Goal: Task Accomplishment & Management: Use online tool/utility

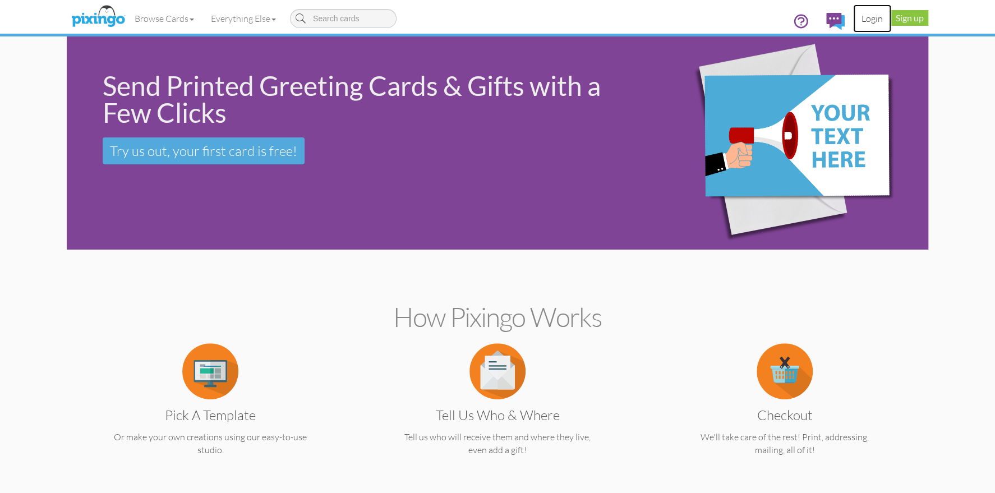
click at [866, 21] on link "Login" at bounding box center [872, 18] width 38 height 28
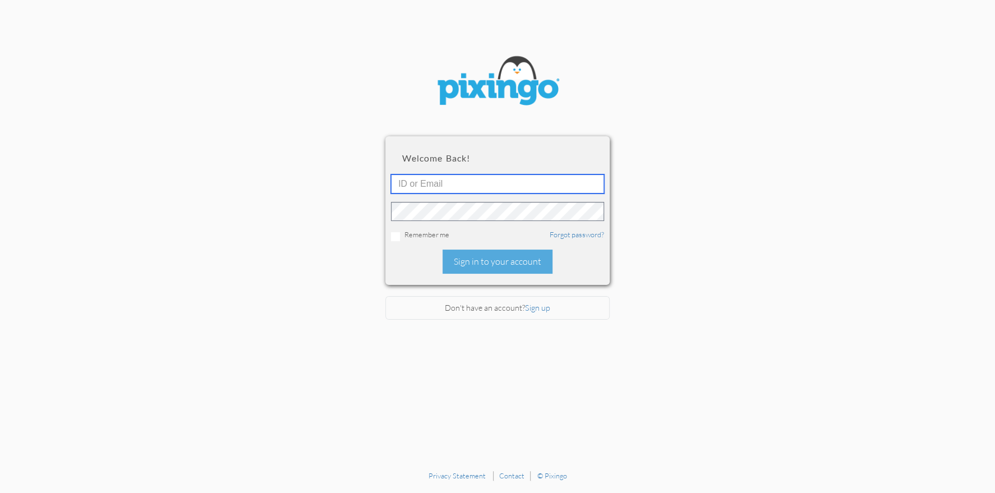
type input "1644"
click at [474, 258] on div "Sign in to your account" at bounding box center [498, 262] width 110 height 24
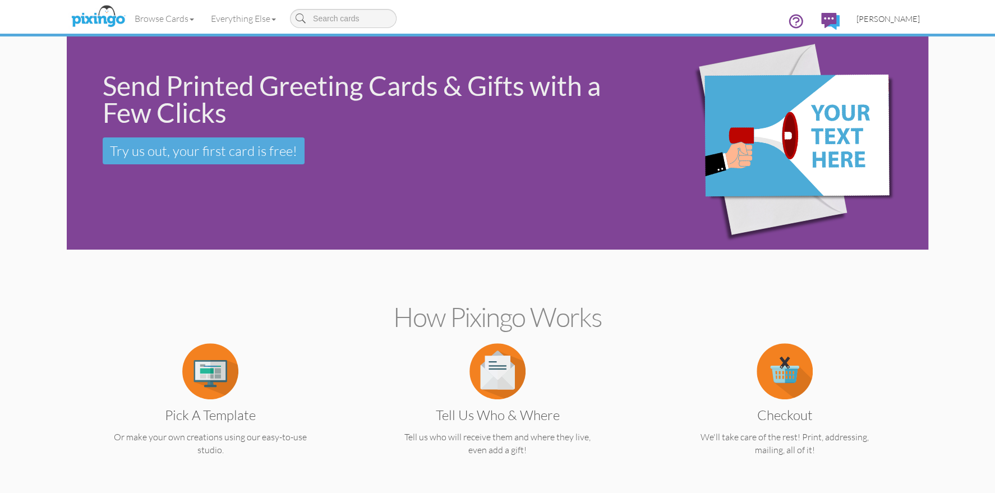
click at [887, 20] on span "[PERSON_NAME]" at bounding box center [887, 19] width 63 height 10
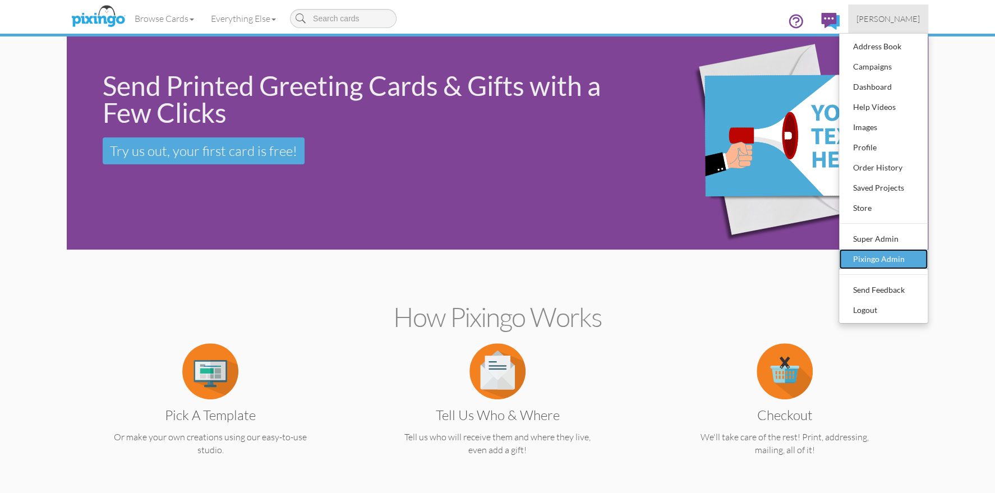
click at [874, 256] on div "Pixingo Admin" at bounding box center [883, 259] width 66 height 17
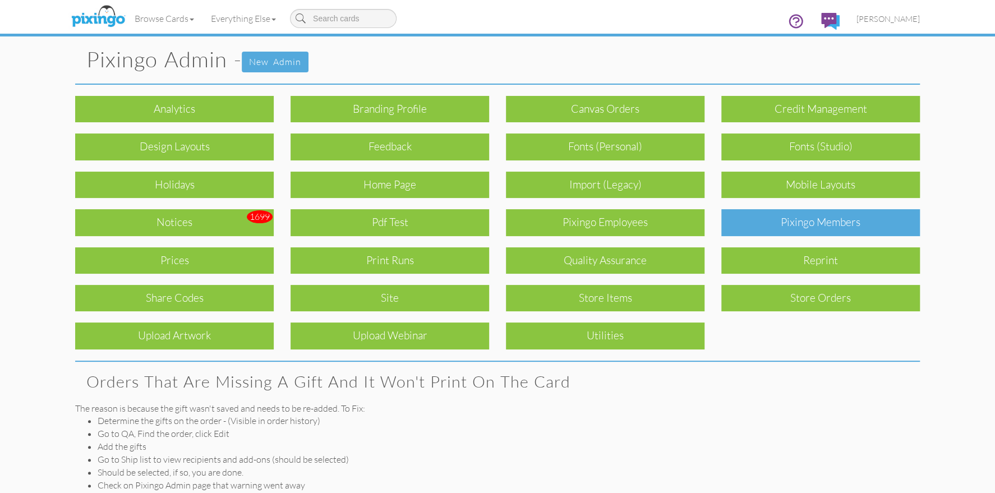
click at [777, 222] on div "Pixingo Members" at bounding box center [820, 222] width 199 height 26
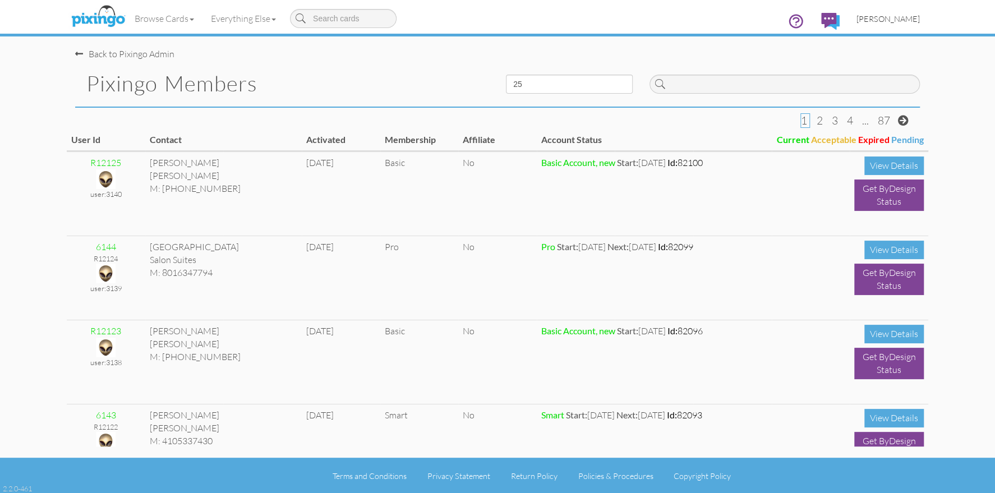
click at [886, 19] on span "[PERSON_NAME]" at bounding box center [887, 19] width 63 height 10
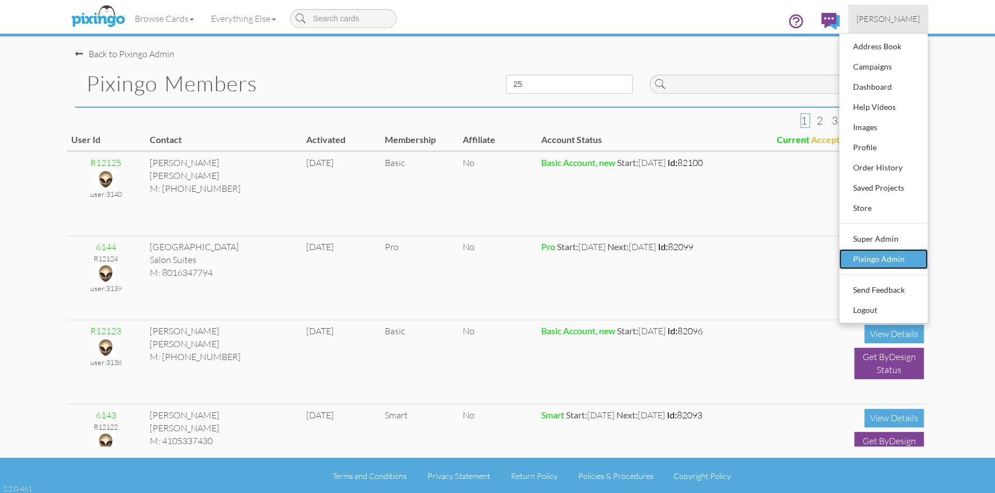
click at [869, 255] on div "Pixingo Admin" at bounding box center [883, 259] width 66 height 17
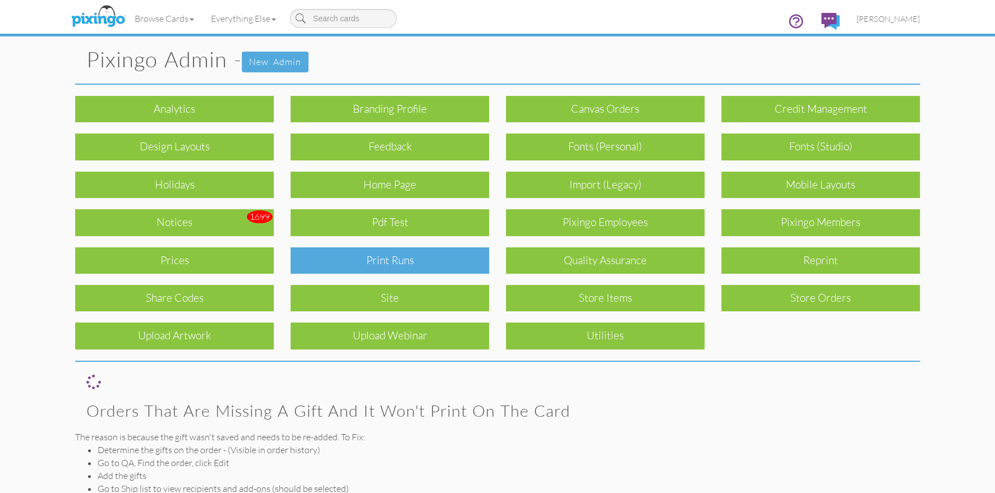
click at [436, 250] on div "Print Runs" at bounding box center [390, 260] width 199 height 26
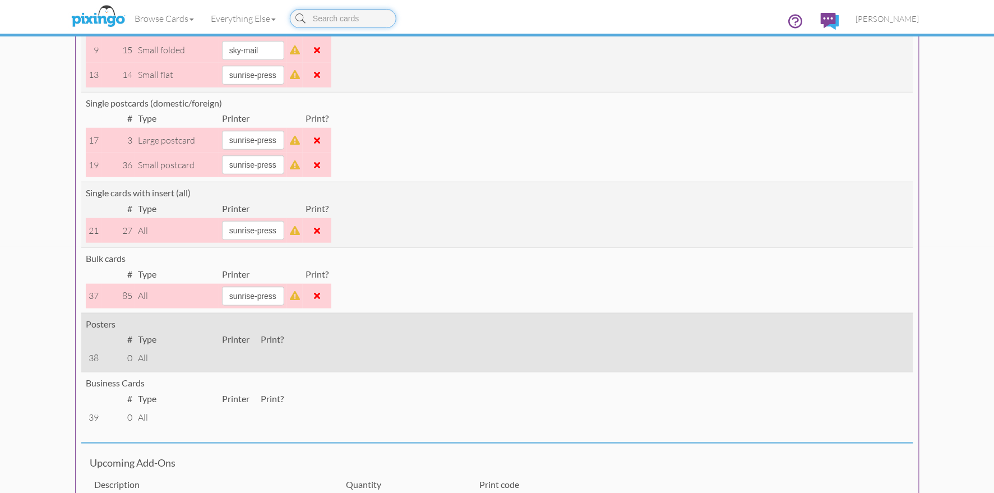
scroll to position [231, 0]
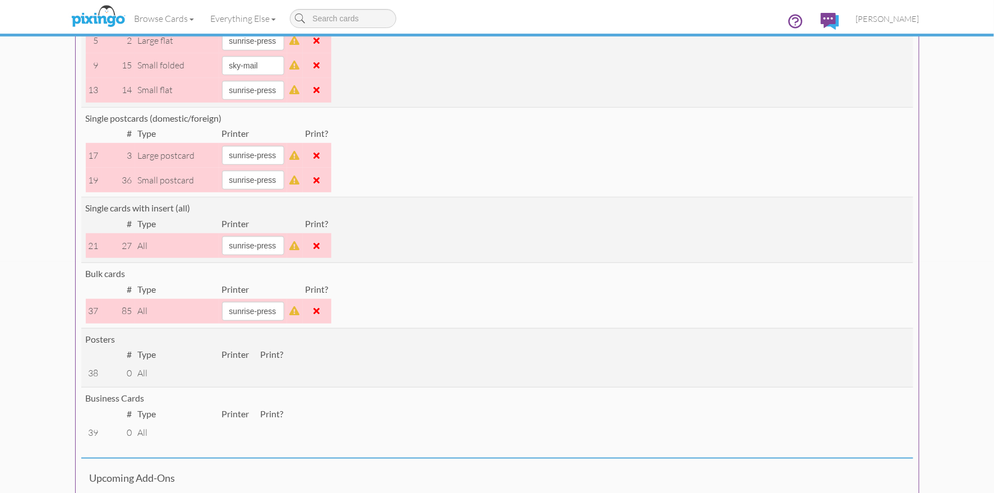
click at [320, 312] on span at bounding box center [317, 310] width 6 height 9
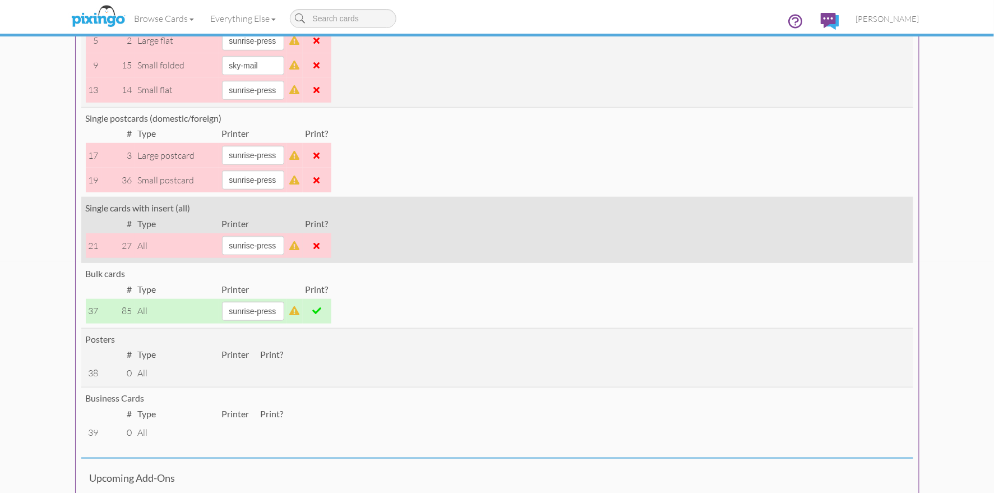
scroll to position [0, 0]
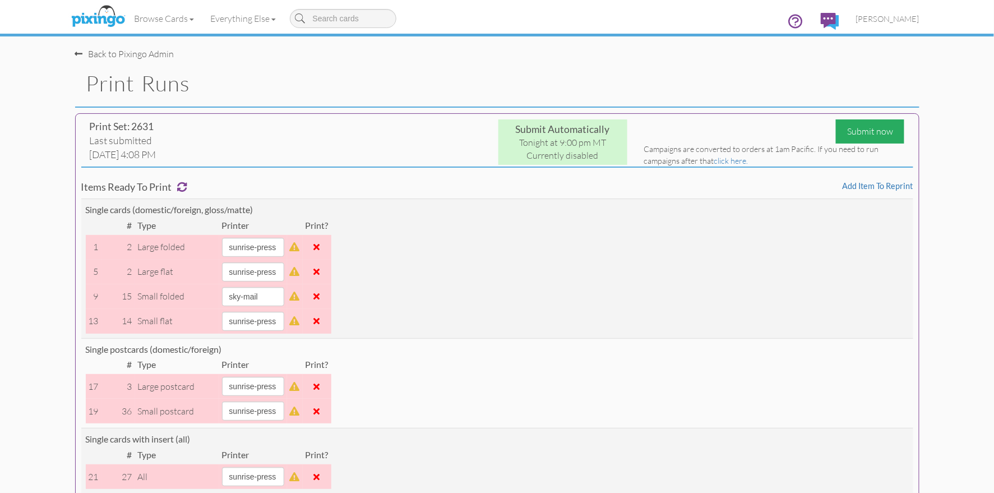
click at [869, 130] on div "Submit now" at bounding box center [870, 131] width 68 height 24
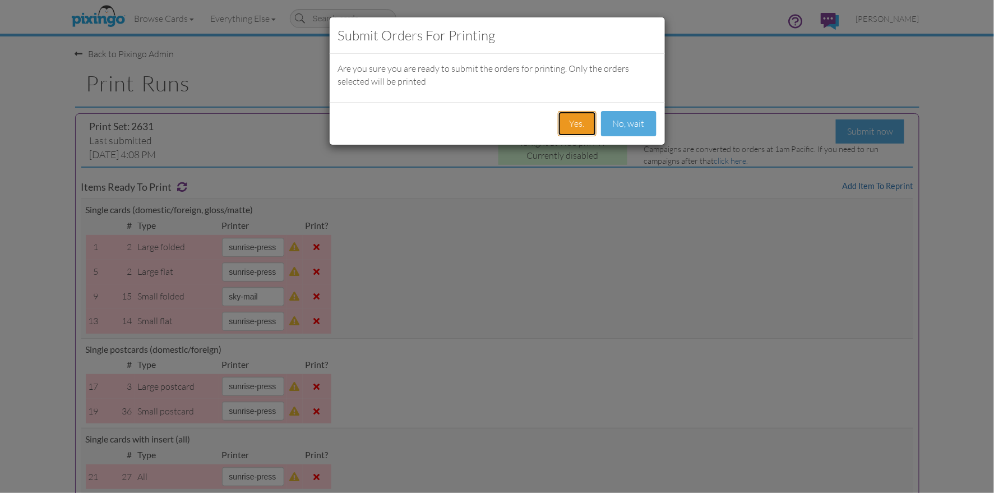
click at [565, 122] on button "Yes." at bounding box center [577, 123] width 39 height 25
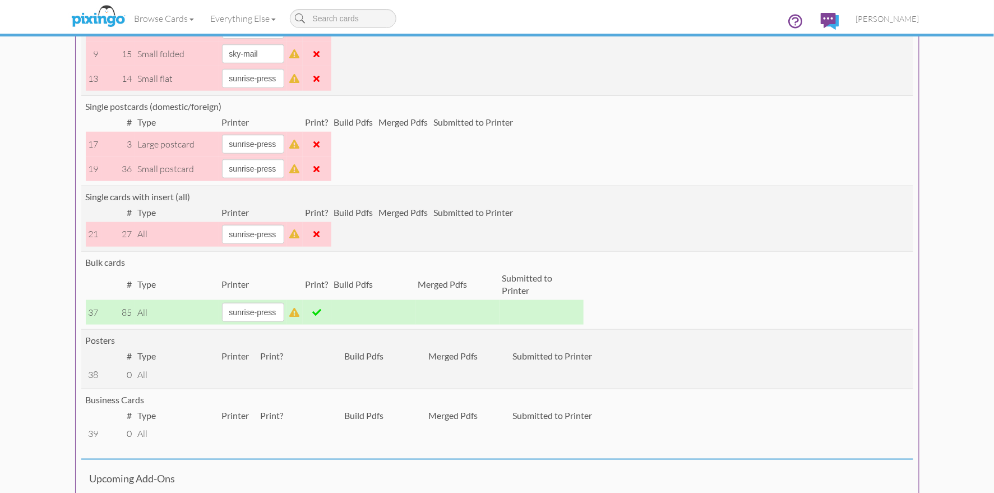
scroll to position [329, 0]
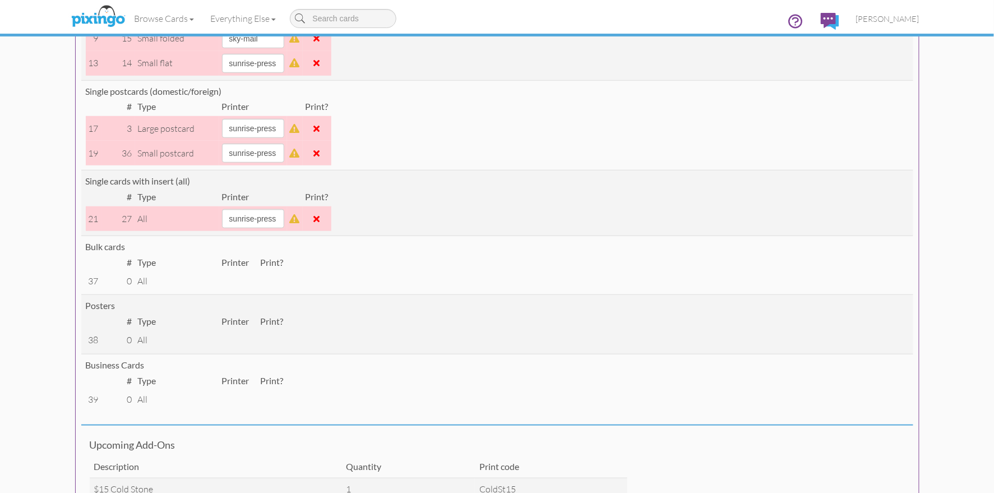
scroll to position [257, 0]
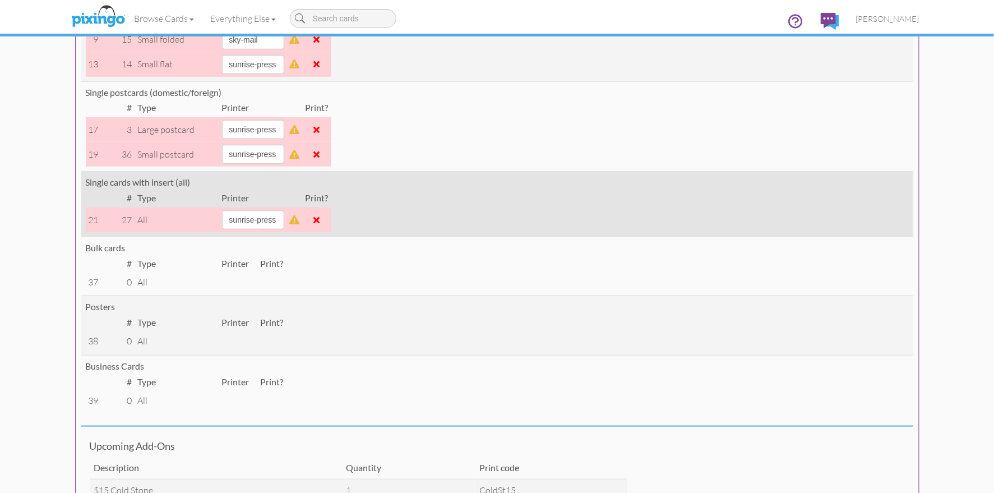
click at [331, 222] on td at bounding box center [317, 220] width 29 height 25
click at [320, 221] on span at bounding box center [317, 219] width 6 height 9
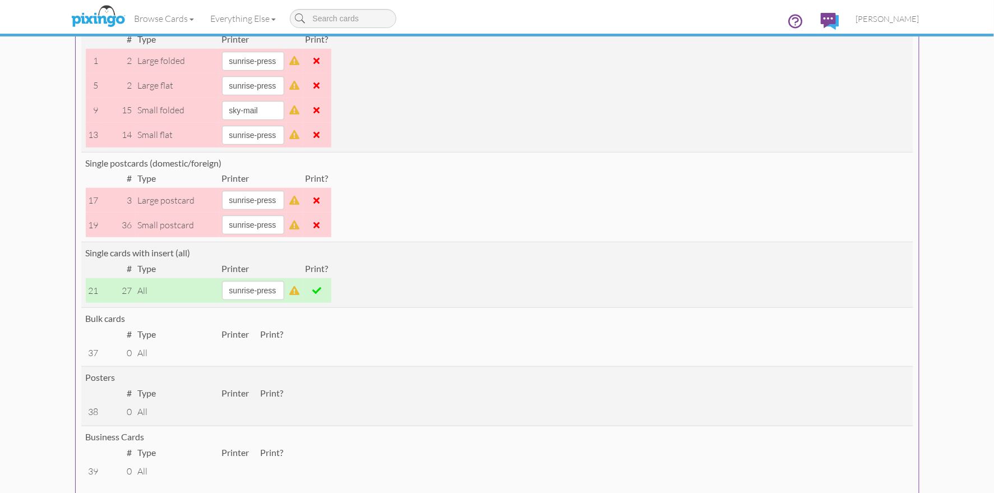
scroll to position [0, 0]
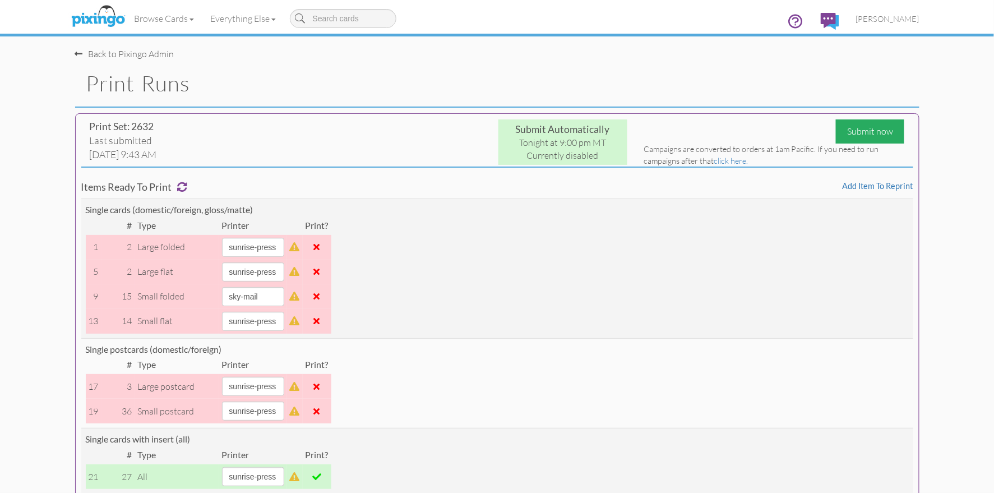
click at [862, 130] on div "Submit now" at bounding box center [870, 131] width 68 height 24
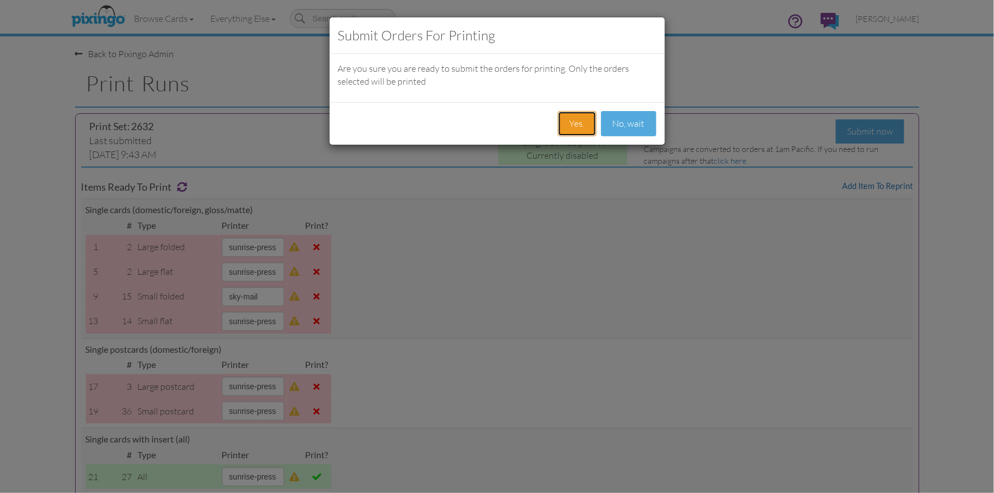
click at [580, 123] on button "Yes." at bounding box center [577, 123] width 39 height 25
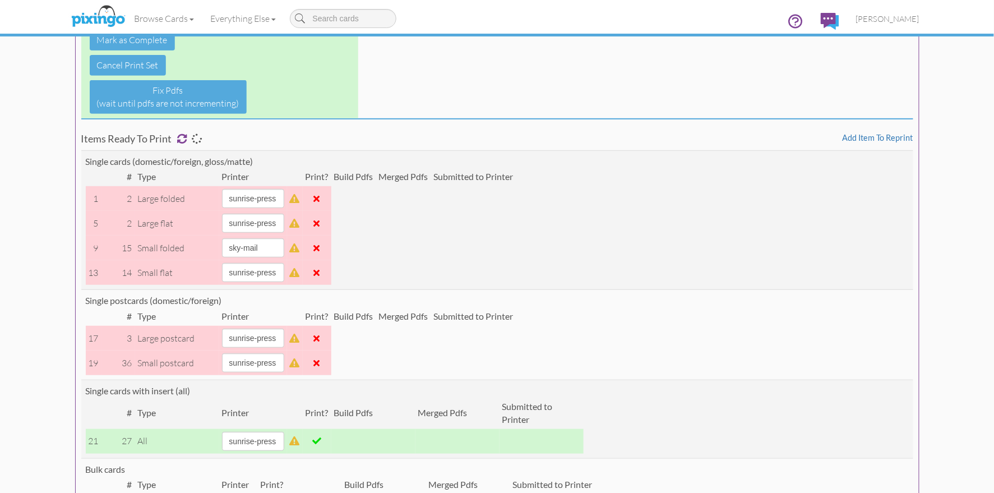
scroll to position [133, 0]
click at [905, 16] on span "[PERSON_NAME]" at bounding box center [887, 19] width 63 height 10
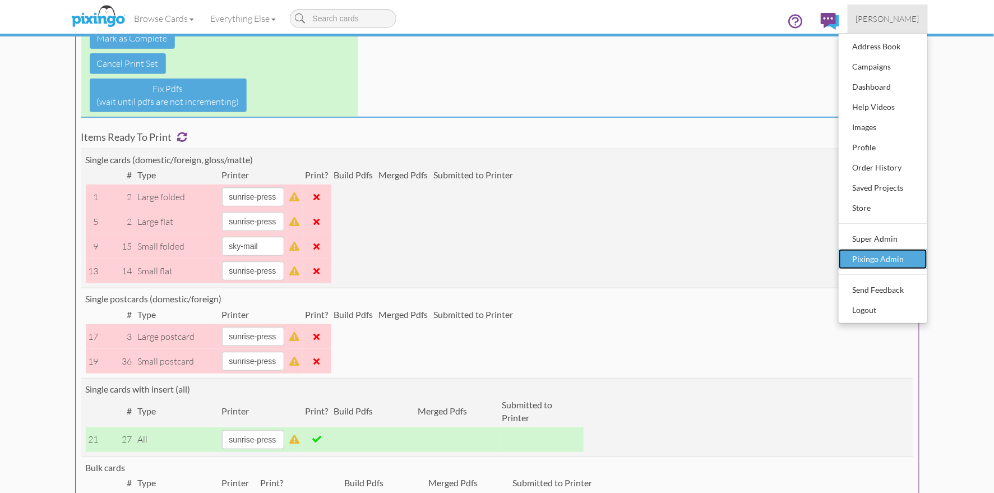
click at [857, 258] on div "Pixingo Admin" at bounding box center [883, 259] width 66 height 17
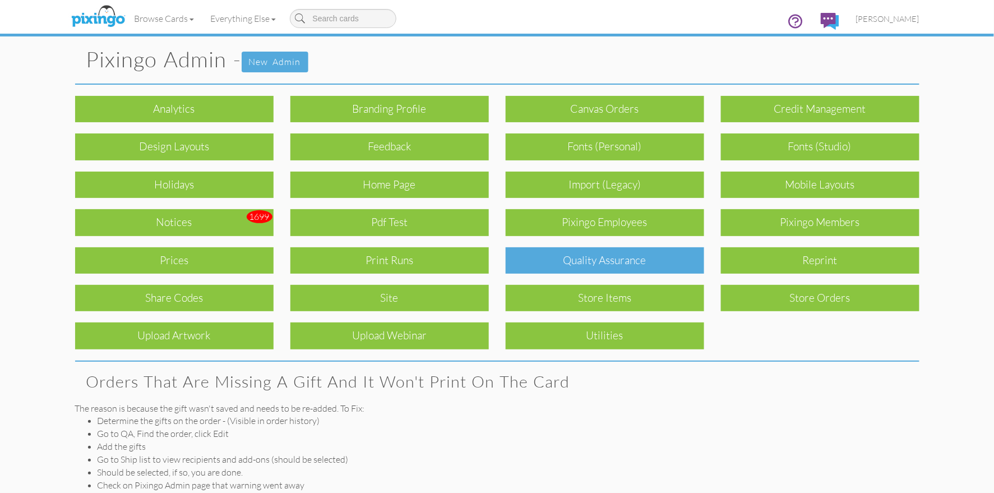
click at [655, 264] on div "Quality Assurance" at bounding box center [605, 260] width 199 height 26
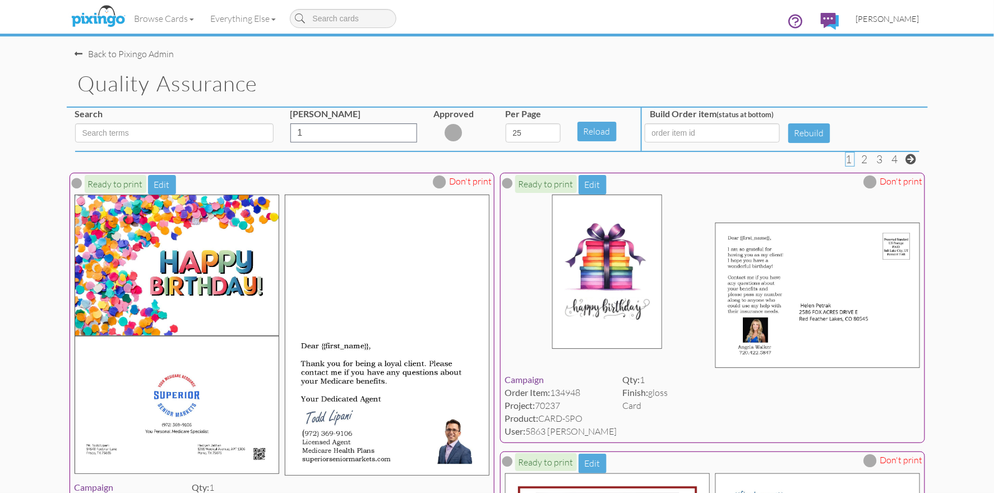
click at [891, 19] on span "[PERSON_NAME]" at bounding box center [887, 19] width 63 height 10
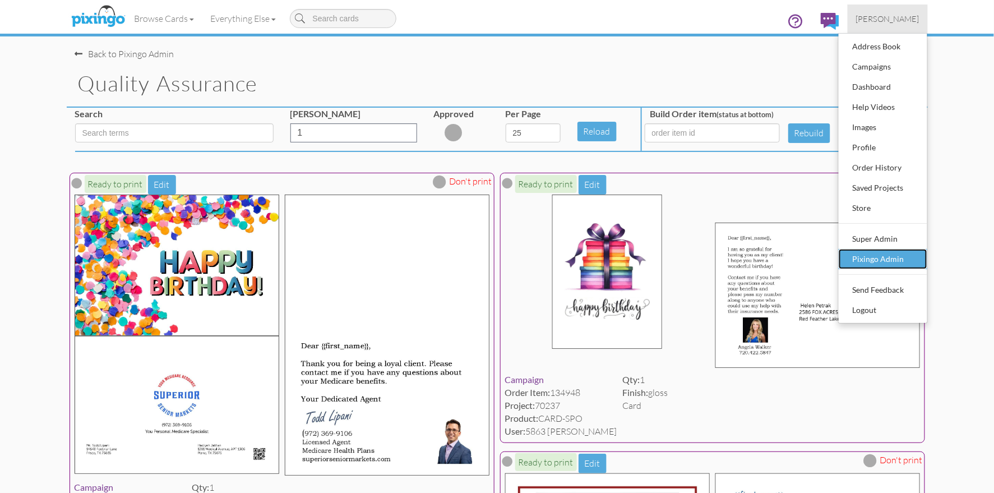
click at [881, 261] on div "Pixingo Admin" at bounding box center [883, 259] width 66 height 17
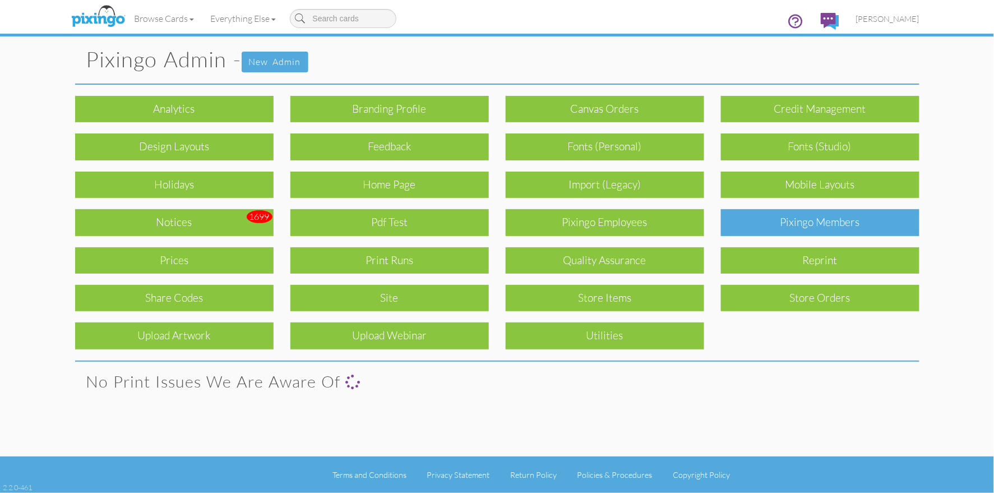
click at [807, 230] on div "Pixingo Members" at bounding box center [820, 222] width 199 height 26
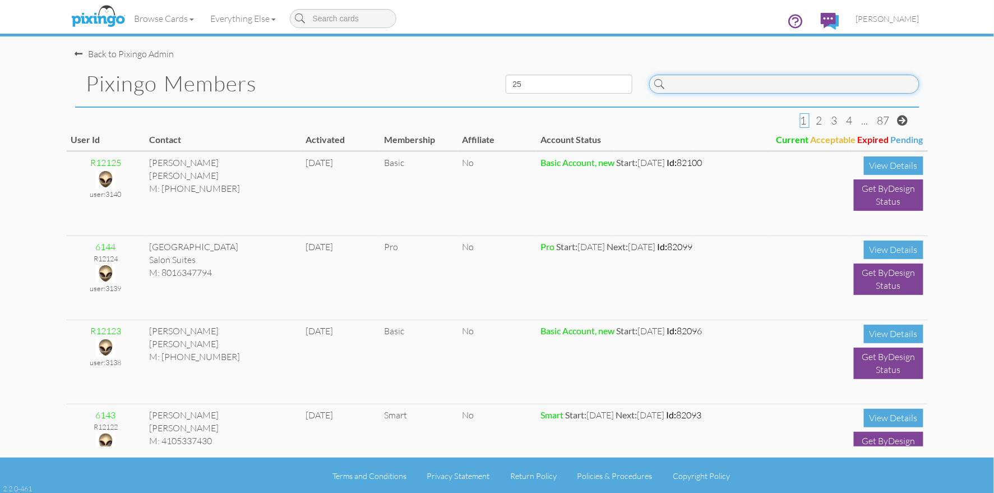
click at [742, 86] on input at bounding box center [785, 84] width 270 height 19
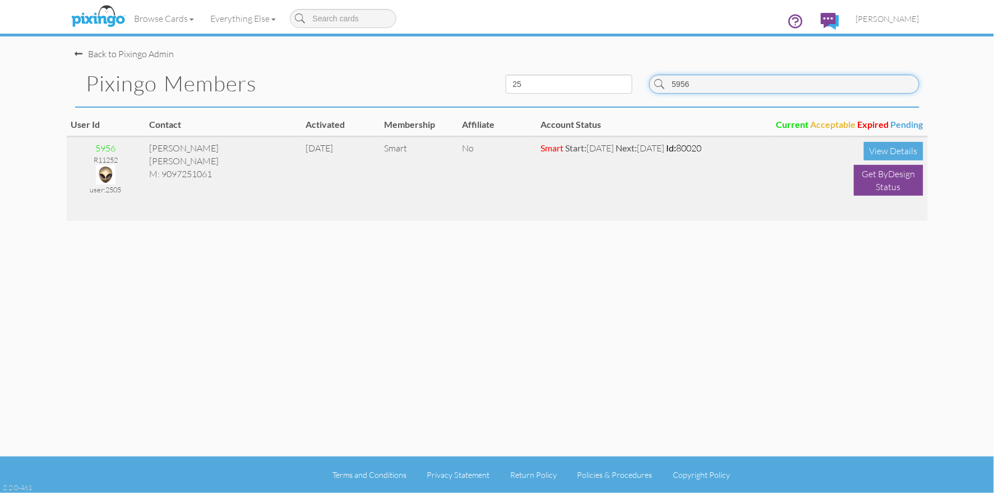
type input "5956"
click at [105, 173] on img at bounding box center [106, 175] width 20 height 20
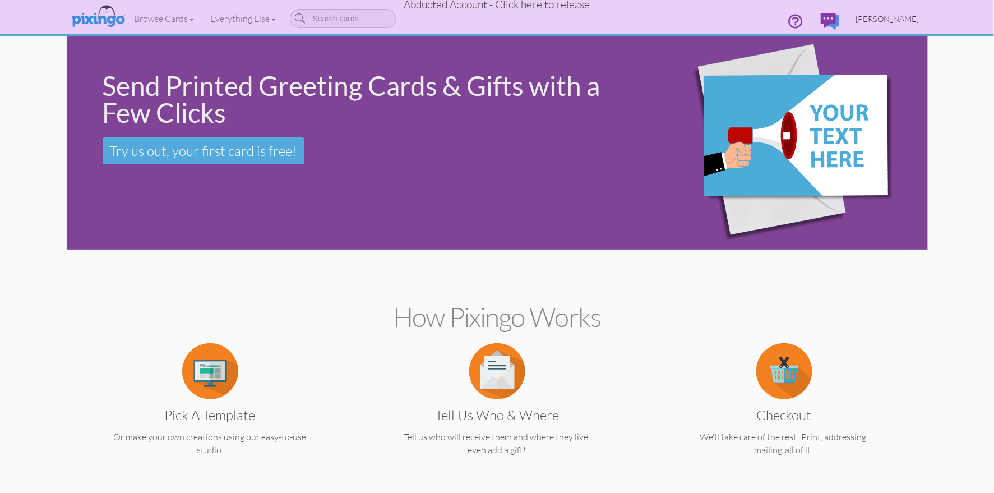
click at [900, 17] on span "Erika Wiese" at bounding box center [887, 19] width 63 height 10
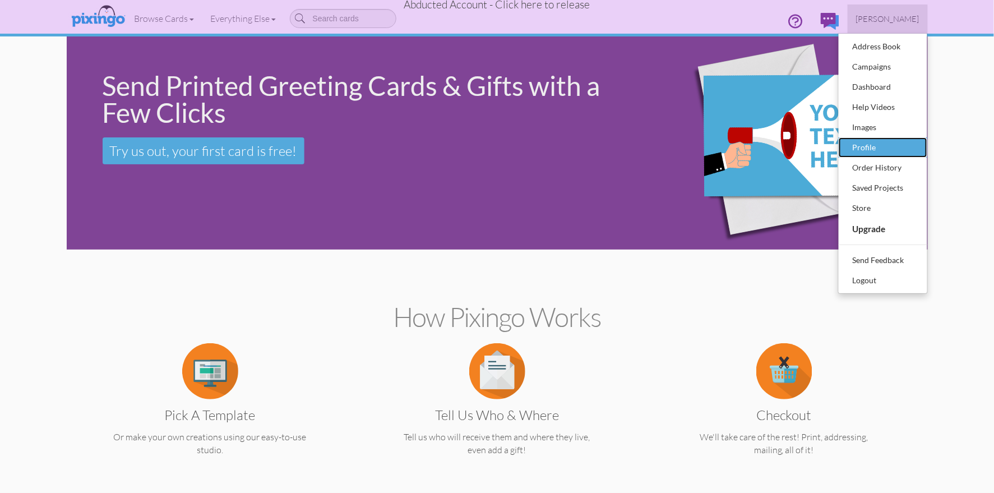
click at [862, 148] on div "Profile" at bounding box center [883, 147] width 66 height 17
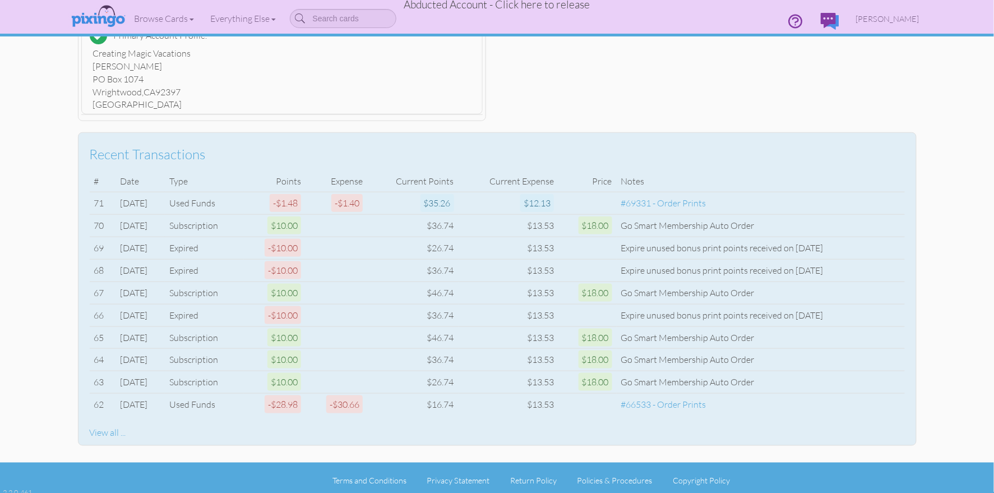
scroll to position [368, 0]
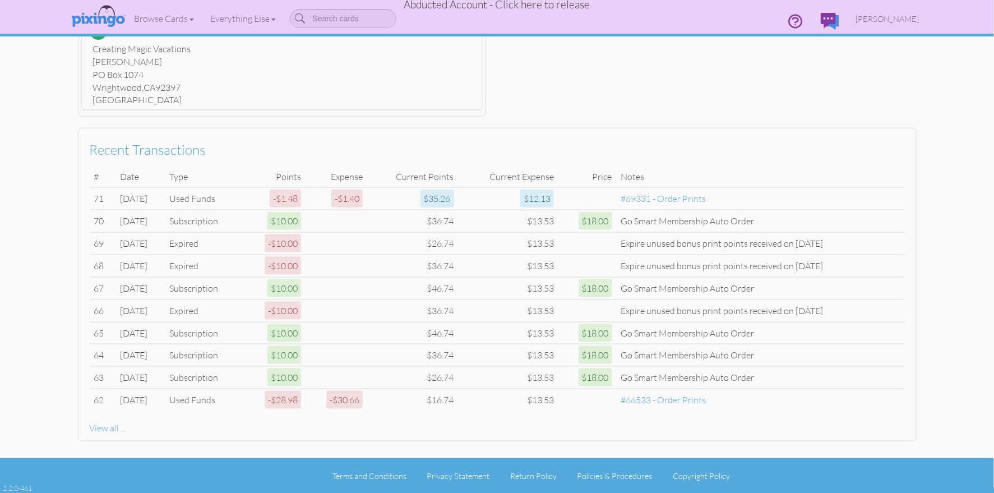
click at [542, 6] on span "Abducted Account - Click here to release" at bounding box center [497, 4] width 186 height 13
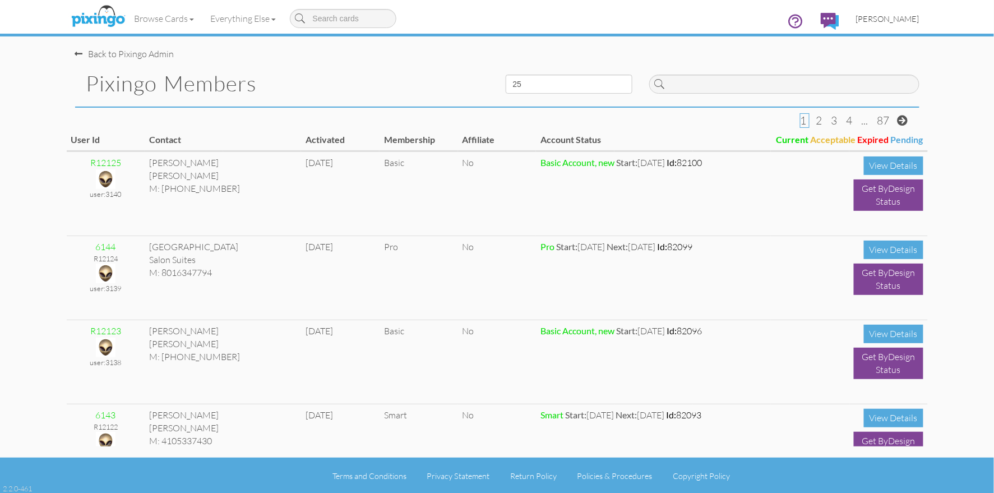
click at [901, 22] on span "[PERSON_NAME]" at bounding box center [887, 19] width 63 height 10
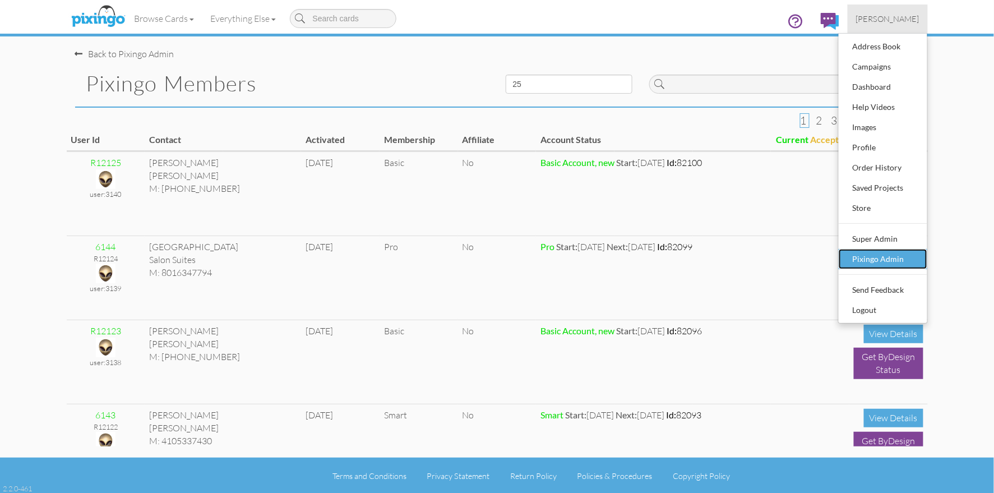
click at [885, 260] on div "Pixingo Admin" at bounding box center [883, 259] width 66 height 17
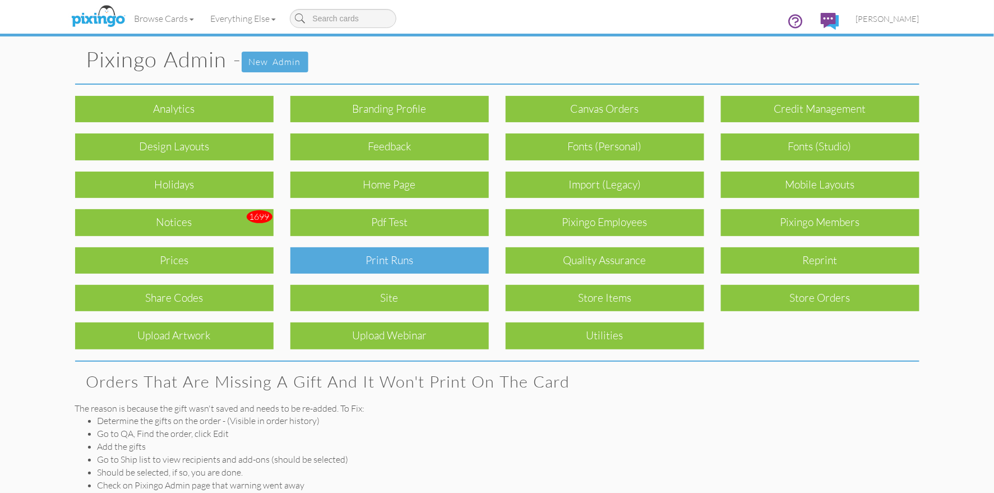
click at [416, 259] on div "Print Runs" at bounding box center [390, 260] width 199 height 26
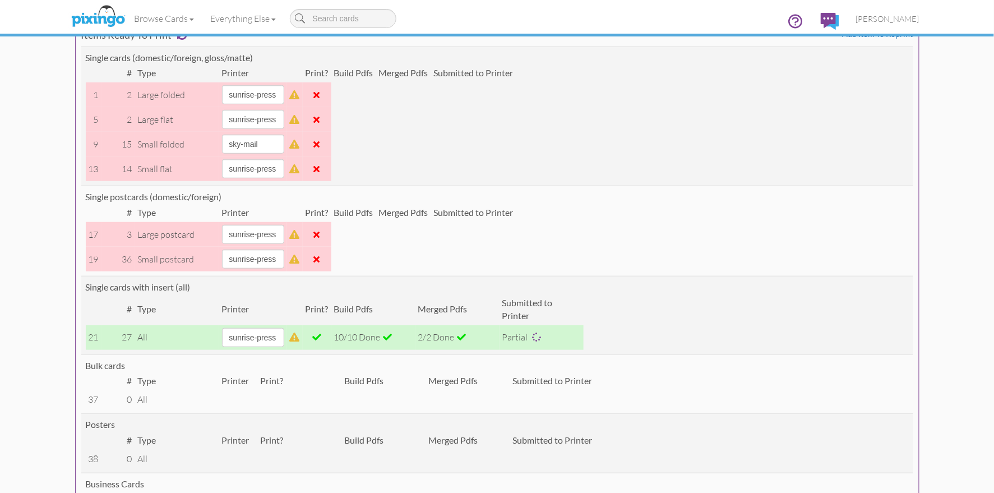
scroll to position [233, 0]
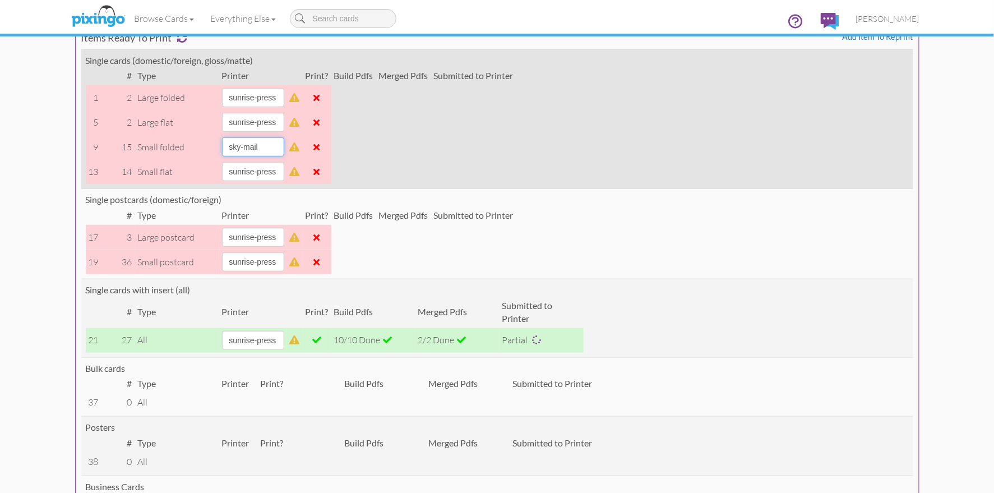
click at [284, 149] on select "alexanders sky-mail sunrise-press" at bounding box center [253, 146] width 62 height 19
select select "string:sunrise-press"
click at [222, 137] on select "alexanders sky-mail sunrise-press" at bounding box center [253, 146] width 62 height 19
click at [512, 161] on table "# Type Printer Print? Build Pdfs Merged Pdfs Submitted to Printer 1 2 large fol…" at bounding box center [301, 125] width 431 height 117
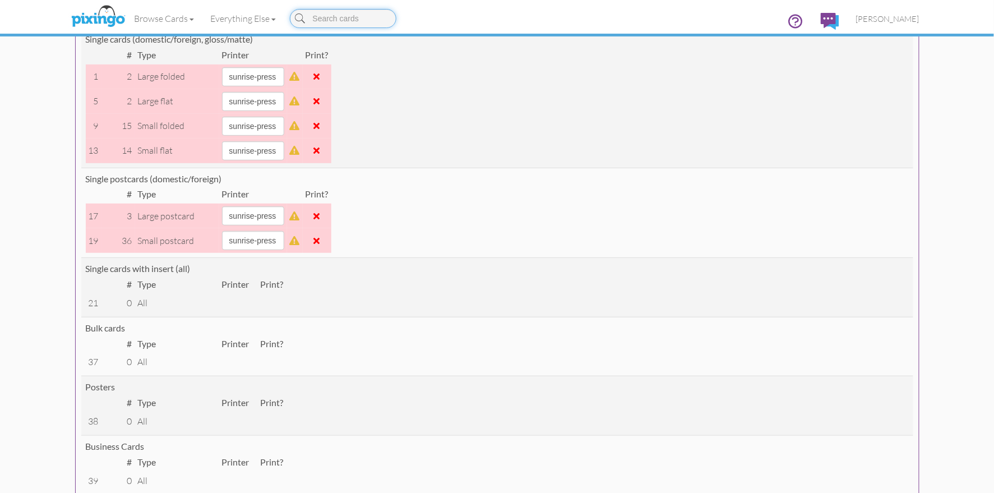
scroll to position [170, 0]
click at [886, 20] on span "[PERSON_NAME]" at bounding box center [887, 19] width 63 height 10
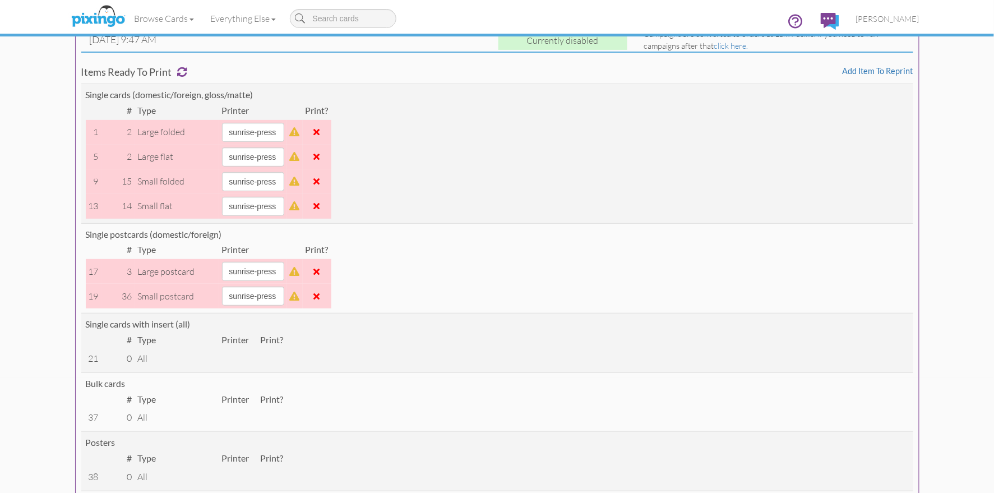
scroll to position [114, 0]
click at [893, 20] on span "[PERSON_NAME]" at bounding box center [887, 19] width 63 height 10
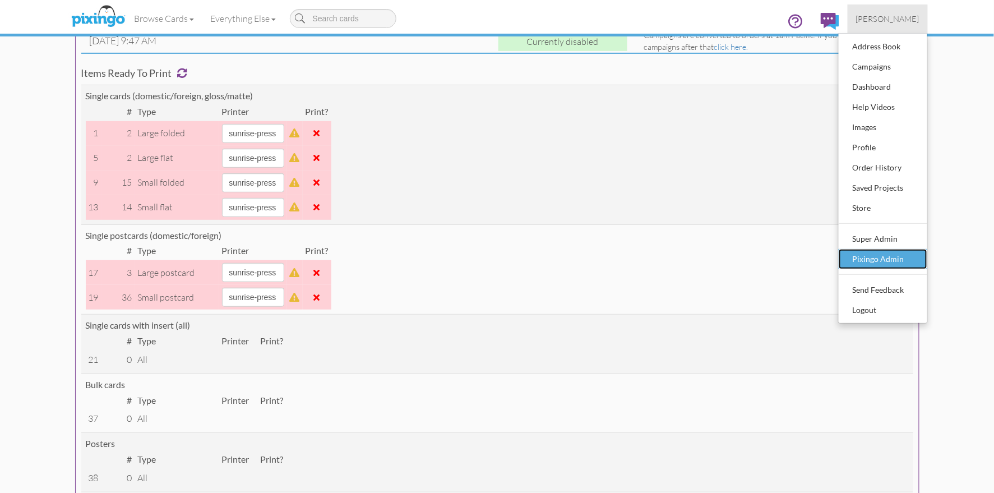
click at [874, 256] on div "Pixingo Admin" at bounding box center [883, 259] width 66 height 17
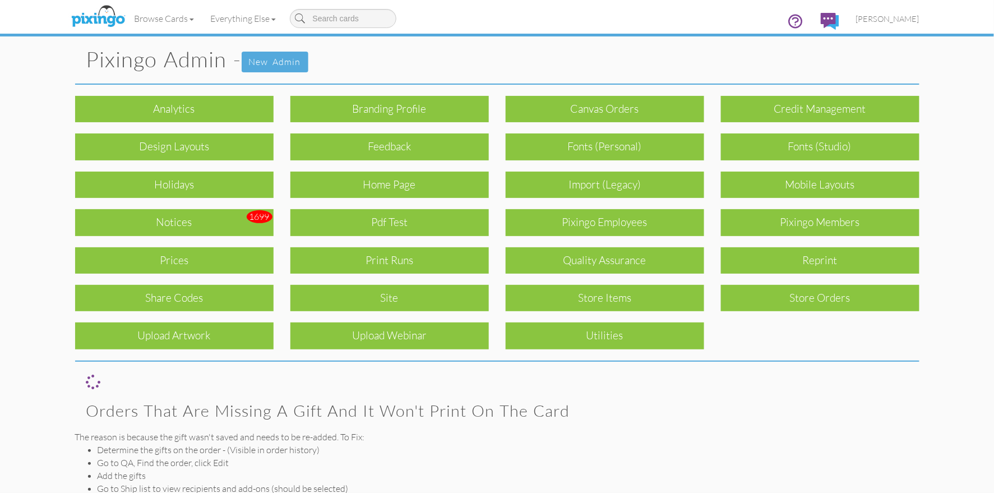
drag, startPoint x: 605, startPoint y: 256, endPoint x: 618, endPoint y: 256, distance: 12.9
click at [605, 256] on div "Quality Assurance" at bounding box center [605, 260] width 199 height 26
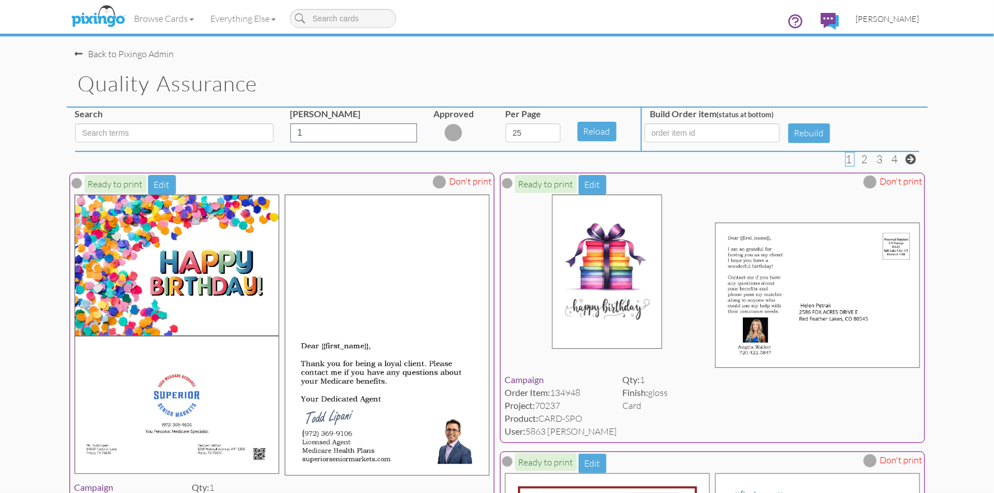
click at [899, 17] on span "[PERSON_NAME]" at bounding box center [887, 19] width 63 height 10
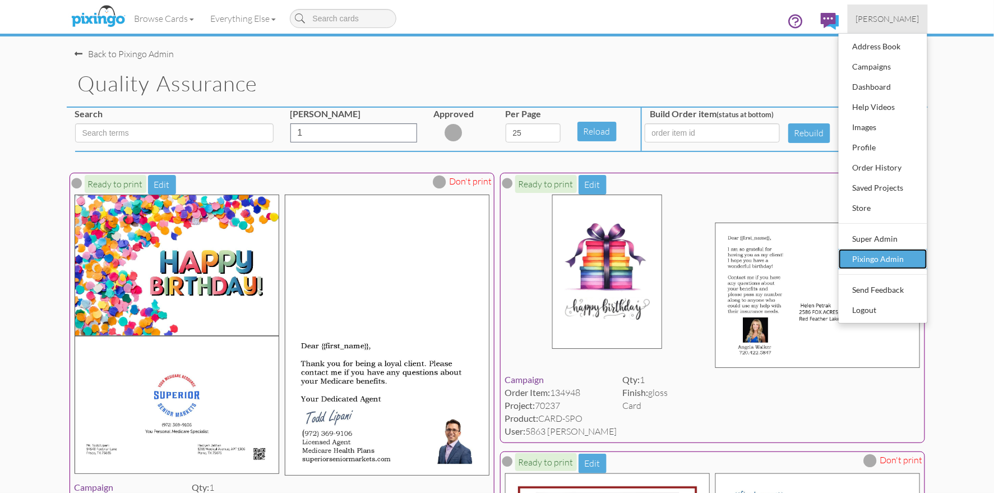
click at [902, 257] on div "Pixingo Admin" at bounding box center [883, 259] width 66 height 17
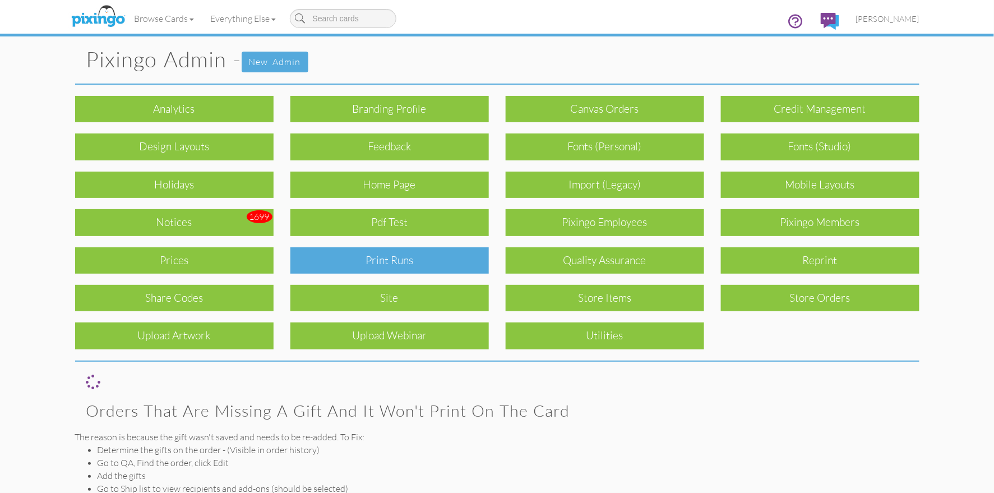
click at [443, 260] on div "Print Runs" at bounding box center [390, 260] width 199 height 26
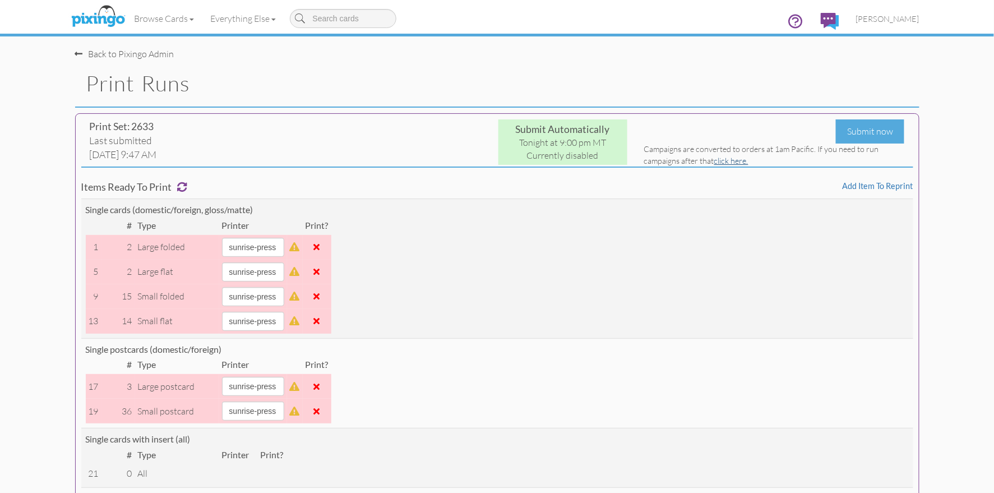
click at [731, 159] on link "click here." at bounding box center [732, 161] width 34 height 10
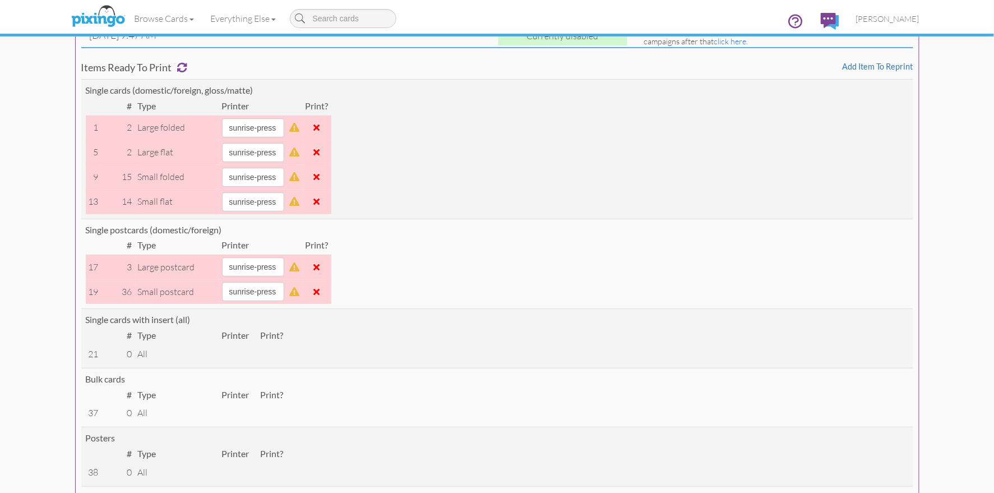
scroll to position [41, 0]
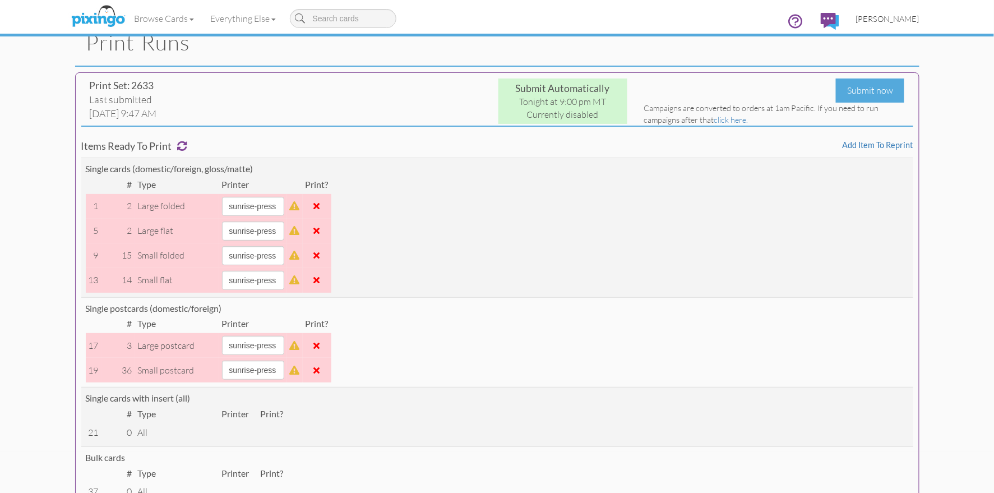
click at [896, 19] on span "[PERSON_NAME]" at bounding box center [887, 19] width 63 height 10
click at [890, 18] on span "[PERSON_NAME]" at bounding box center [887, 19] width 63 height 10
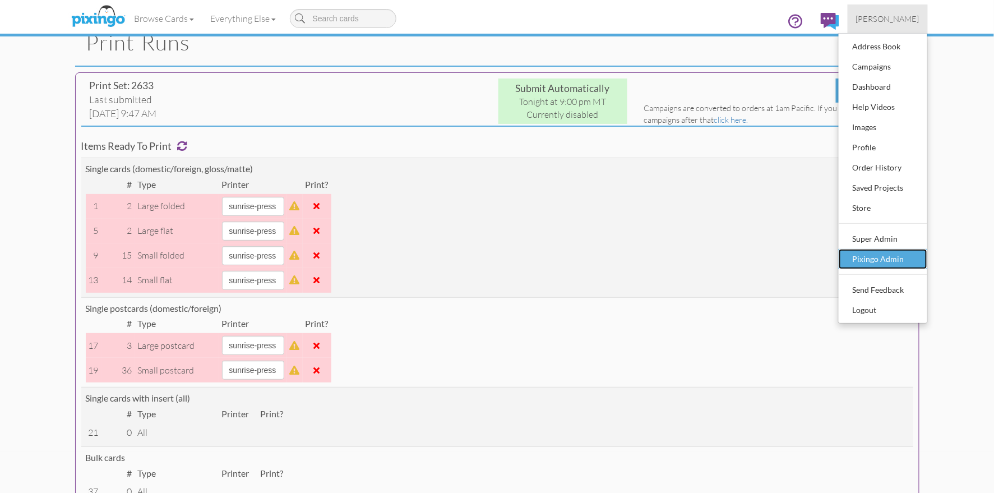
click at [882, 260] on div "Pixingo Admin" at bounding box center [883, 259] width 66 height 17
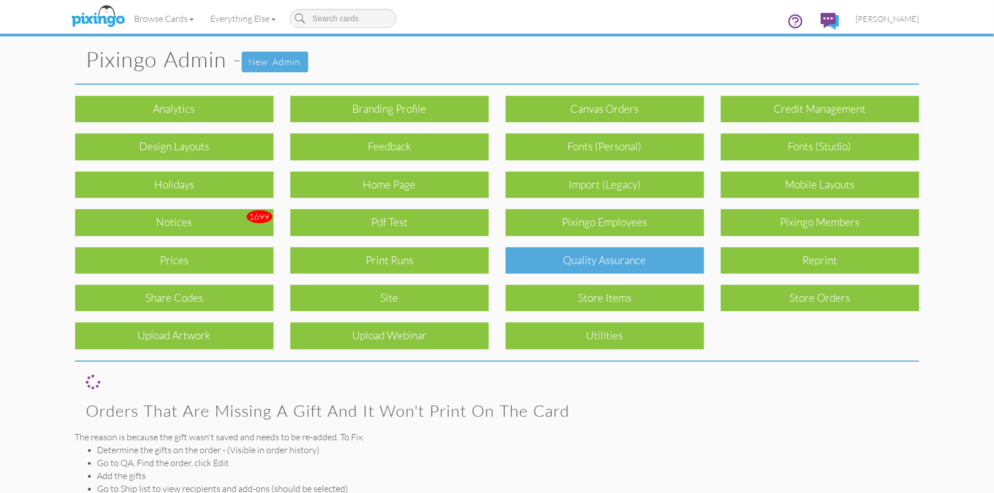
click at [626, 251] on div "Quality Assurance" at bounding box center [605, 260] width 199 height 26
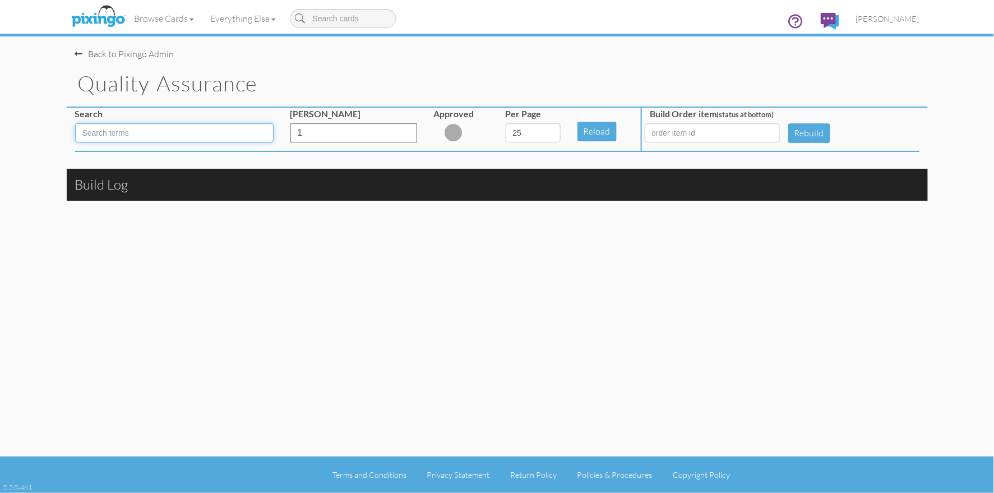
drag, startPoint x: 210, startPoint y: 132, endPoint x: 271, endPoint y: 137, distance: 61.3
click at [210, 132] on input at bounding box center [174, 132] width 199 height 19
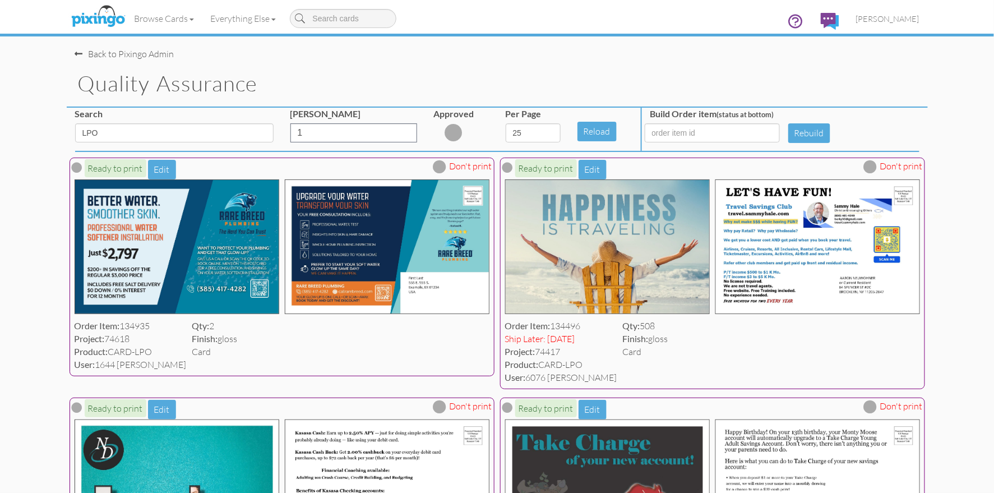
click at [424, 54] on div "Back to Pixingo Admin" at bounding box center [501, 48] width 853 height 24
click at [425, 53] on div "Back to Pixingo Admin" at bounding box center [501, 48] width 853 height 24
click at [146, 130] on input "LPO" at bounding box center [174, 132] width 199 height 19
click at [147, 130] on input "LPO" at bounding box center [174, 132] width 199 height 19
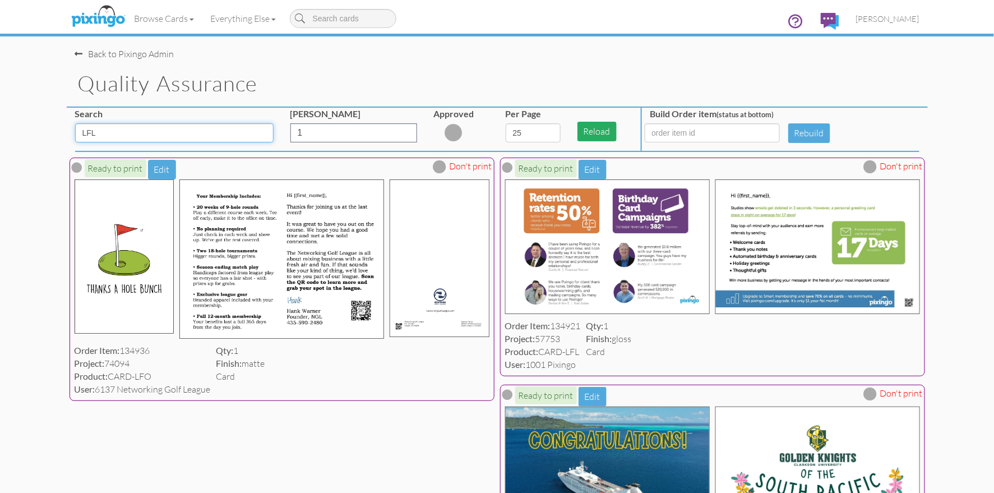
type input "LFL"
click at [604, 131] on button "Reload" at bounding box center [597, 132] width 39 height 20
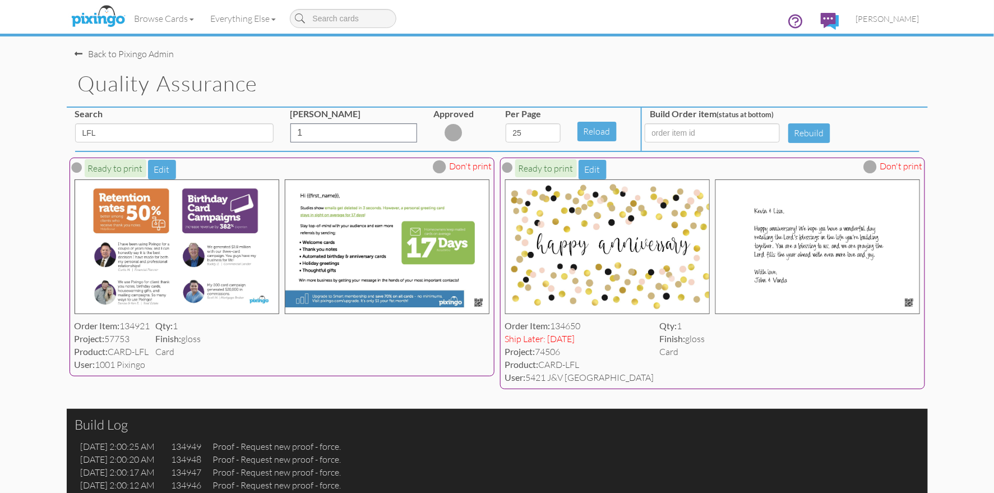
click at [870, 85] on h1 "Quality Assurance" at bounding box center [503, 84] width 850 height 24
click at [878, 39] on ul "Bryan Thayer Address Book Campaigns Dashboard Help Videos Images Profile Super …" at bounding box center [853, 22] width 149 height 36
click at [139, 57] on div "Back to Pixingo Admin" at bounding box center [124, 54] width 99 height 13
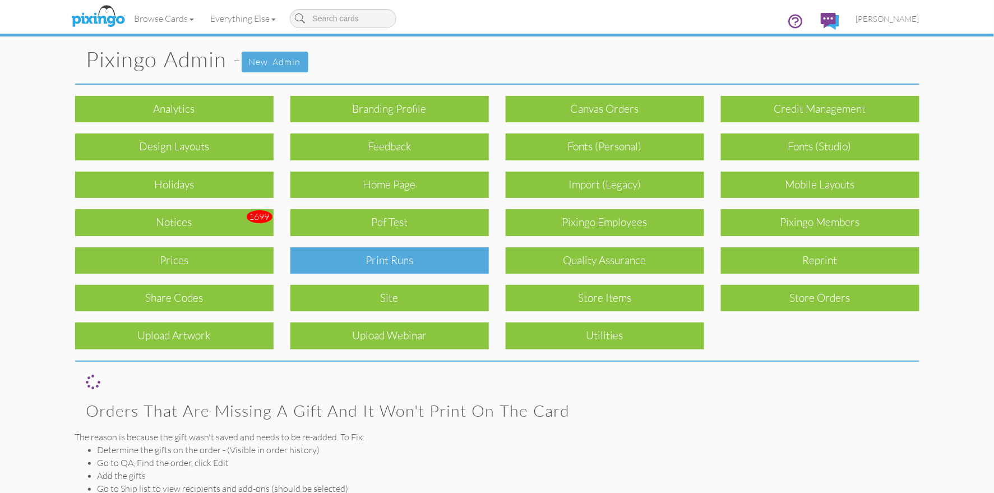
click at [391, 266] on div "Print Runs" at bounding box center [390, 260] width 199 height 26
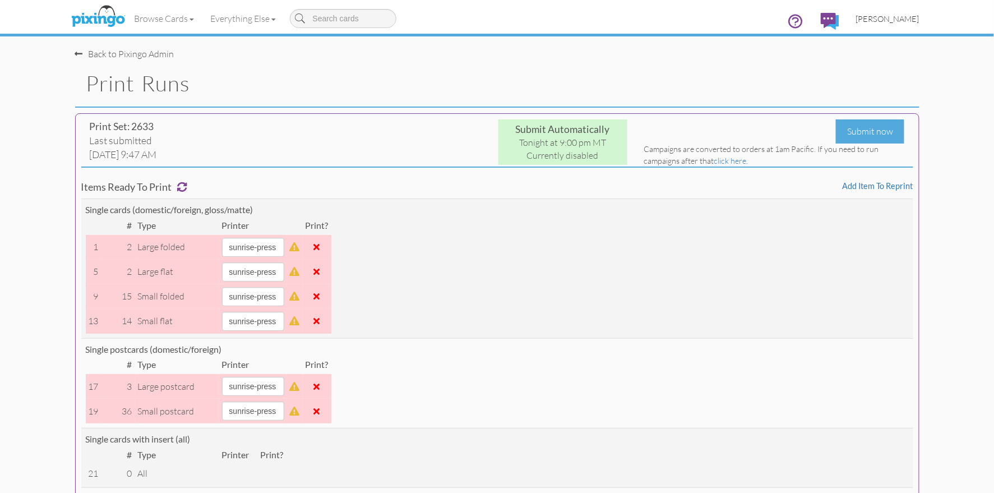
click at [895, 19] on span "[PERSON_NAME]" at bounding box center [887, 19] width 63 height 10
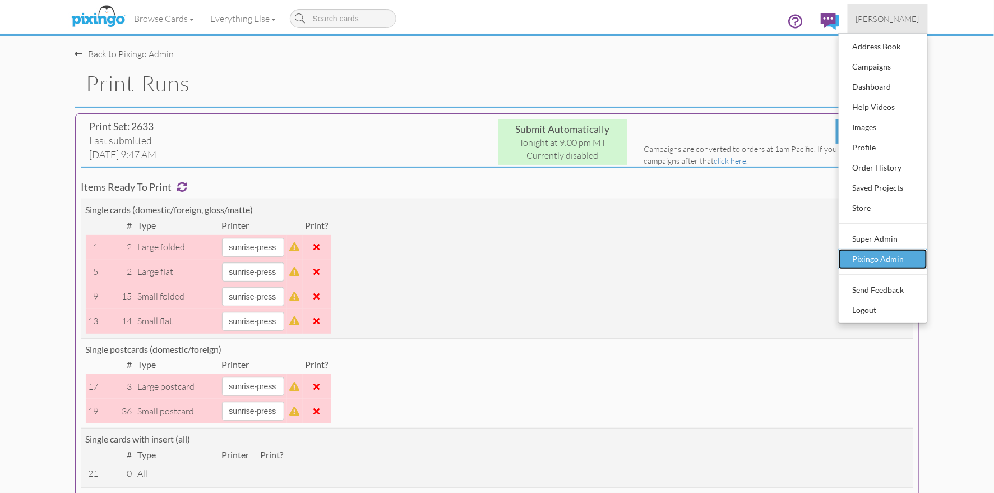
click at [881, 249] on link "Pixingo Admin" at bounding box center [883, 259] width 89 height 20
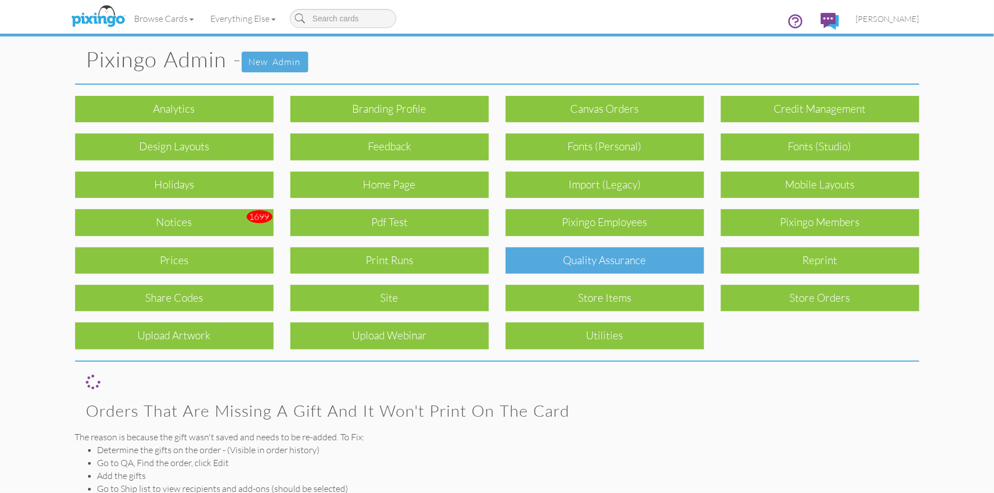
click at [585, 258] on div "Quality Assurance" at bounding box center [605, 260] width 199 height 26
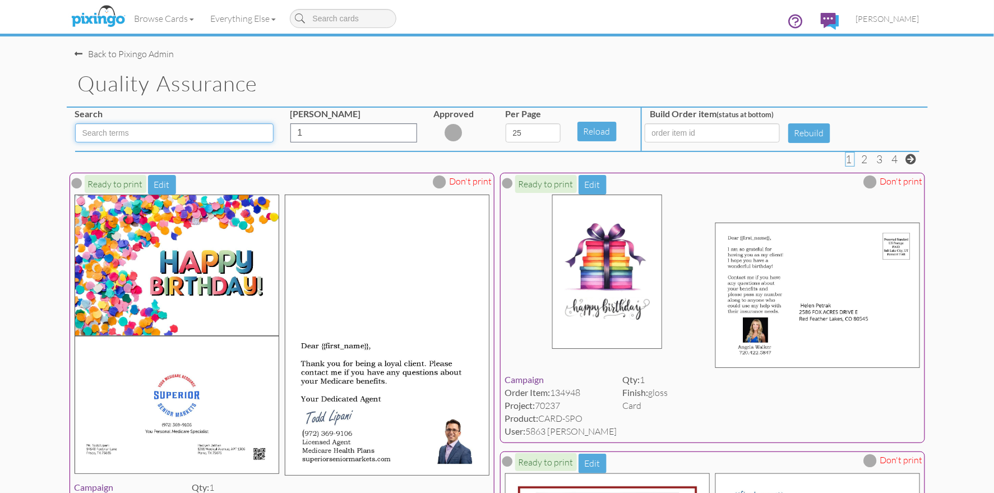
click at [108, 134] on input at bounding box center [174, 132] width 199 height 19
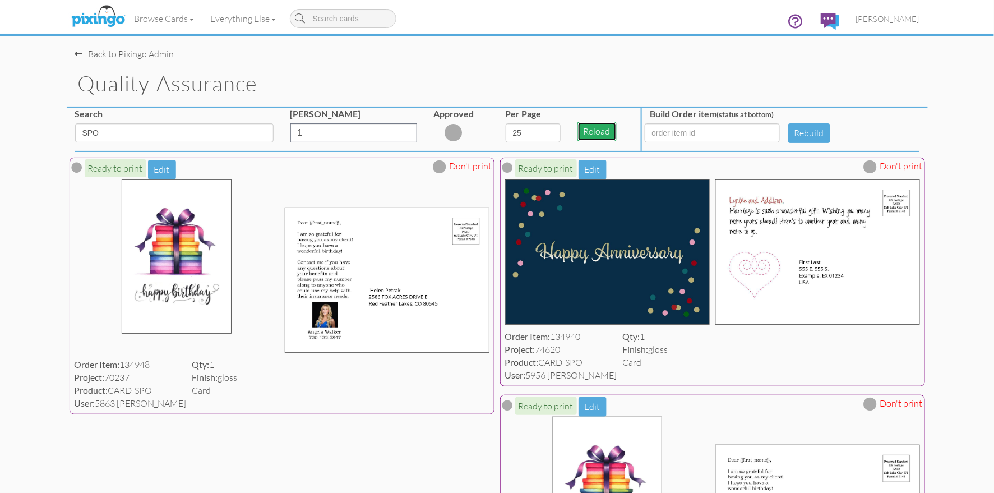
click at [589, 132] on button "Reload" at bounding box center [597, 132] width 39 height 20
click at [153, 139] on input "SPO" at bounding box center [174, 132] width 199 height 19
click at [154, 139] on input "SPO" at bounding box center [174, 132] width 199 height 19
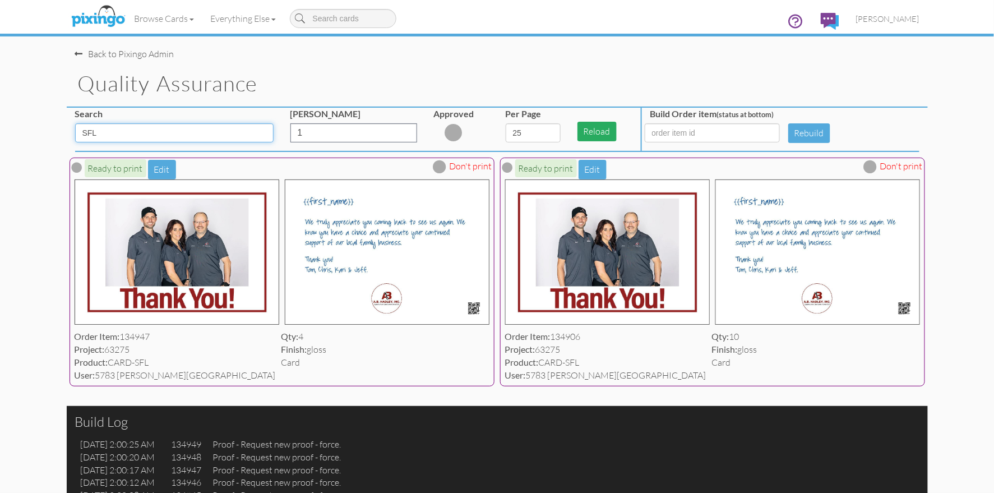
type input "SFL"
click at [587, 136] on button "Reload" at bounding box center [597, 132] width 39 height 20
click at [879, 20] on span "[PERSON_NAME]" at bounding box center [887, 19] width 63 height 10
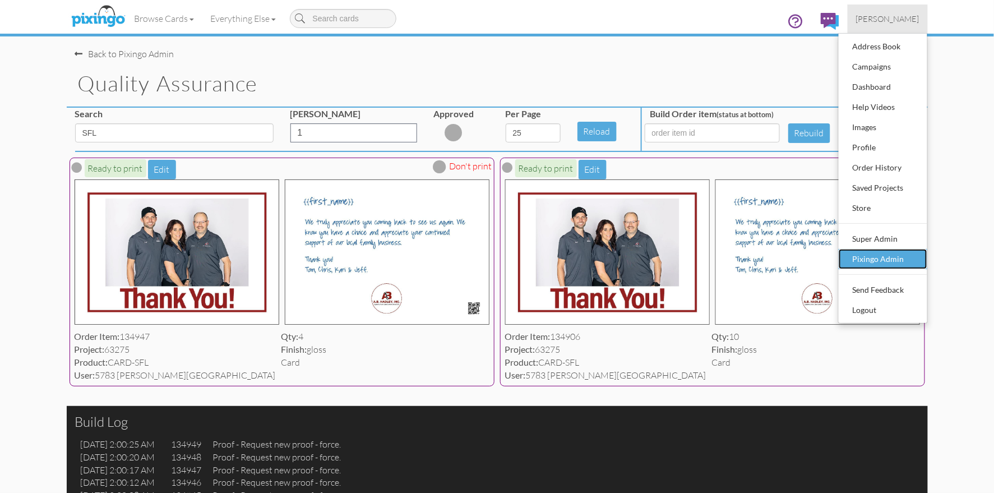
click at [900, 259] on div "Pixingo Admin" at bounding box center [883, 259] width 66 height 17
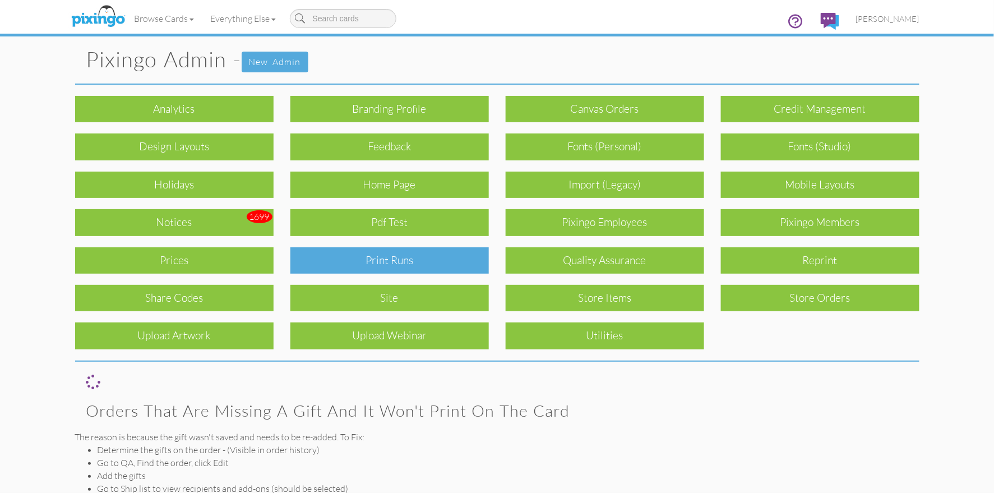
click at [420, 264] on div "Print Runs" at bounding box center [390, 260] width 199 height 26
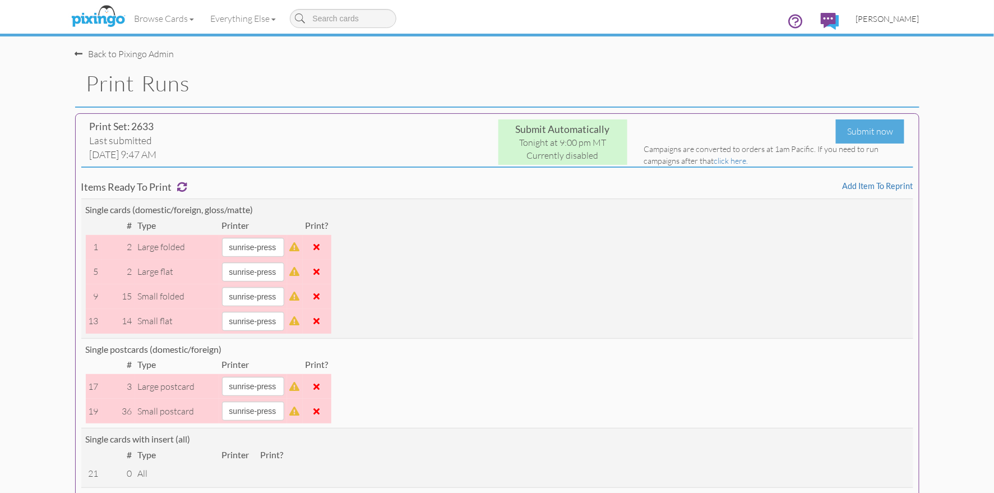
click at [893, 15] on span "[PERSON_NAME]" at bounding box center [887, 19] width 63 height 10
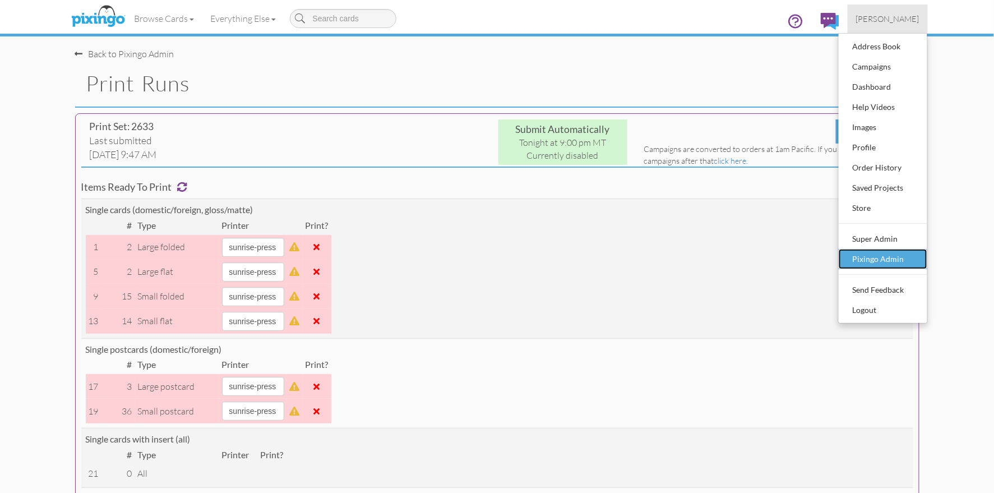
click at [870, 254] on div "Pixingo Admin" at bounding box center [883, 259] width 66 height 17
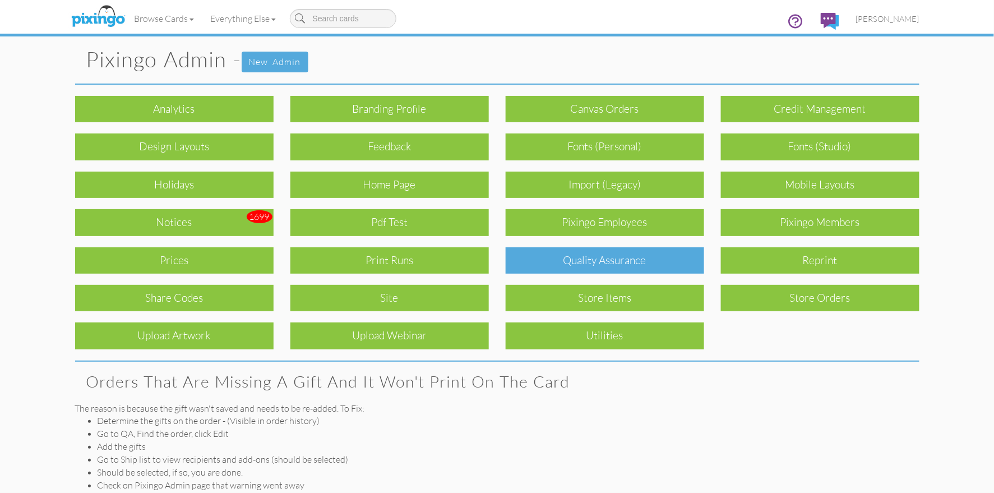
click at [642, 260] on div "Quality Assurance" at bounding box center [605, 260] width 199 height 26
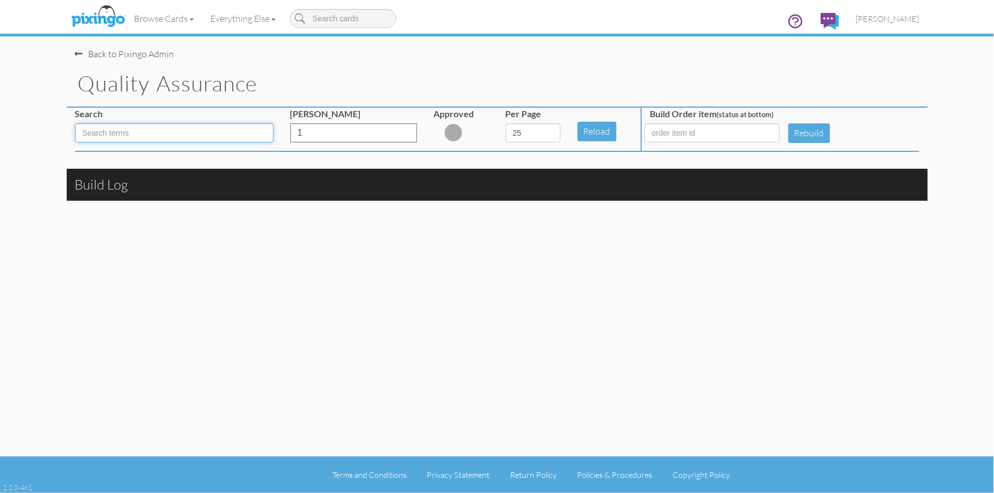
click at [178, 133] on input at bounding box center [174, 132] width 199 height 19
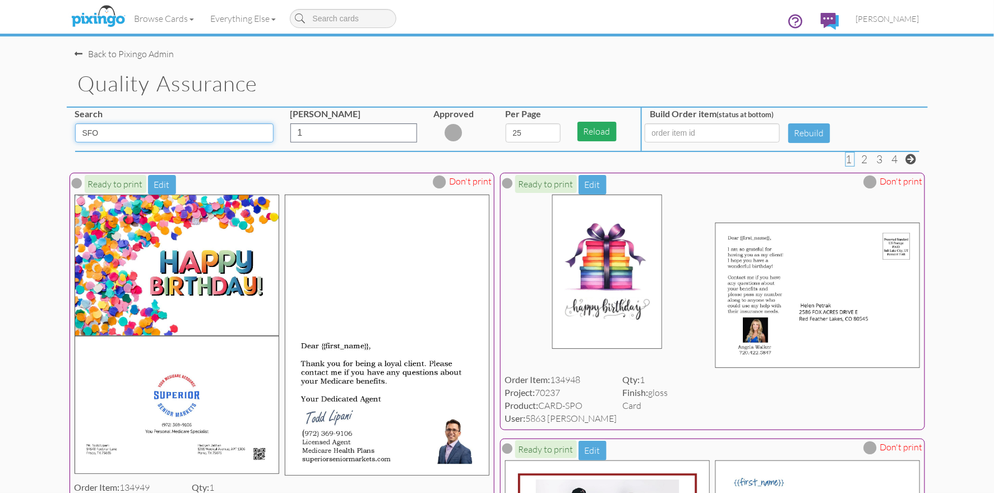
type input "SFO"
click at [596, 127] on button "Reload" at bounding box center [597, 132] width 39 height 20
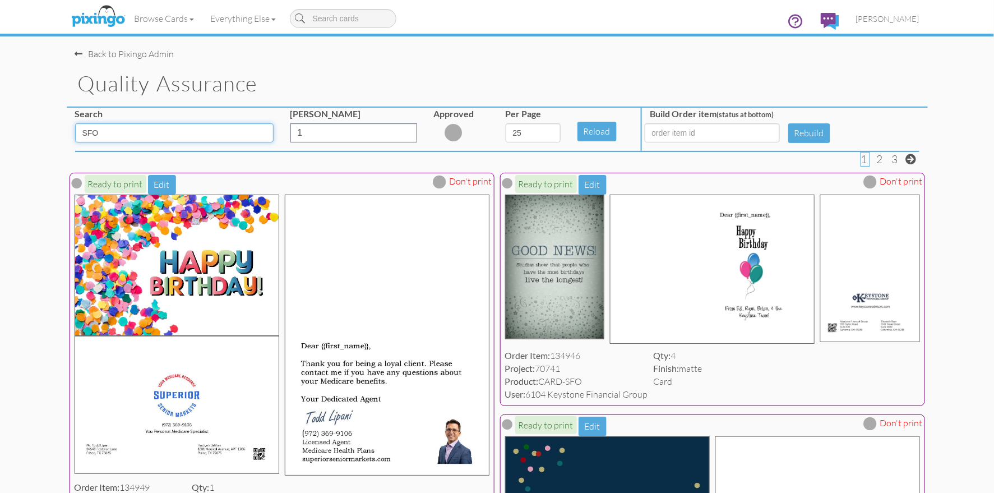
click at [112, 128] on input "SFO" at bounding box center [174, 132] width 199 height 19
click at [153, 137] on input "SFO" at bounding box center [174, 132] width 199 height 19
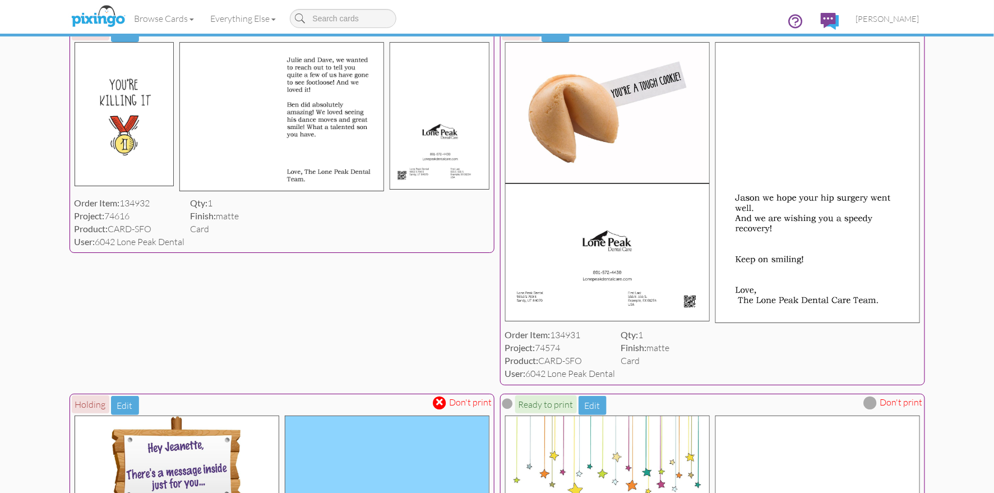
scroll to position [1381, 0]
click at [872, 35] on span at bounding box center [871, 30] width 7 height 10
click at [441, 35] on span at bounding box center [440, 30] width 7 height 10
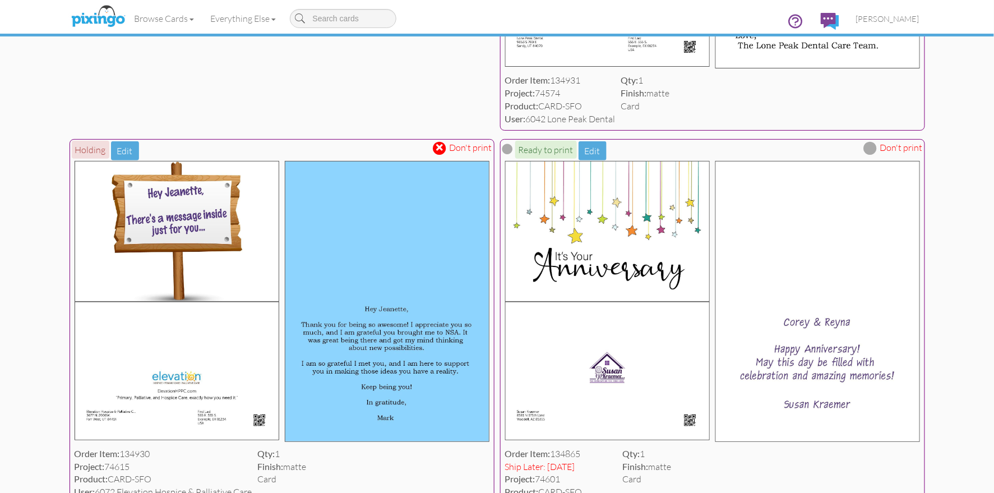
scroll to position [1647, 0]
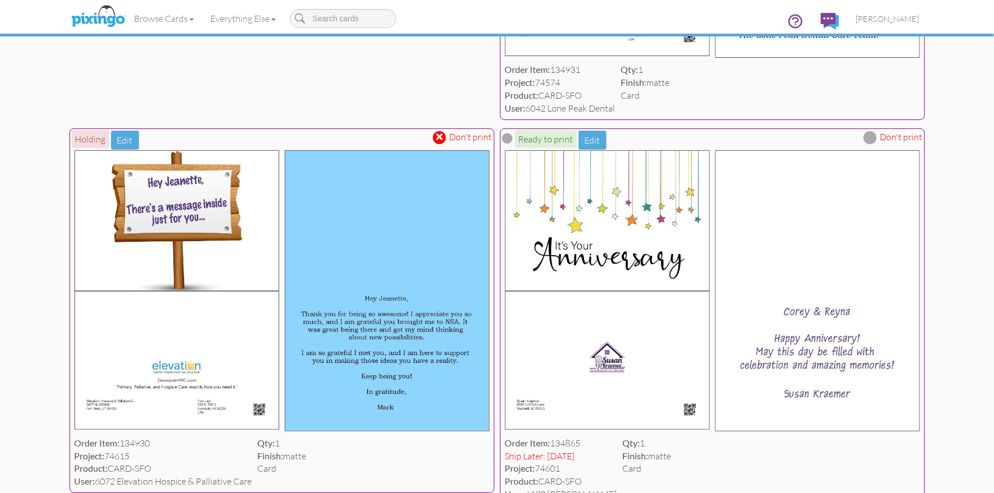
click at [444, 144] on span at bounding box center [440, 137] width 13 height 13
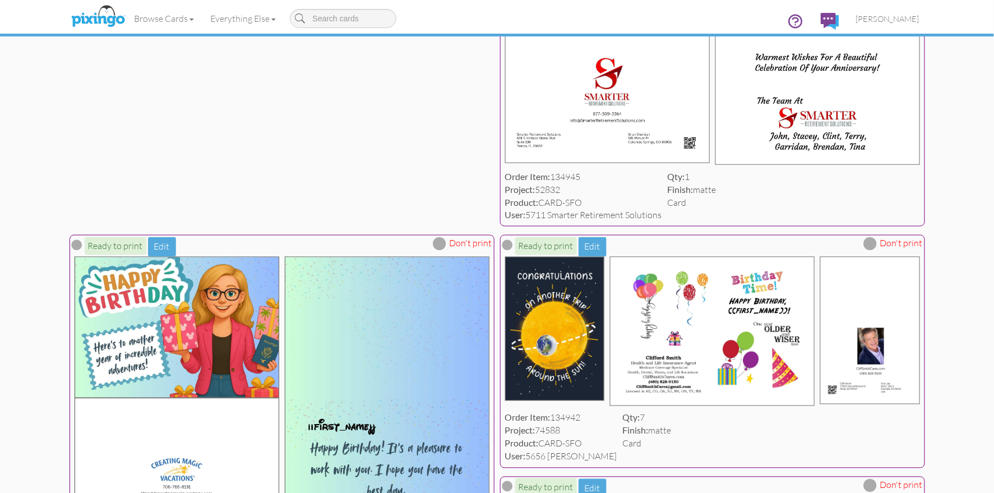
scroll to position [0, 0]
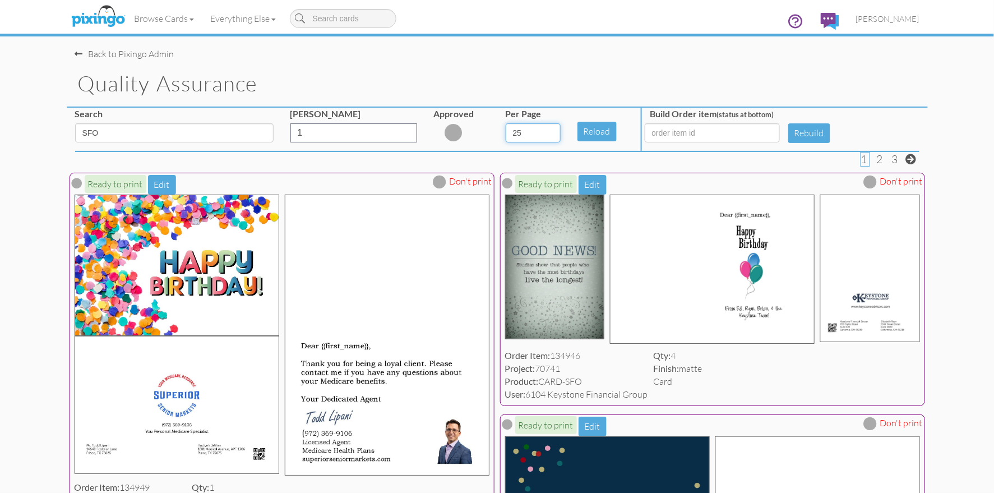
click at [550, 131] on select "5 10 25 50 100" at bounding box center [533, 132] width 55 height 19
select select "number:100"
click at [506, 123] on select "5 10 25 50 100" at bounding box center [533, 132] width 55 height 19
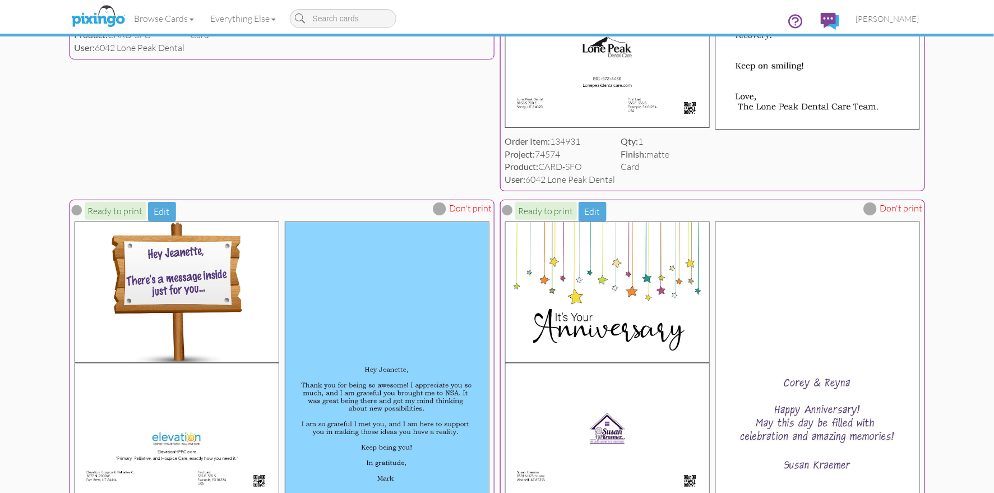
scroll to position [1553, 0]
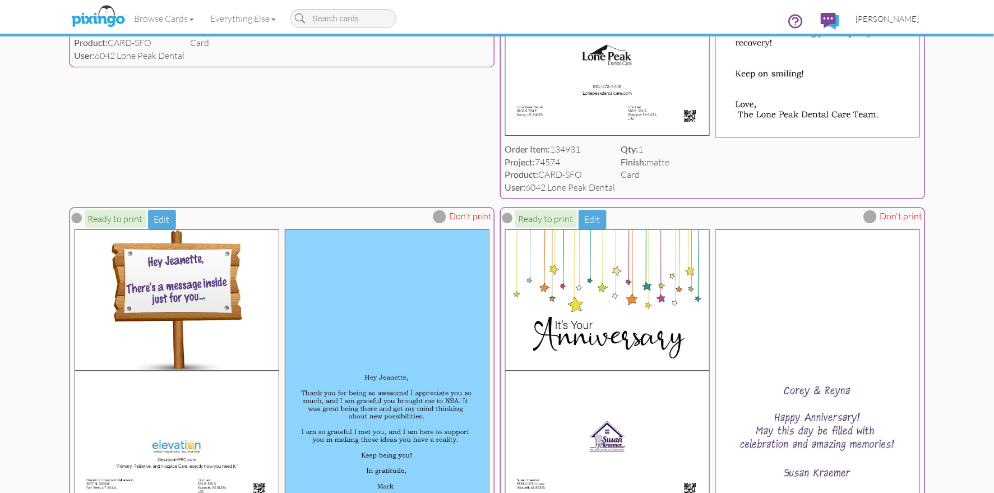
click at [906, 20] on span "[PERSON_NAME]" at bounding box center [887, 19] width 63 height 10
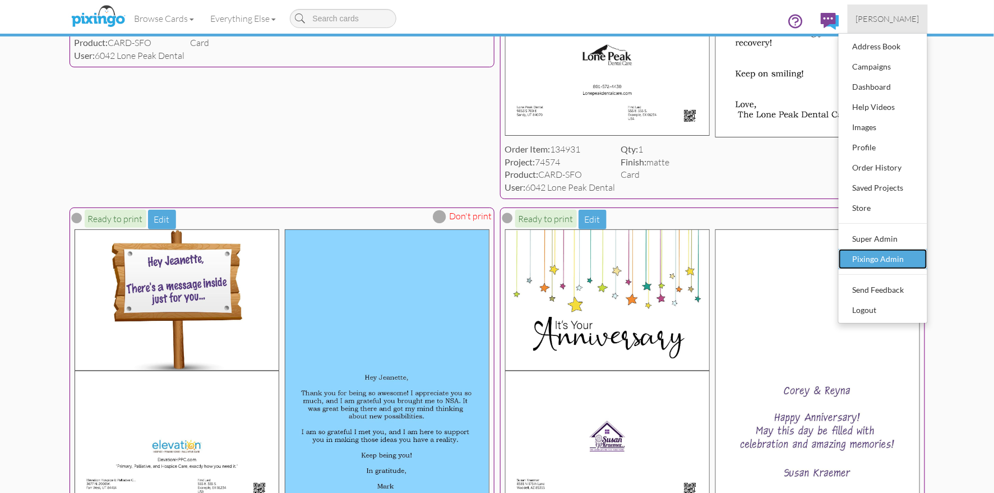
click at [890, 258] on div "Pixingo Admin" at bounding box center [883, 259] width 66 height 17
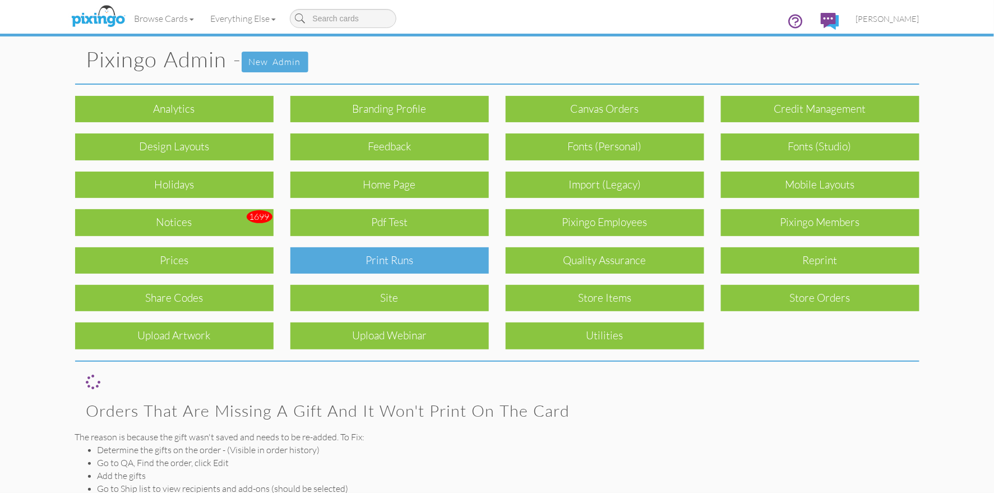
click at [421, 255] on div "Print Runs" at bounding box center [390, 260] width 199 height 26
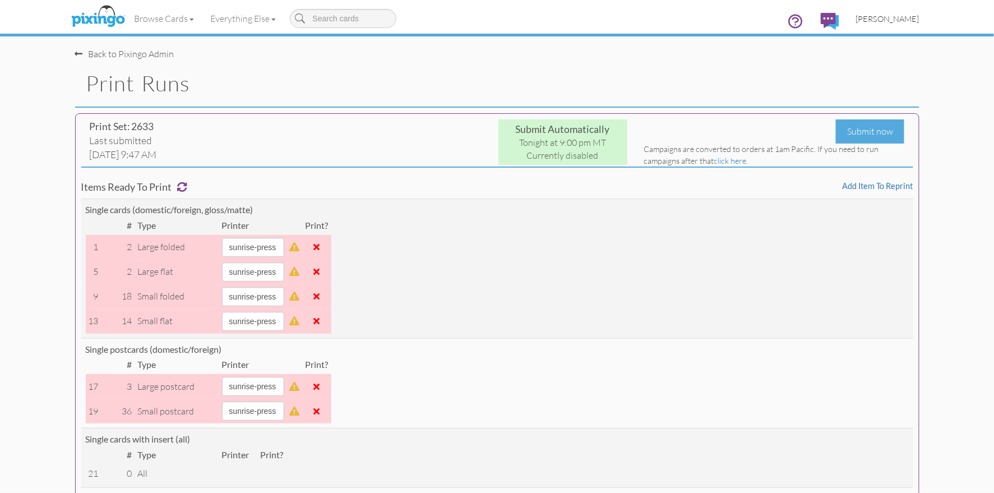
click at [893, 17] on span "[PERSON_NAME]" at bounding box center [887, 19] width 63 height 10
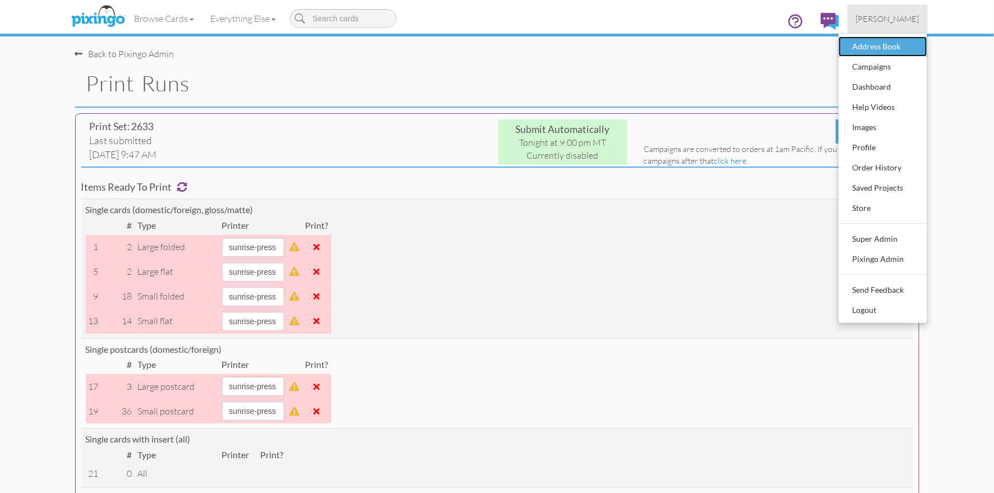
click at [879, 46] on div "Address Book" at bounding box center [883, 46] width 66 height 17
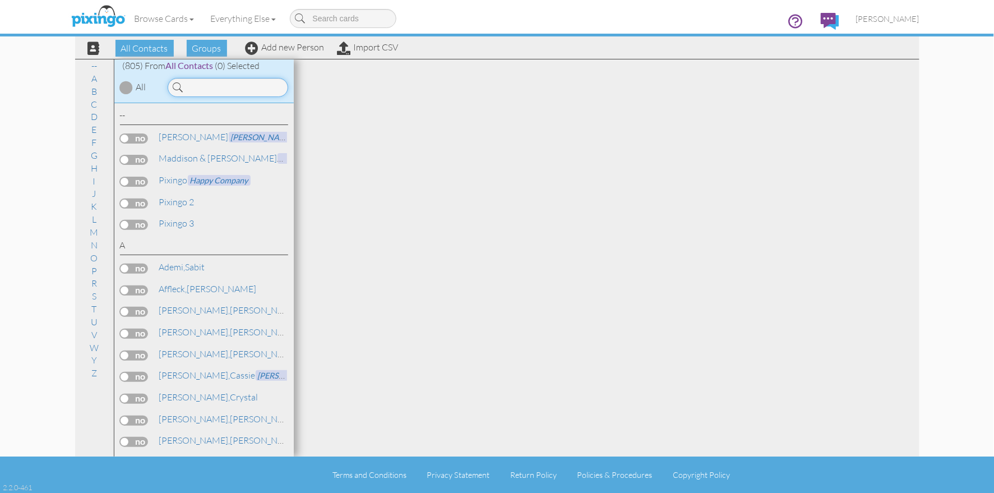
click at [190, 88] on input at bounding box center [228, 87] width 121 height 19
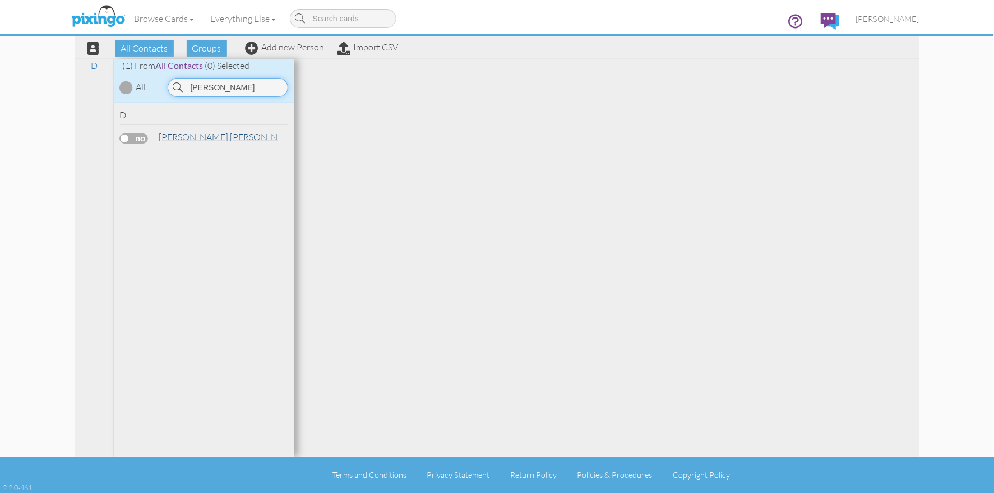
type input "devey"
click at [174, 139] on span "Devey," at bounding box center [194, 136] width 71 height 11
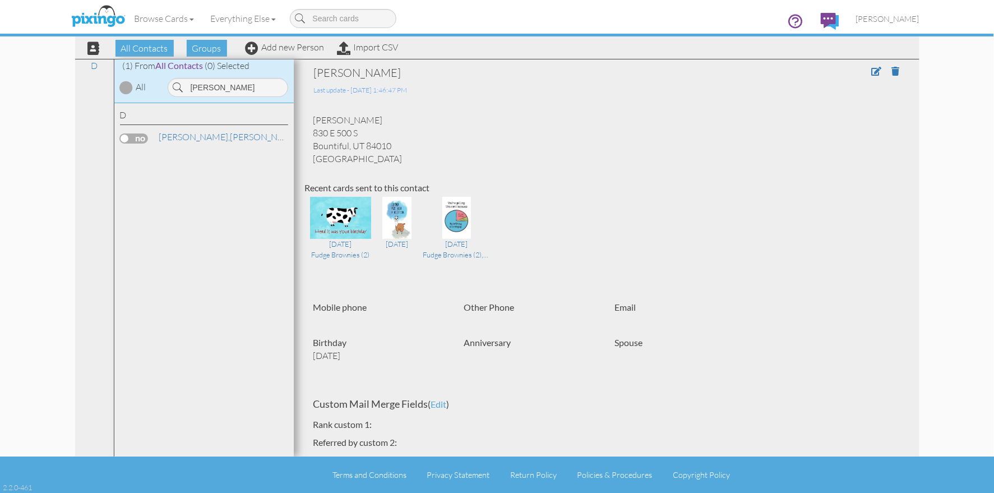
click at [557, 142] on div "Steve Devey 830 E 500 S Bountiful, UT 84010 United States" at bounding box center [607, 139] width 604 height 51
click at [892, 20] on span "[PERSON_NAME]" at bounding box center [887, 19] width 63 height 10
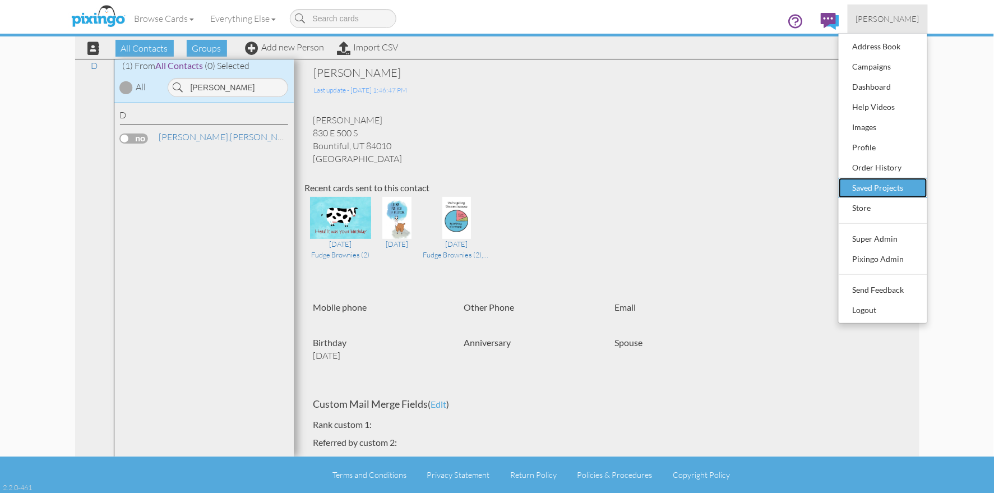
drag, startPoint x: 879, startPoint y: 187, endPoint x: 892, endPoint y: 177, distance: 16.3
click at [879, 187] on div "Saved Projects" at bounding box center [883, 187] width 66 height 17
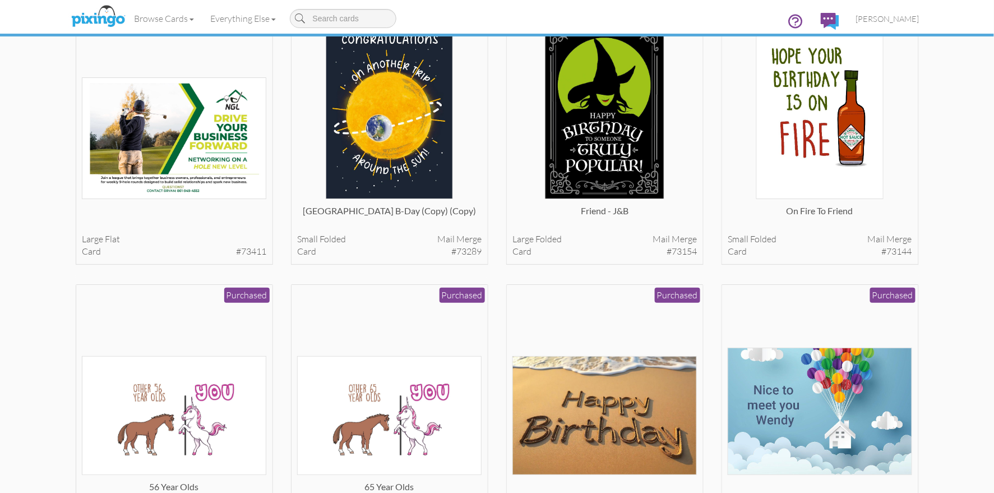
scroll to position [1617, 0]
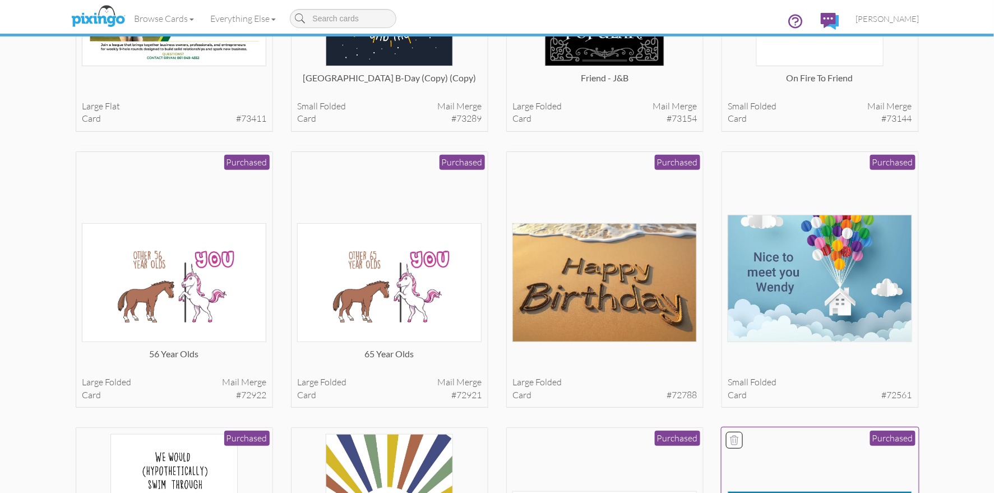
click at [787, 271] on img at bounding box center [820, 278] width 185 height 127
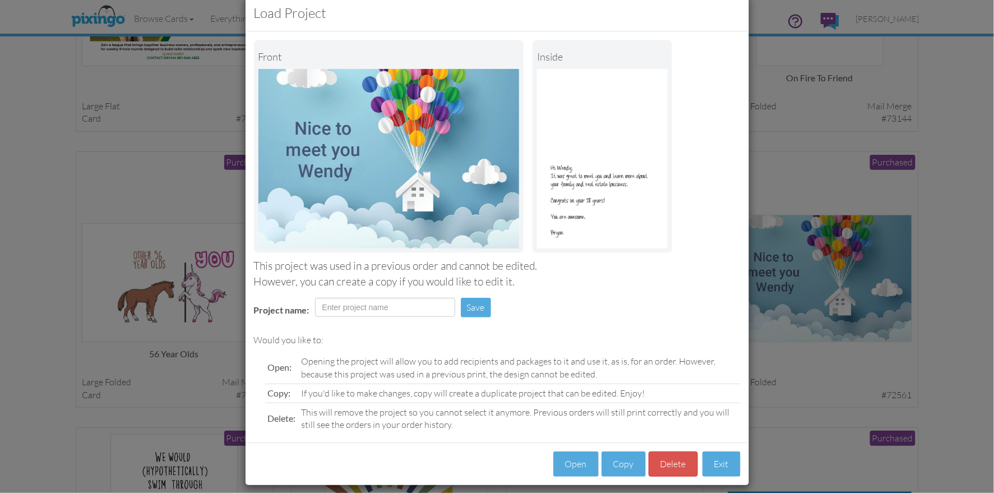
scroll to position [31, 0]
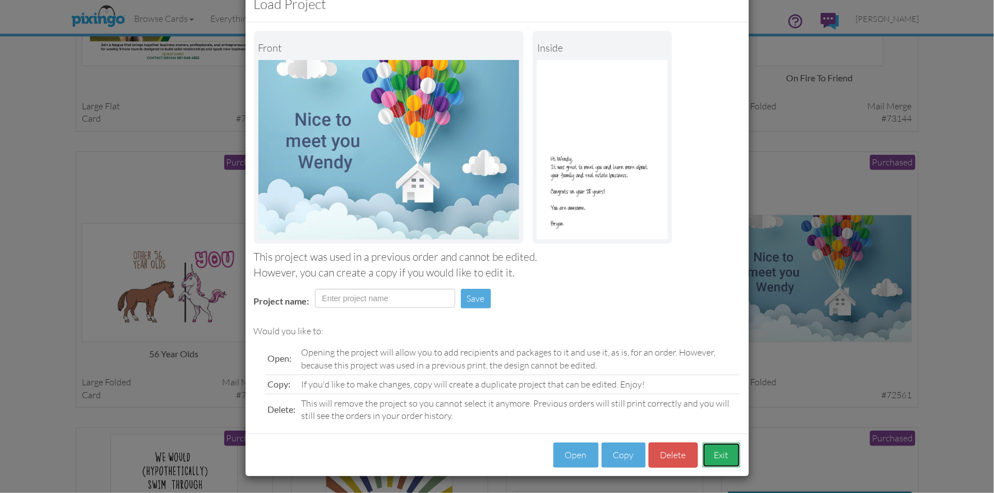
click at [713, 448] on button "Exit" at bounding box center [722, 455] width 38 height 25
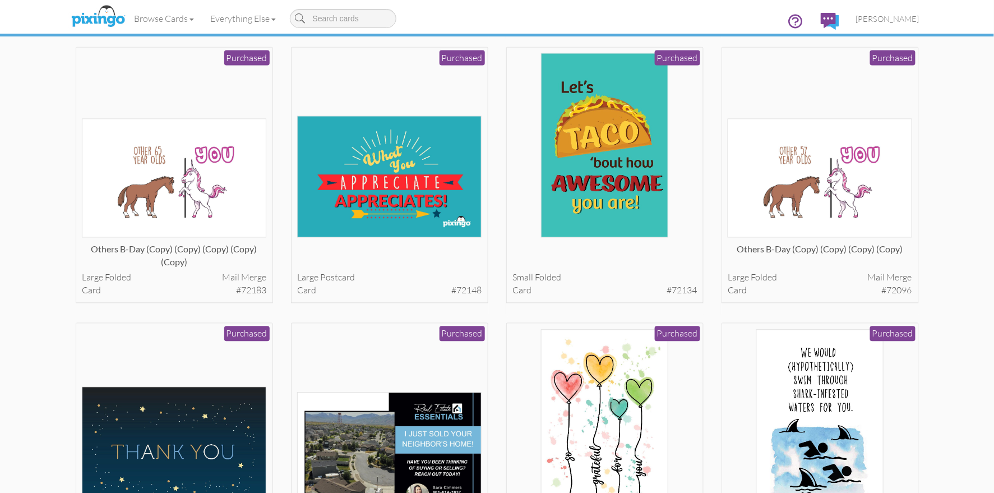
scroll to position [2273, 0]
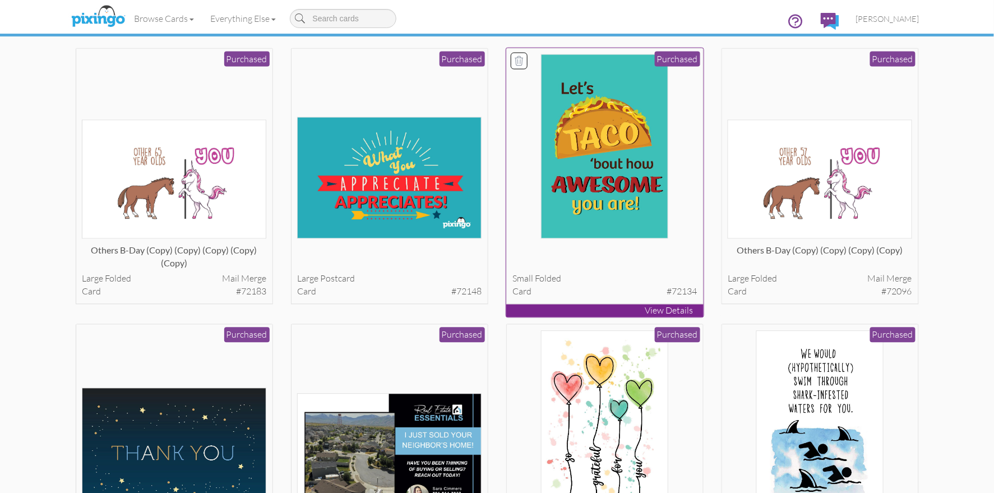
click at [570, 204] on img at bounding box center [604, 146] width 127 height 185
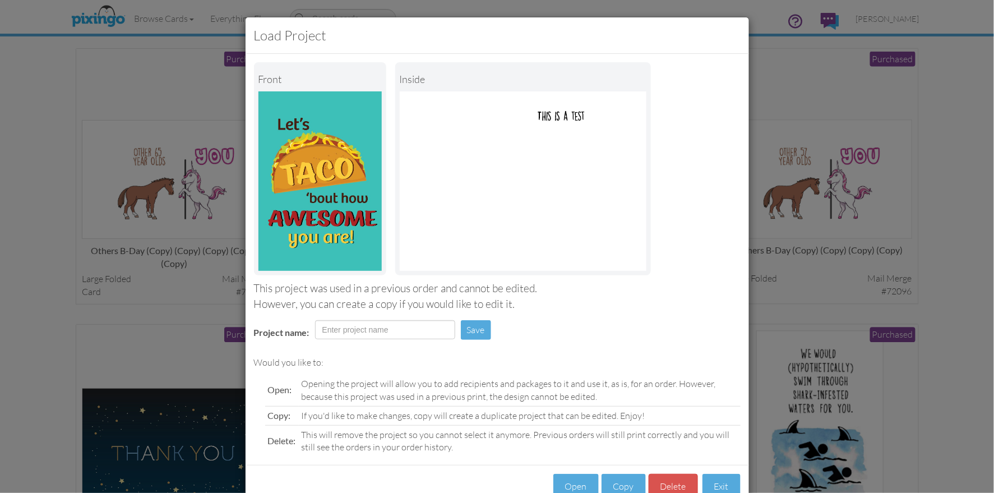
scroll to position [31, 0]
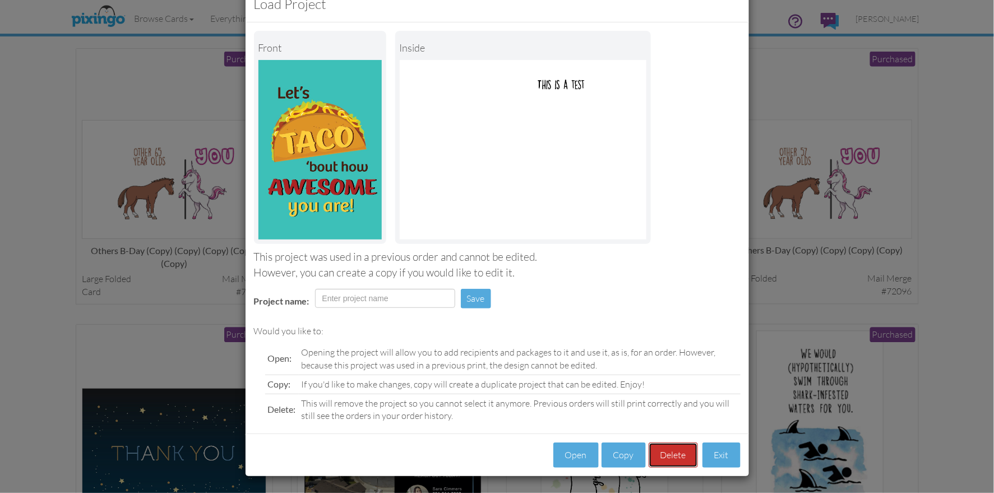
click at [668, 458] on button "Delete" at bounding box center [673, 455] width 49 height 25
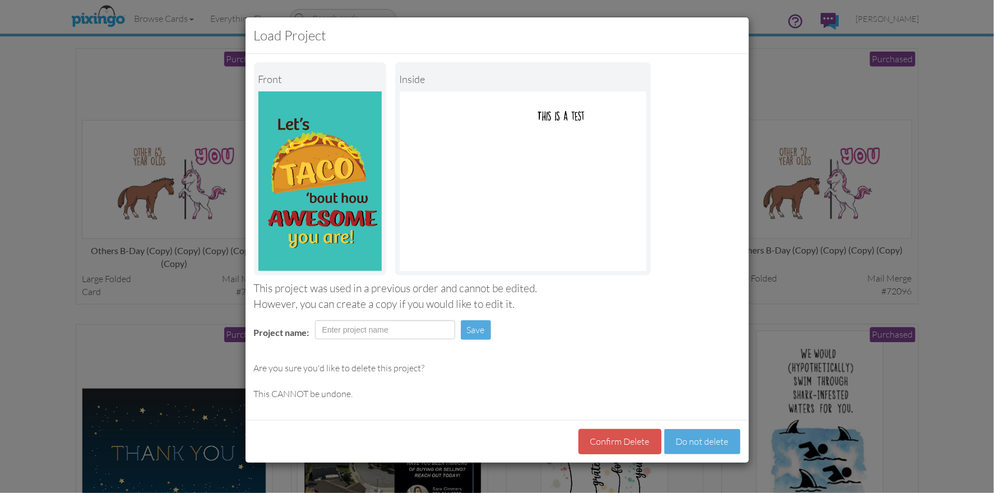
scroll to position [0, 0]
click at [605, 430] on button "Confirm Delete" at bounding box center [620, 441] width 83 height 25
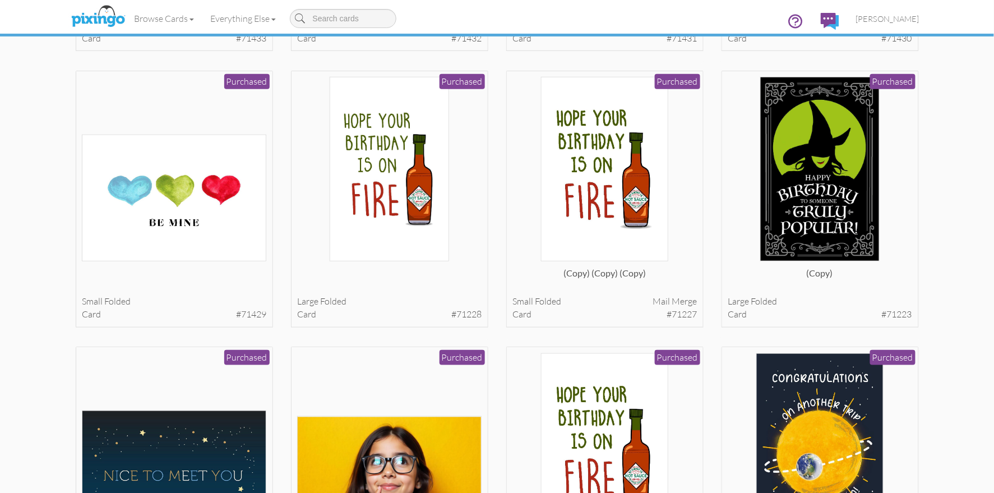
scroll to position [3357, 0]
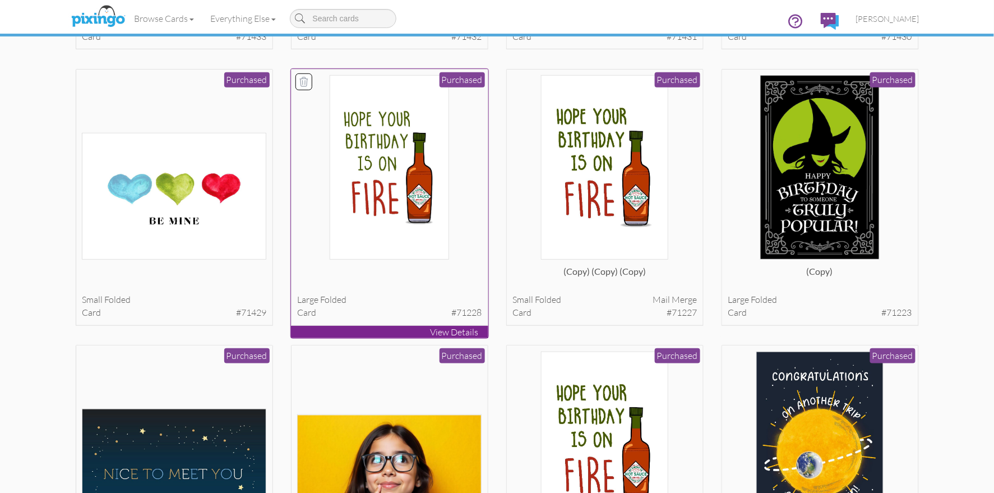
click at [376, 205] on img at bounding box center [389, 167] width 119 height 185
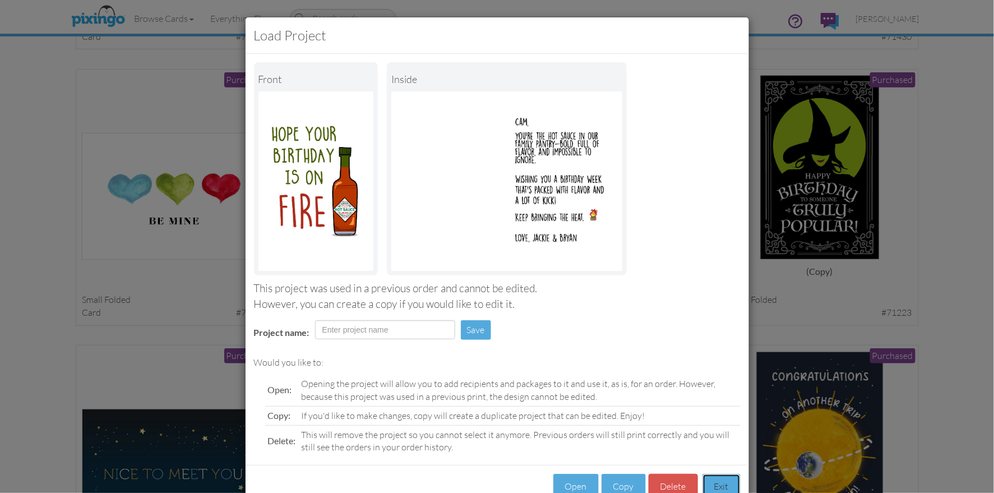
click at [725, 480] on button "Exit" at bounding box center [722, 486] width 38 height 25
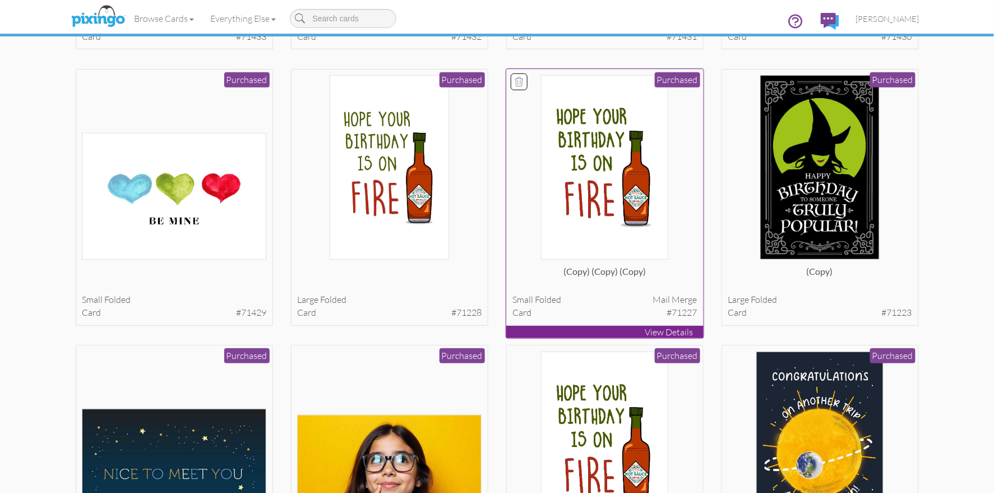
click at [563, 224] on img at bounding box center [604, 167] width 127 height 185
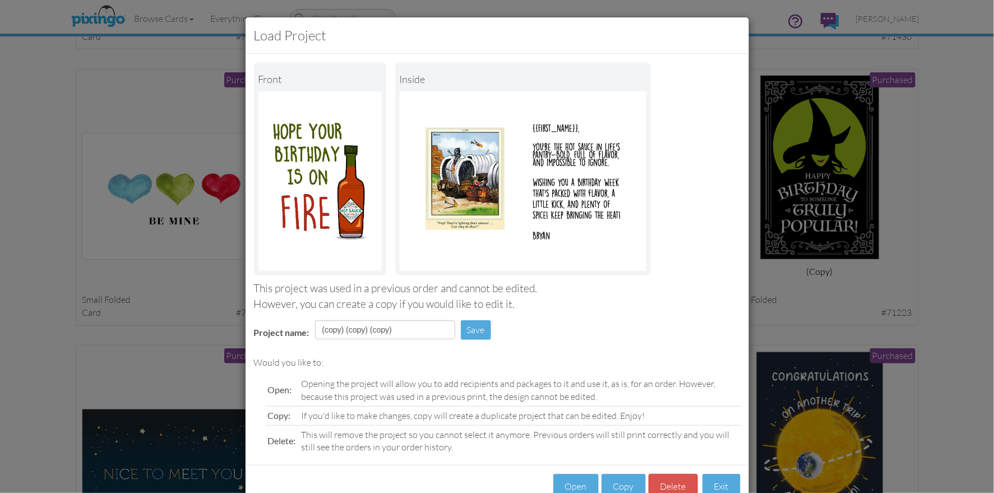
scroll to position [31, 0]
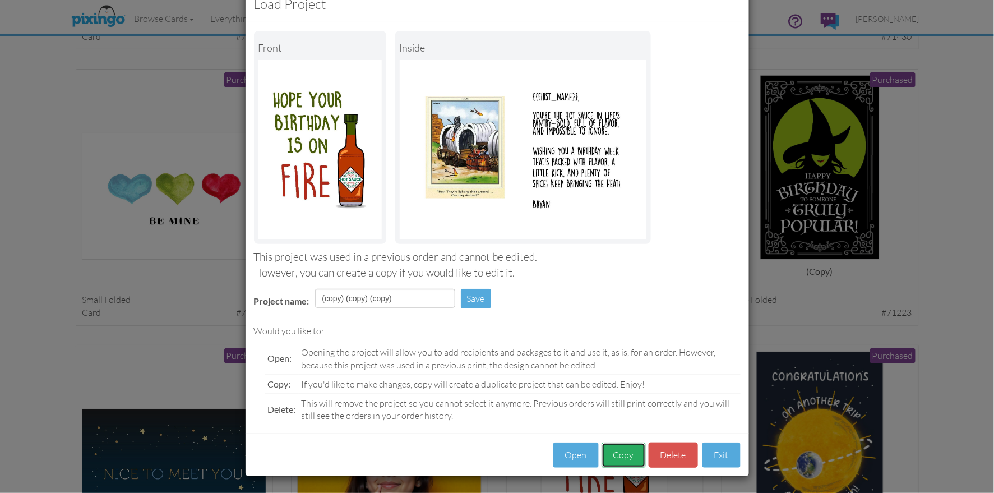
click at [624, 452] on button "Copy" at bounding box center [624, 455] width 44 height 25
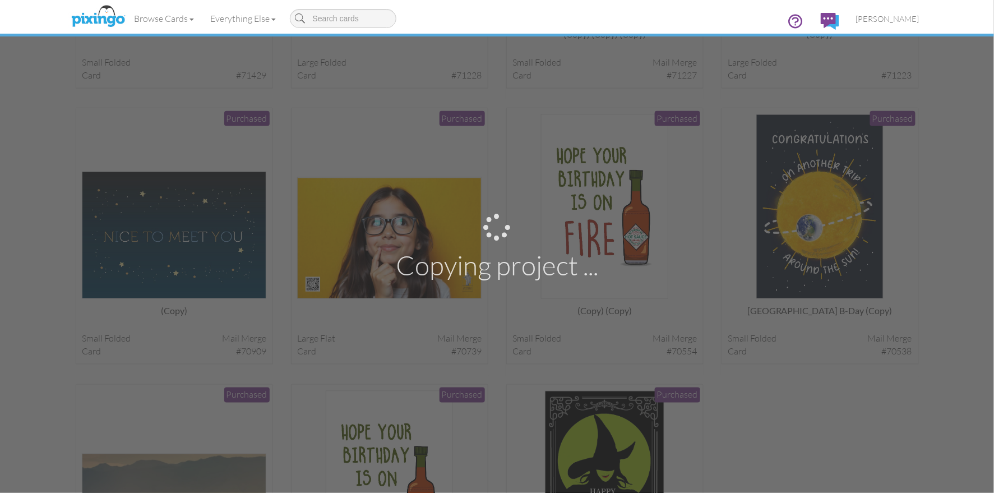
scroll to position [3616, 0]
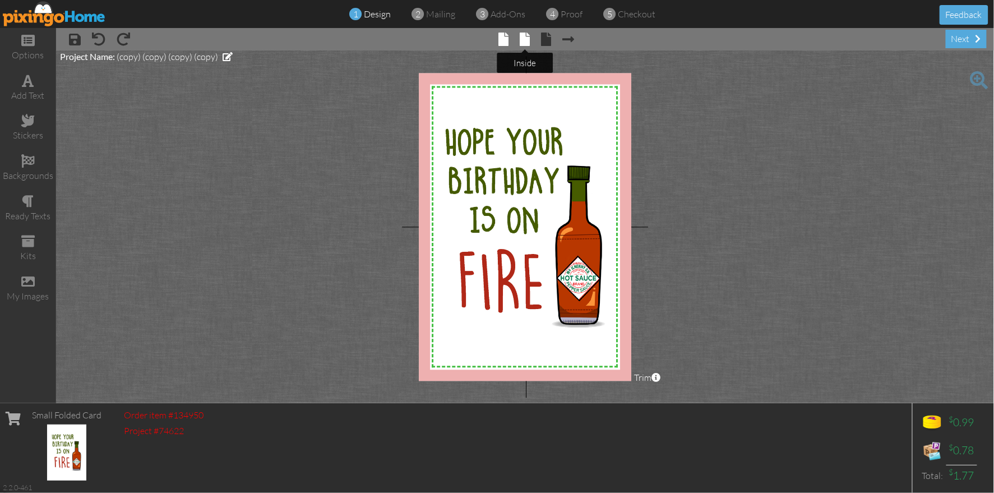
click at [522, 40] on span at bounding box center [525, 39] width 10 height 13
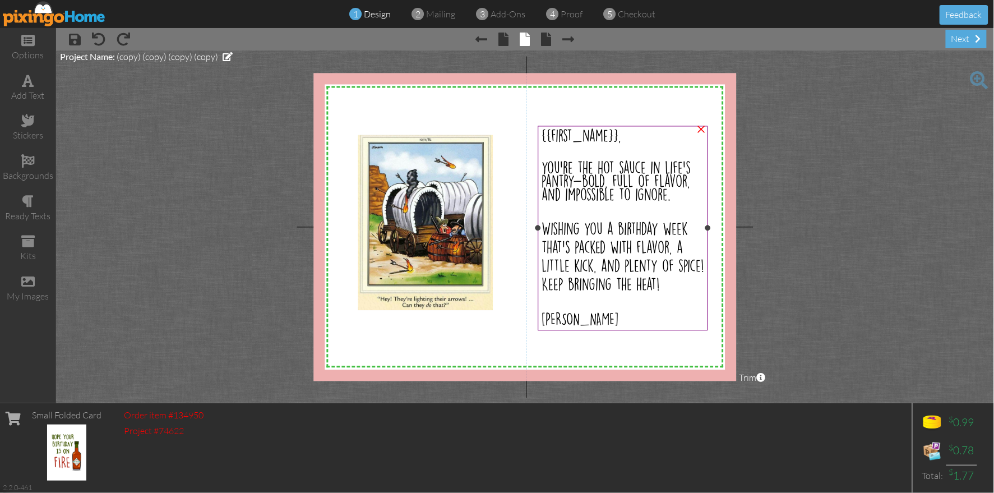
click at [550, 133] on span "{{first_name}}," at bounding box center [582, 136] width 80 height 13
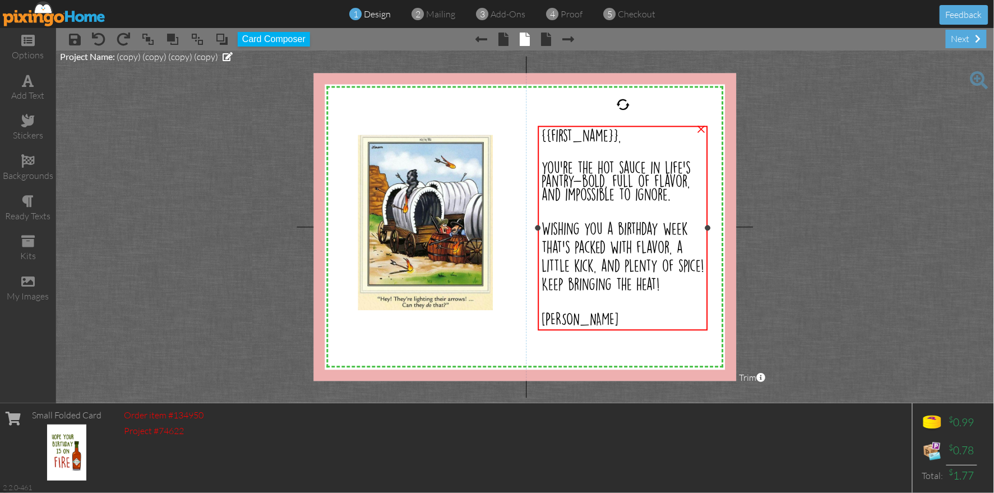
click at [550, 133] on span "{{first_name}}," at bounding box center [582, 136] width 80 height 13
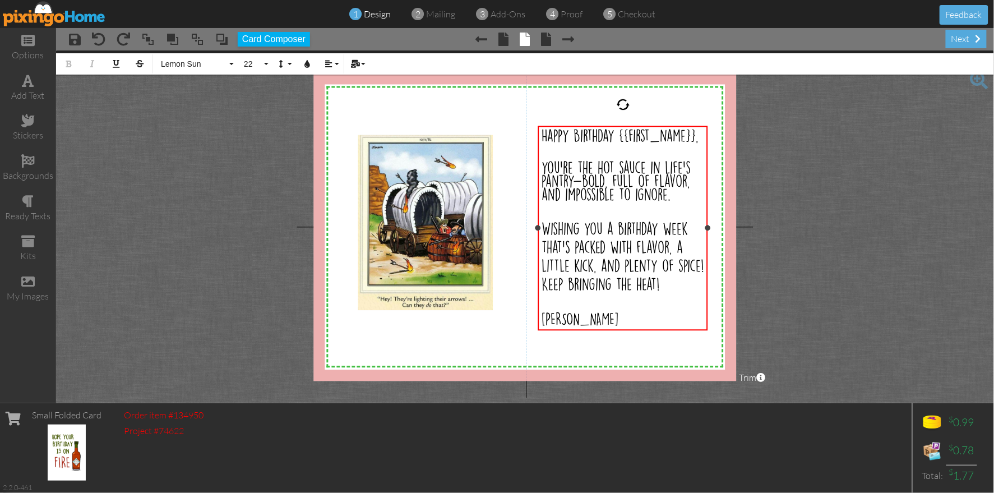
drag, startPoint x: 704, startPoint y: 137, endPoint x: 710, endPoint y: 140, distance: 6.3
click at [704, 138] on div "Happy Birthday {{first_name}}," at bounding box center [623, 136] width 163 height 13
drag, startPoint x: 582, startPoint y: 179, endPoint x: 598, endPoint y: 189, distance: 19.1
click at [583, 181] on span "you’re the hot sauce in life’s pantry—bold, full of flavor, and impossible to i…" at bounding box center [616, 182] width 149 height 40
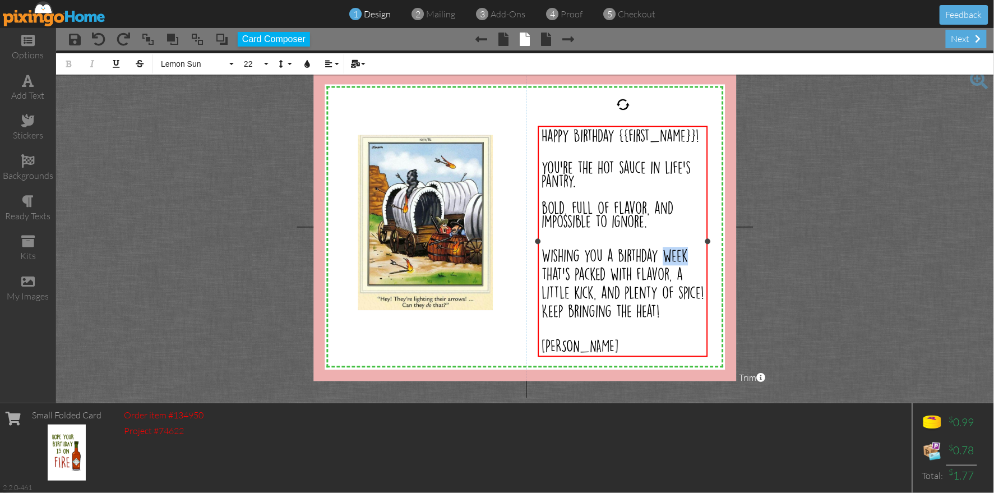
drag, startPoint x: 666, startPoint y: 254, endPoint x: 692, endPoint y: 251, distance: 25.9
click at [691, 251] on div "Wishing you a birthday week that’s packed with flavor, a little kick, and plent…" at bounding box center [623, 284] width 163 height 74
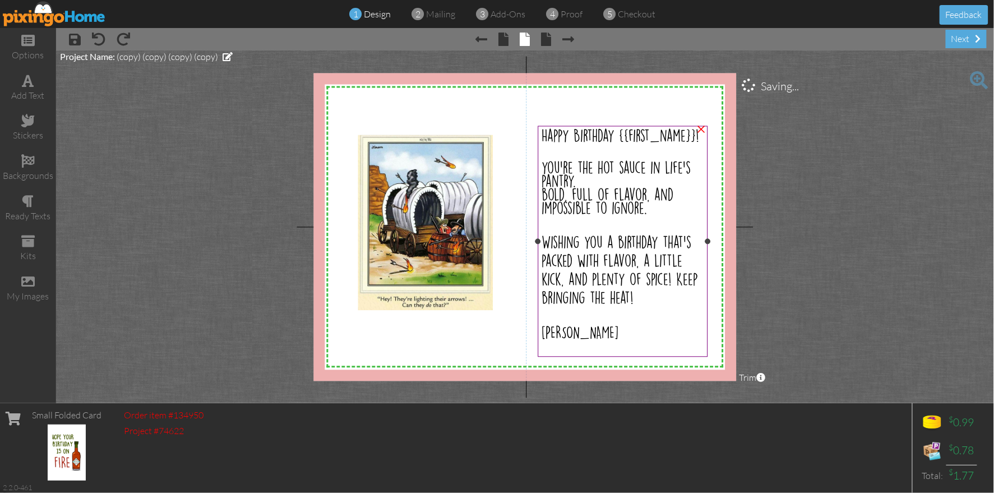
click at [630, 291] on span "Wishing you a birthday that’s packed with flavor, a little kick, and plenty of …" at bounding box center [620, 270] width 156 height 69
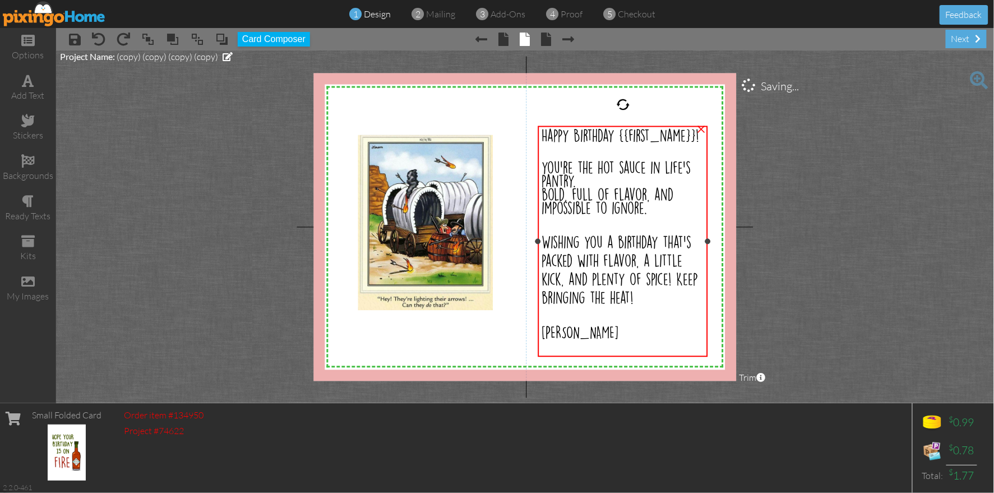
click at [630, 291] on span "Wishing you a birthday that’s packed with flavor, a little kick, and plenty of …" at bounding box center [620, 270] width 156 height 69
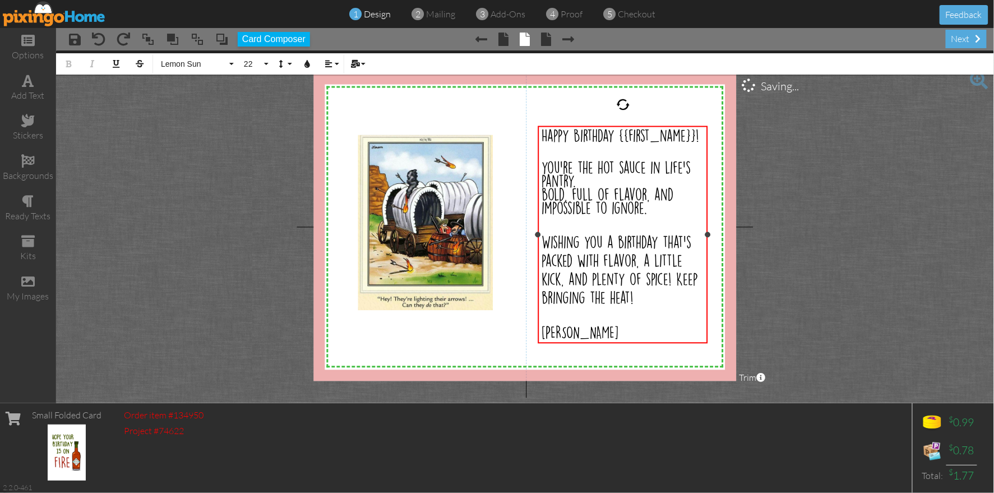
drag, startPoint x: 633, startPoint y: 292, endPoint x: 644, endPoint y: 308, distance: 19.8
click at [634, 294] on span "Wishing you a birthday that’s packed with flavor, a little kick, and plenty of …" at bounding box center [620, 270] width 156 height 69
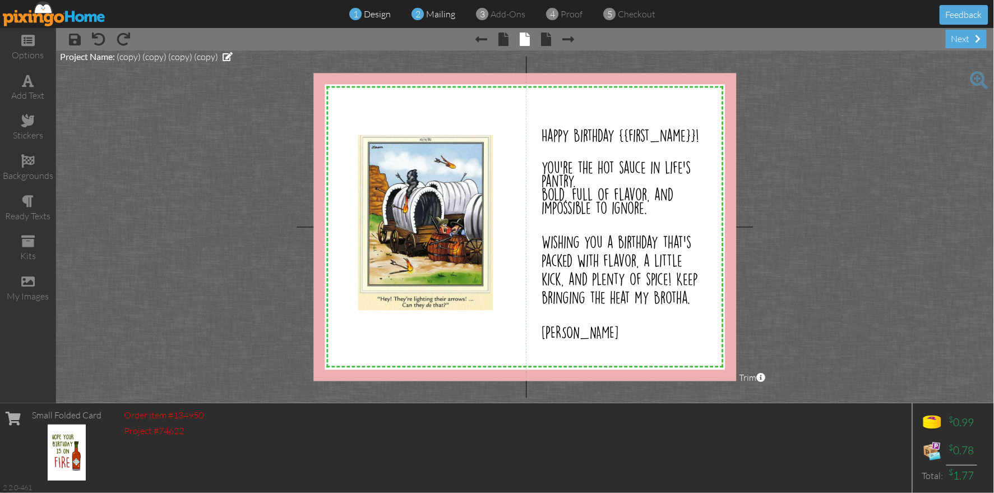
click at [436, 12] on span "mailing" at bounding box center [441, 13] width 29 height 11
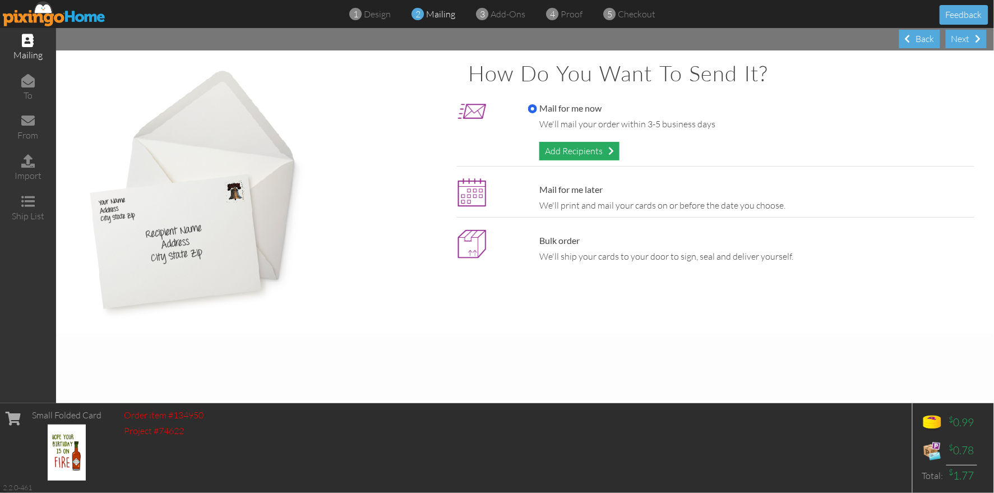
click at [586, 150] on div "Add Recipients" at bounding box center [580, 151] width 80 height 19
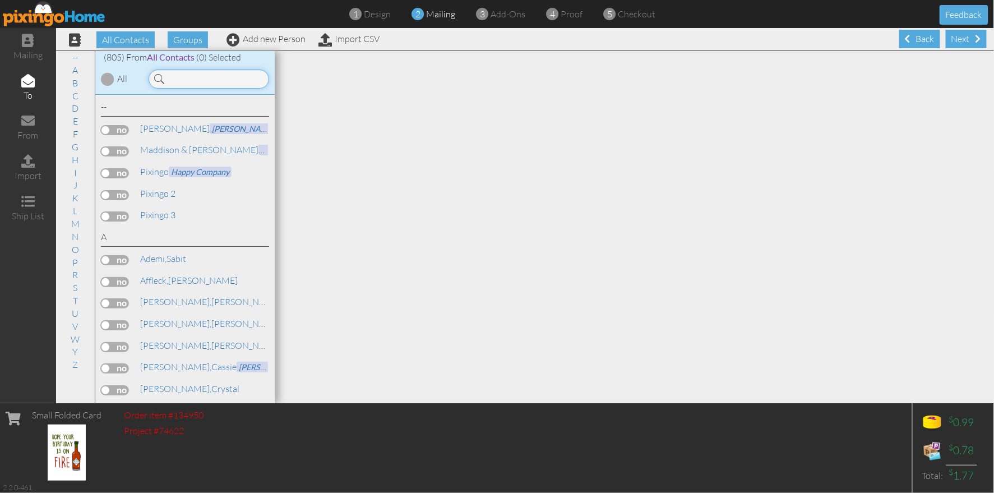
click at [197, 77] on input at bounding box center [209, 79] width 121 height 19
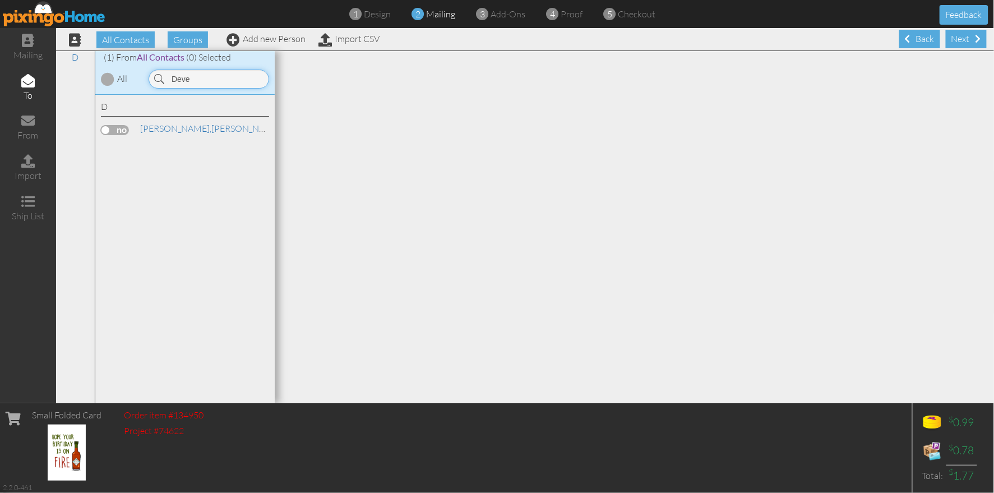
type input "Deve"
click at [113, 127] on label at bounding box center [115, 130] width 28 height 10
click at [0, 0] on input "checkbox" at bounding box center [0, 0] width 0 height 0
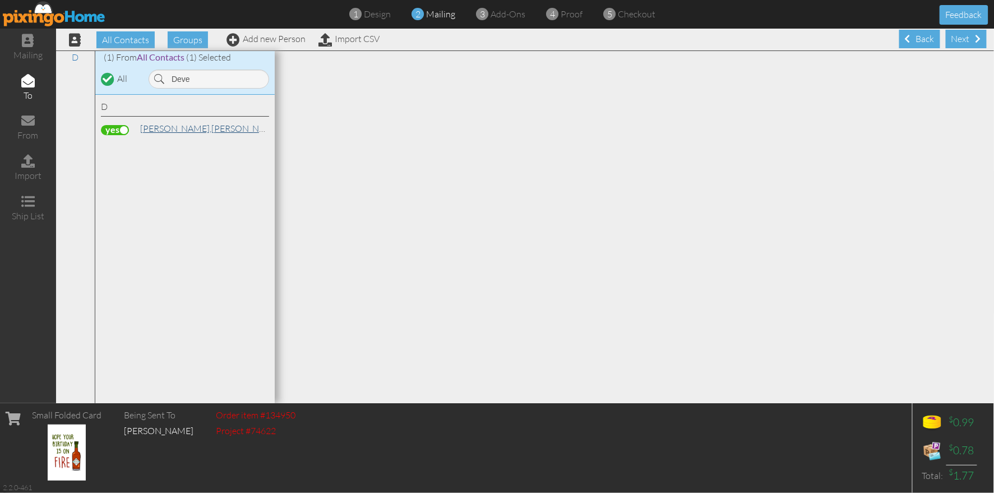
click at [160, 130] on span "Devey," at bounding box center [175, 128] width 71 height 11
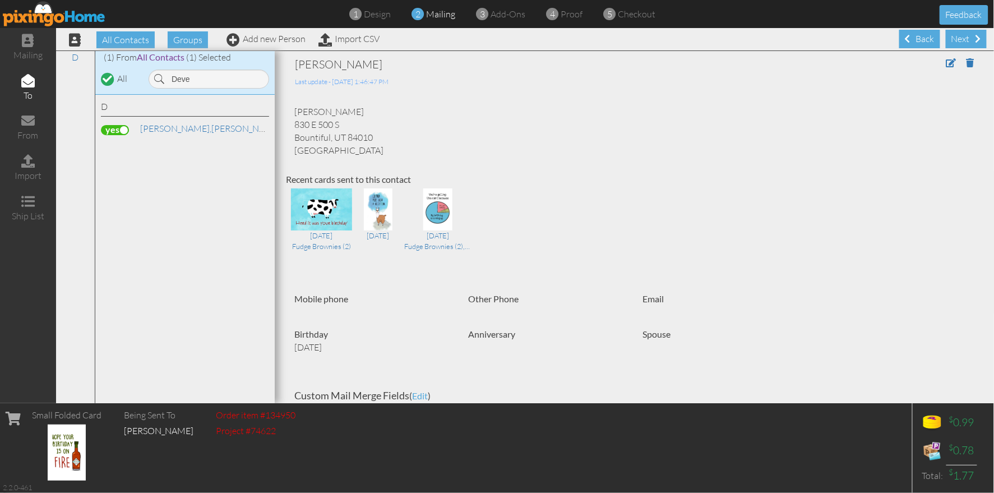
click at [549, 150] on div "Steve Devey 830 E 500 S Bountiful, UT 84010 United States" at bounding box center [634, 130] width 697 height 51
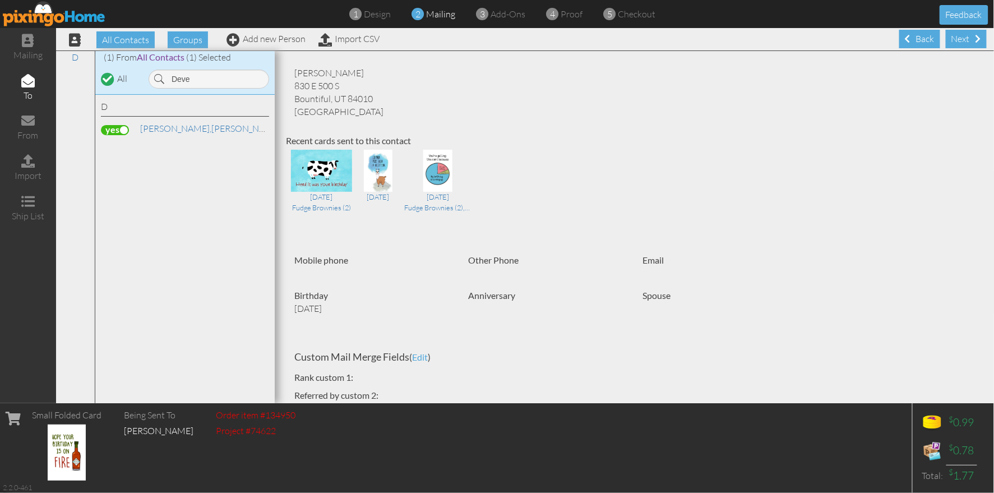
scroll to position [39, 0]
click at [647, 202] on div "Aug 25, 2020 Fudge Brownies (2) Oct 14, 2019 Aug 18, 2019 Fudge Brownies (2),Fu…" at bounding box center [634, 192] width 697 height 90
click at [496, 17] on span "add-ons" at bounding box center [508, 13] width 35 height 11
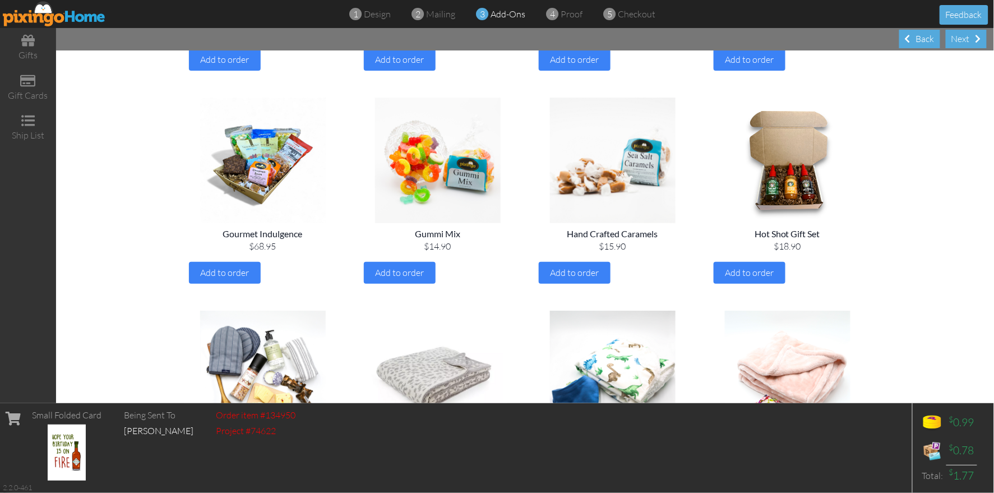
scroll to position [709, 0]
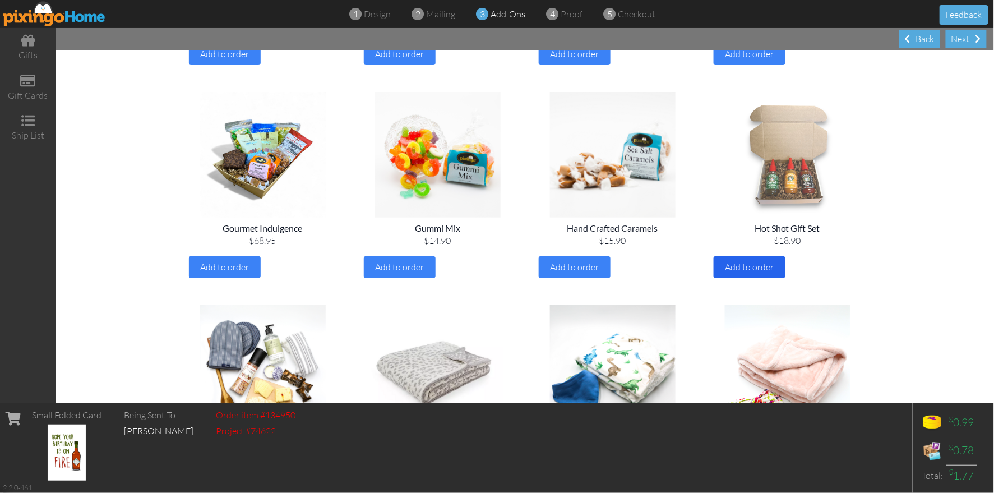
click at [749, 275] on div "Add to order" at bounding box center [750, 267] width 72 height 22
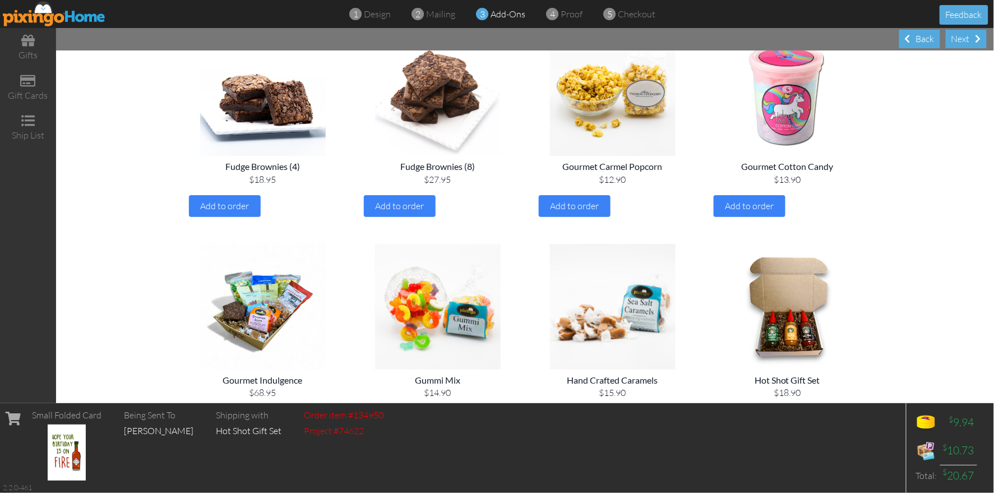
scroll to position [552, 0]
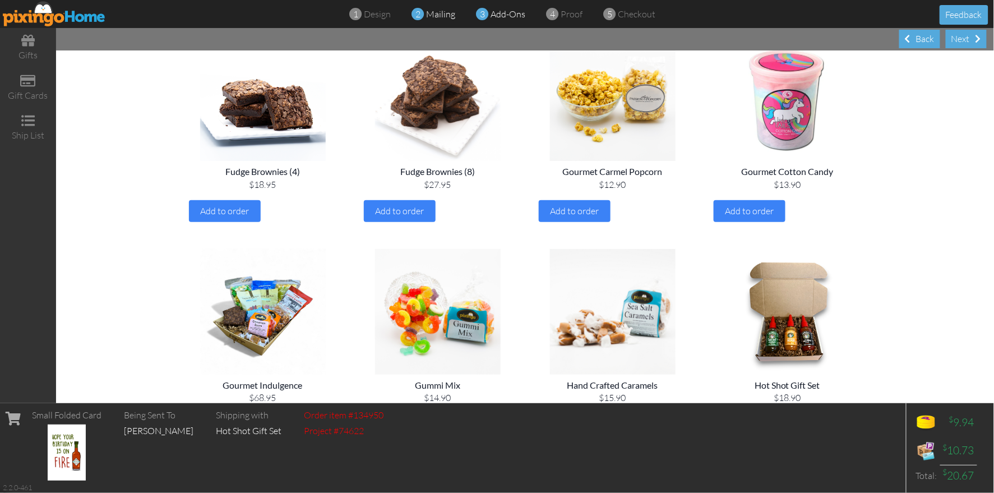
click at [430, 16] on span "mailing" at bounding box center [441, 13] width 29 height 11
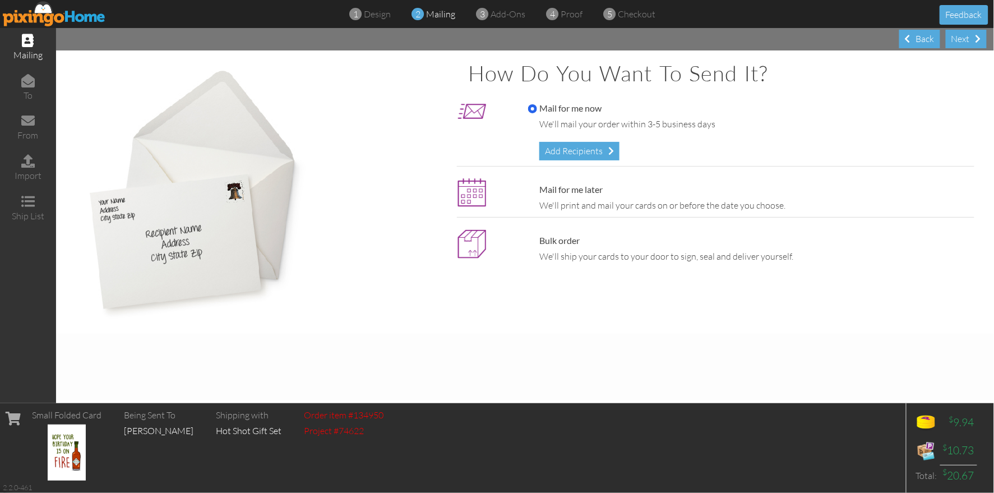
click at [430, 15] on span "mailing" at bounding box center [441, 13] width 29 height 11
click at [559, 156] on div "Add Recipients" at bounding box center [580, 151] width 80 height 19
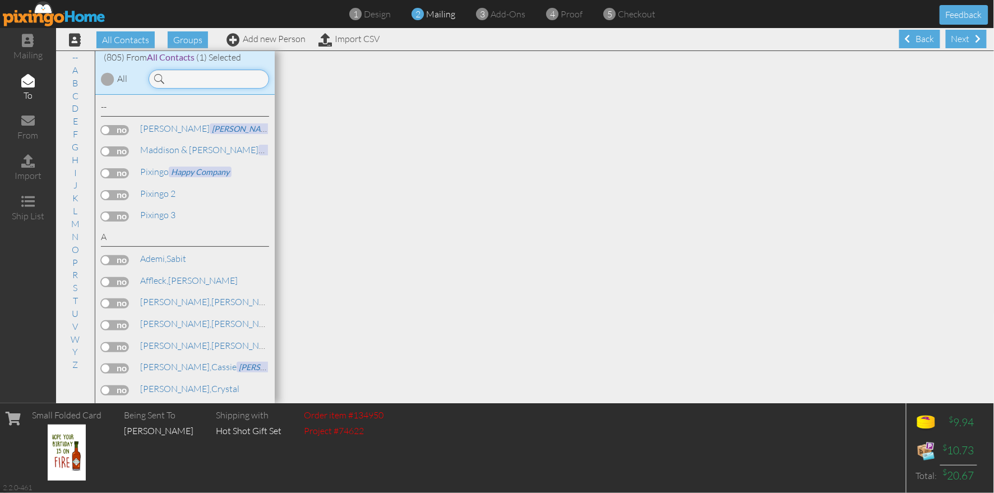
click at [180, 77] on input at bounding box center [209, 79] width 121 height 19
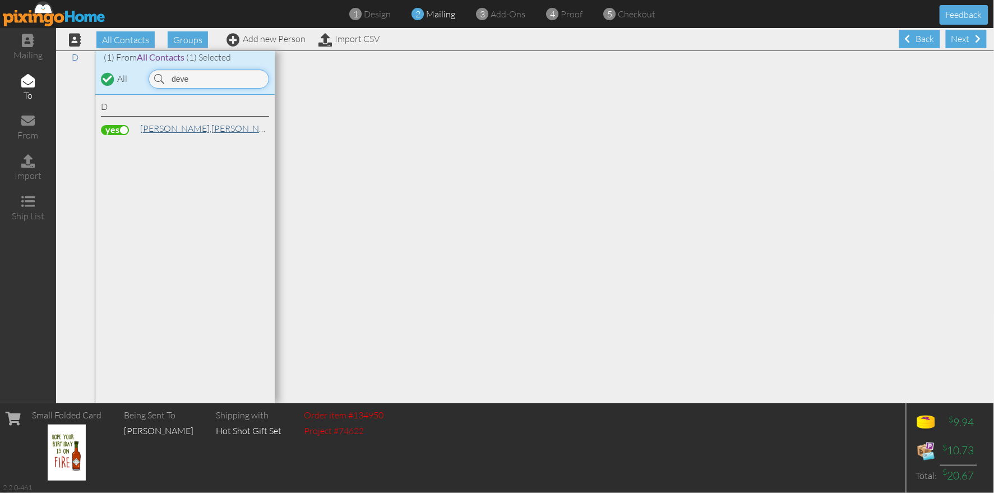
type input "deve"
click at [162, 130] on span "Devey," at bounding box center [175, 128] width 71 height 11
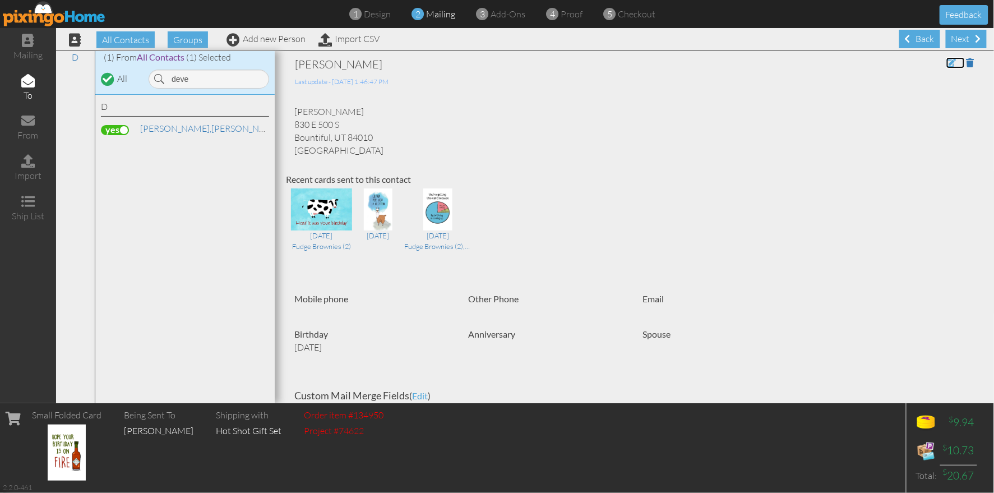
click at [950, 64] on span at bounding box center [952, 62] width 10 height 9
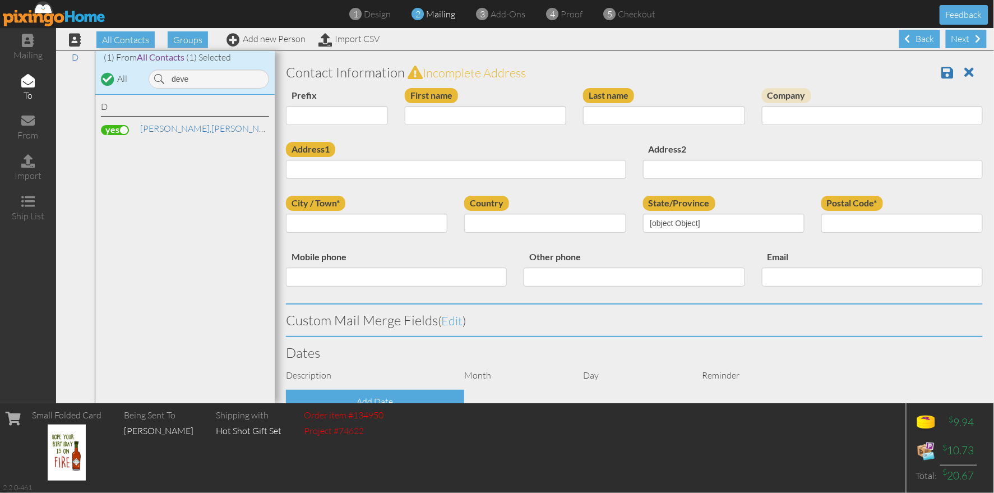
type input "Steve"
type input "Devey"
type input "830 E 500 S"
type input "Bountiful"
type input "84010"
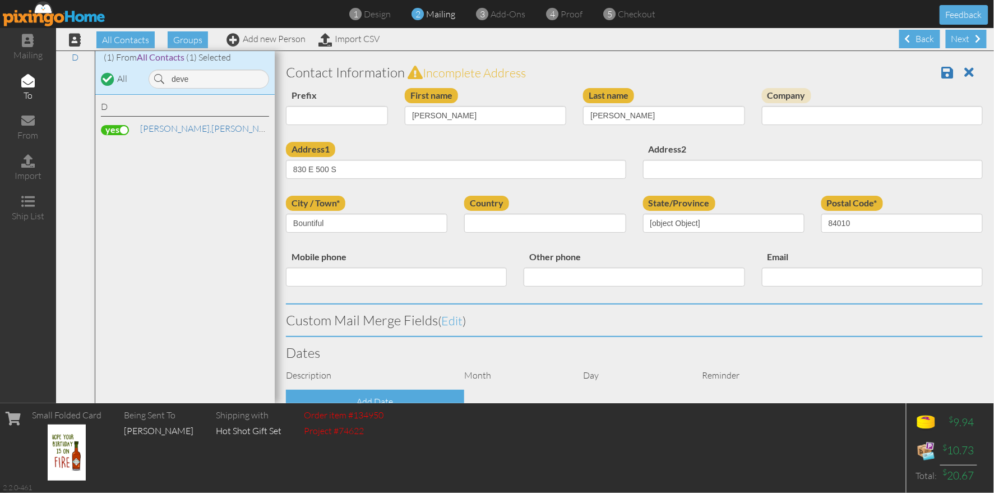
select select "object:134014"
select select "object:134259"
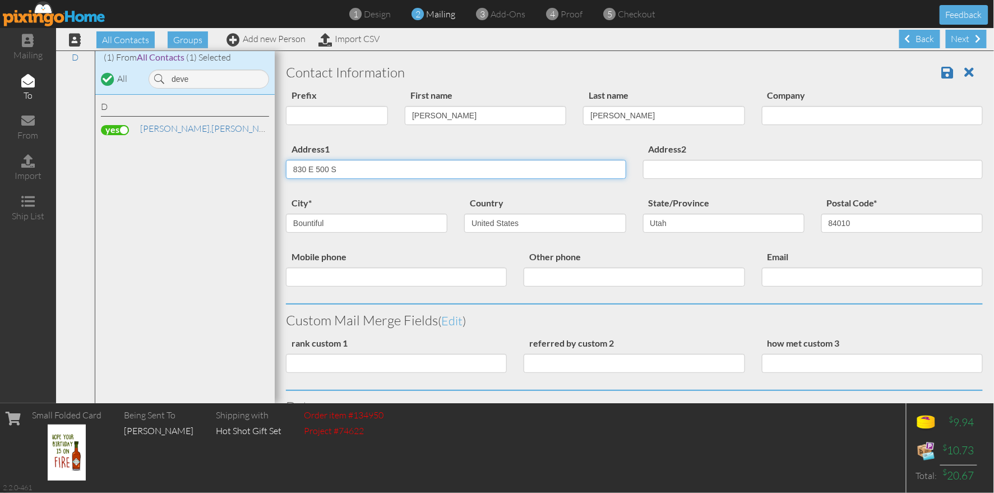
click at [311, 166] on input "830 E 500 S" at bounding box center [456, 169] width 340 height 19
click at [331, 168] on input "830 N 500 S" at bounding box center [456, 169] width 340 height 19
type input "830 N 500 West"
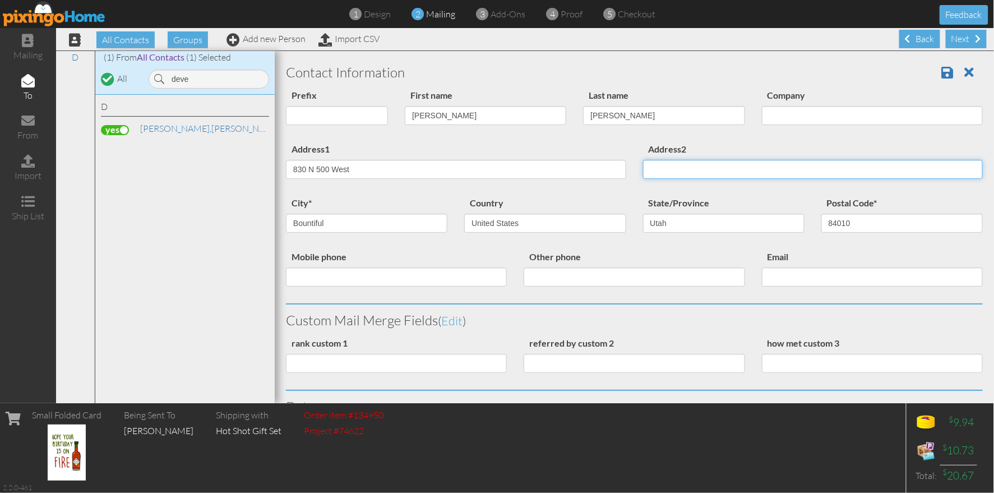
click at [658, 165] on input "Address2" at bounding box center [813, 169] width 340 height 19
type input "#3"
click at [868, 261] on div "Email" at bounding box center [873, 272] width 238 height 45
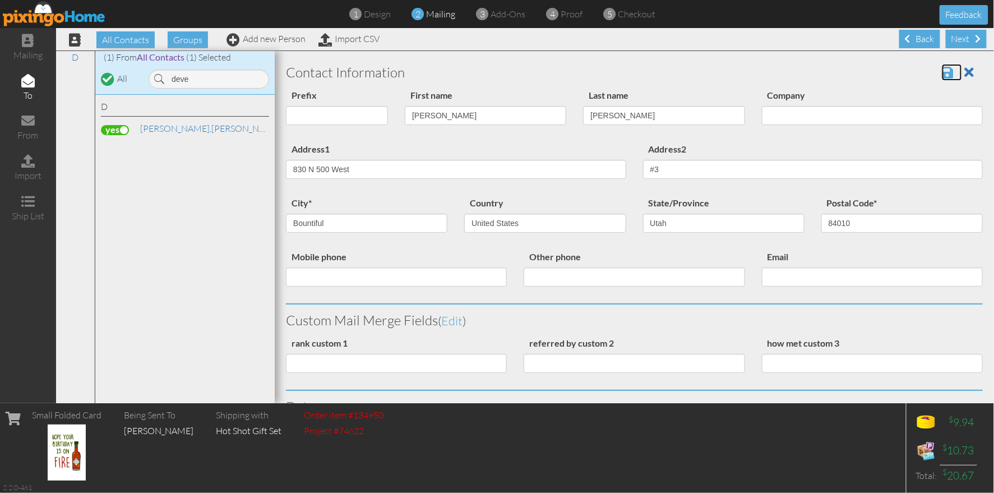
click at [952, 72] on span at bounding box center [948, 72] width 12 height 13
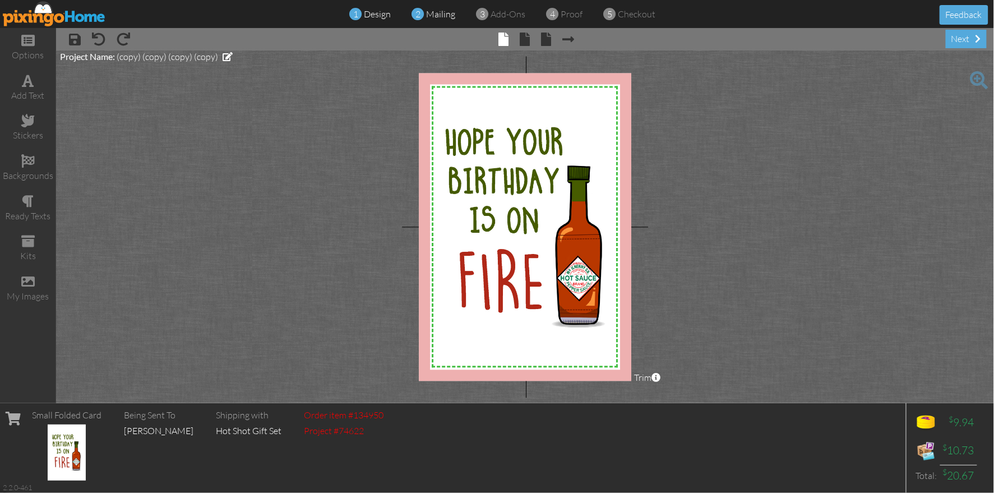
click at [434, 16] on span "mailing" at bounding box center [441, 13] width 29 height 11
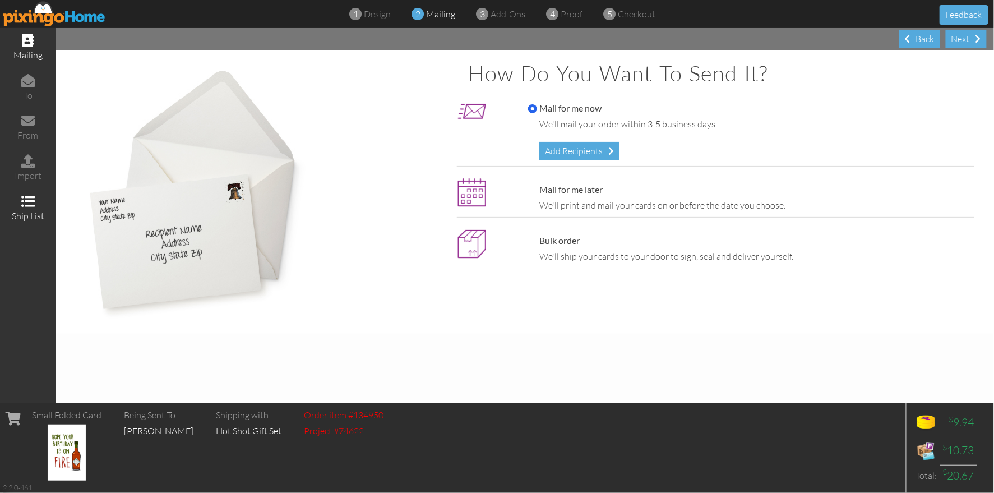
click at [31, 196] on span at bounding box center [27, 201] width 13 height 13
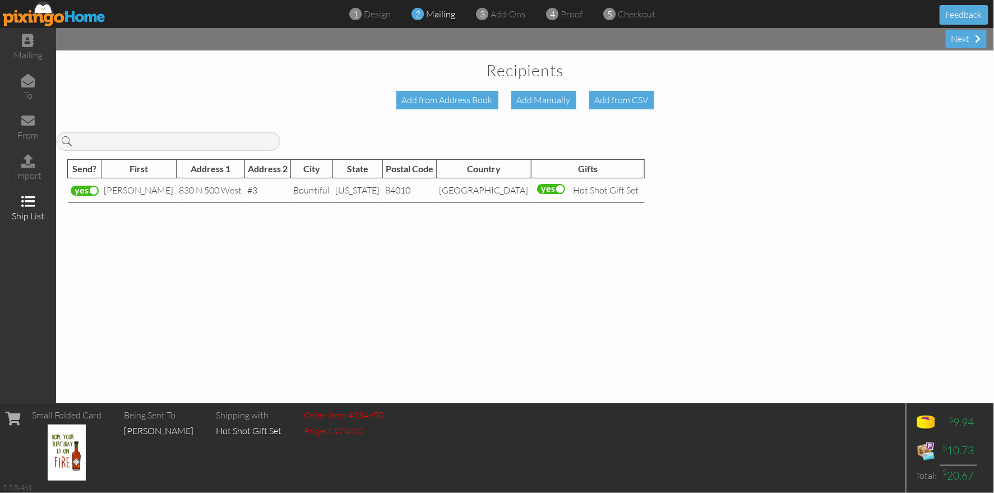
click at [537, 188] on label at bounding box center [551, 189] width 28 height 10
click at [0, 0] on input "checkbox" at bounding box center [0, 0] width 0 height 0
click at [572, 15] on span "proof" at bounding box center [572, 13] width 22 height 11
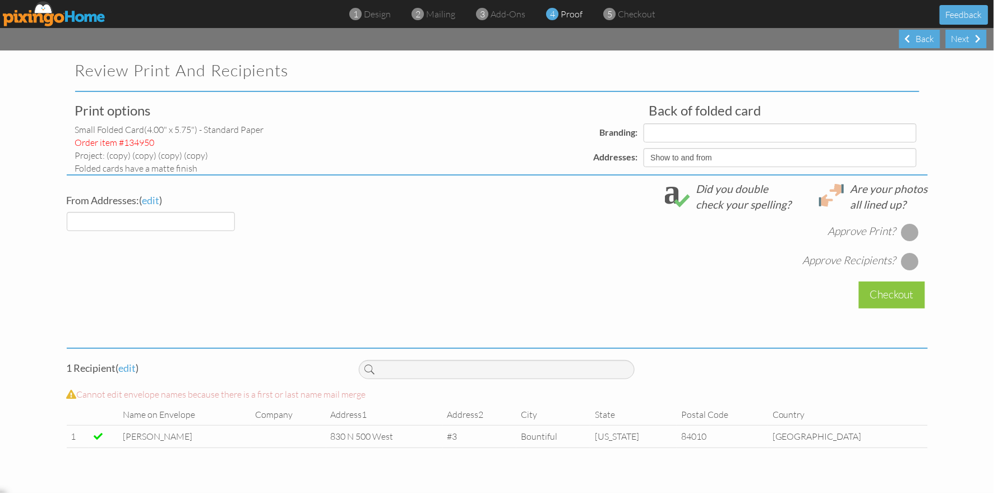
select select "object:202"
select select "object:211"
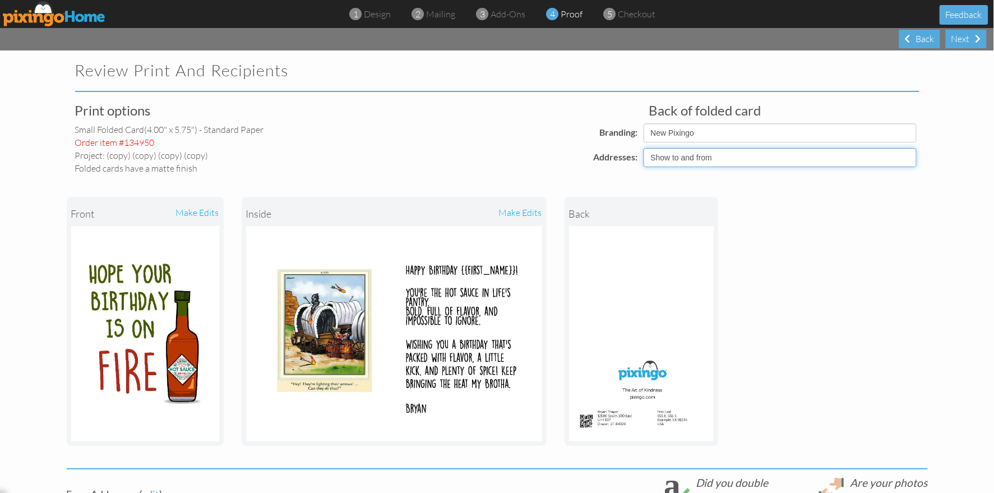
click at [715, 156] on select "Show to and from Show from only Hide to and from" at bounding box center [780, 157] width 273 height 19
select select "object:201"
click at [644, 148] on select "Show to and from Show from only Hide to and from" at bounding box center [780, 157] width 273 height 19
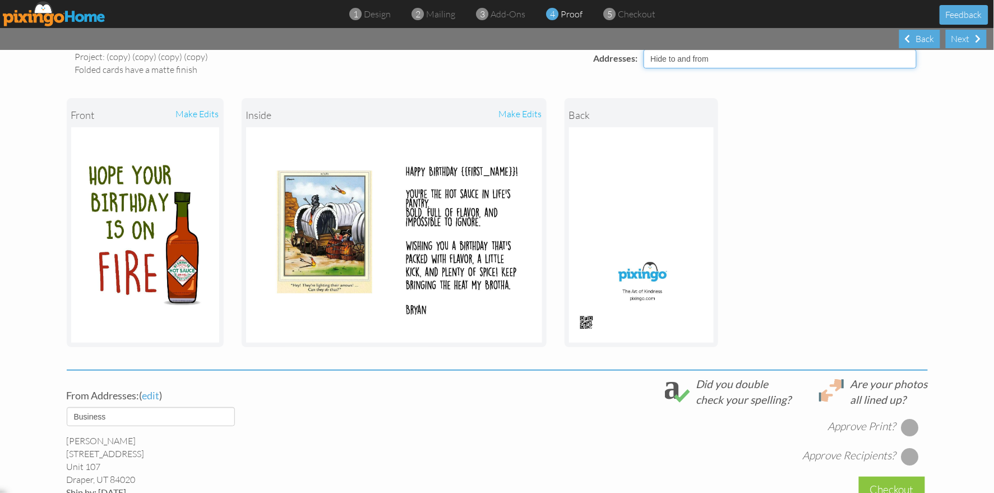
scroll to position [271, 0]
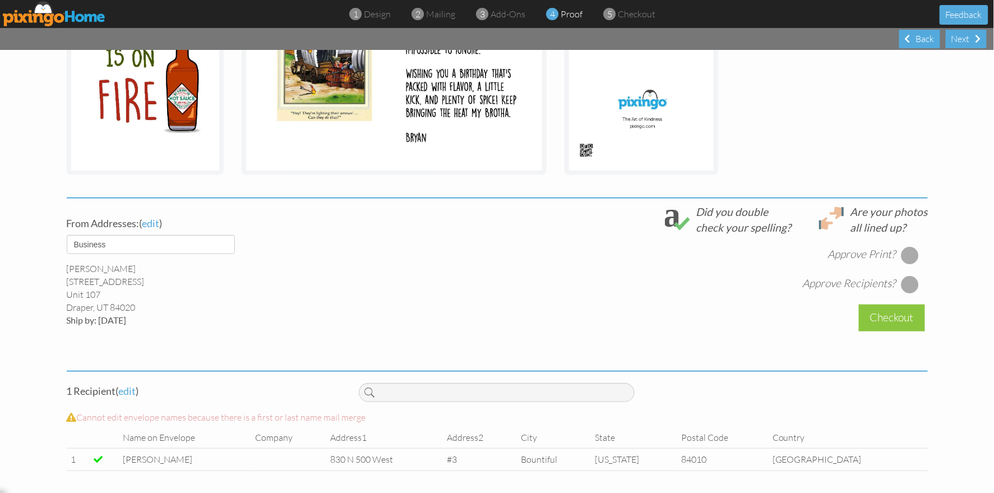
click at [913, 252] on div at bounding box center [910, 255] width 18 height 18
click at [913, 280] on div at bounding box center [910, 284] width 18 height 18
click at [909, 308] on div "Checkout" at bounding box center [892, 318] width 66 height 26
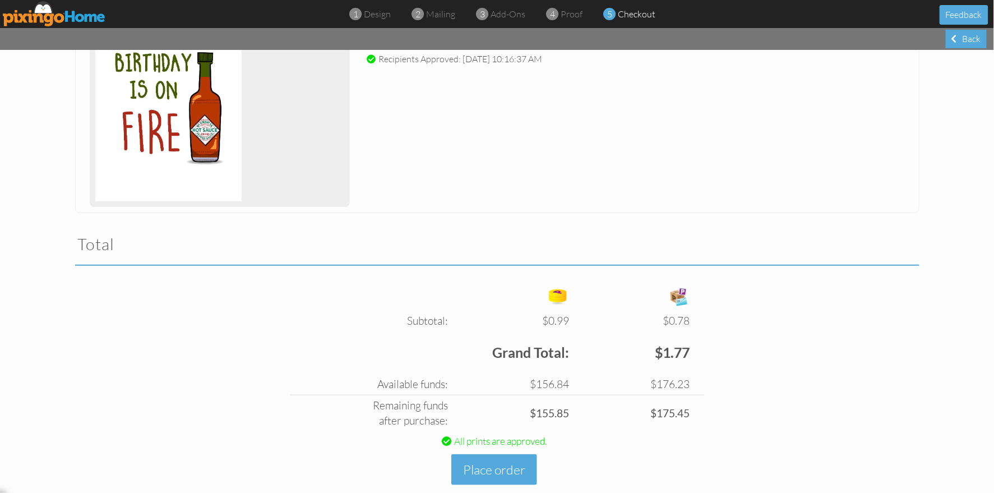
scroll to position [229, 0]
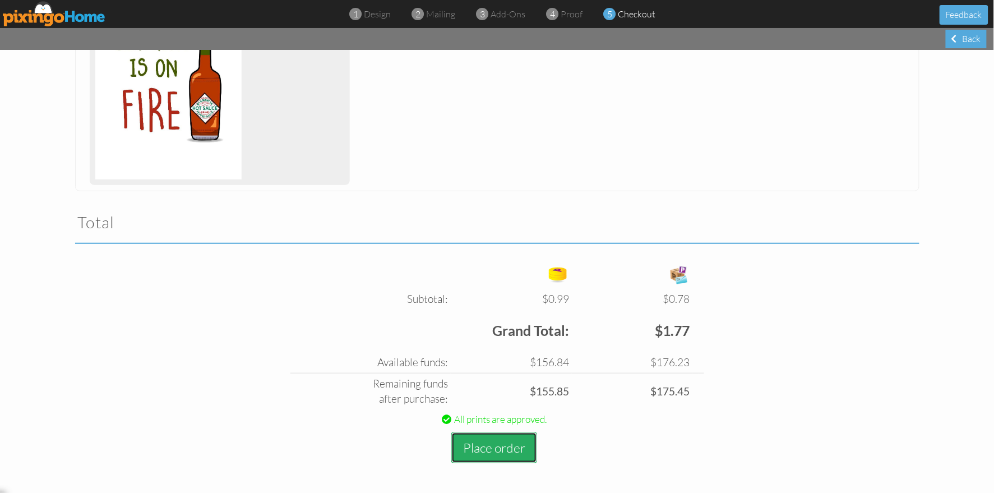
click at [486, 443] on button "Place order" at bounding box center [495, 447] width 86 height 31
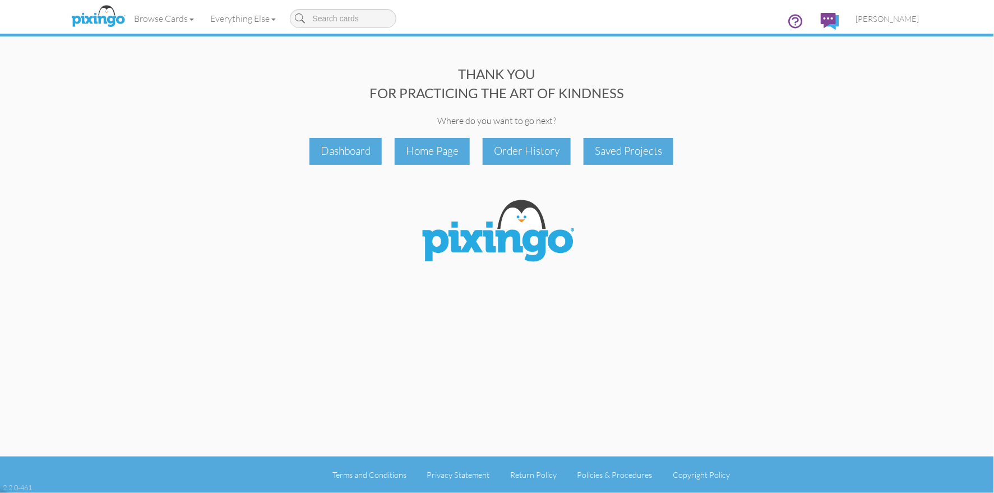
click at [802, 171] on div "THANK YOU FOR PRACTICING THE ART OF KINDNESS Where do you want to go next? Dash…" at bounding box center [498, 228] width 862 height 457
drag, startPoint x: 210, startPoint y: 56, endPoint x: 142, endPoint y: 31, distance: 72.7
click at [210, 56] on div "THANK YOU FOR PRACTICING THE ART OF KINDNESS Where do you want to go next? Dash…" at bounding box center [498, 228] width 862 height 457
click at [109, 21] on img at bounding box center [97, 17] width 59 height 28
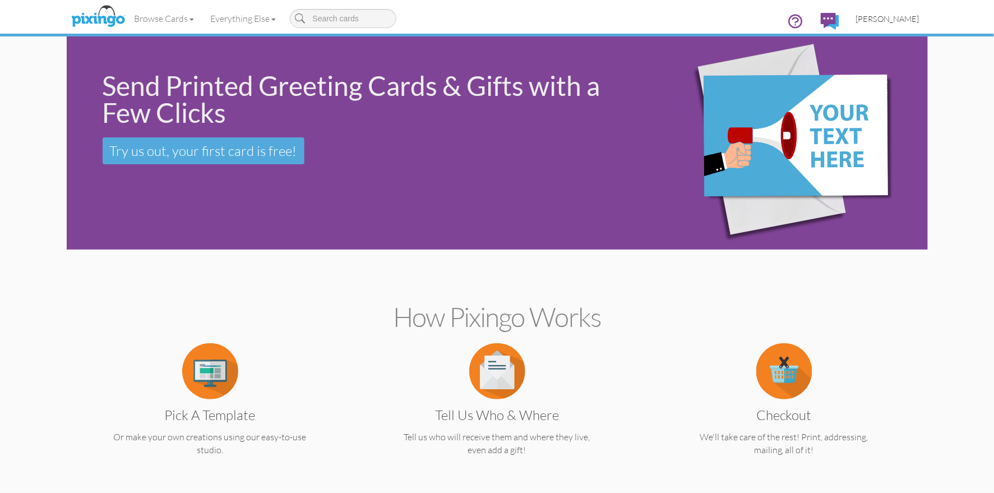
click at [885, 22] on span "[PERSON_NAME]" at bounding box center [887, 19] width 63 height 10
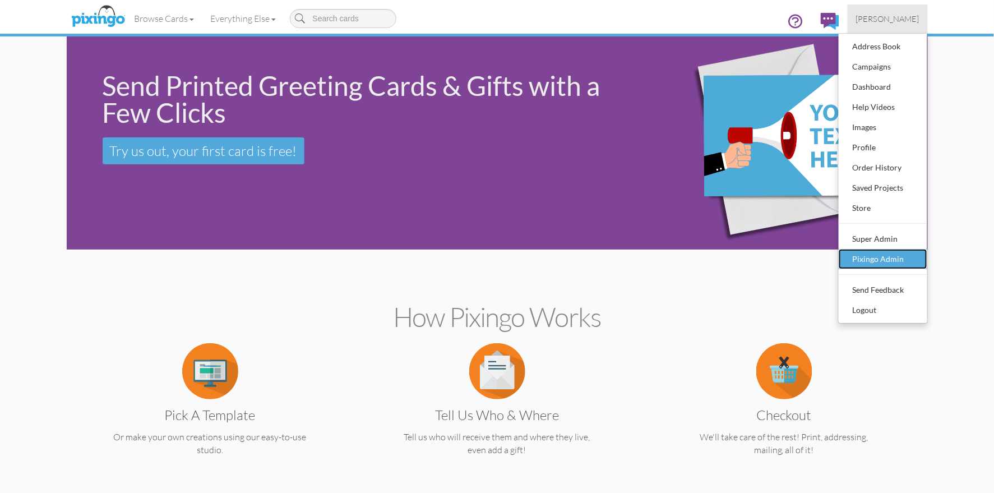
click at [891, 251] on div "Pixingo Admin" at bounding box center [883, 259] width 66 height 17
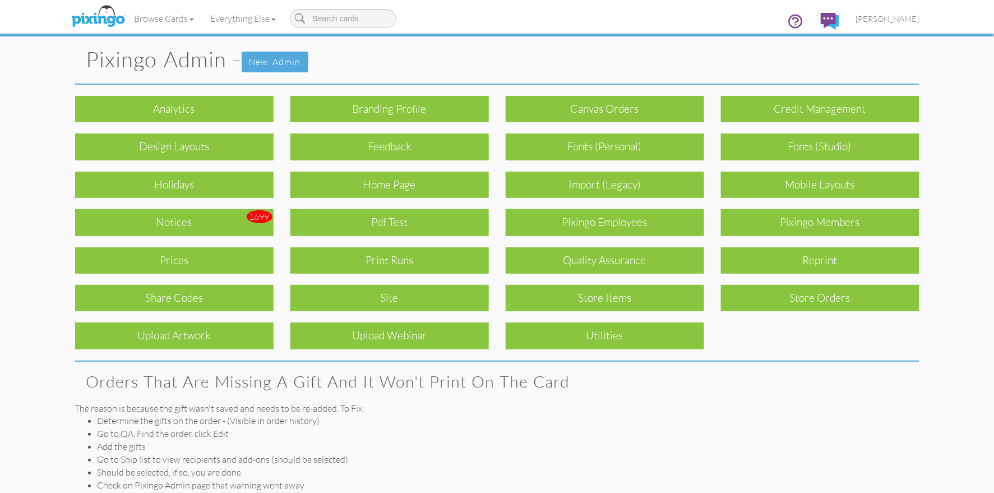
click at [945, 242] on pixingo-admin "Toggle navigation Visit Pixingo Mobile Browse Cards Business Accounting Automot…" at bounding box center [497, 294] width 994 height 589
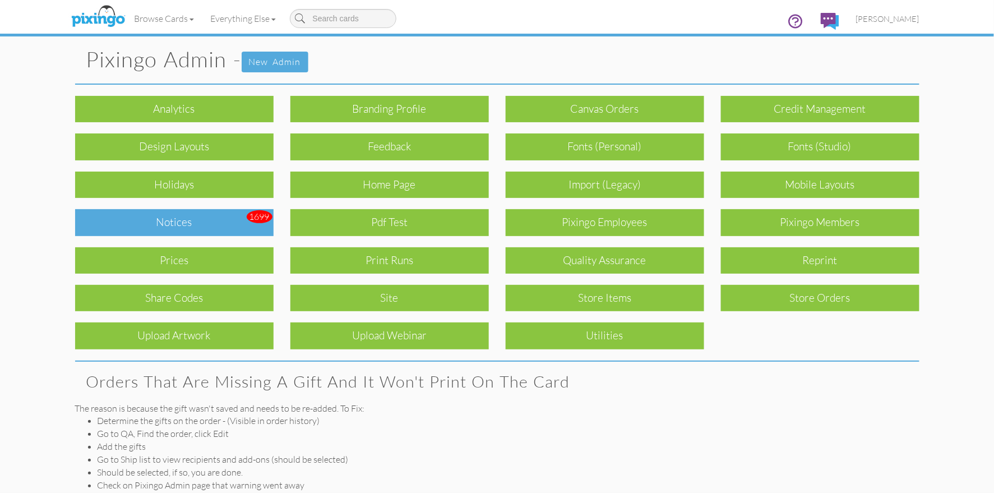
click at [174, 226] on div "Notices" at bounding box center [174, 222] width 199 height 26
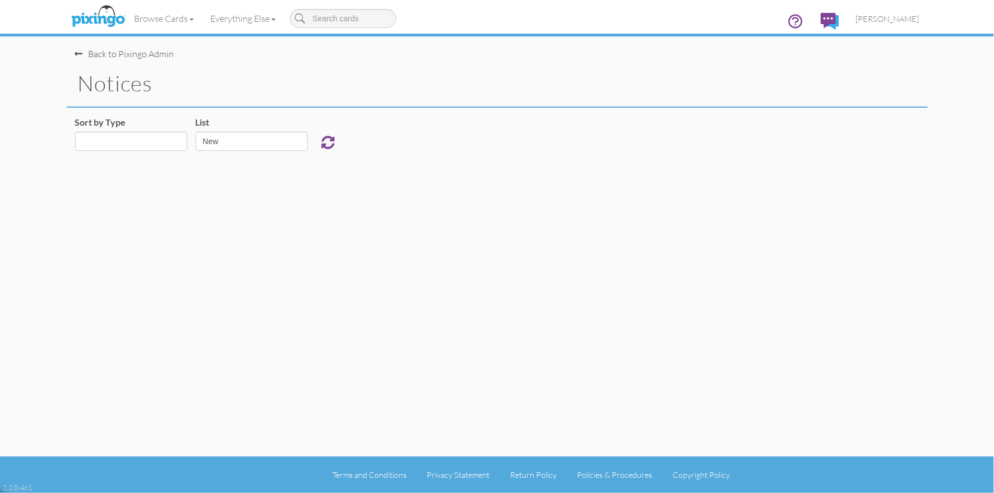
select select "object:1081"
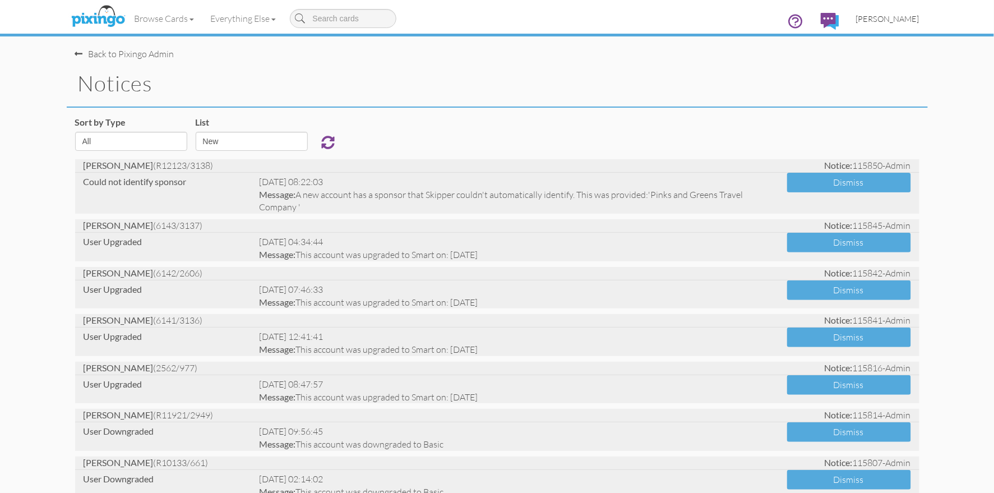
click at [881, 18] on span "[PERSON_NAME]" at bounding box center [887, 19] width 63 height 10
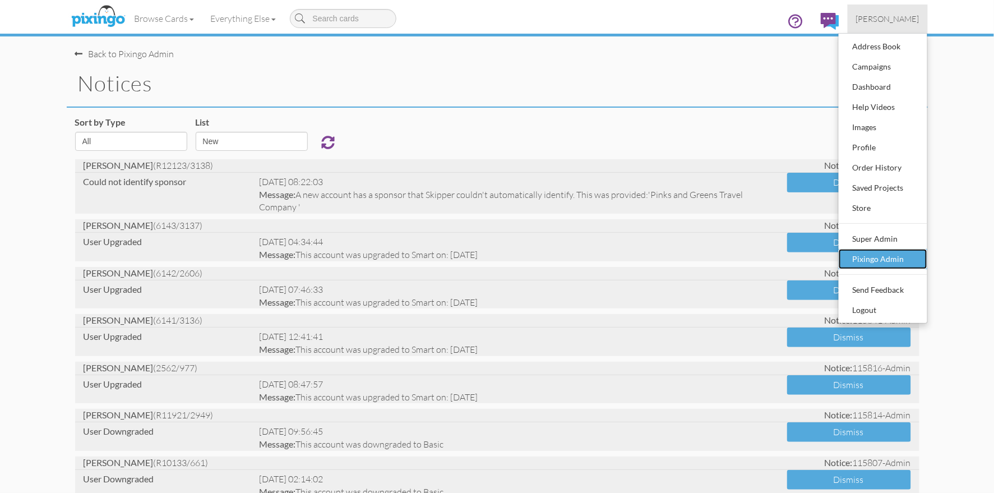
click at [873, 252] on div "Pixingo Admin" at bounding box center [883, 259] width 66 height 17
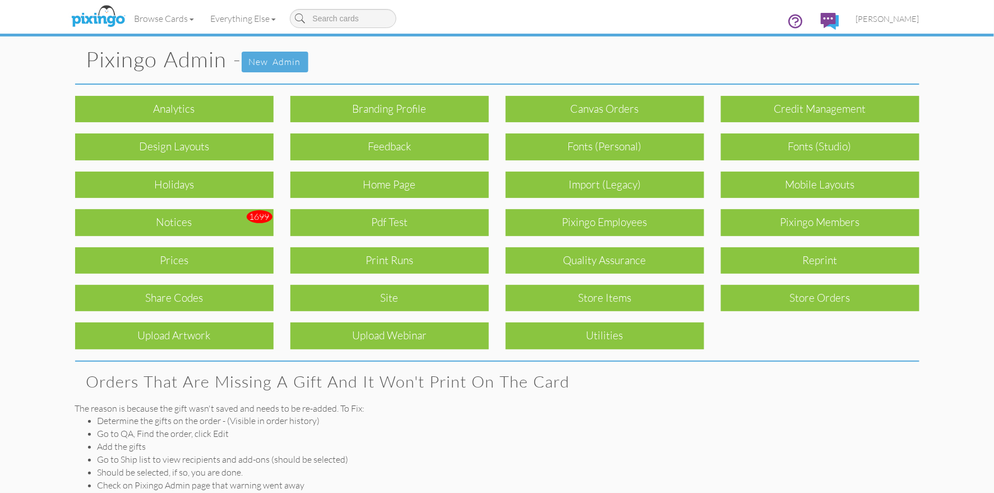
click at [432, 260] on div "Print Runs" at bounding box center [390, 260] width 199 height 26
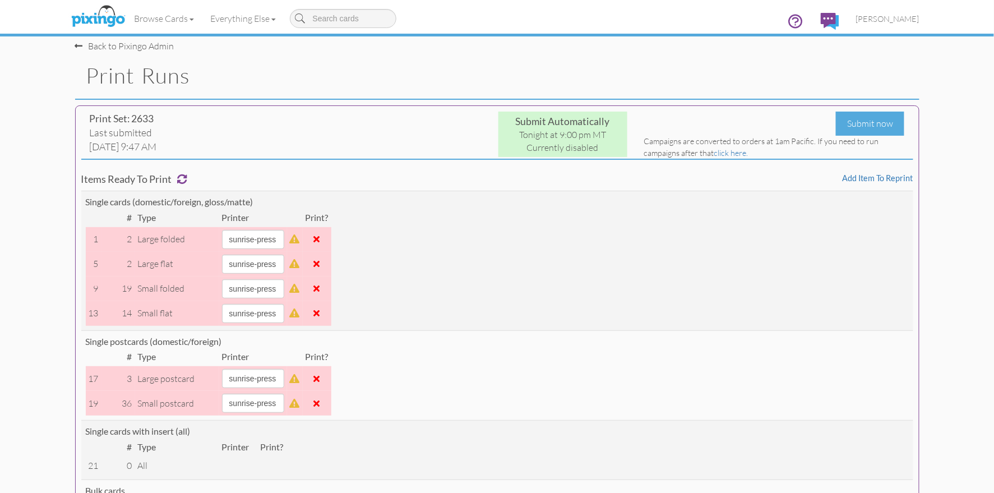
scroll to position [6, 0]
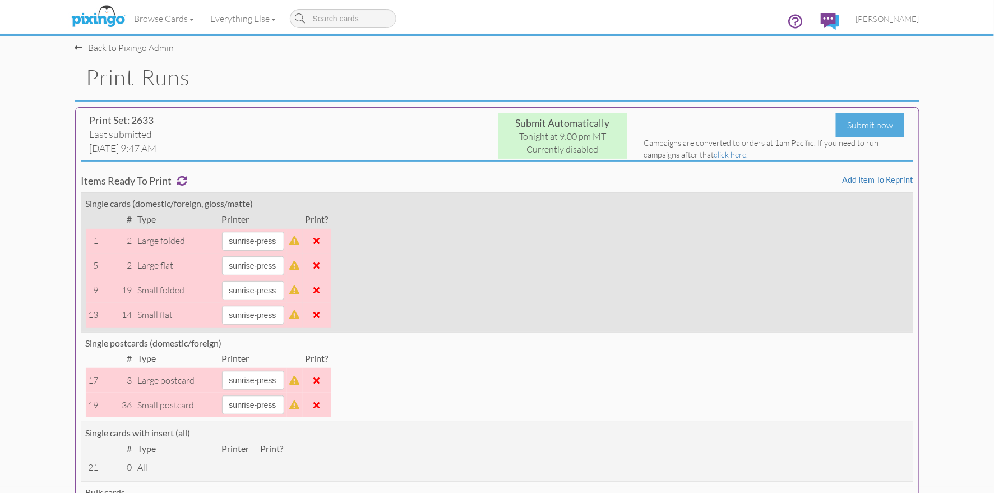
click at [320, 240] on span at bounding box center [317, 240] width 6 height 9
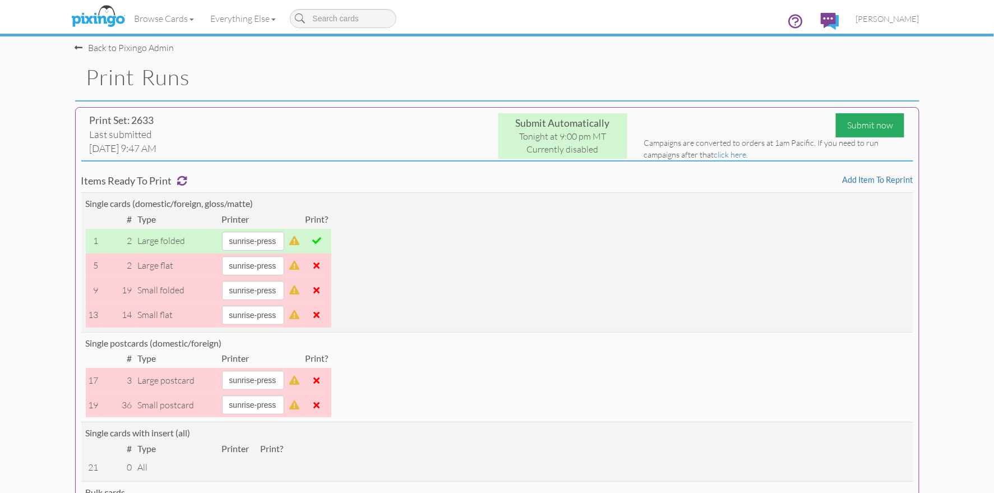
click at [855, 123] on div "Submit now" at bounding box center [870, 125] width 68 height 24
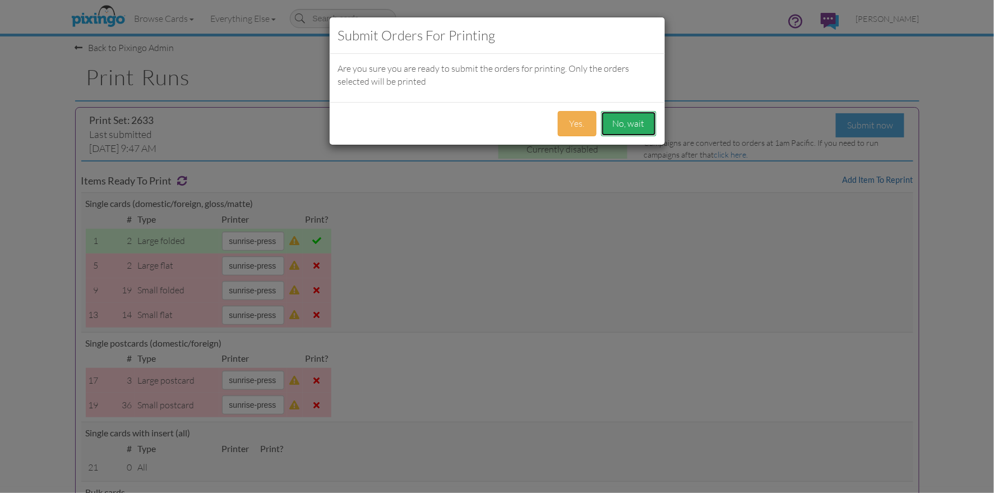
click at [627, 128] on button "No, wait" at bounding box center [629, 123] width 56 height 25
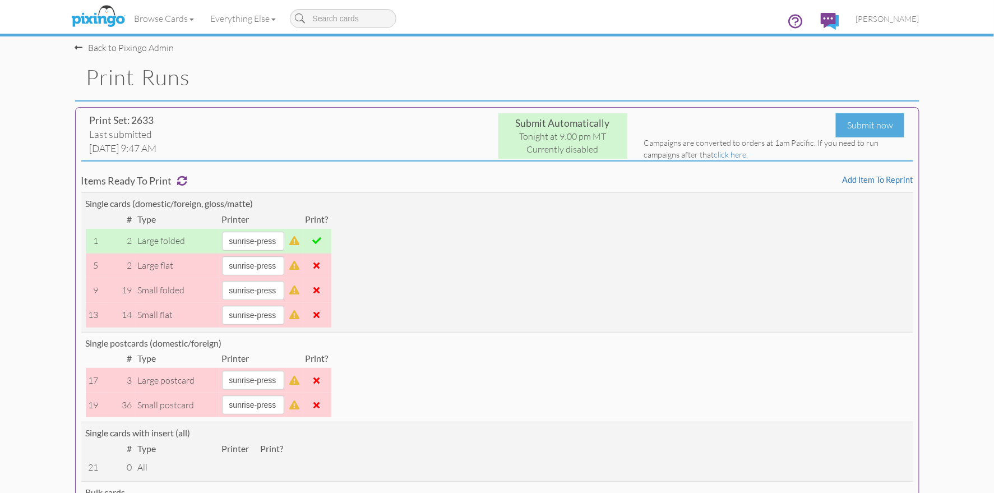
click at [566, 75] on h1 "Print Runs" at bounding box center [502, 78] width 833 height 24
click at [889, 22] on span "[PERSON_NAME]" at bounding box center [887, 19] width 63 height 10
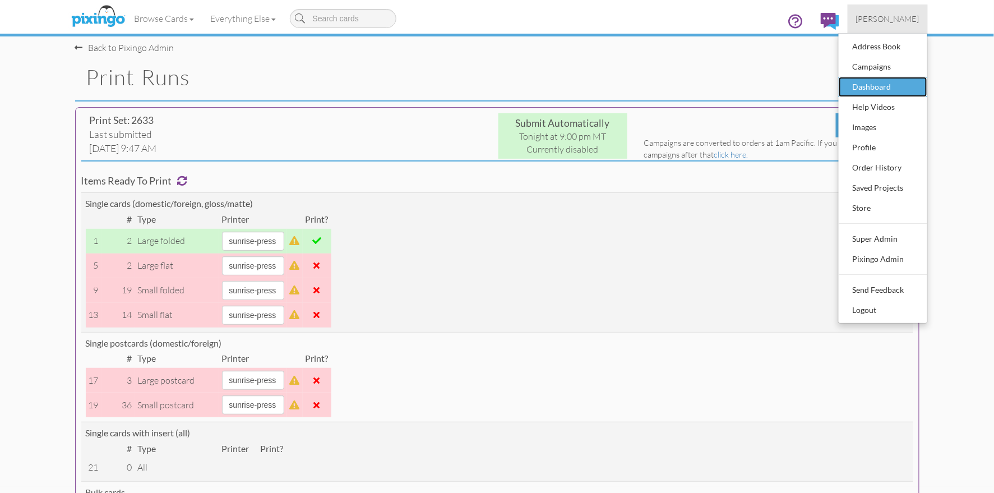
click at [872, 88] on div "Dashboard" at bounding box center [883, 87] width 66 height 17
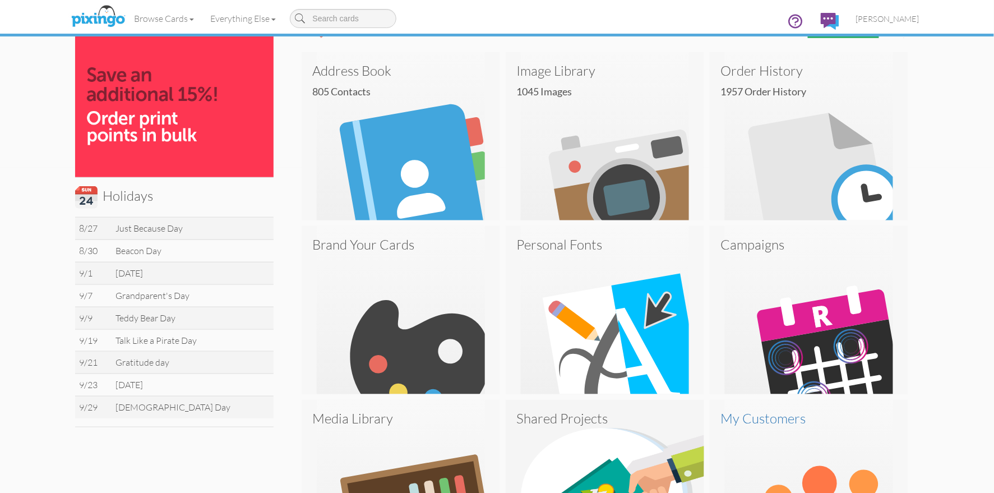
scroll to position [325, 0]
click at [896, 23] on span "[PERSON_NAME]" at bounding box center [887, 19] width 63 height 10
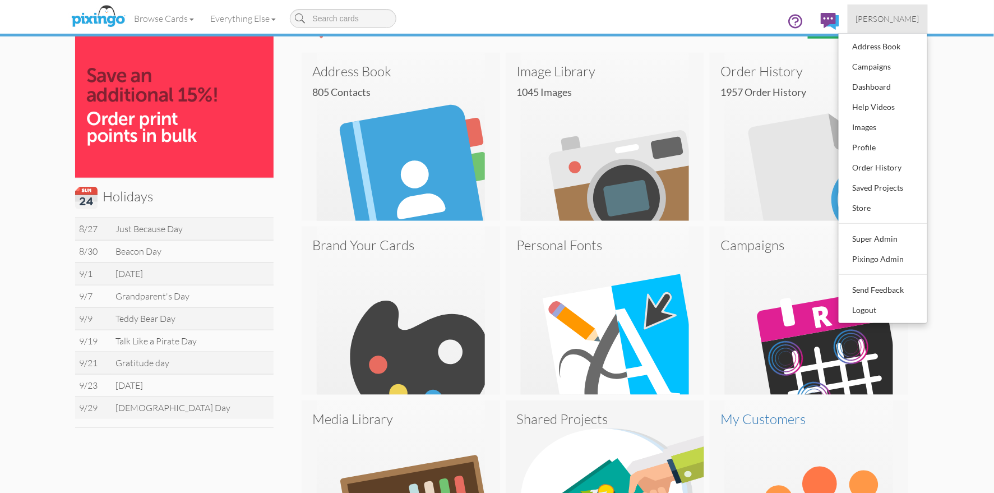
click at [970, 264] on dashboard "Toggle navigation Visit Pixingo Mobile Browse Cards Business Accounting Automot…" at bounding box center [497, 228] width 994 height 1107
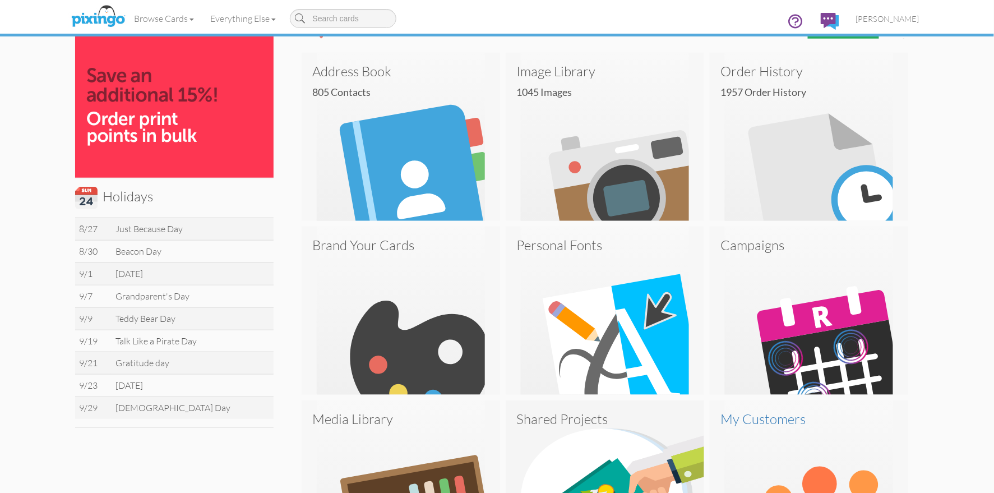
click at [970, 264] on dashboard "Toggle navigation Visit Pixingo Mobile Browse Cards Business Accounting Automot…" at bounding box center [497, 228] width 994 height 1107
click at [890, 14] on span "[PERSON_NAME]" at bounding box center [887, 19] width 63 height 10
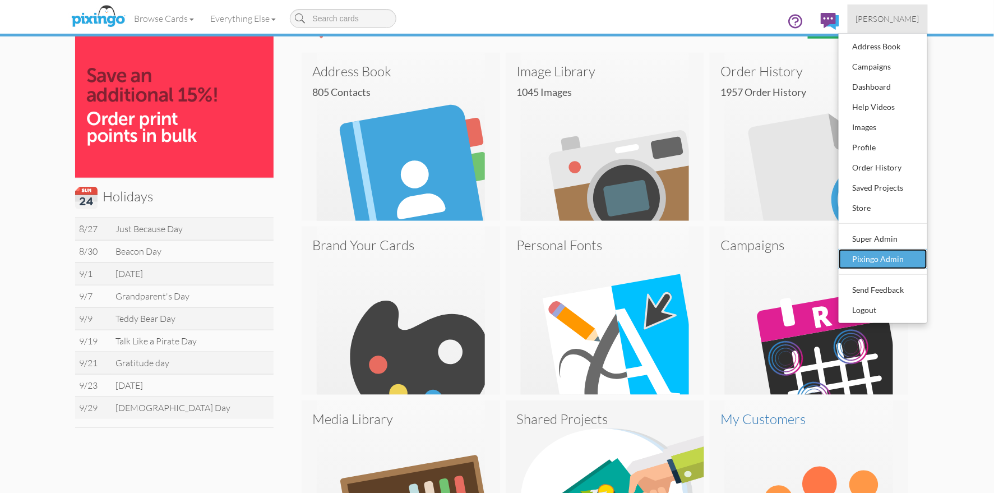
click at [879, 259] on div "Pixingo Admin" at bounding box center [883, 259] width 66 height 17
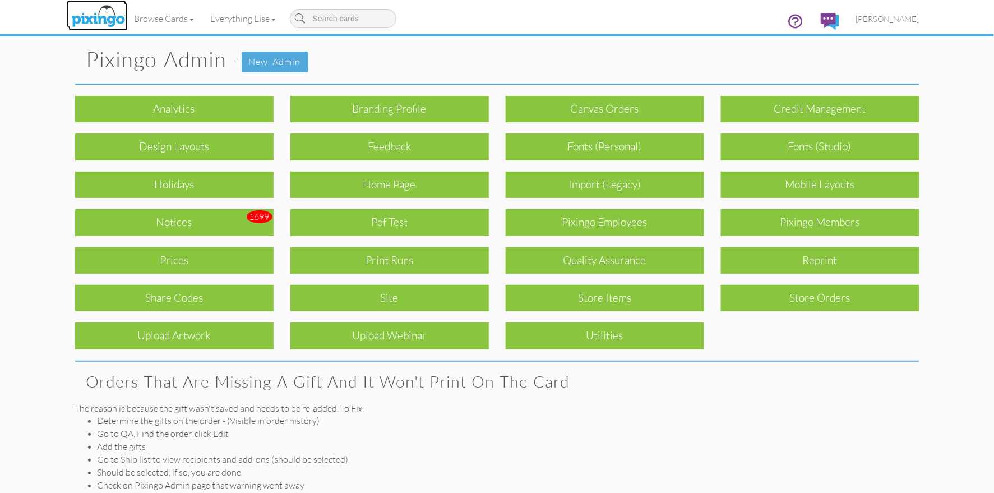
click at [108, 21] on img at bounding box center [97, 17] width 59 height 28
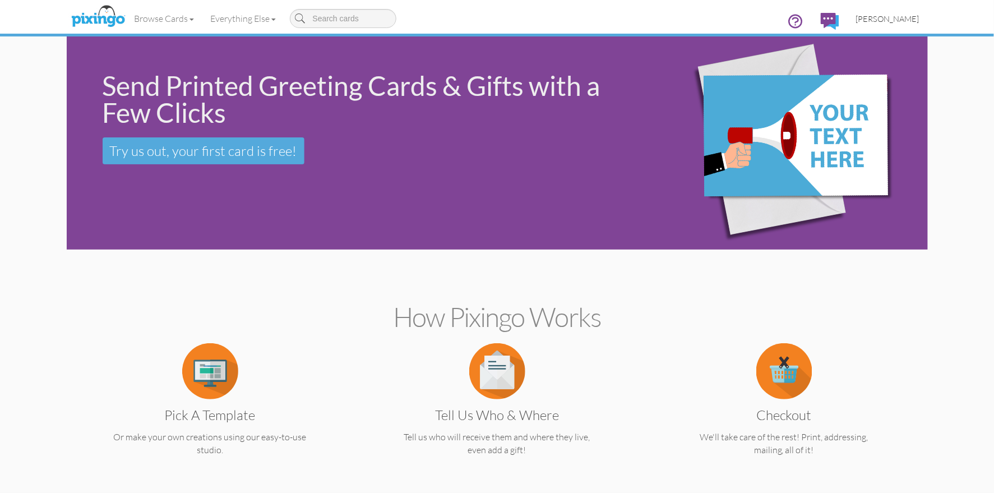
click at [903, 18] on span "[PERSON_NAME]" at bounding box center [887, 19] width 63 height 10
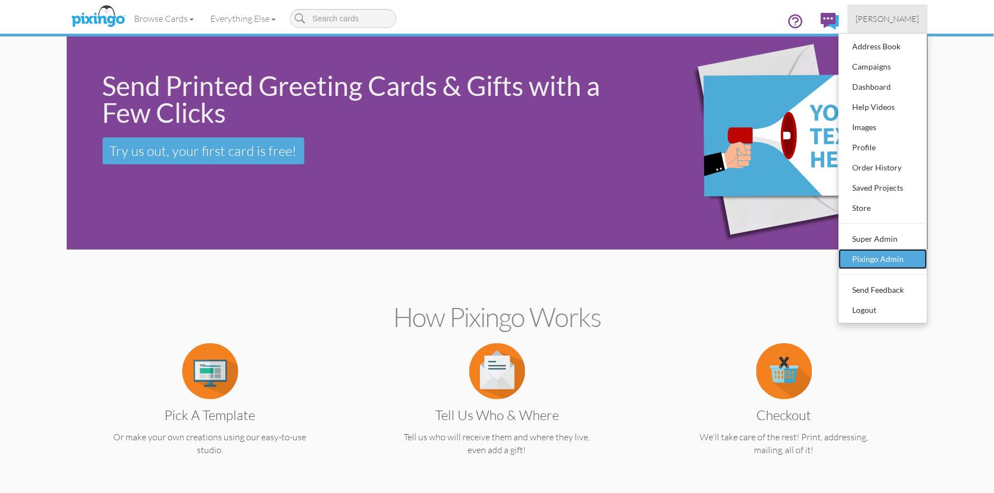
click at [887, 256] on div "Pixingo Admin" at bounding box center [883, 259] width 66 height 17
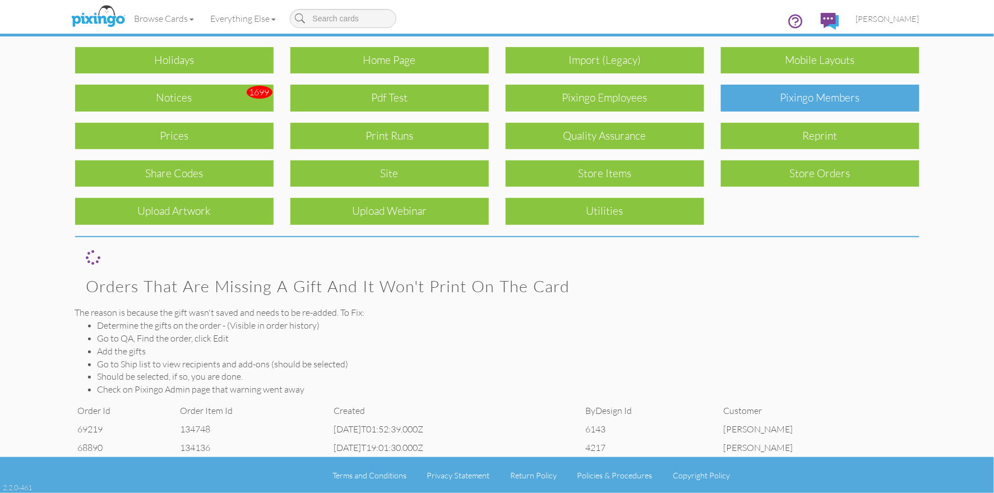
scroll to position [95, 0]
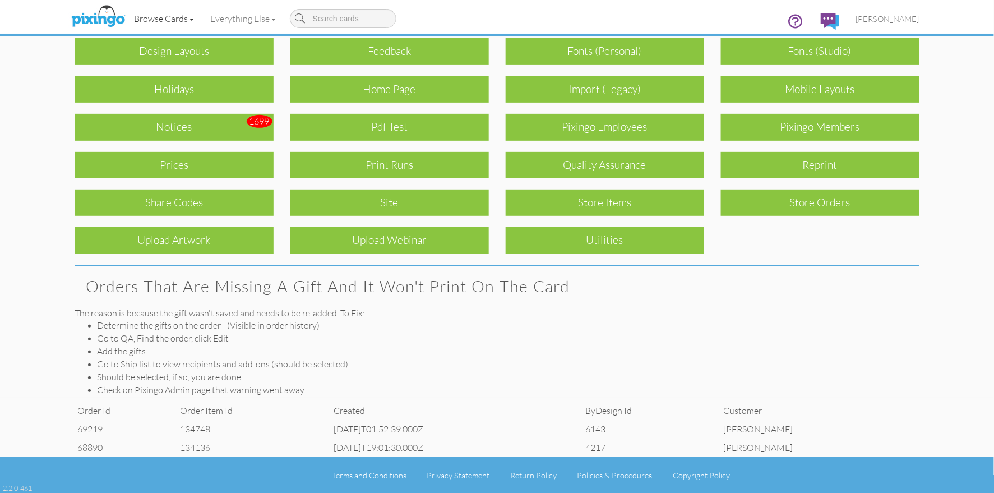
click at [154, 24] on link "Browse Cards" at bounding box center [164, 18] width 76 height 28
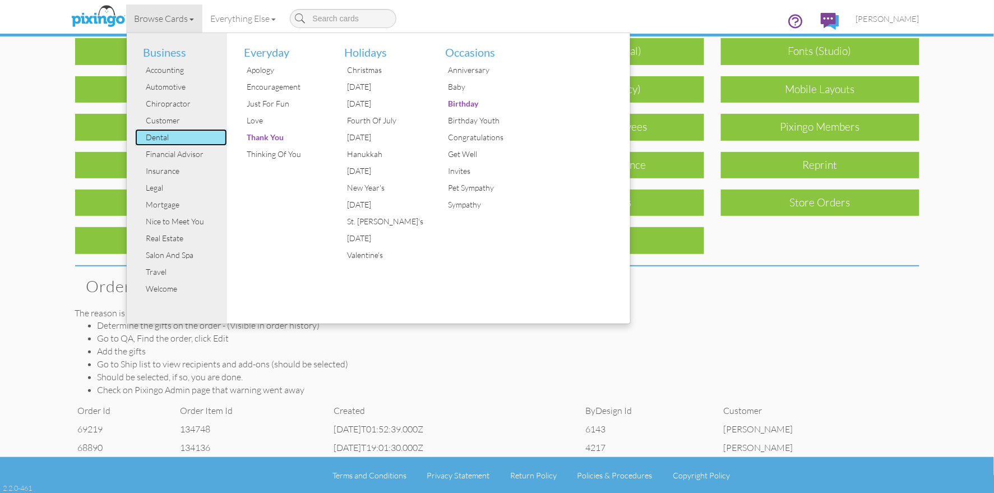
click at [153, 140] on div "Dental" at bounding box center [186, 137] width 84 height 17
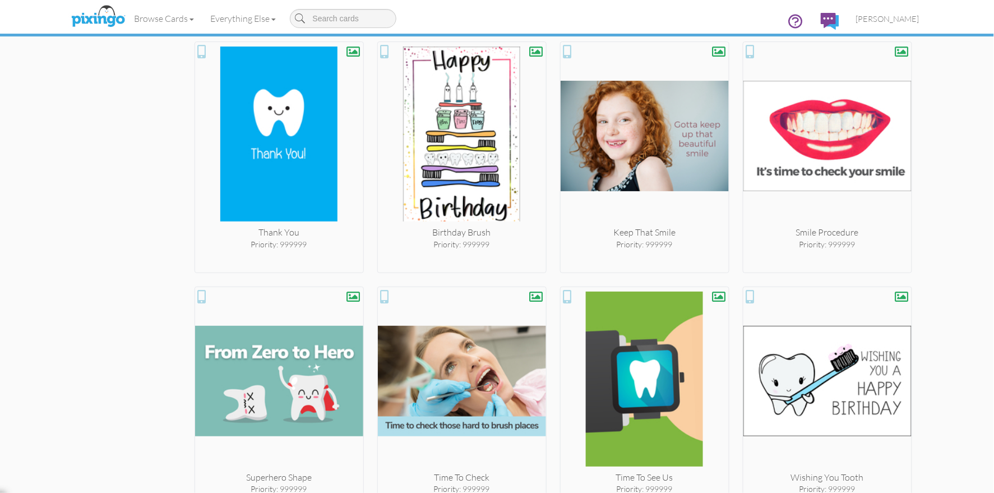
scroll to position [941, 0]
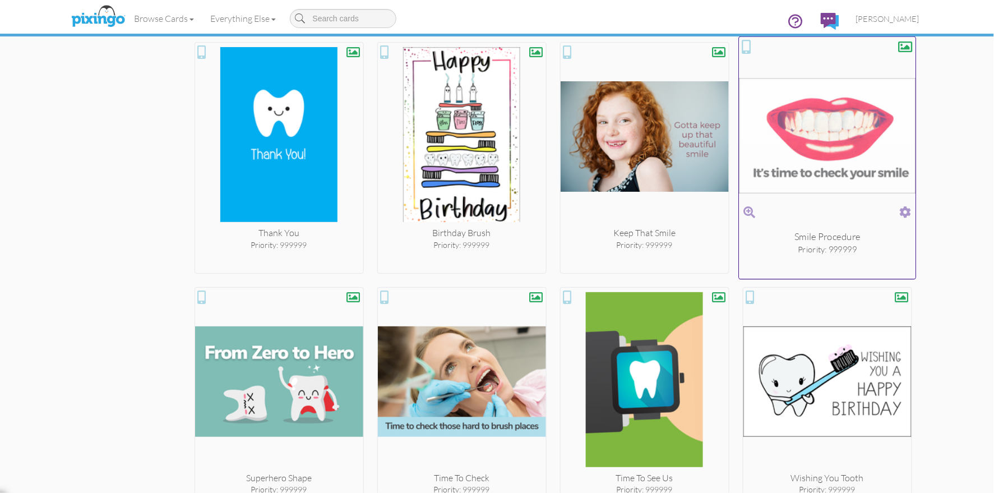
click at [910, 210] on span at bounding box center [906, 212] width 12 height 16
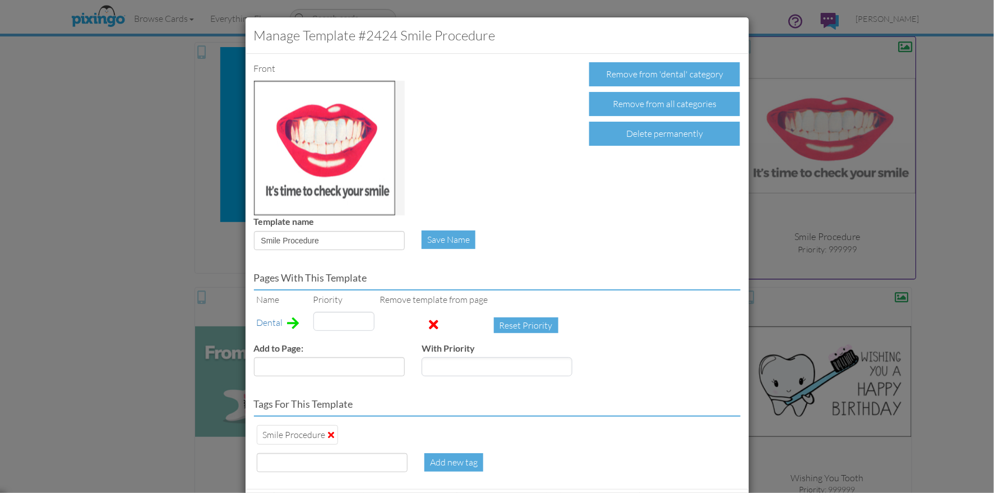
type input "999999"
click at [641, 139] on div "Delete permanently" at bounding box center [664, 134] width 151 height 24
click at [620, 134] on div "Confirm Delete" at bounding box center [632, 134] width 87 height 24
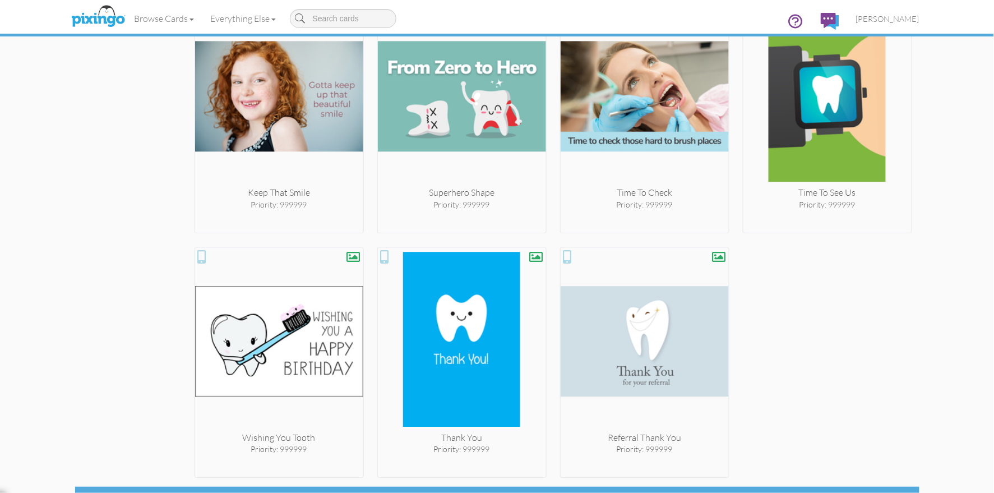
scroll to position [987, 0]
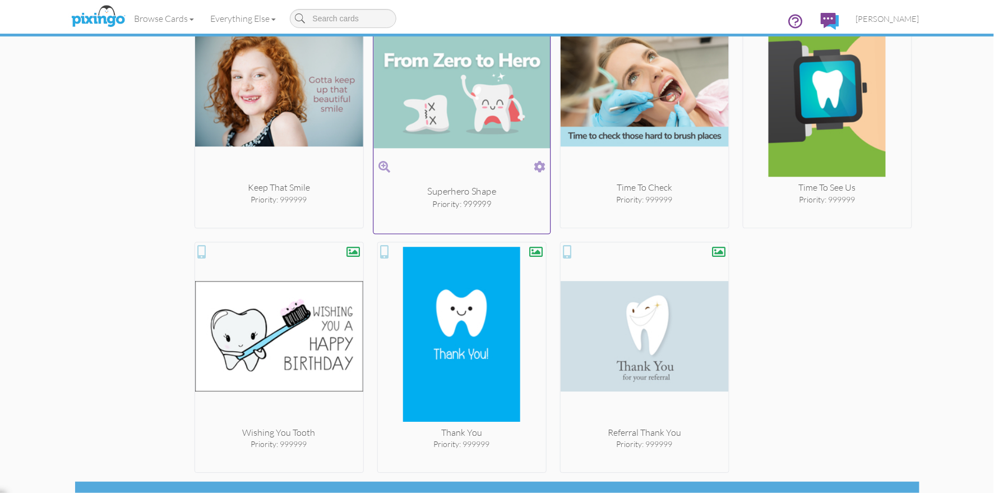
click at [541, 162] on span at bounding box center [540, 167] width 12 height 16
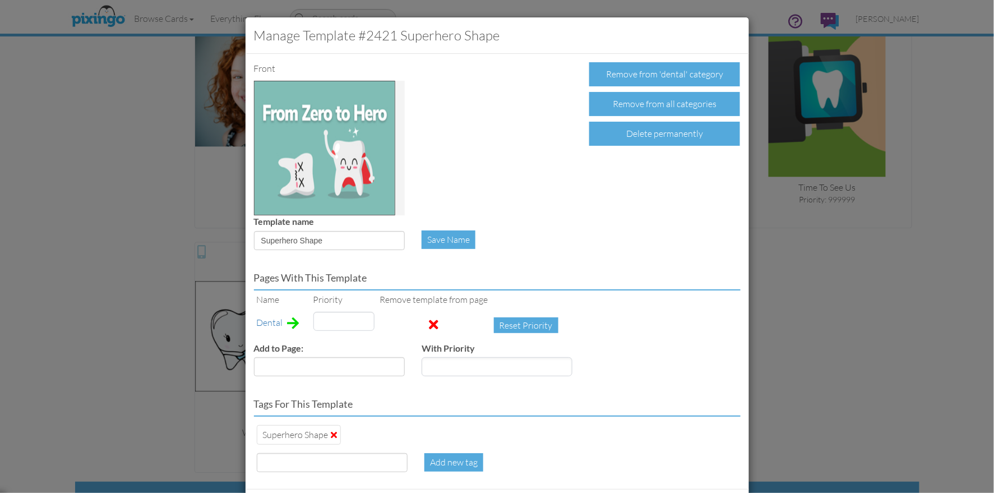
type input "999999"
click at [661, 131] on div "Delete permanently" at bounding box center [664, 134] width 151 height 24
click at [651, 131] on div "Confirm Delete" at bounding box center [632, 134] width 87 height 24
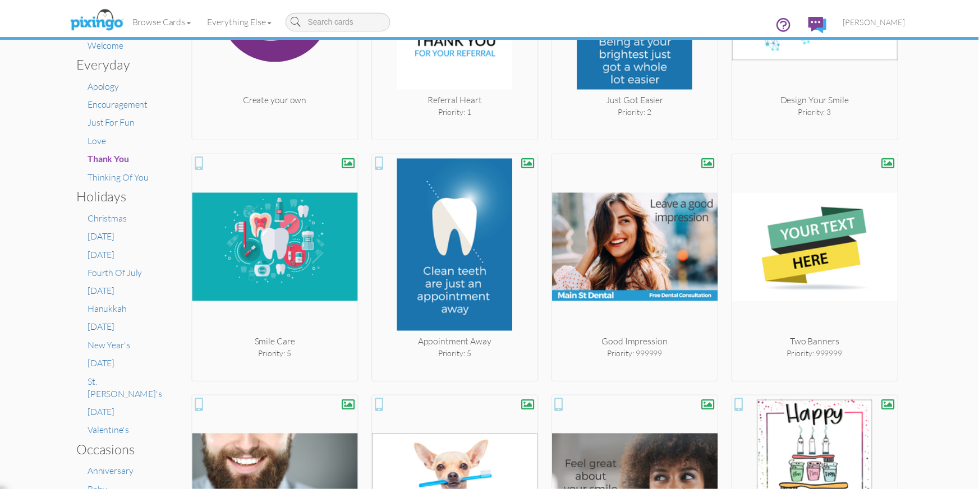
scroll to position [0, 0]
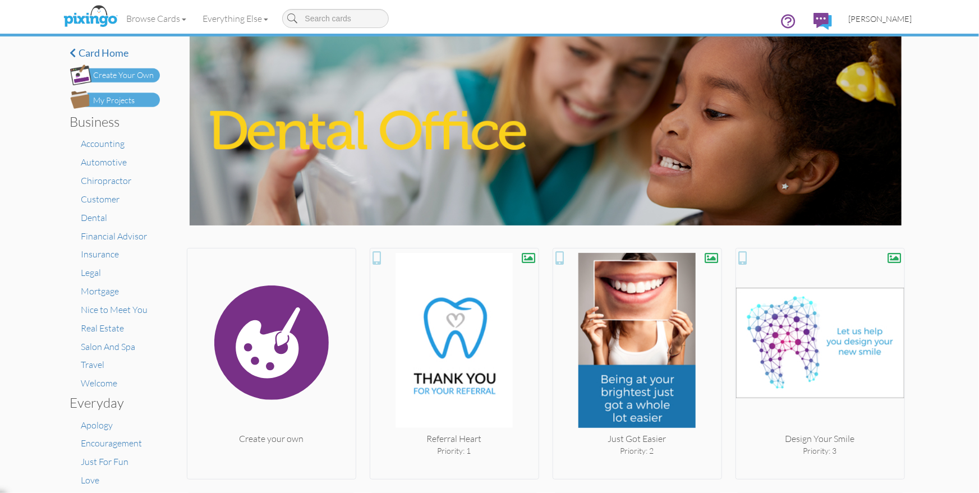
click at [885, 20] on span "[PERSON_NAME]" at bounding box center [880, 19] width 63 height 10
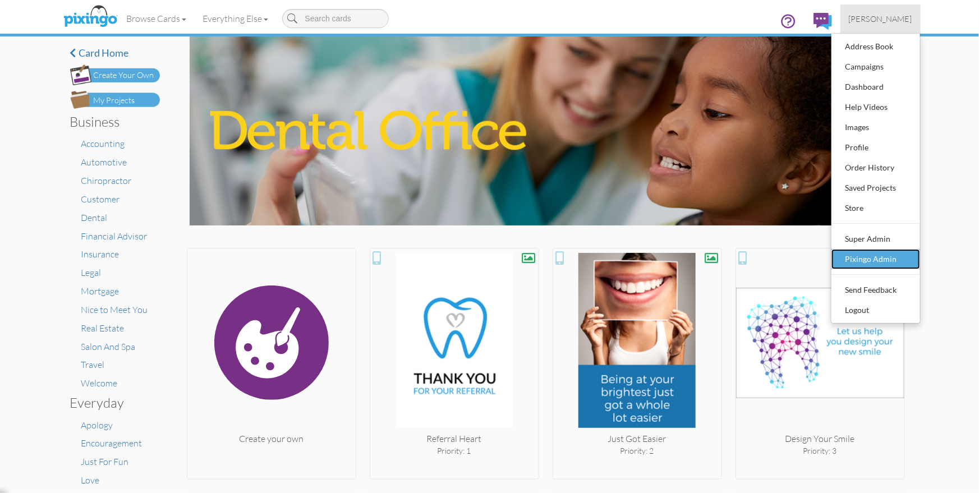
click at [872, 255] on div "Pixingo Admin" at bounding box center [875, 259] width 66 height 17
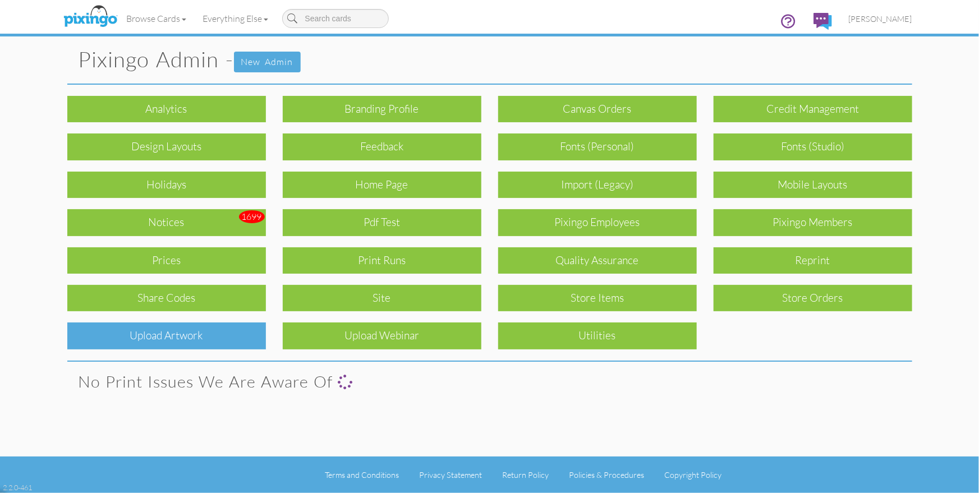
click at [217, 336] on div "Upload Artwork" at bounding box center [166, 336] width 199 height 26
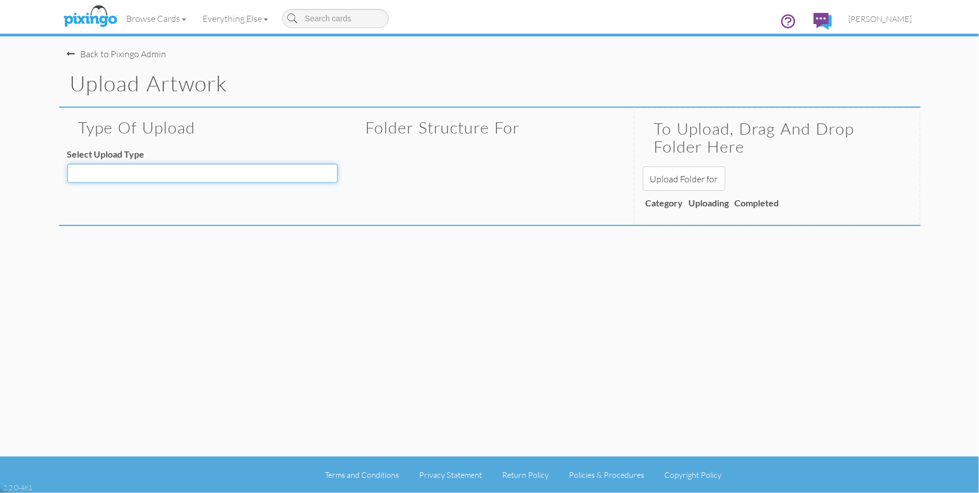
click at [174, 167] on select "Decoration - Backgrounds Decoration - Kits Decoration - Ready Texts Decoration …" at bounding box center [202, 173] width 270 height 19
select select "object:15181"
click at [67, 164] on select "Decoration - Backgrounds Decoration - Kits Decoration - Ready Texts Decoration …" at bounding box center [202, 173] width 270 height 19
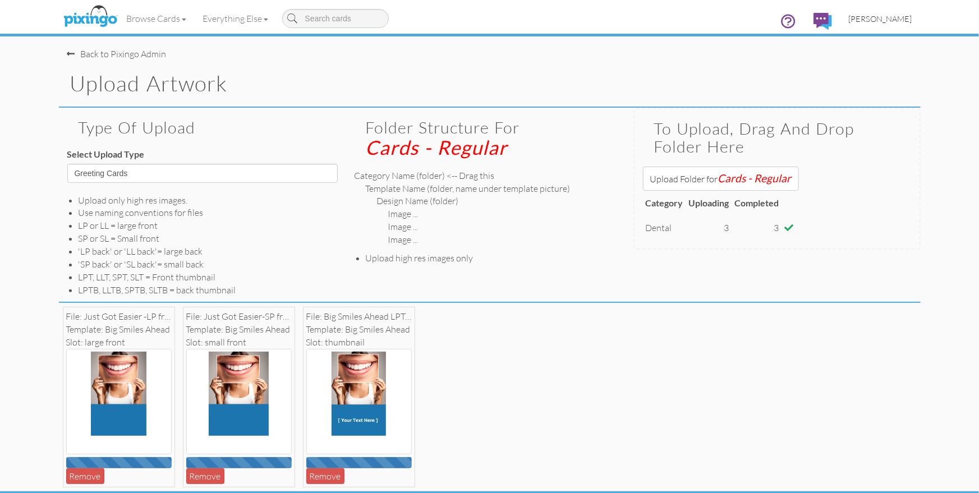
click at [879, 17] on span "[PERSON_NAME]" at bounding box center [880, 19] width 63 height 10
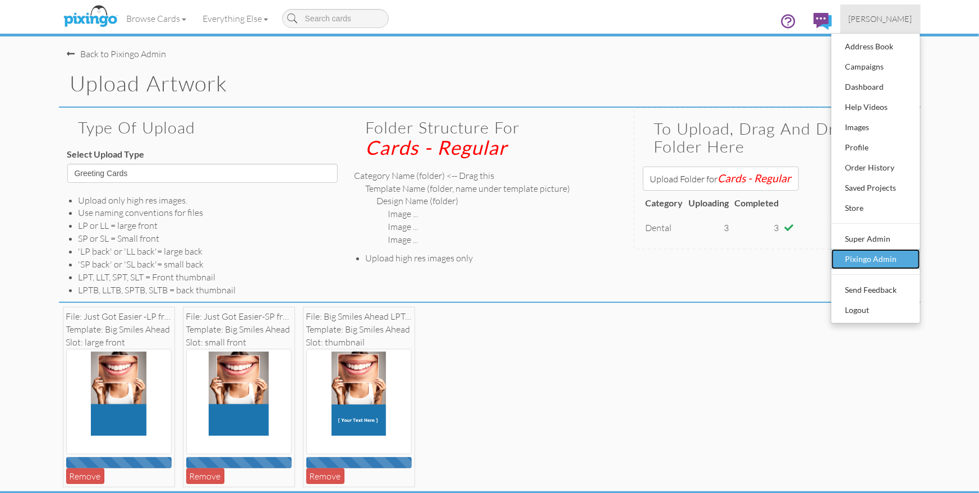
click at [867, 258] on div "Pixingo Admin" at bounding box center [875, 259] width 66 height 17
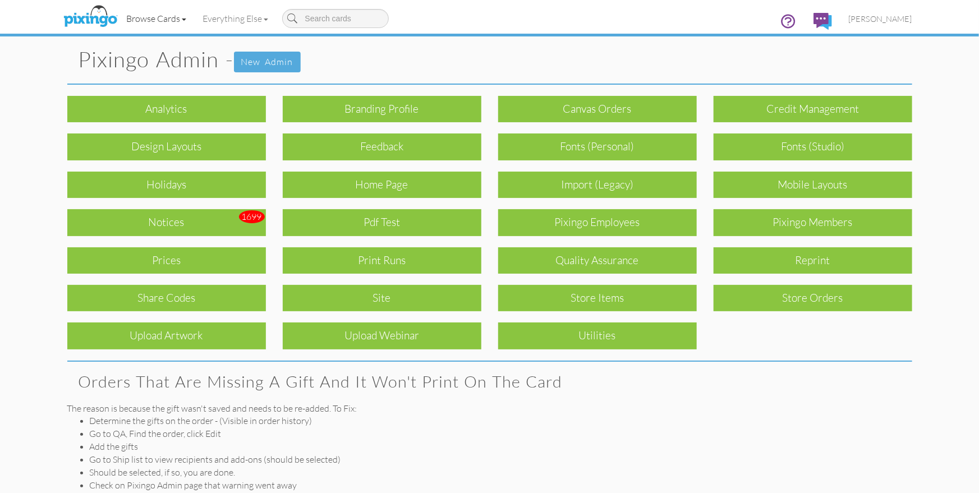
click at [163, 22] on link "Browse Cards" at bounding box center [156, 18] width 76 height 28
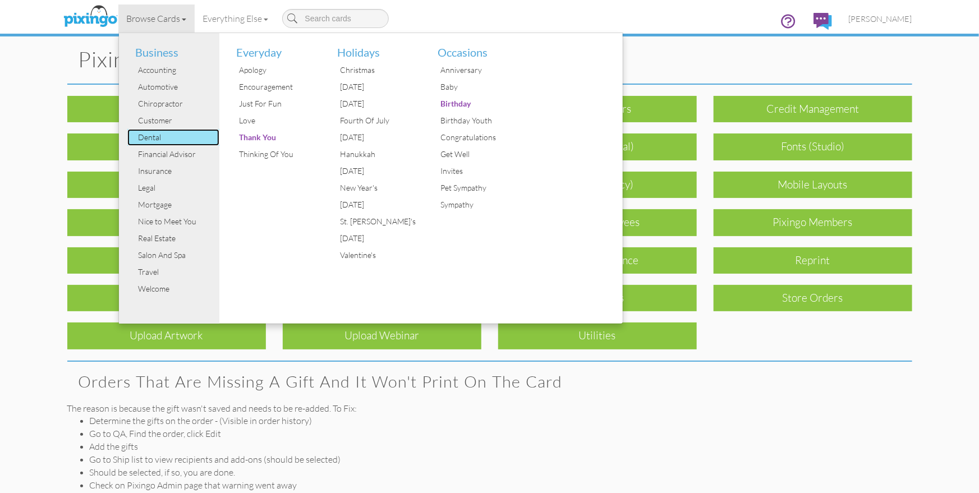
click at [172, 132] on div "Dental" at bounding box center [178, 137] width 84 height 17
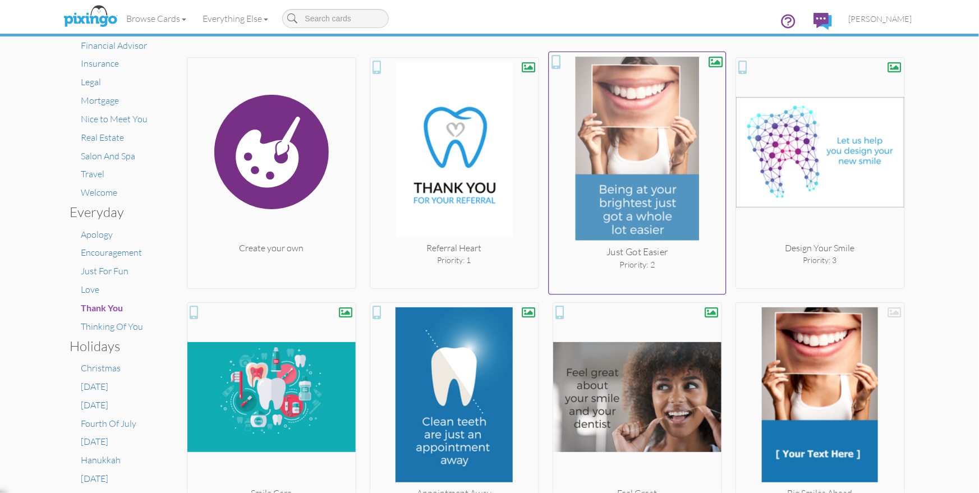
scroll to position [200, 0]
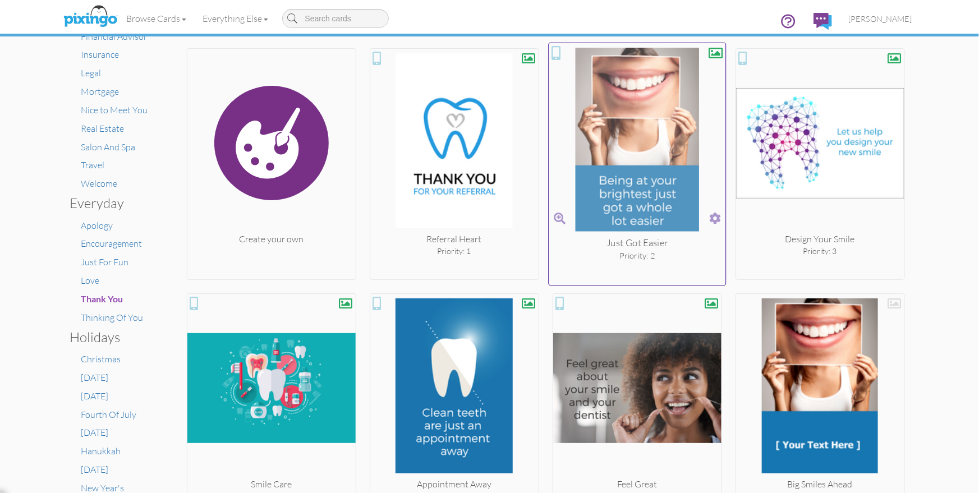
click at [716, 218] on span at bounding box center [715, 218] width 12 height 16
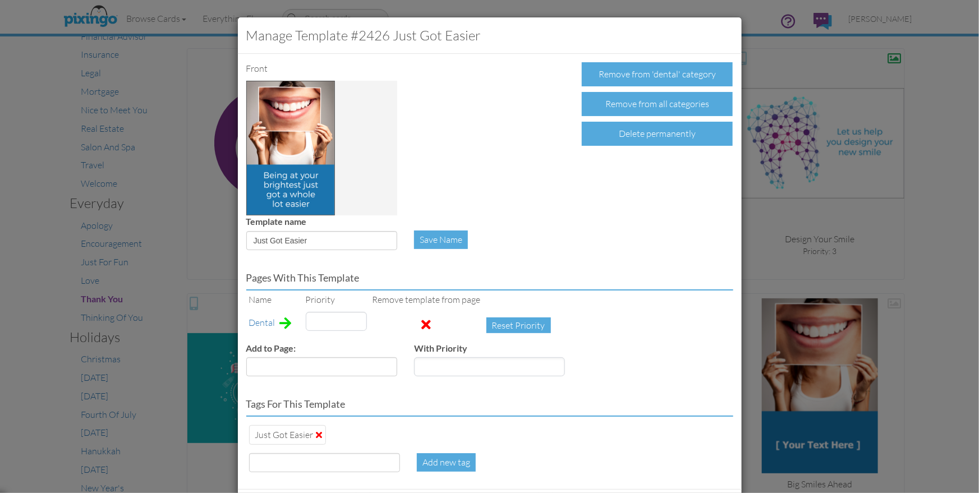
type input "2"
click at [662, 143] on div "Delete permanently" at bounding box center [657, 134] width 151 height 24
click at [632, 135] on div "Confirm Delete" at bounding box center [625, 134] width 87 height 24
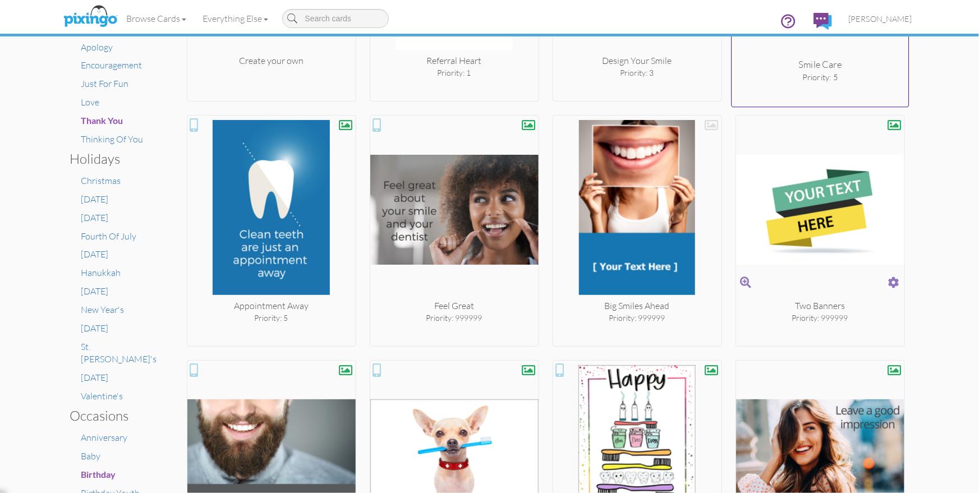
scroll to position [395, 0]
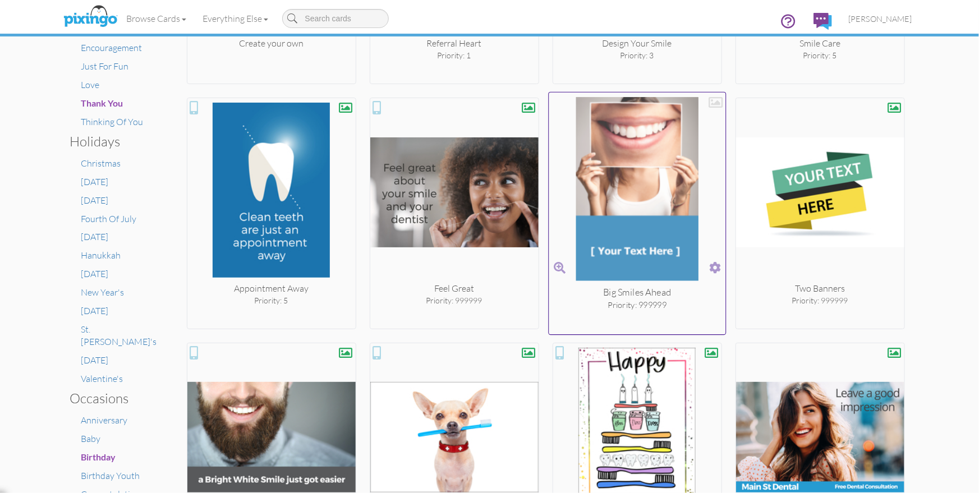
click at [715, 265] on span at bounding box center [715, 268] width 12 height 16
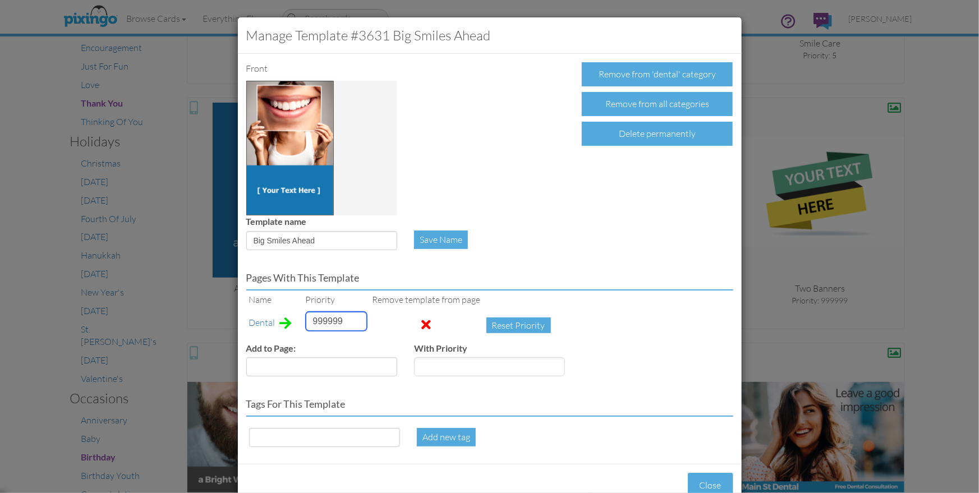
click at [325, 322] on input "999999" at bounding box center [336, 321] width 61 height 19
click at [325, 323] on input "999999" at bounding box center [336, 321] width 61 height 19
type input "2"
click at [607, 311] on div "Pages with this template Name Priority Remove template from page Dental 2 Reset…" at bounding box center [490, 322] width 504 height 126
drag, startPoint x: 327, startPoint y: 241, endPoint x: 251, endPoint y: 238, distance: 76.3
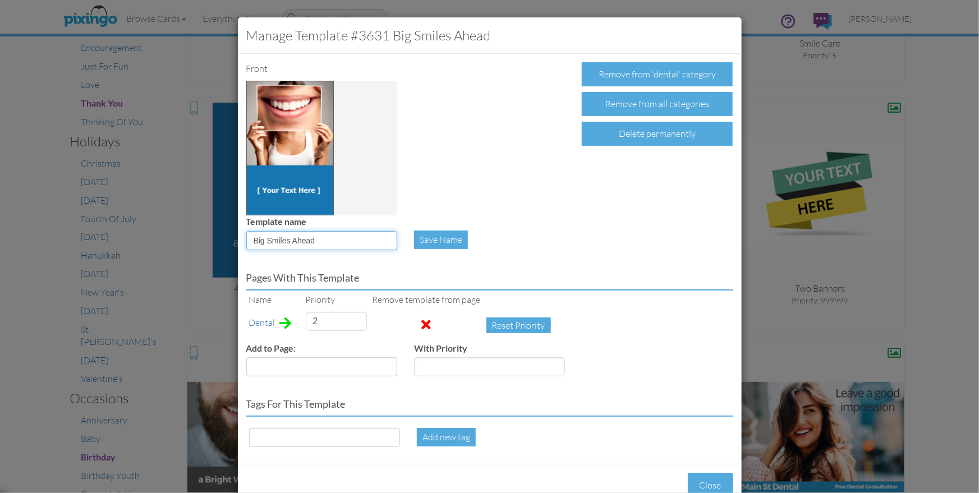
click at [251, 238] on input "Big Smiles Ahead" at bounding box center [321, 240] width 151 height 19
click at [282, 363] on select "Accounting Anniversary Apology Automotive Baby Baby Shower Birthday Birthday Yo…" at bounding box center [321, 366] width 151 height 19
click at [291, 443] on input at bounding box center [324, 437] width 151 height 19
paste input "Big Smiles Ahead"
type input "Big Smiles Ahead"
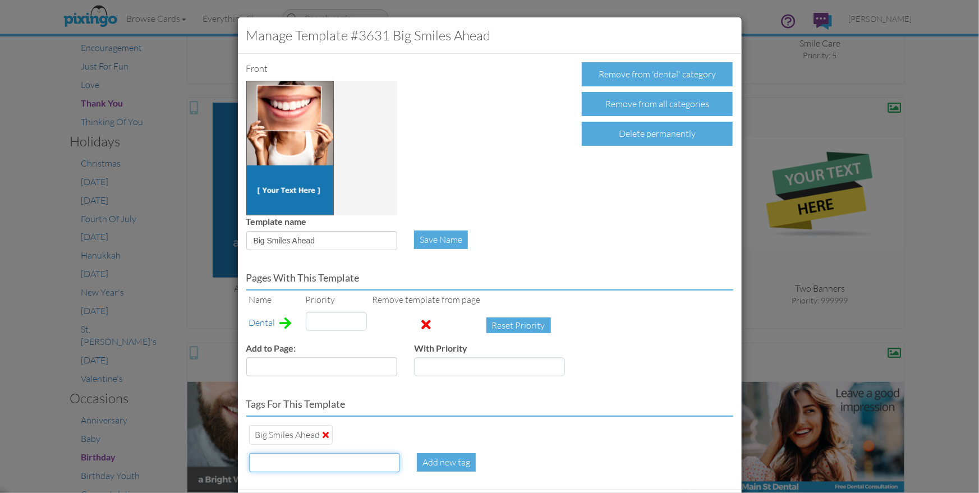
type input "999999"
type input "say cheese"
click at [443, 458] on div "Add new tag" at bounding box center [446, 462] width 59 height 19
click at [322, 315] on input "999999" at bounding box center [336, 321] width 61 height 19
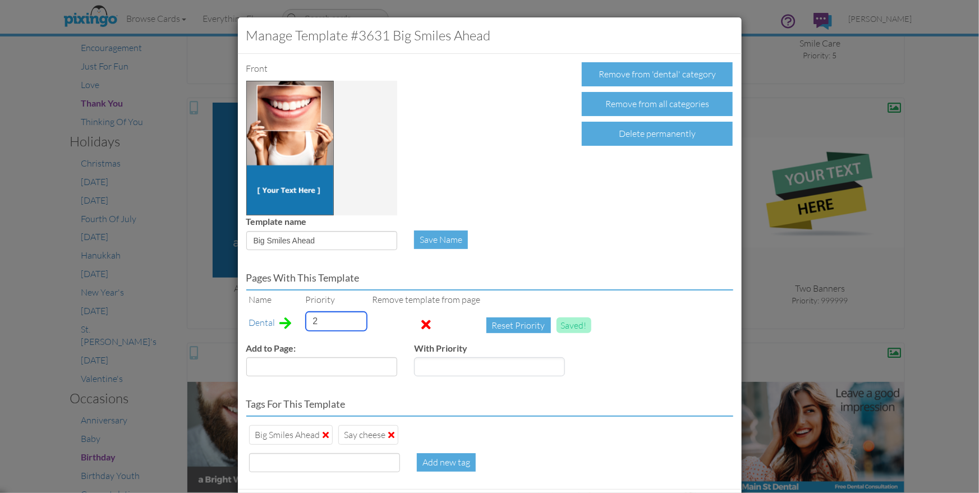
type input "2"
click at [657, 375] on div "Add to Page: Accounting Anniversary Apology Automotive Baby Baby Shower Birthda…" at bounding box center [490, 363] width 504 height 43
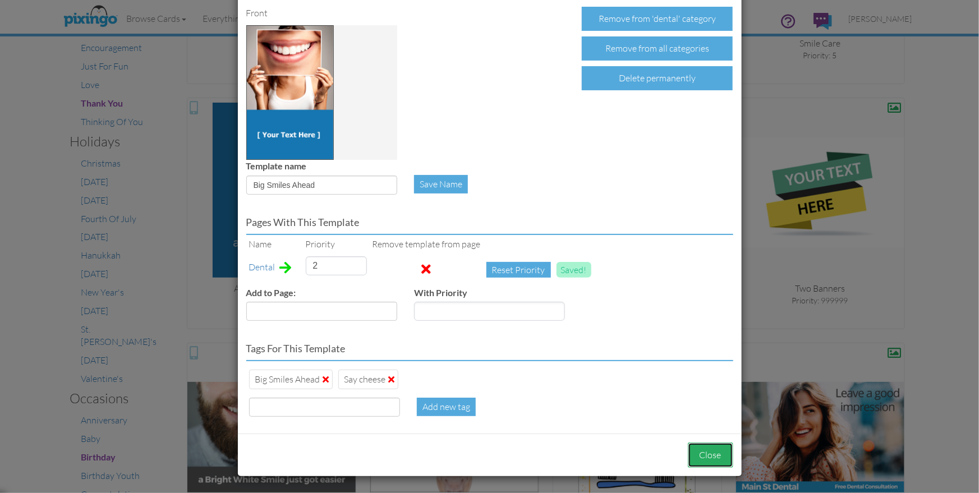
click at [706, 449] on button "Close" at bounding box center [710, 455] width 45 height 25
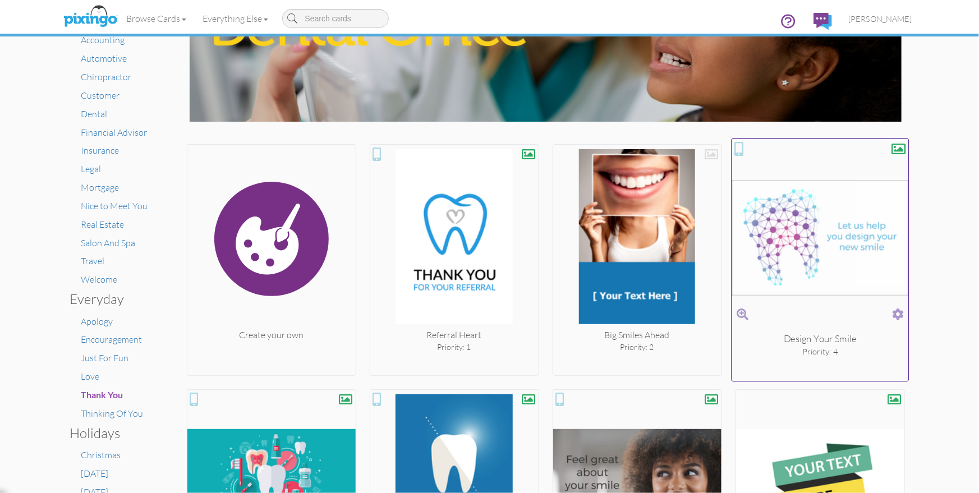
scroll to position [139, 0]
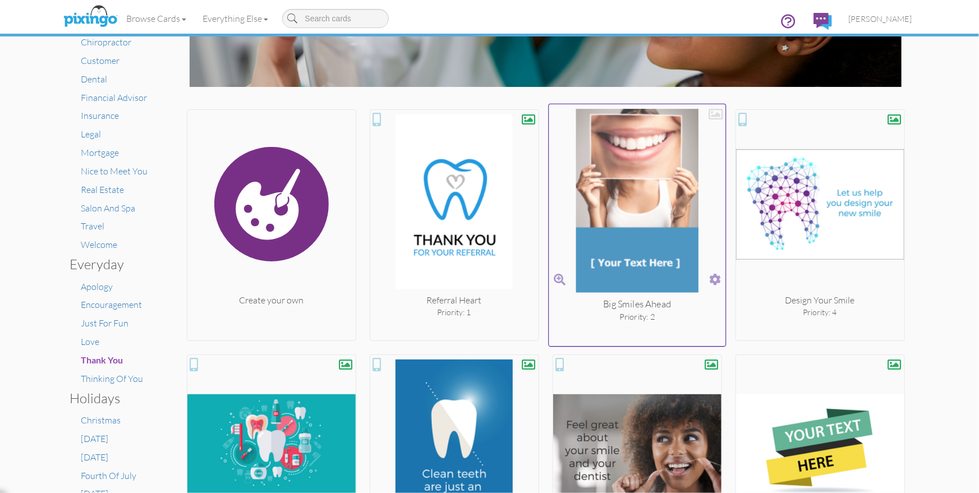
click at [719, 114] on div at bounding box center [715, 114] width 14 height 14
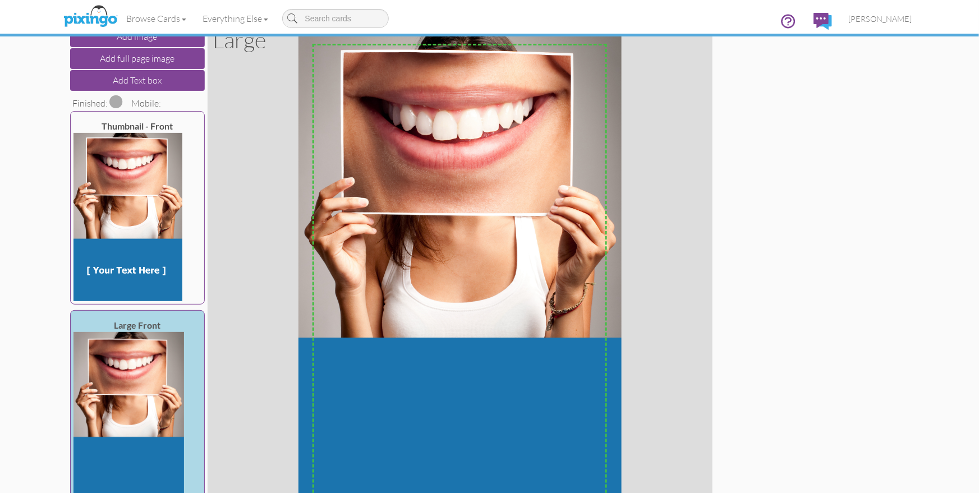
scroll to position [156, 0]
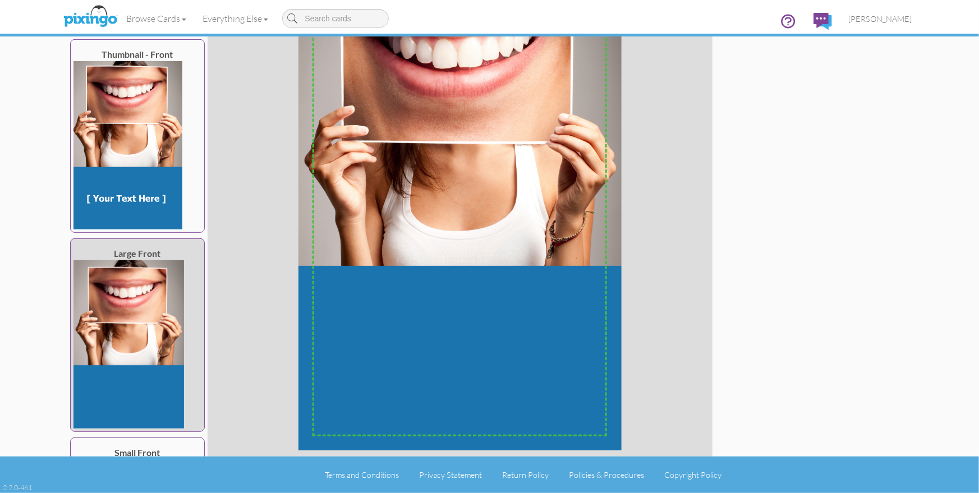
click at [144, 307] on img at bounding box center [128, 344] width 110 height 168
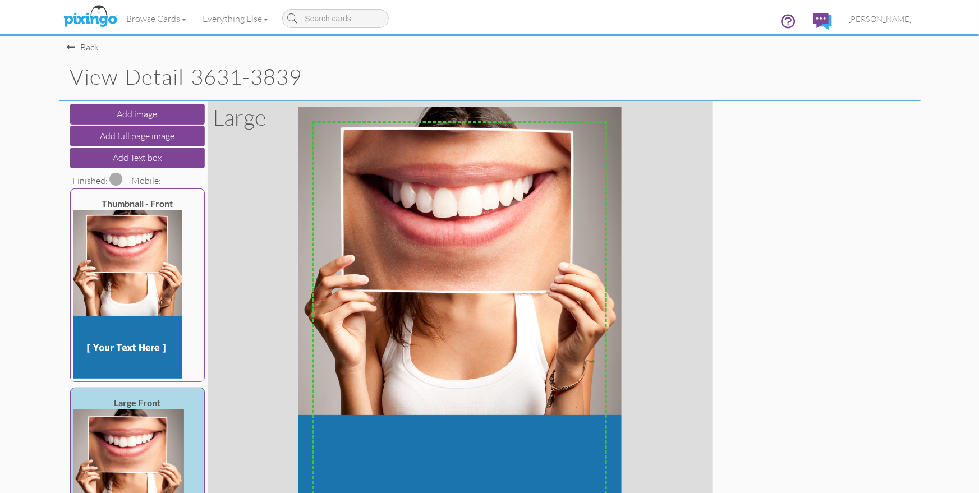
scroll to position [0, 0]
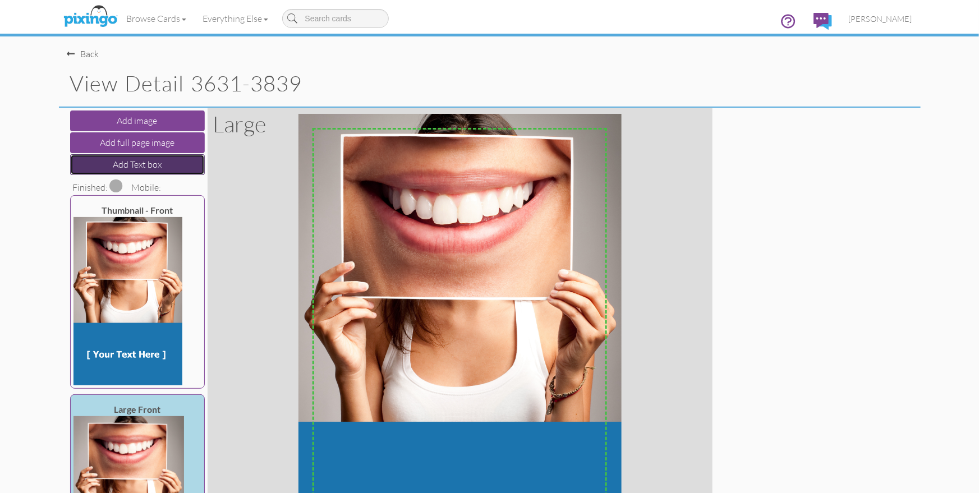
click at [153, 164] on button "Add Text box" at bounding box center [137, 164] width 135 height 21
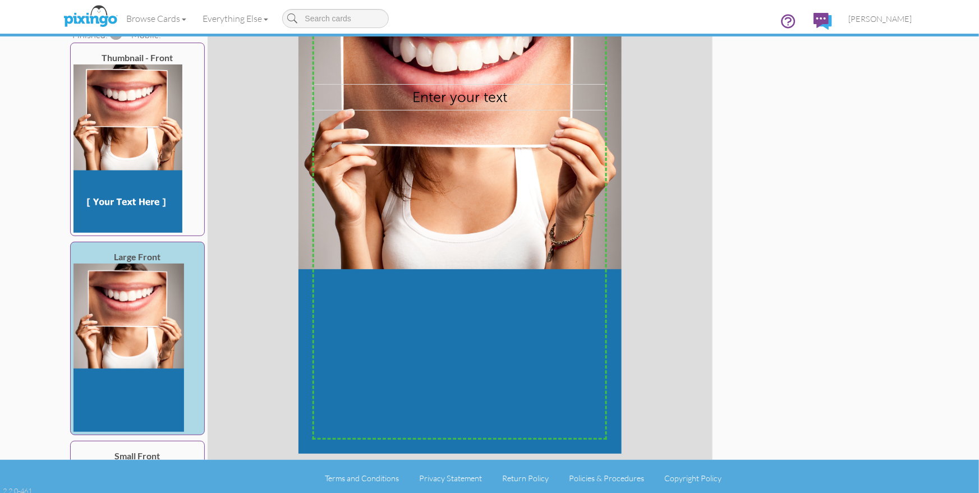
scroll to position [156, 0]
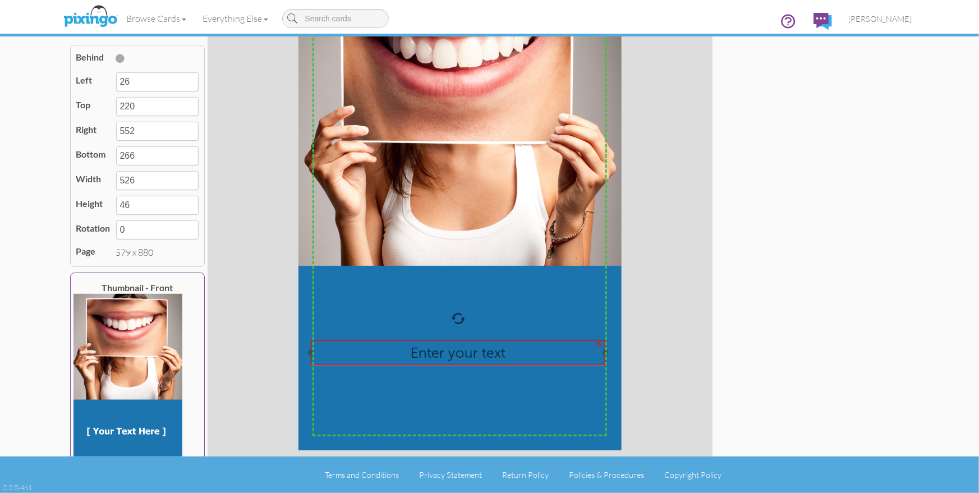
drag, startPoint x: 426, startPoint y: 103, endPoint x: 423, endPoint y: 363, distance: 260.3
click at [425, 362] on div "Enter your text" at bounding box center [458, 353] width 295 height 26
type input "23"
type input "681"
type input "549"
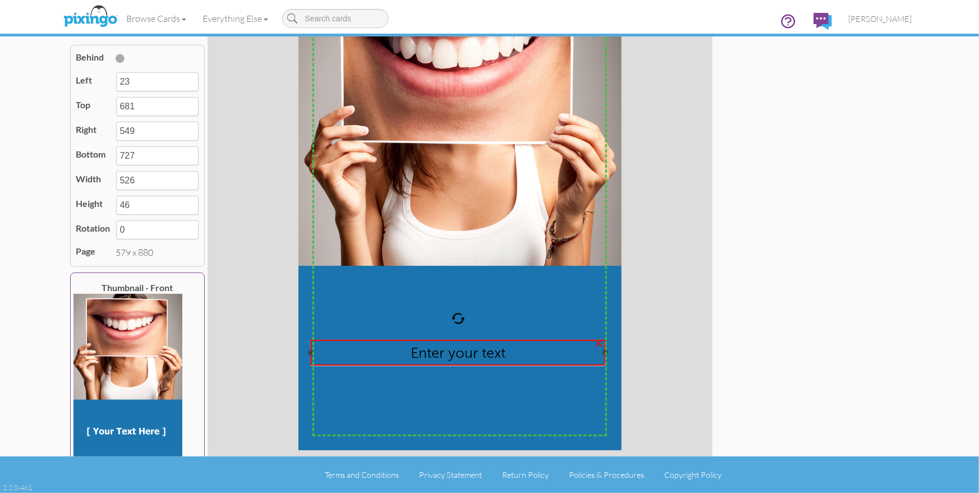
click at [424, 357] on span "Enter your text" at bounding box center [458, 352] width 95 height 17
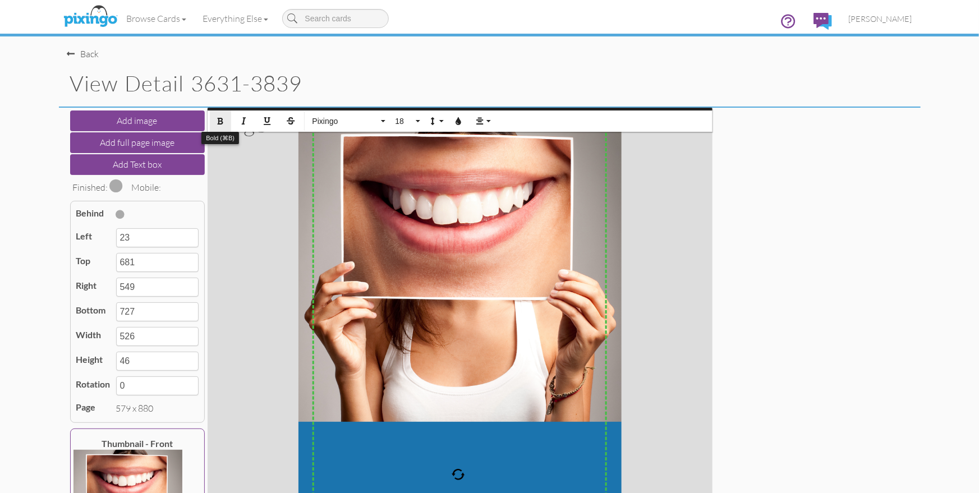
click at [220, 117] on icon "button" at bounding box center [221, 121] width 8 height 8
click at [408, 122] on span "18" at bounding box center [403, 122] width 19 height 10
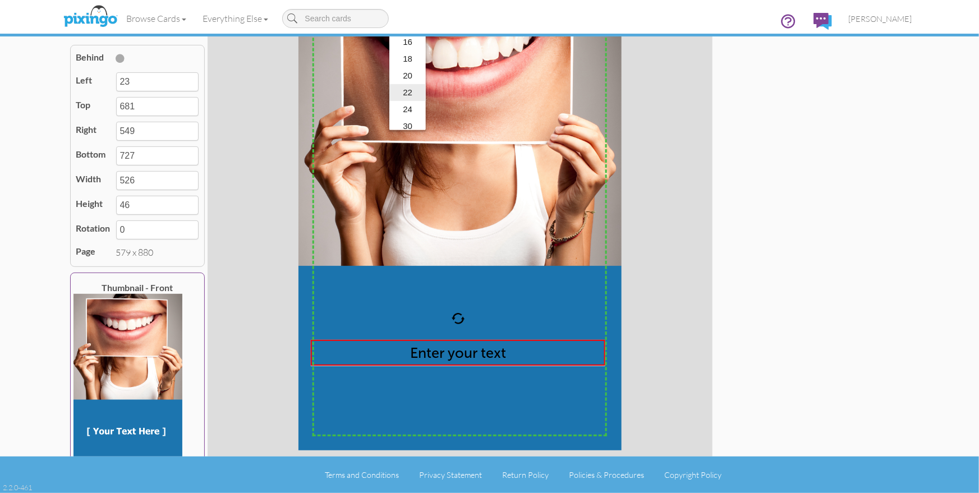
scroll to position [94, 0]
click at [407, 113] on link "24" at bounding box center [407, 108] width 36 height 17
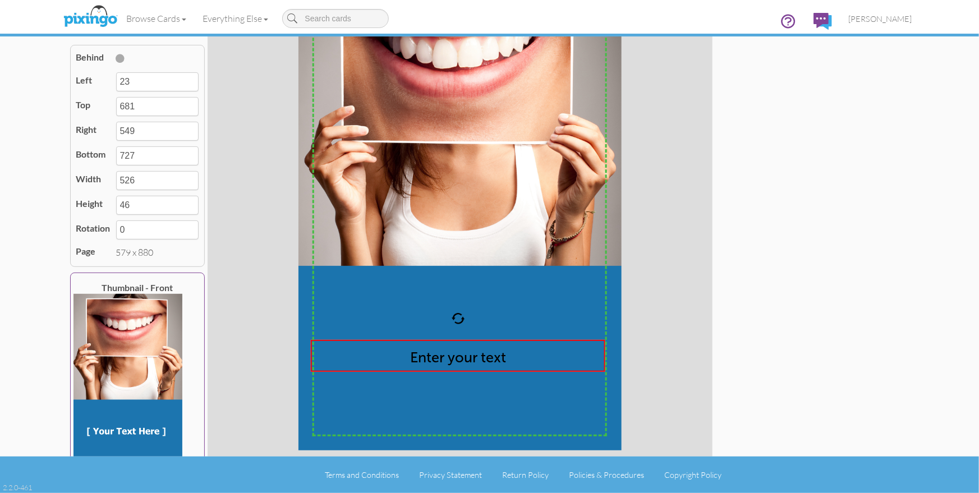
type input "738"
type input "57"
click at [438, 365] on span "Enter your text" at bounding box center [458, 357] width 96 height 17
click at [439, 364] on span "Enter your text" at bounding box center [458, 357] width 96 height 17
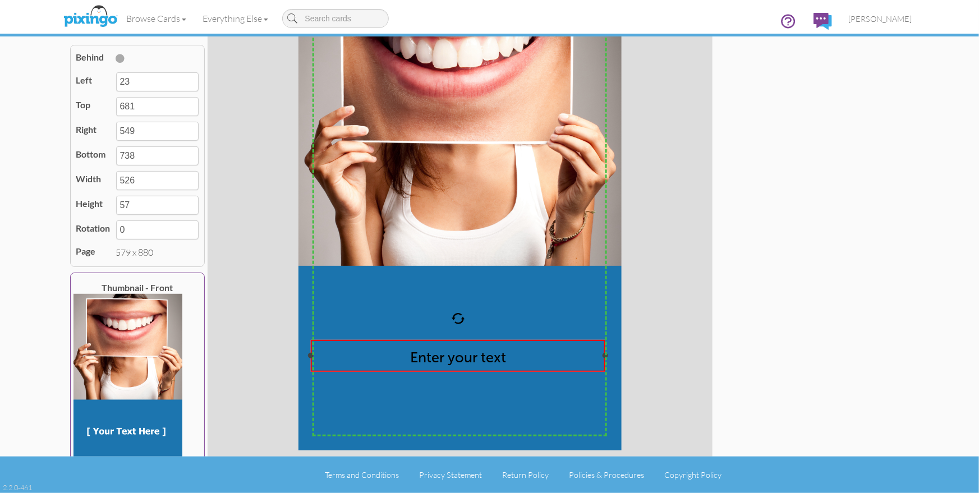
click at [513, 363] on div "Enter your text ​" at bounding box center [458, 355] width 286 height 23
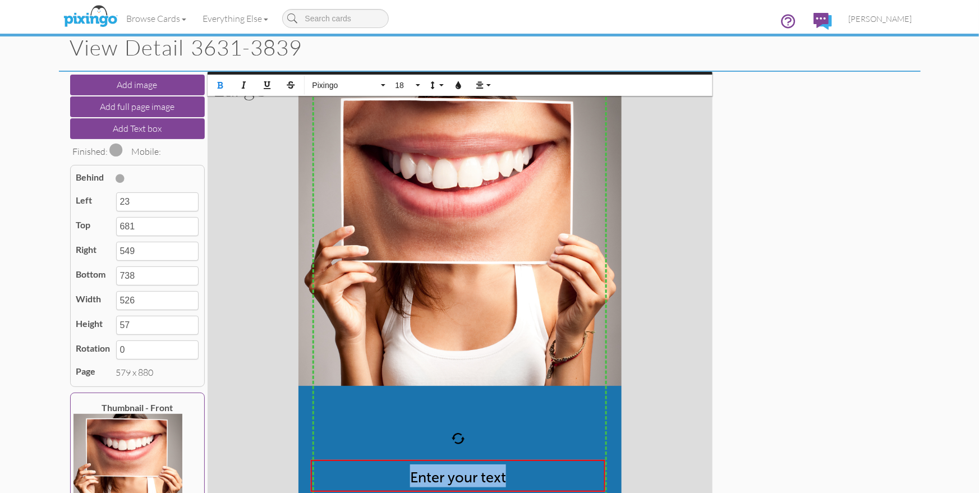
scroll to position [0, 0]
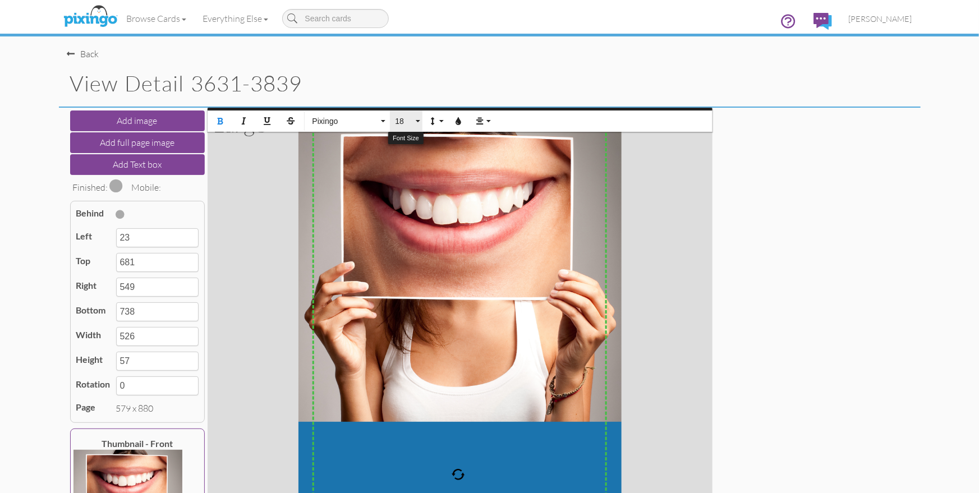
click at [405, 122] on span "18" at bounding box center [403, 122] width 19 height 10
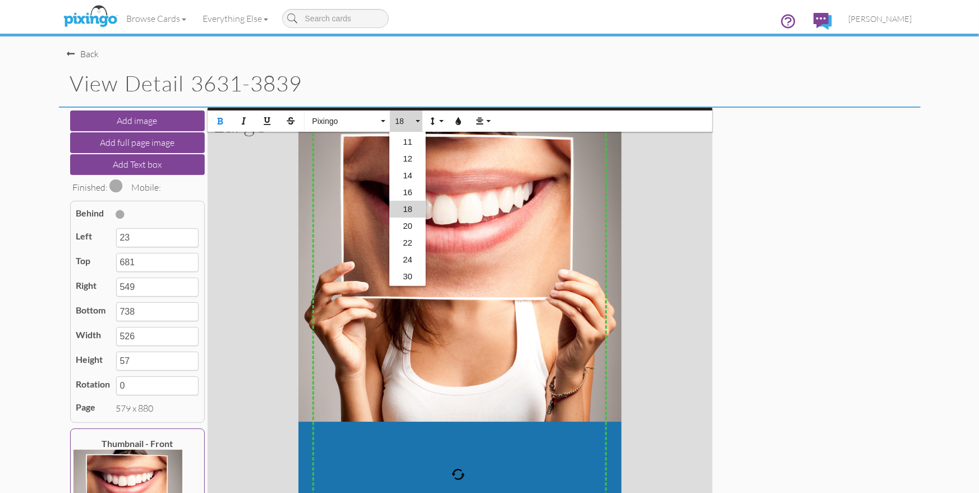
scroll to position [156, 0]
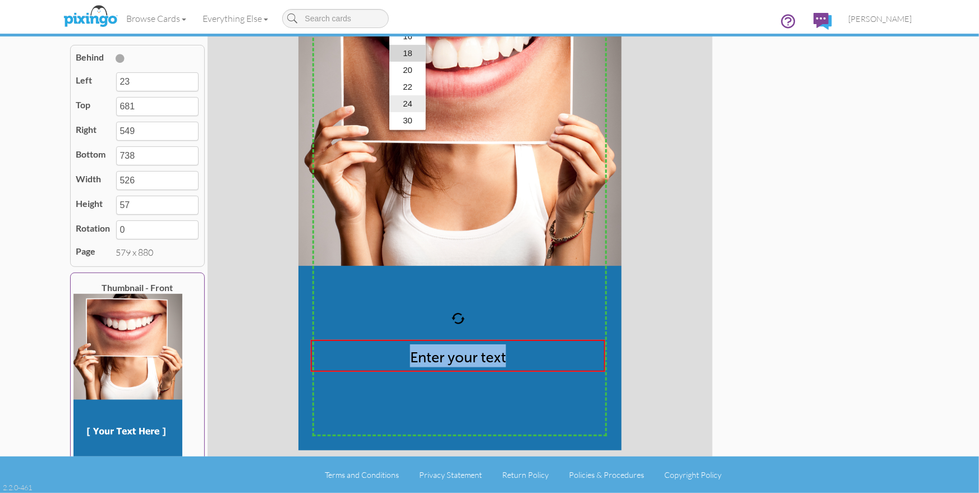
click at [407, 105] on link "24" at bounding box center [407, 103] width 36 height 17
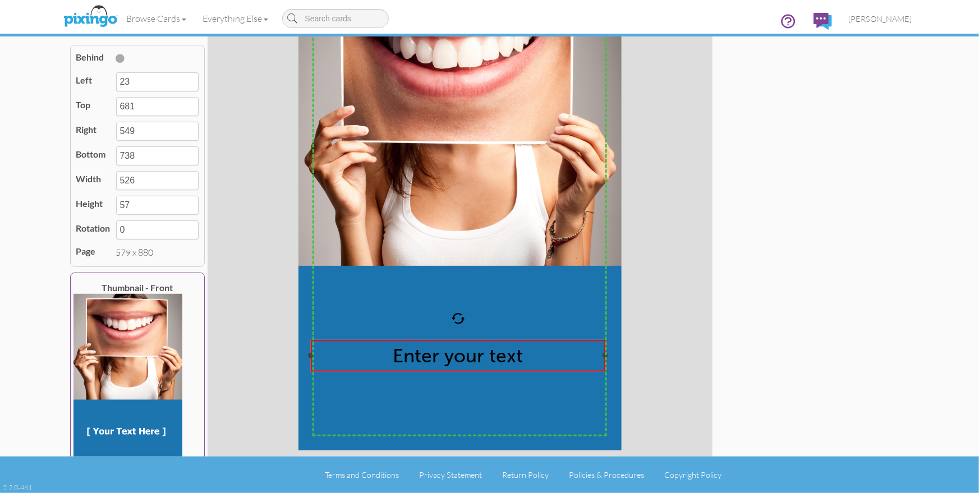
click at [435, 359] on span "Enter your text" at bounding box center [458, 355] width 130 height 23
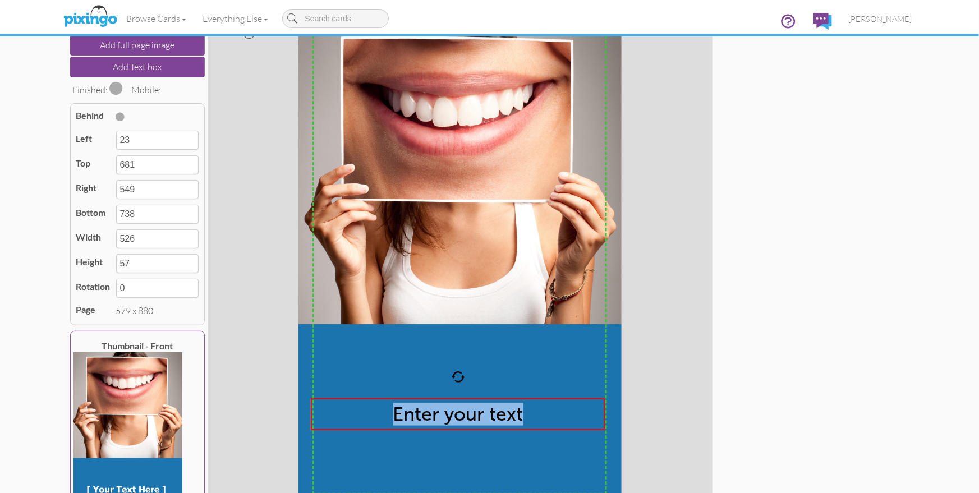
scroll to position [0, 0]
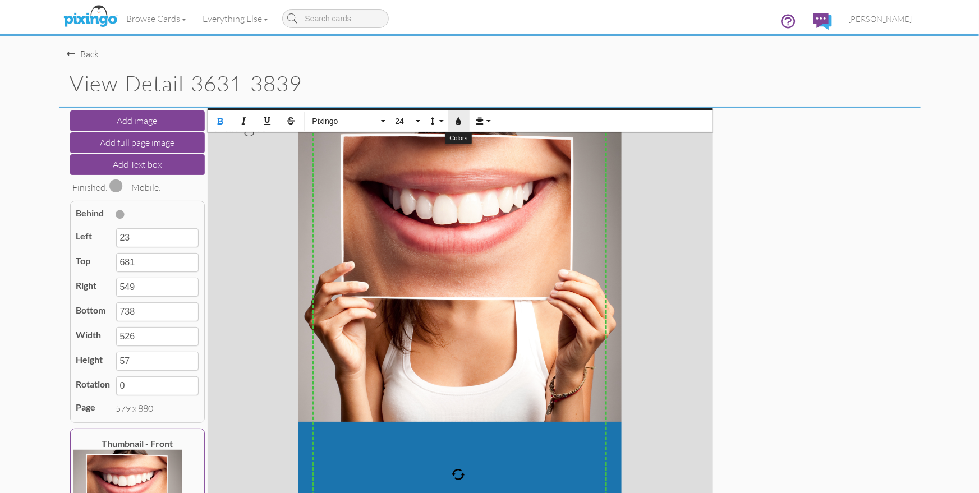
click at [463, 124] on button "Colors" at bounding box center [458, 120] width 21 height 21
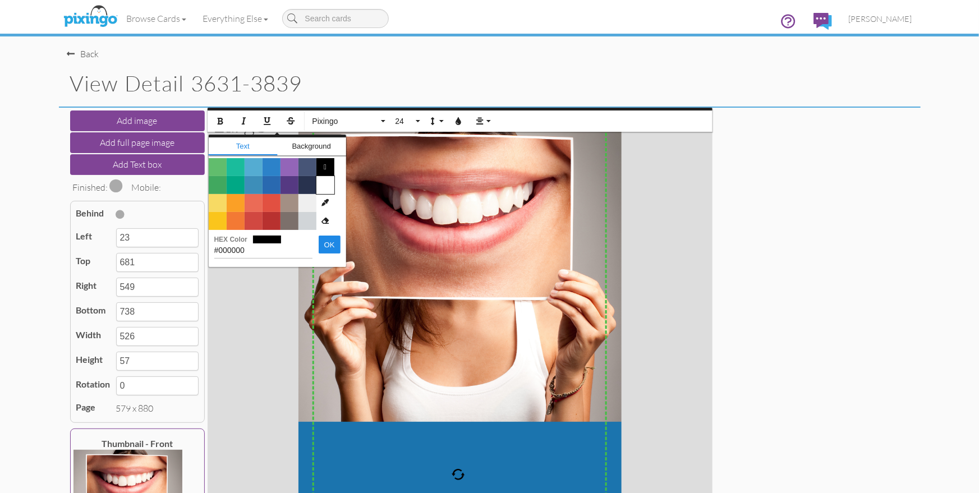
click at [332, 182] on span "Color #FFFFFF" at bounding box center [325, 185] width 18 height 18
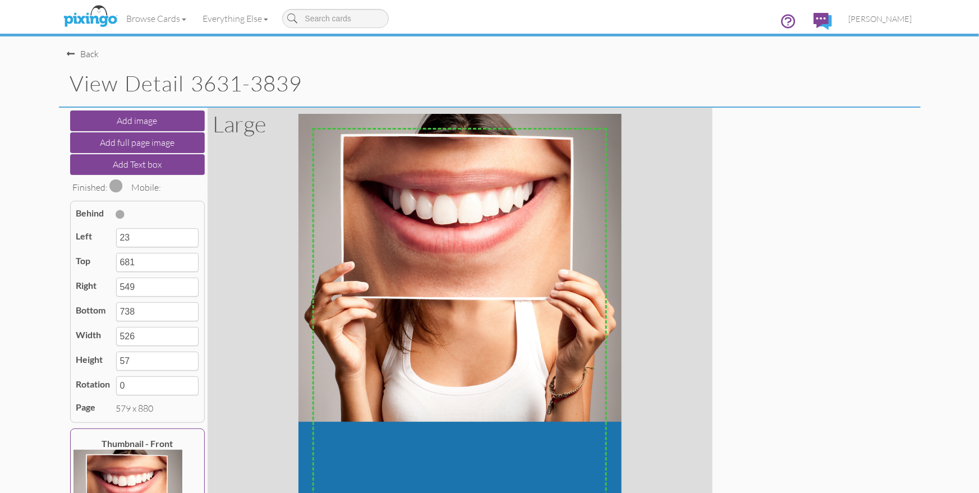
click at [630, 303] on div "X X X X X X X X X X X X X X X X X X X X X X X X X X X X X X X X X X X X X X X X…" at bounding box center [460, 360] width 505 height 505
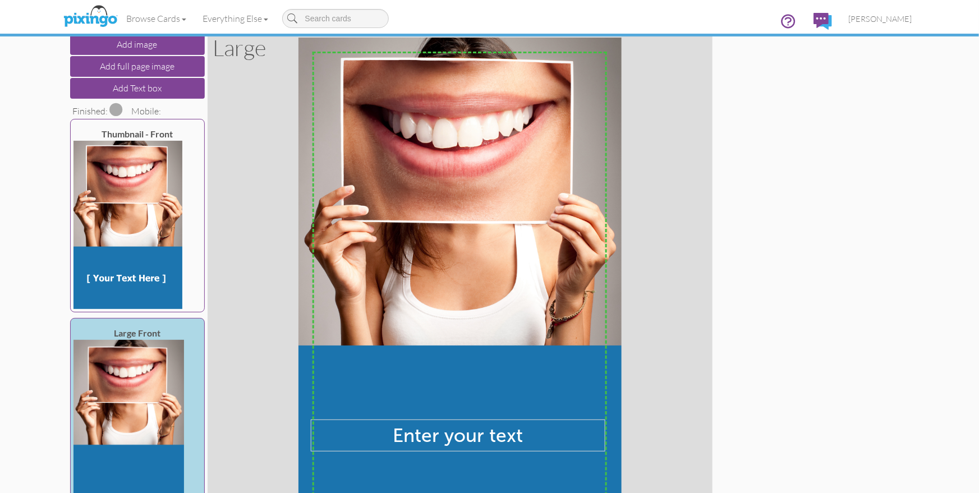
scroll to position [156, 0]
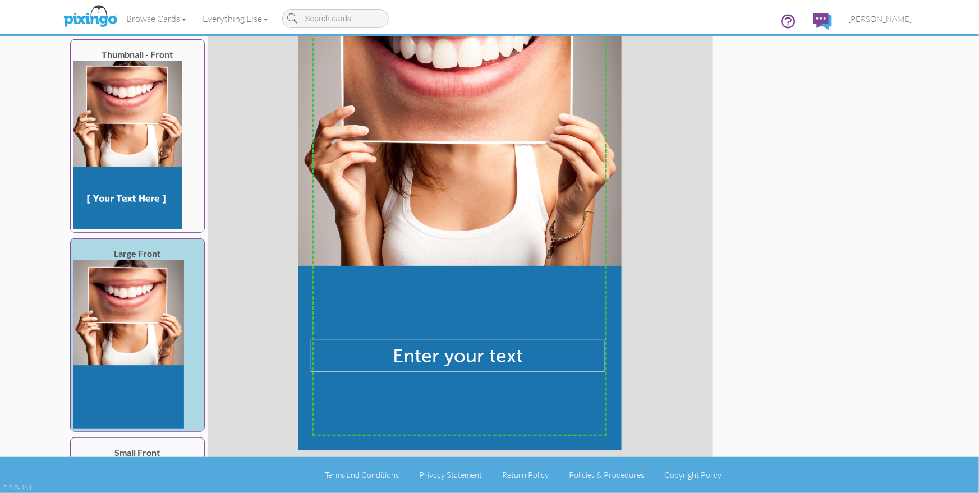
click at [631, 303] on div "X X X X X X X X X X X X X X X X X X X X X X X X X X X X X X X X X X X X X X X X…" at bounding box center [460, 204] width 505 height 505
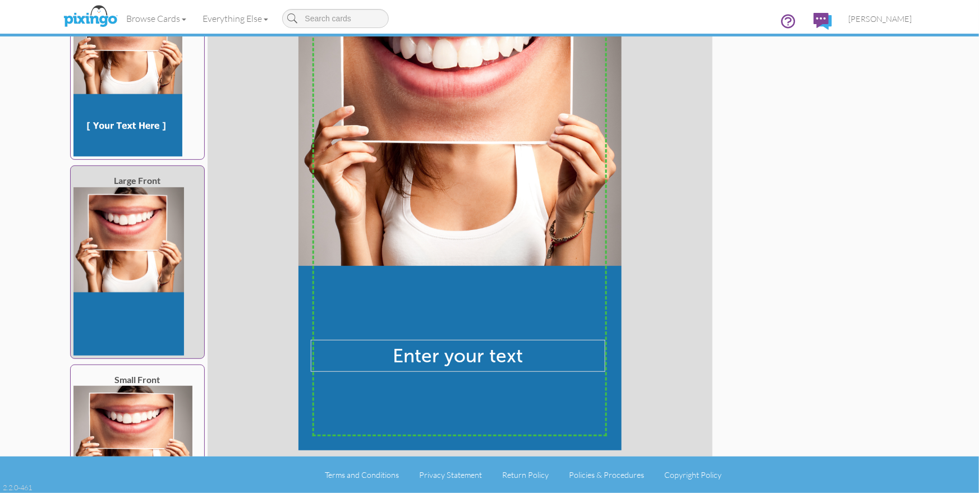
scroll to position [182, 0]
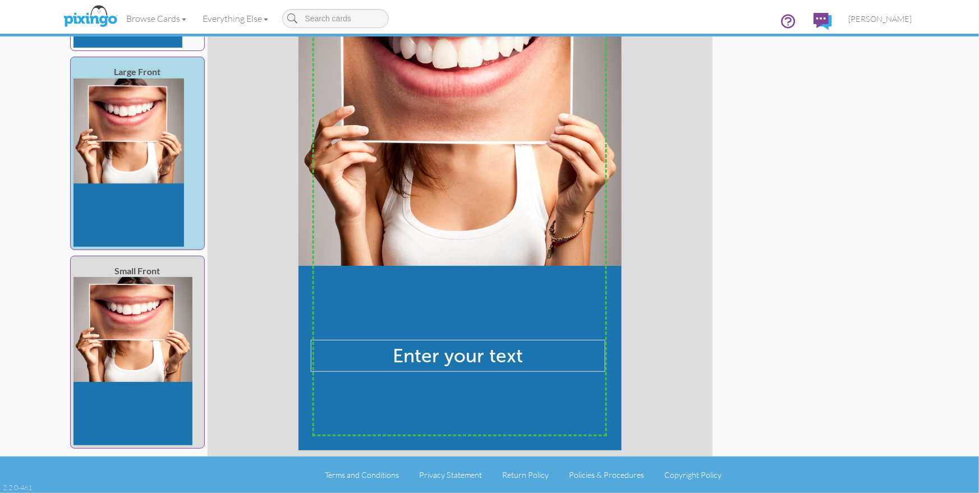
click at [108, 412] on img at bounding box center [132, 361] width 119 height 168
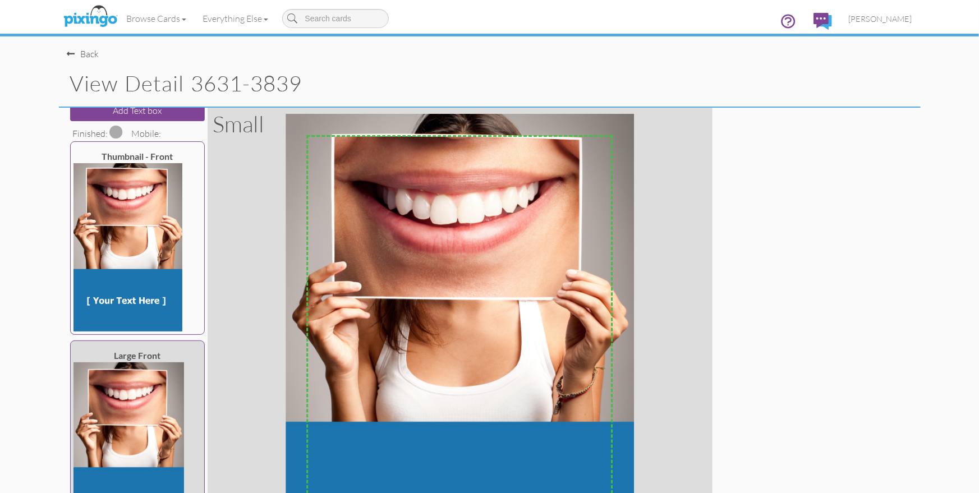
scroll to position [0, 0]
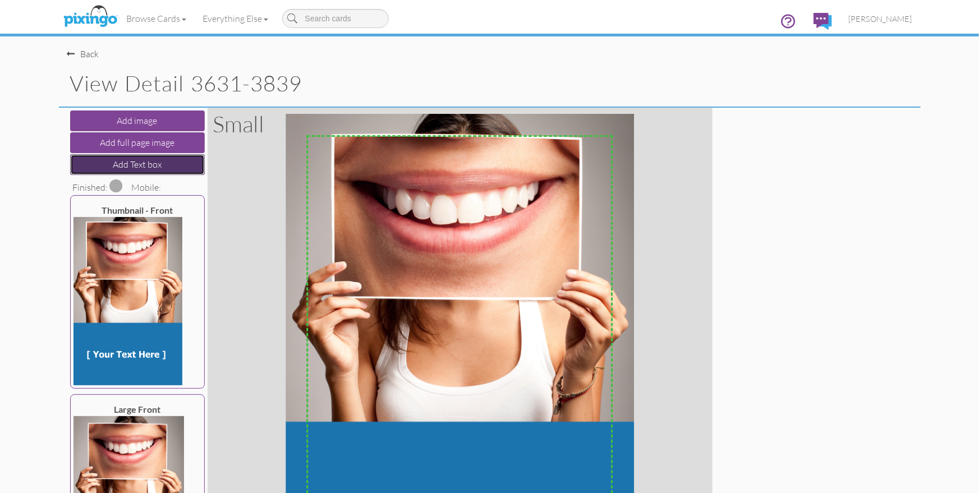
click at [137, 163] on button "Add Text box" at bounding box center [137, 164] width 135 height 21
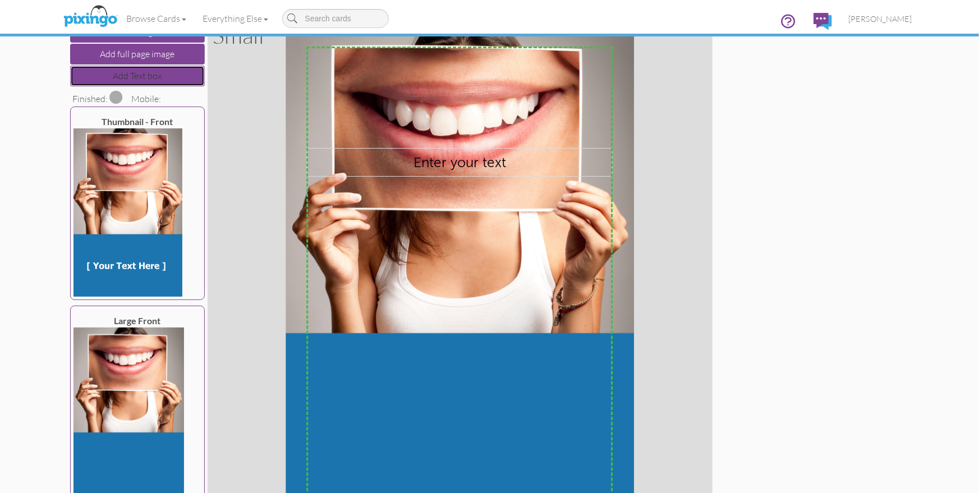
scroll to position [156, 0]
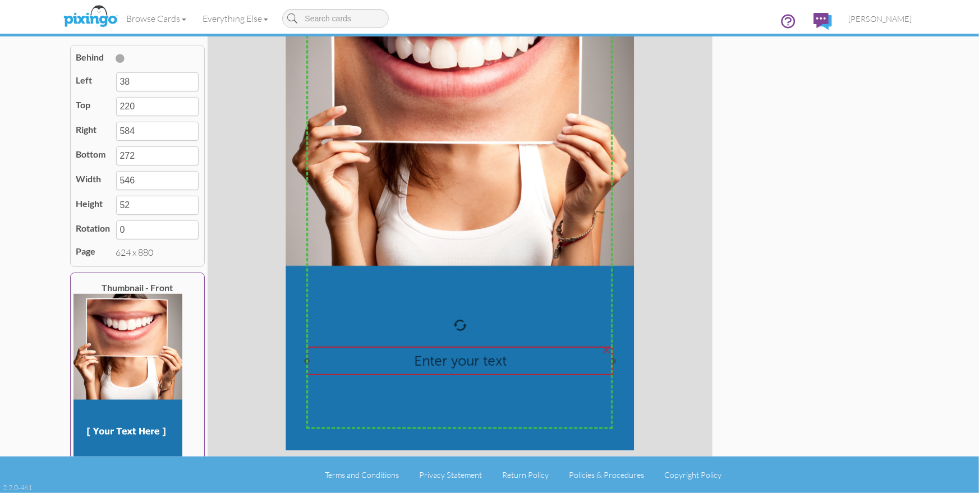
drag, startPoint x: 482, startPoint y: 108, endPoint x: 483, endPoint y: 371, distance: 263.6
click at [483, 371] on div "Enter your text" at bounding box center [460, 361] width 306 height 29
type input "39"
type input "693"
type input "585"
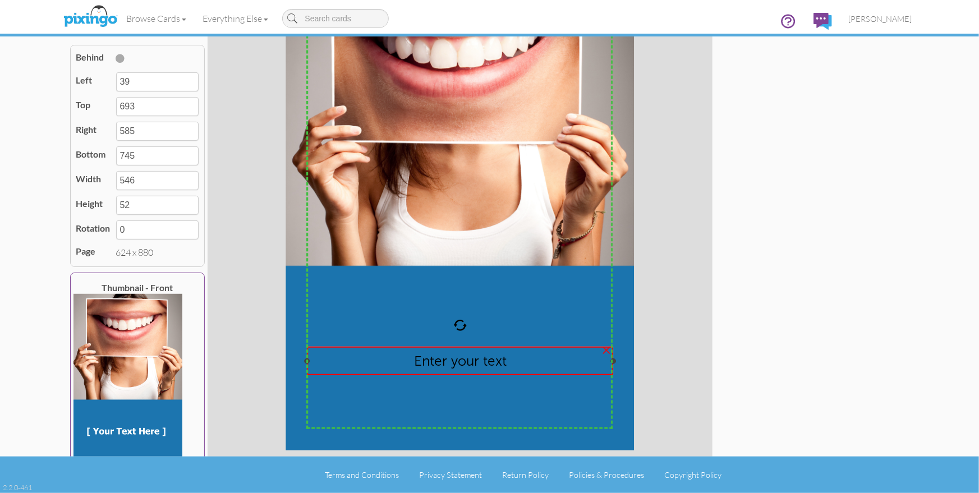
click at [468, 366] on span "Enter your text" at bounding box center [460, 361] width 93 height 16
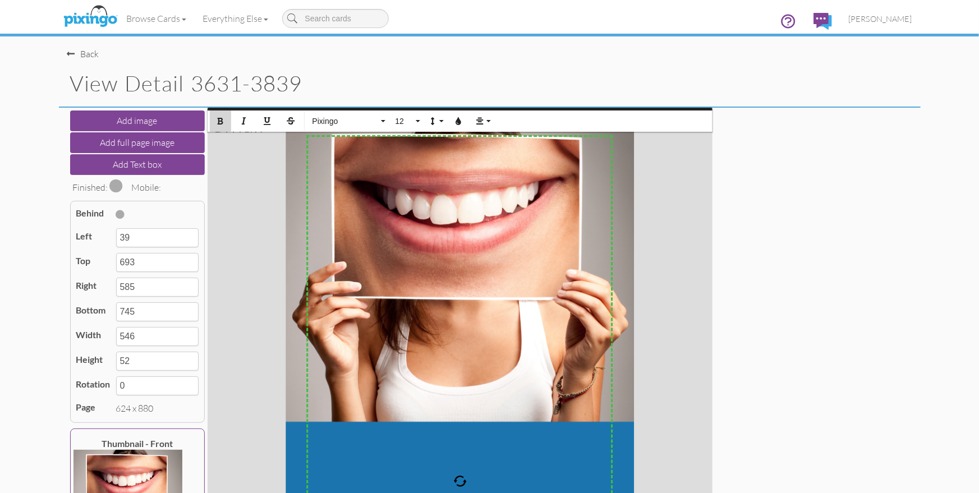
click at [222, 118] on icon "button" at bounding box center [221, 121] width 8 height 8
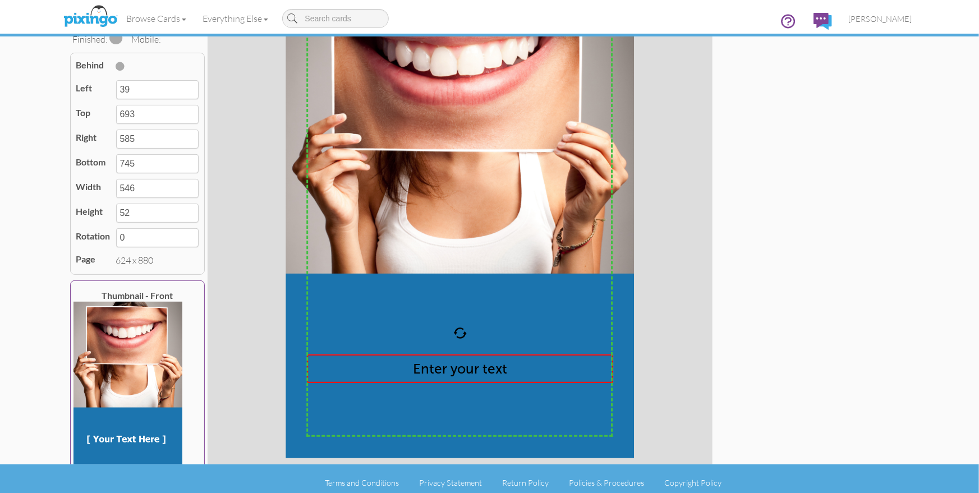
scroll to position [156, 0]
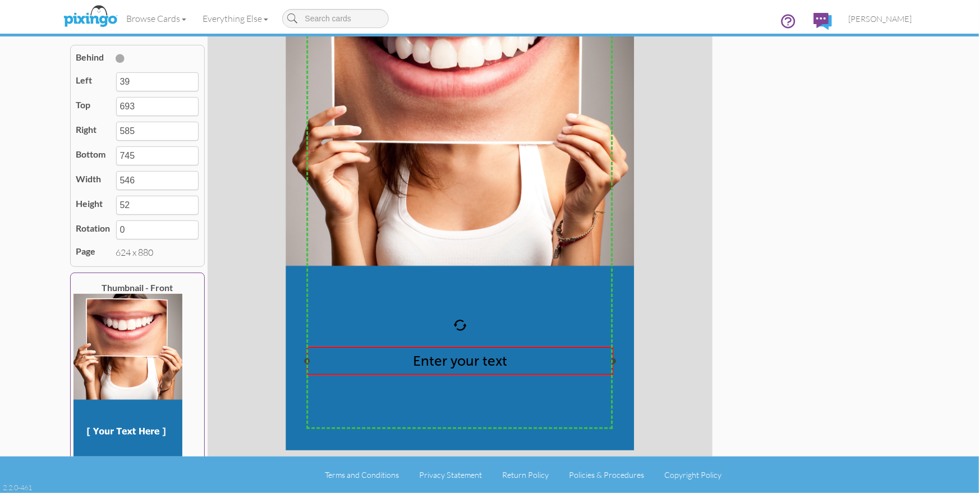
click at [473, 363] on span "Enter your text" at bounding box center [460, 361] width 94 height 16
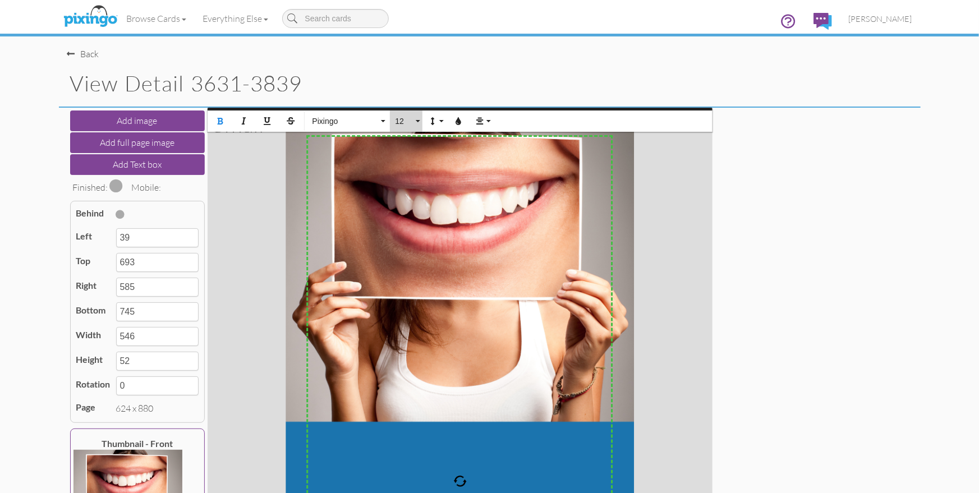
click at [403, 117] on span "12" at bounding box center [403, 122] width 19 height 10
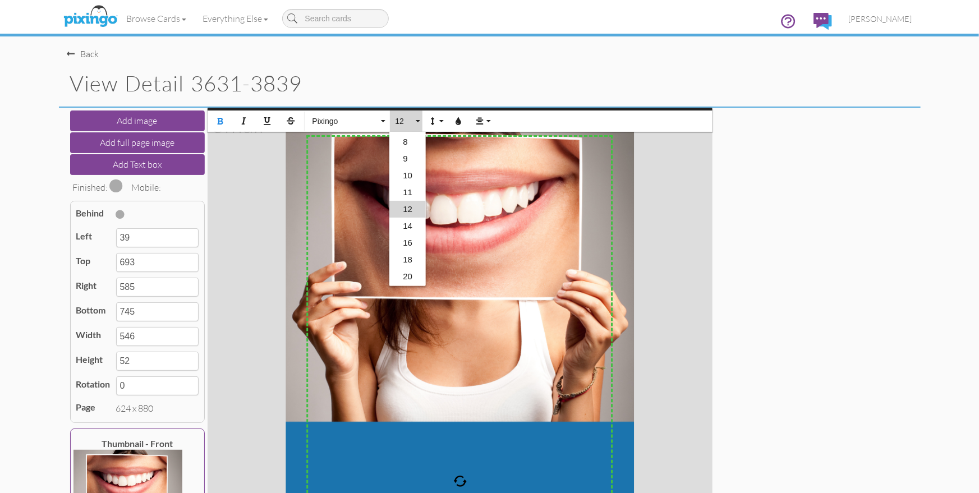
scroll to position [156, 0]
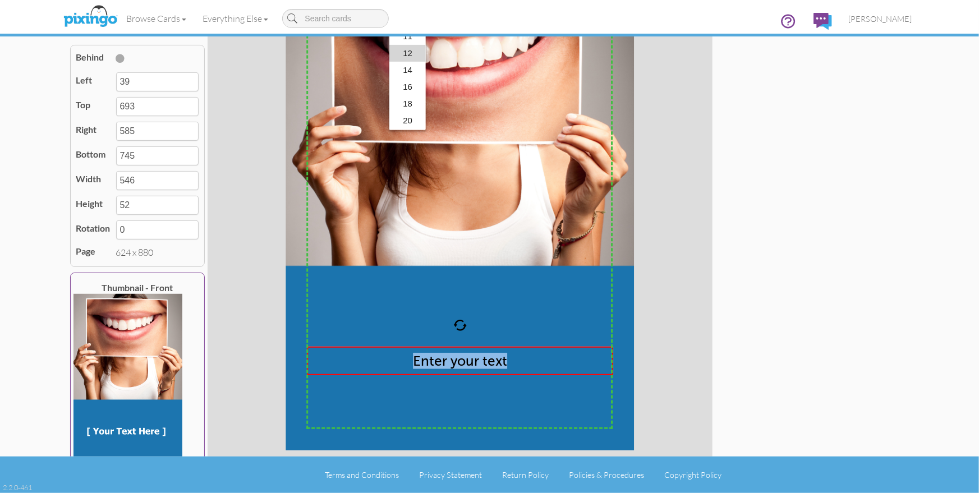
click at [408, 100] on link "18" at bounding box center [407, 103] width 36 height 17
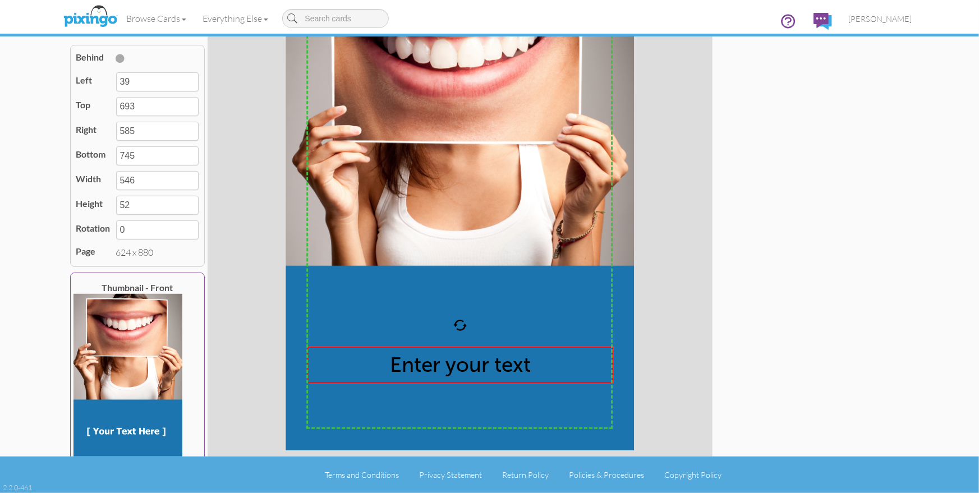
type input "759"
type input "66"
click at [453, 363] on span "Enter your text" at bounding box center [460, 365] width 141 height 25
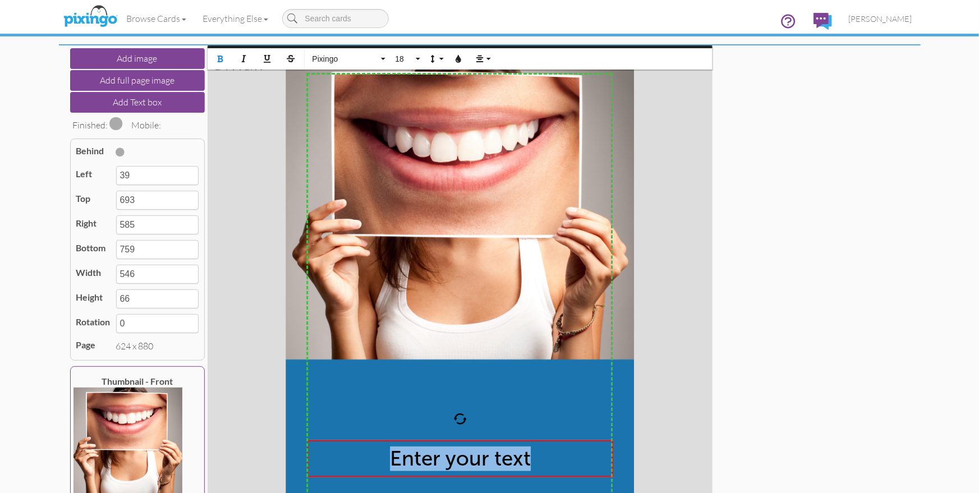
scroll to position [0, 0]
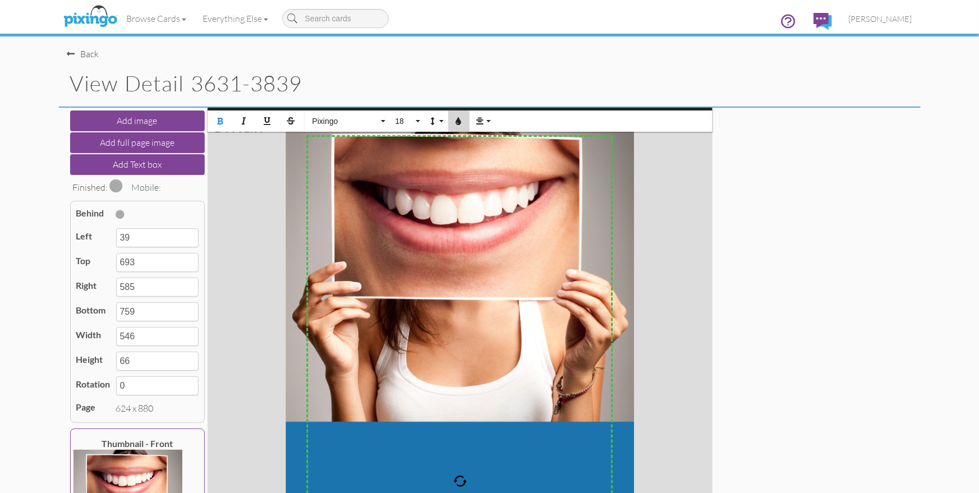
click at [459, 122] on icon "button" at bounding box center [459, 121] width 8 height 8
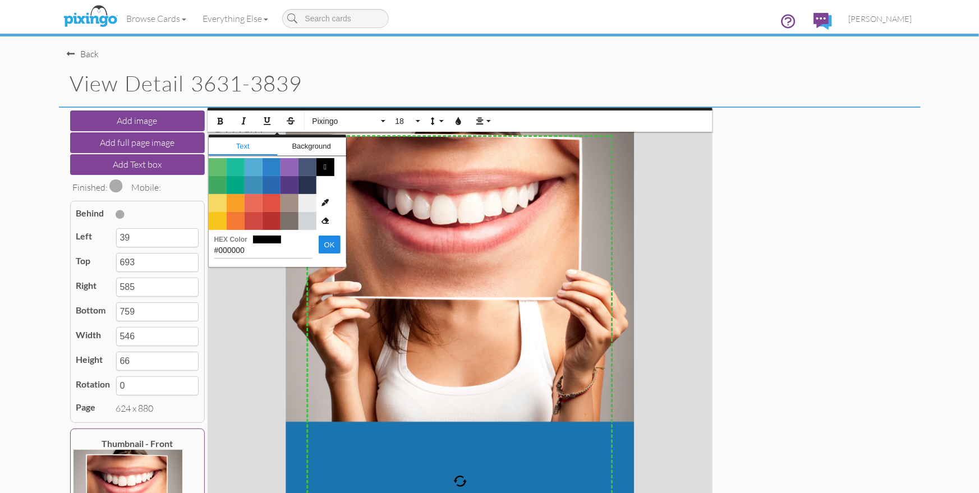
click at [328, 186] on span "Color #FFFFFF" at bounding box center [325, 185] width 18 height 18
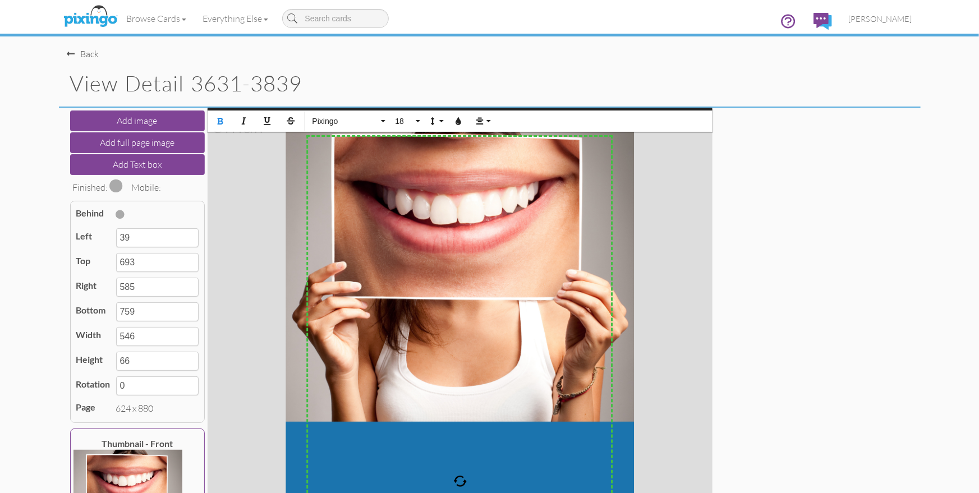
click at [660, 276] on div "X X X X X X X X X X X X X X X X X X X X X X X X X X X X X X X X X X X X X X X X…" at bounding box center [460, 360] width 505 height 505
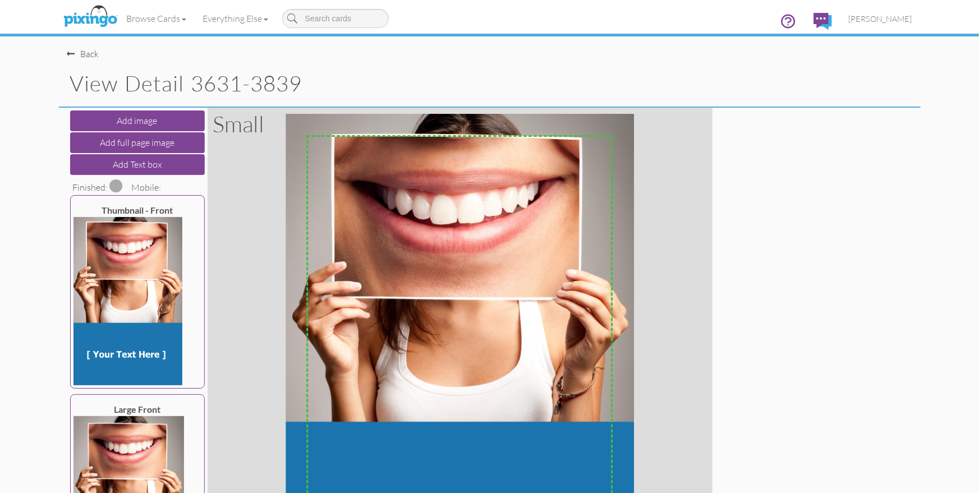
click at [119, 186] on span at bounding box center [116, 185] width 13 height 13
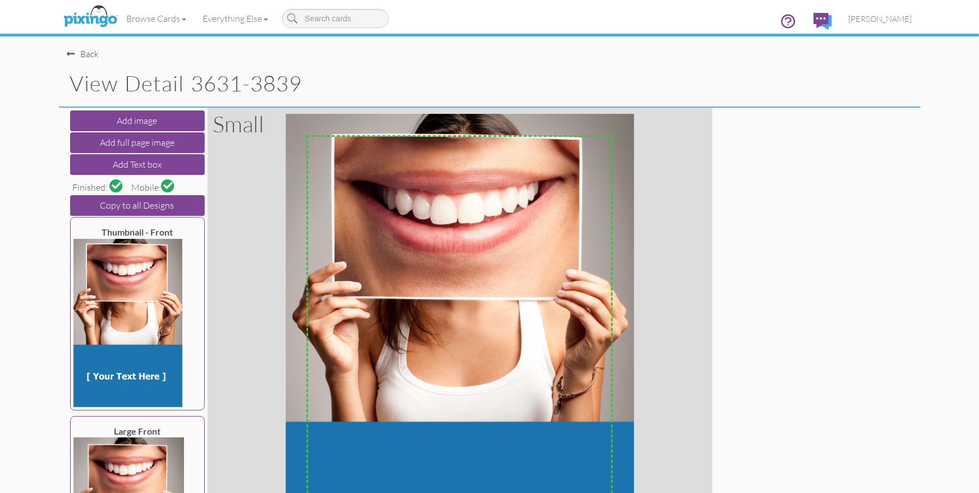
click at [167, 188] on span at bounding box center [168, 186] width 10 height 10
click at [81, 55] on div "Back" at bounding box center [83, 54] width 32 height 13
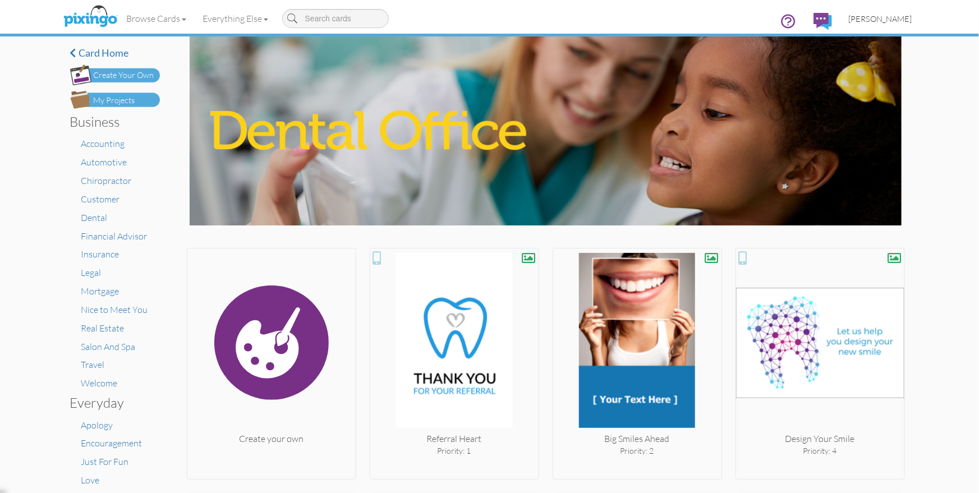
click at [883, 23] on link "[PERSON_NAME]" at bounding box center [880, 18] width 80 height 29
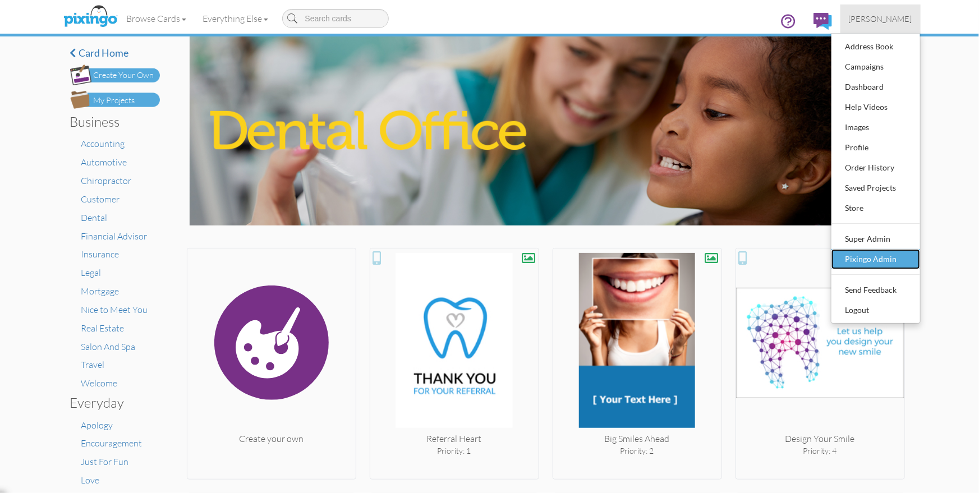
click at [897, 262] on div "Pixingo Admin" at bounding box center [875, 259] width 66 height 17
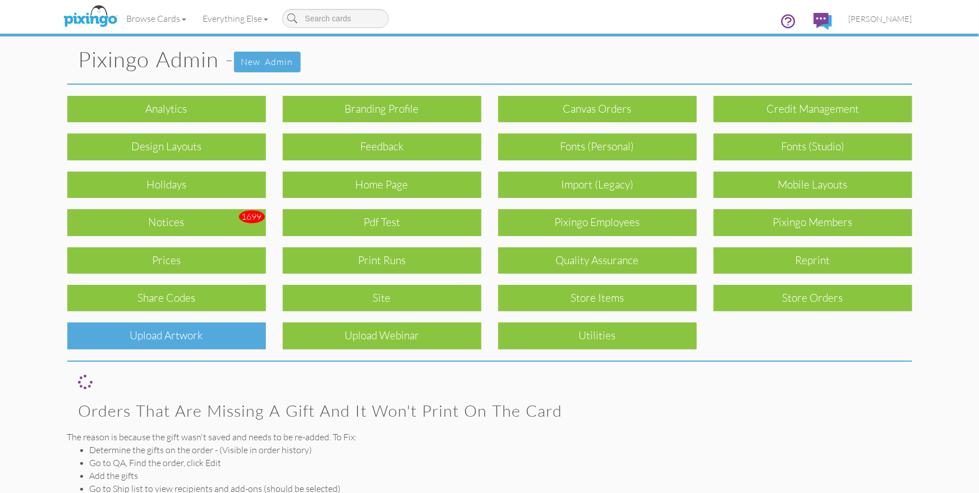
click at [223, 333] on div "Upload Artwork" at bounding box center [166, 336] width 199 height 26
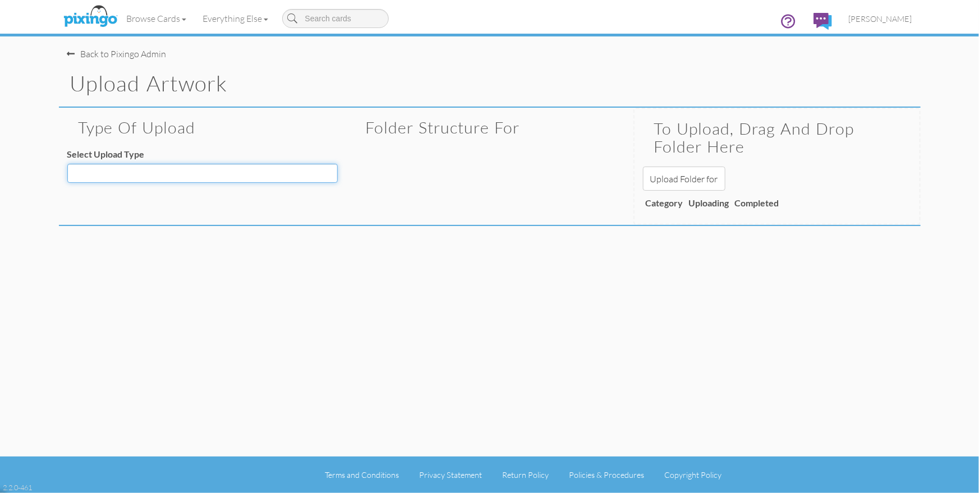
click at [250, 177] on select "Decoration - Backgrounds Decoration - Kits Decoration - Ready Texts Decoration …" at bounding box center [202, 173] width 270 height 19
select select "object:17241"
click at [67, 164] on select "Decoration - Backgrounds Decoration - Kits Decoration - Ready Texts Decoration …" at bounding box center [202, 173] width 270 height 19
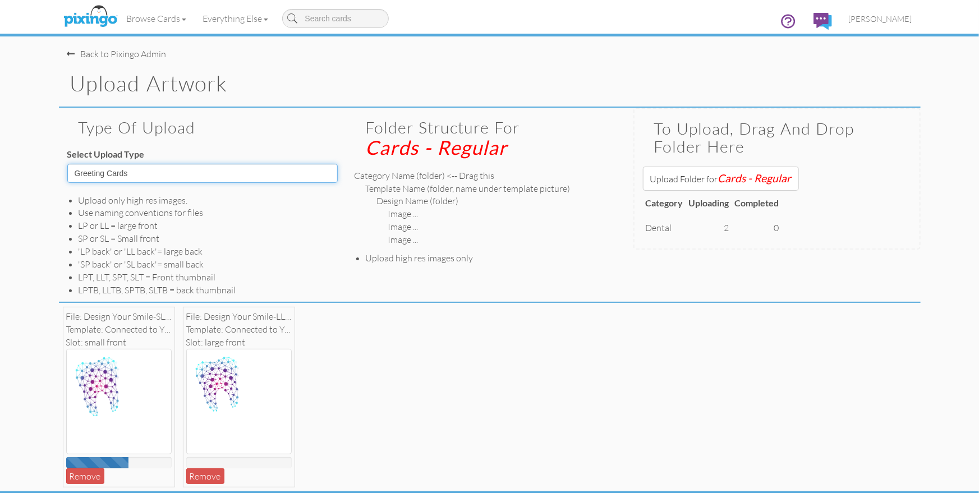
scroll to position [34, 0]
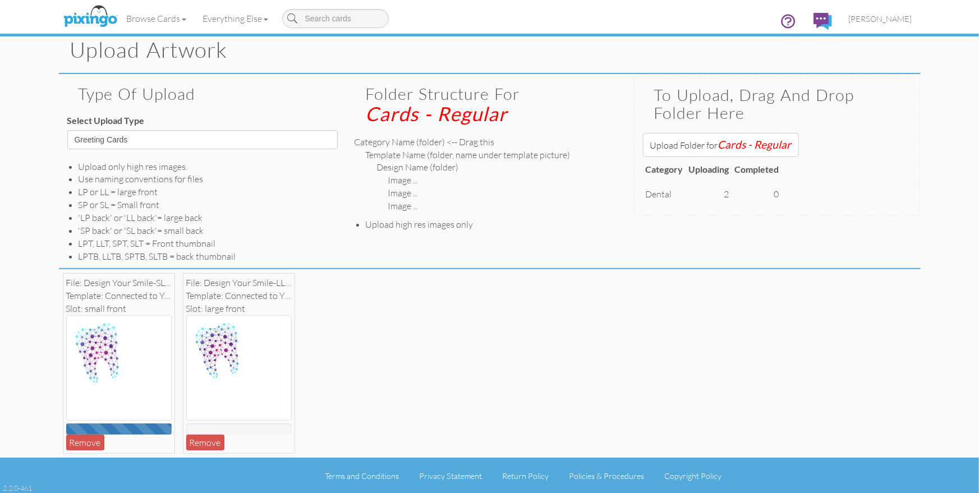
drag, startPoint x: 202, startPoint y: 439, endPoint x: 136, endPoint y: 435, distance: 65.7
click at [199, 439] on link "Remove" at bounding box center [205, 443] width 38 height 16
click at [85, 437] on link "Remove" at bounding box center [85, 443] width 38 height 16
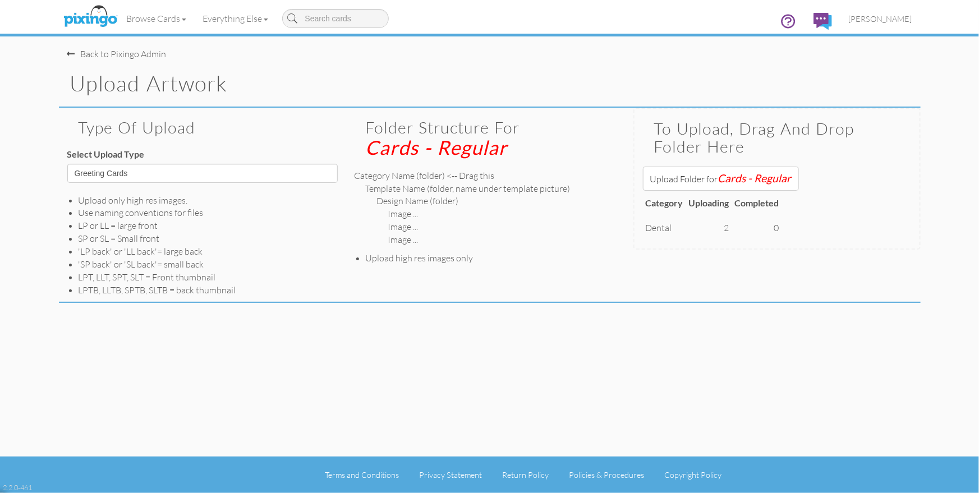
scroll to position [0, 0]
click at [883, 19] on span "[PERSON_NAME]" at bounding box center [880, 19] width 63 height 10
drag, startPoint x: 884, startPoint y: 17, endPoint x: 885, endPoint y: 31, distance: 14.0
click at [884, 17] on span "[PERSON_NAME]" at bounding box center [880, 19] width 63 height 10
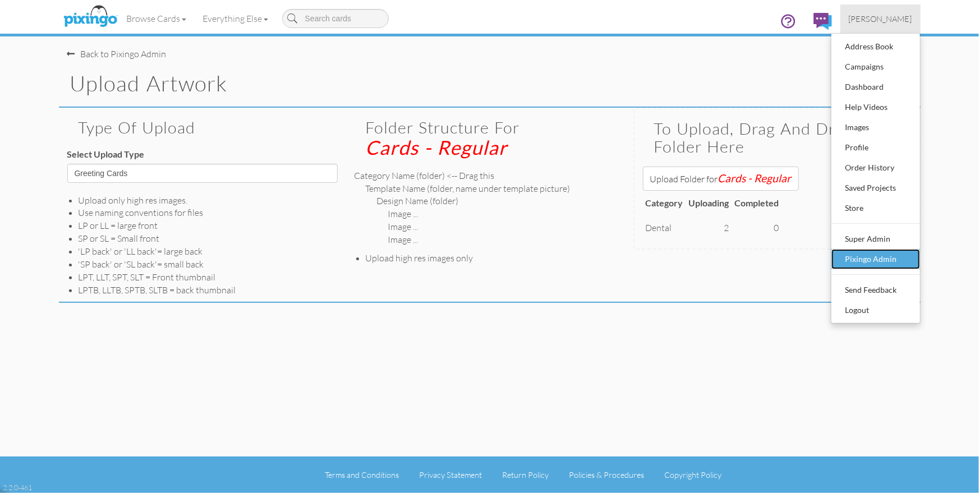
click at [875, 254] on div "Pixingo Admin" at bounding box center [875, 259] width 66 height 17
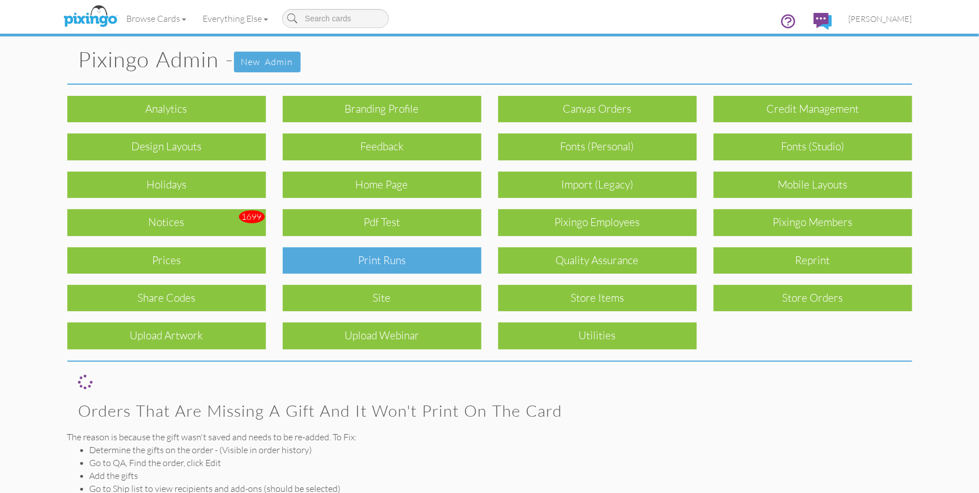
click at [403, 255] on div "Print Runs" at bounding box center [382, 260] width 199 height 26
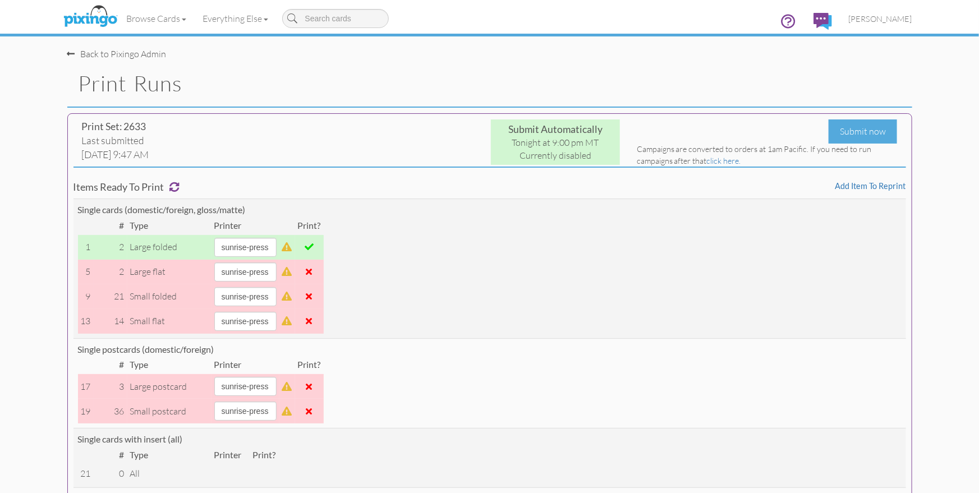
click at [347, 182] on h4 "Items ready to print Add item to reprint" at bounding box center [489, 187] width 832 height 11
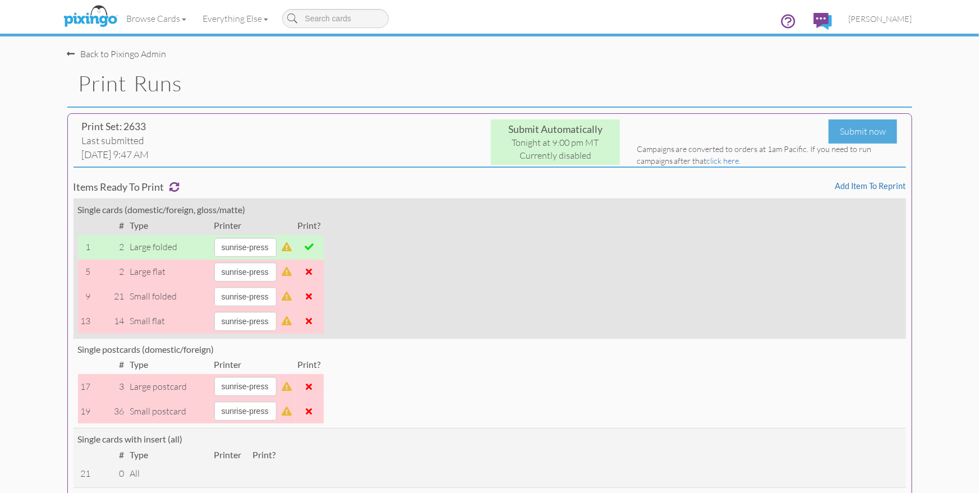
drag, startPoint x: 508, startPoint y: 208, endPoint x: 517, endPoint y: 208, distance: 9.0
click at [509, 209] on div "Single cards (domestic/foreign, gloss/matte)" at bounding box center [489, 210] width 823 height 13
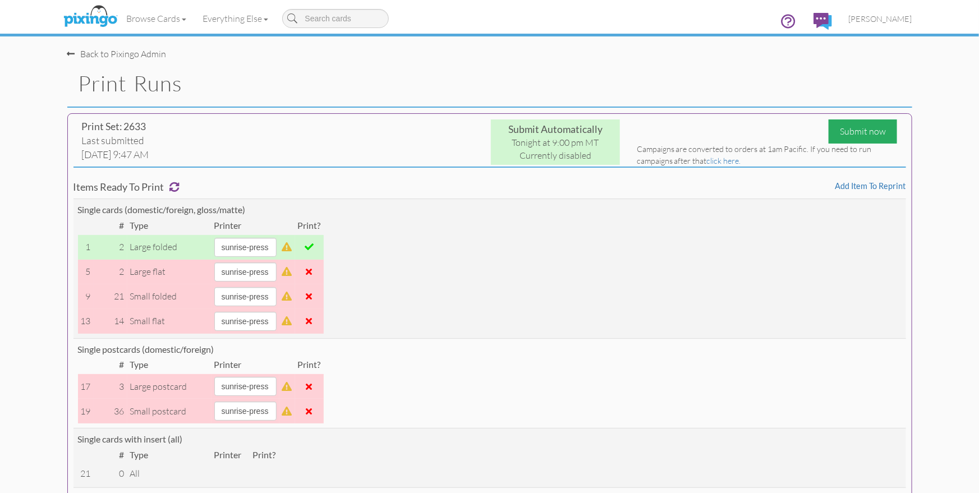
click at [853, 133] on div "Submit now" at bounding box center [862, 131] width 68 height 24
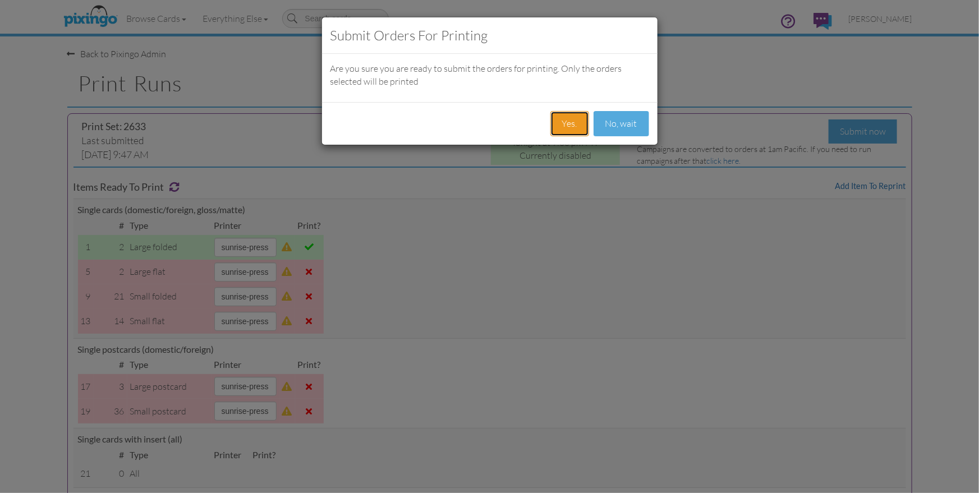
click at [580, 121] on button "Yes." at bounding box center [569, 123] width 39 height 25
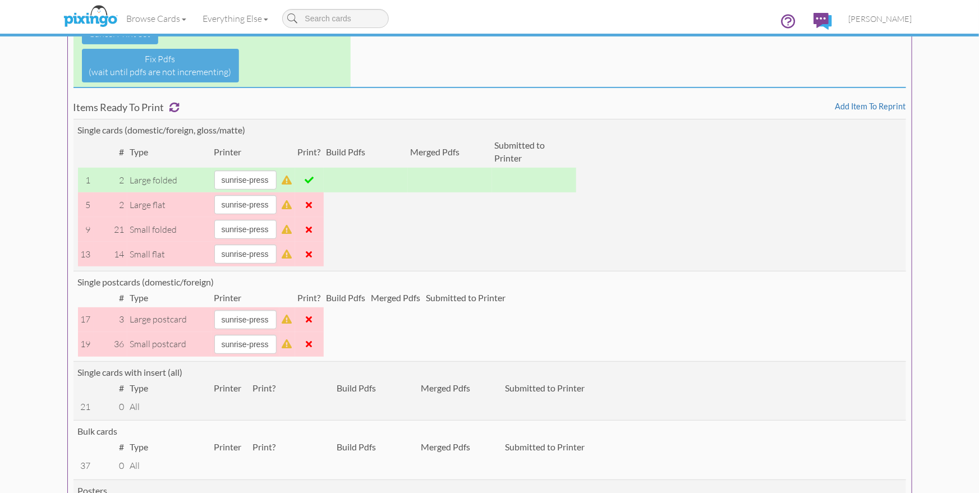
scroll to position [166, 0]
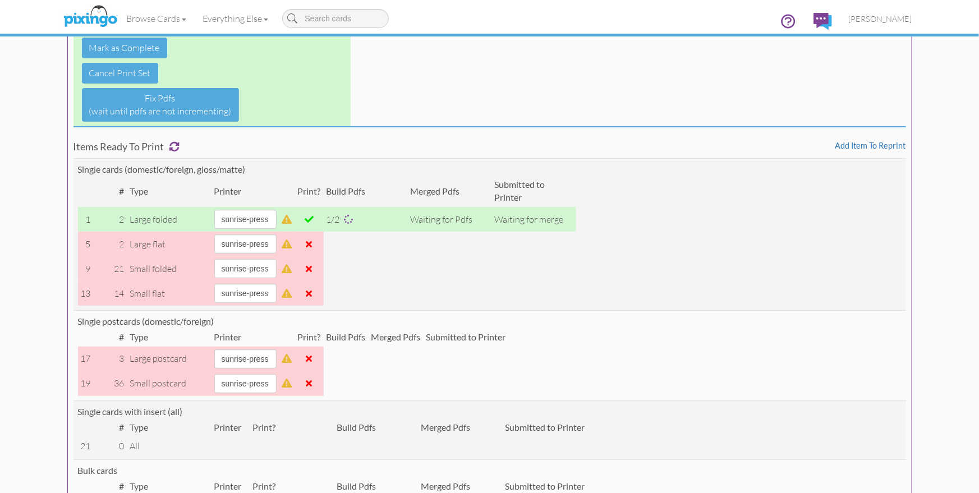
scroll to position [127, 0]
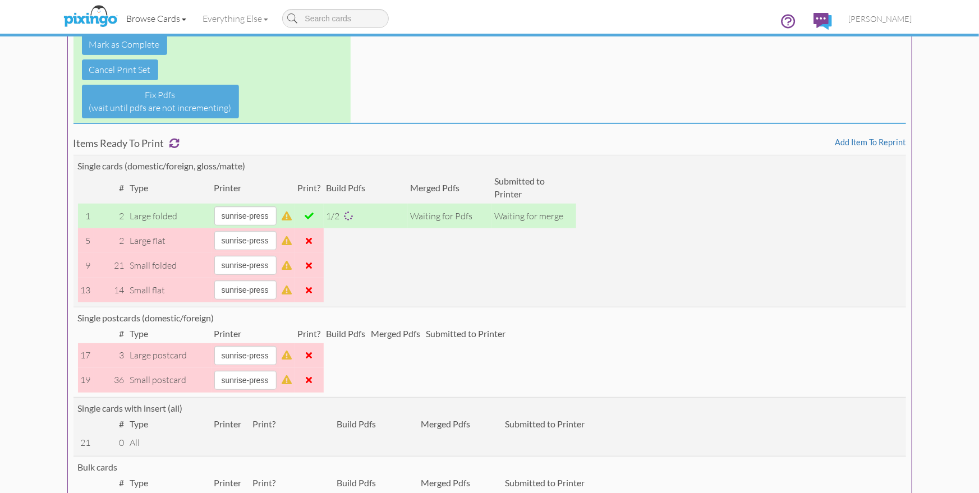
click at [160, 18] on link "Browse Cards" at bounding box center [156, 18] width 76 height 28
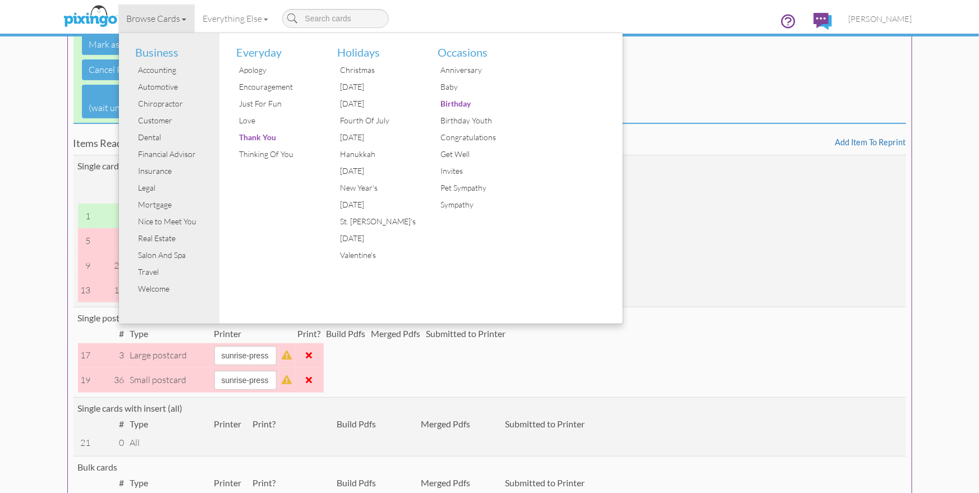
click at [160, 18] on link "Browse Cards" at bounding box center [156, 18] width 76 height 28
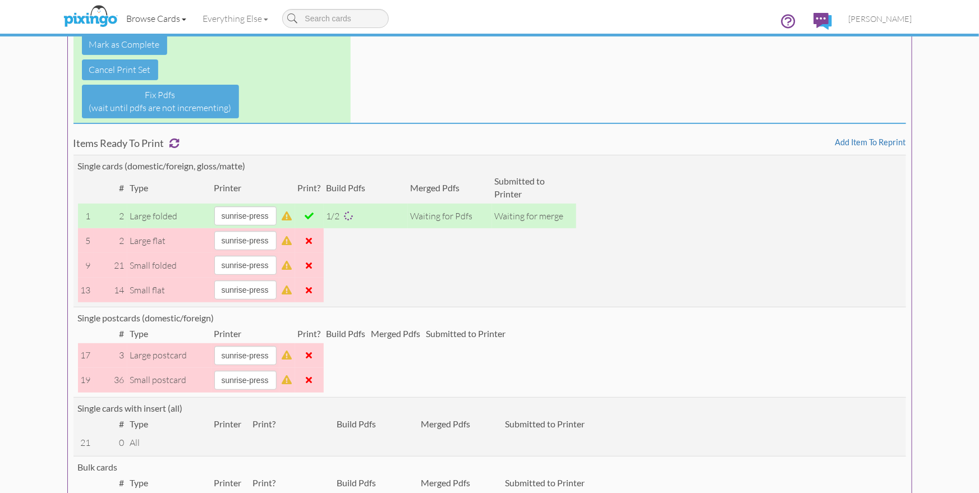
click at [160, 18] on link "Browse Cards" at bounding box center [156, 18] width 76 height 28
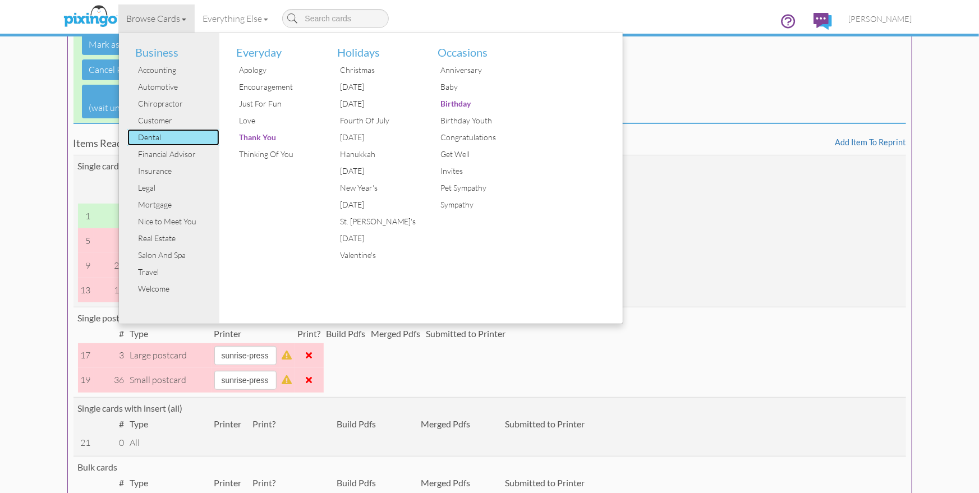
click at [153, 135] on div "Dental" at bounding box center [178, 137] width 84 height 17
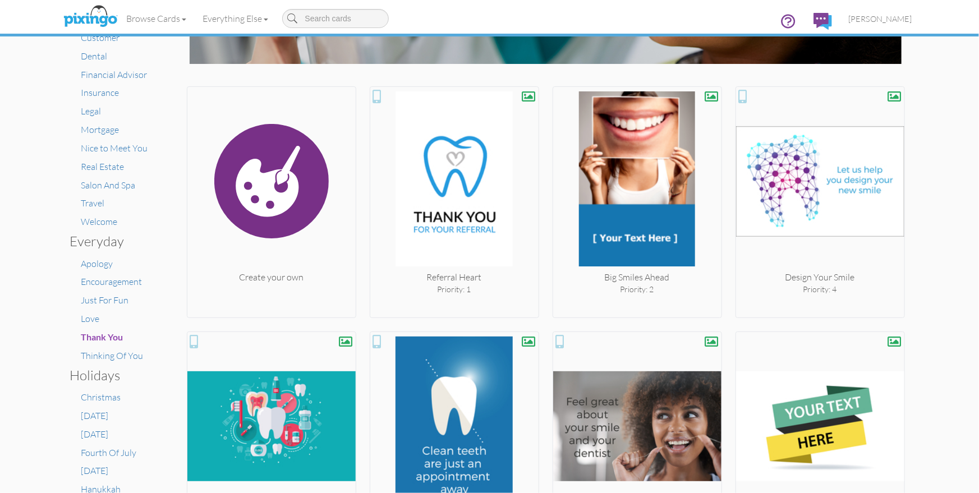
scroll to position [175, 0]
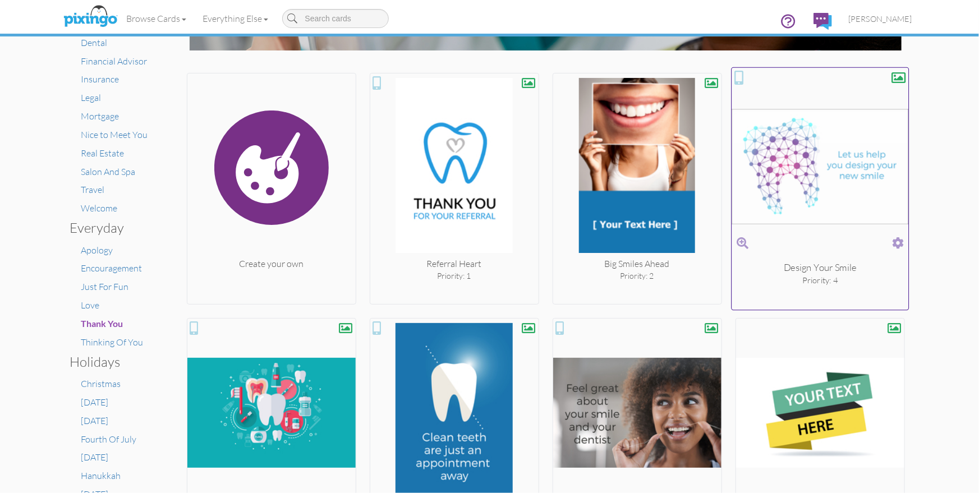
click at [898, 241] on span at bounding box center [898, 243] width 12 height 16
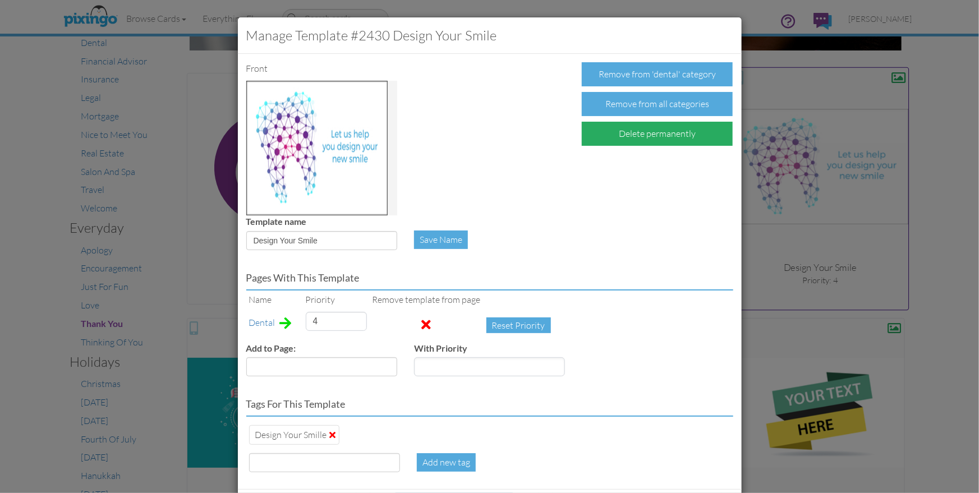
click at [657, 137] on div "Delete permanently" at bounding box center [657, 134] width 151 height 24
click at [657, 137] on div "Confirm Delete" at bounding box center [625, 134] width 87 height 24
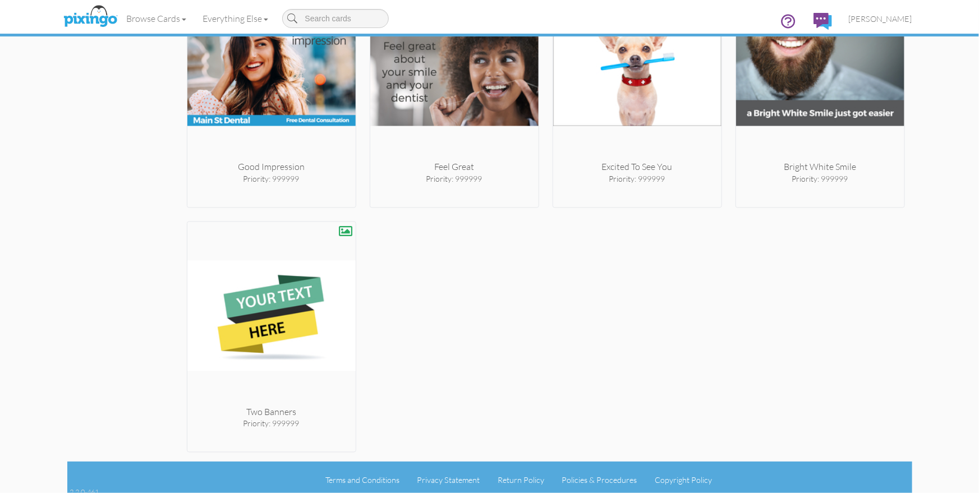
scroll to position [1011, 0]
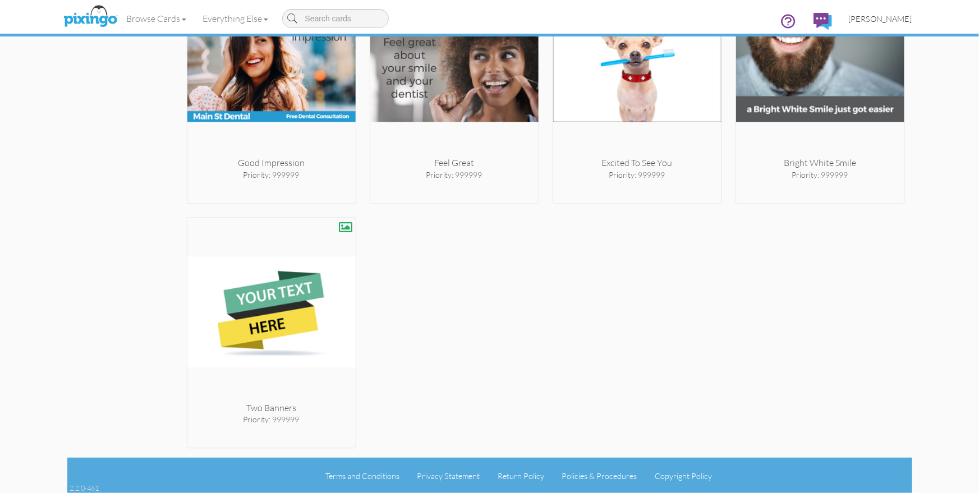
click at [874, 21] on span "[PERSON_NAME]" at bounding box center [880, 19] width 63 height 10
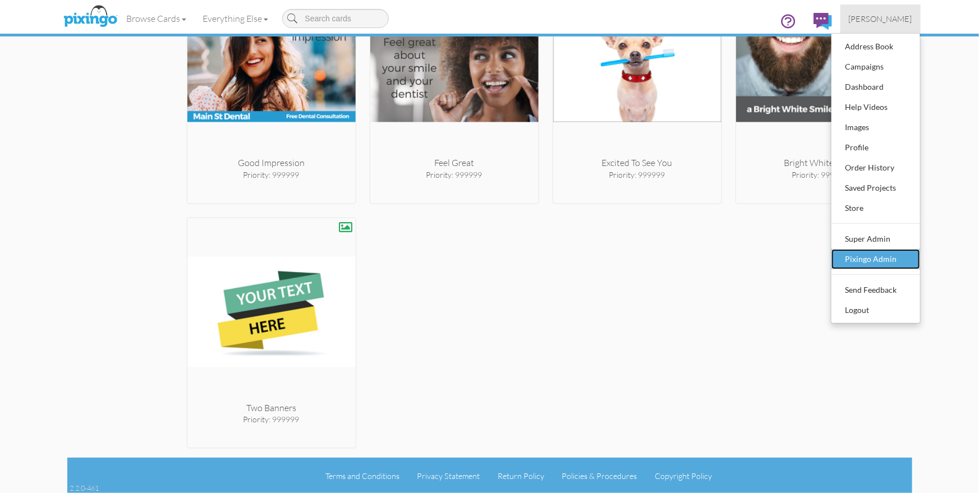
click at [876, 253] on div "Pixingo Admin" at bounding box center [875, 259] width 66 height 17
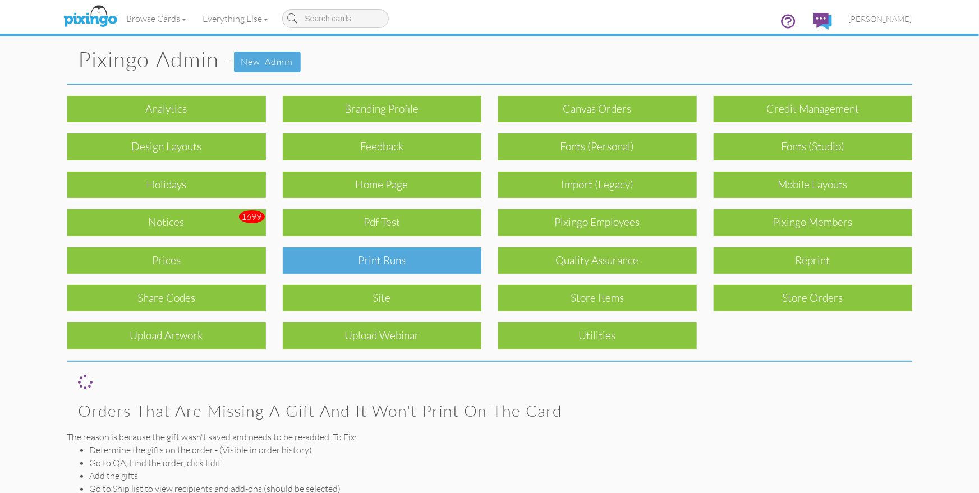
click at [448, 262] on div "Print Runs" at bounding box center [382, 260] width 199 height 26
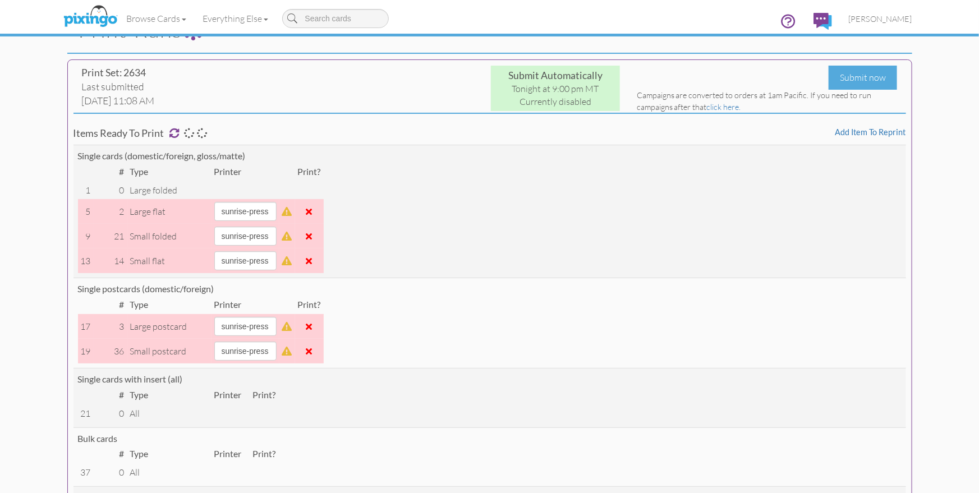
scroll to position [124, 0]
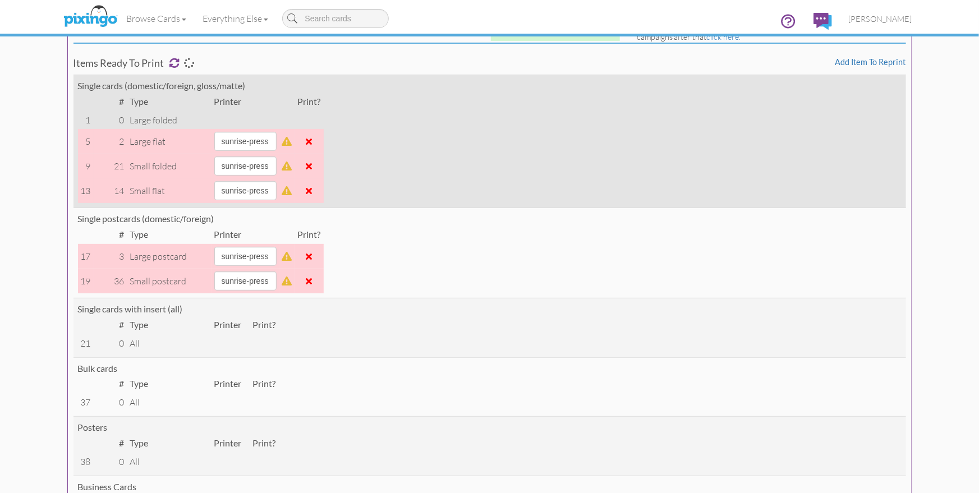
click at [312, 167] on span at bounding box center [309, 166] width 6 height 9
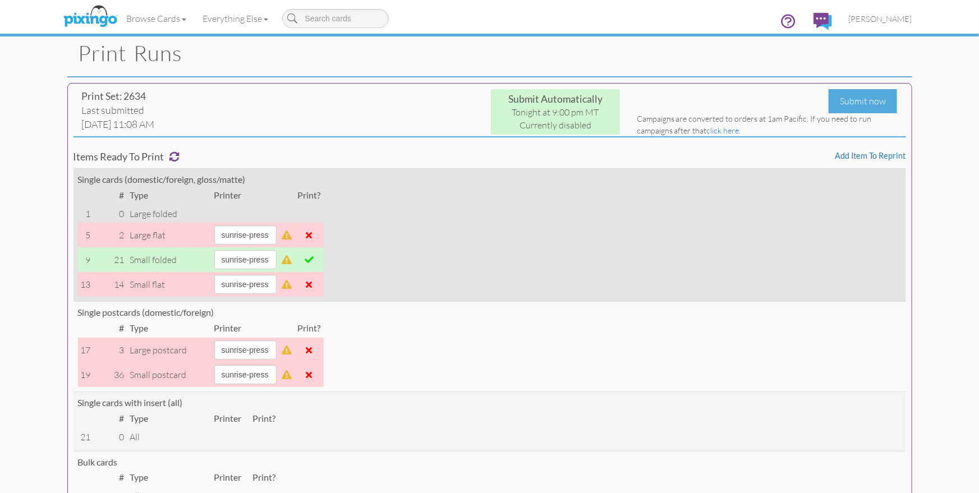
scroll to position [0, 0]
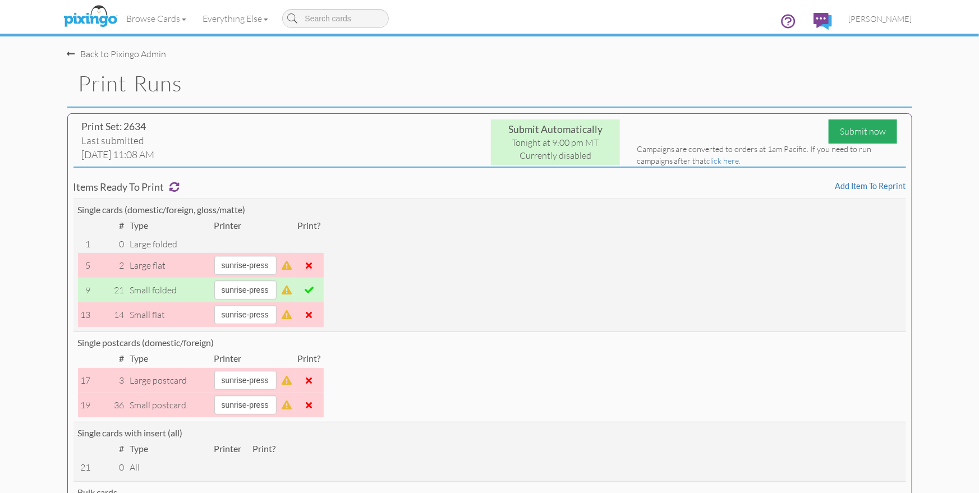
click at [845, 133] on div "Submit now" at bounding box center [862, 131] width 68 height 24
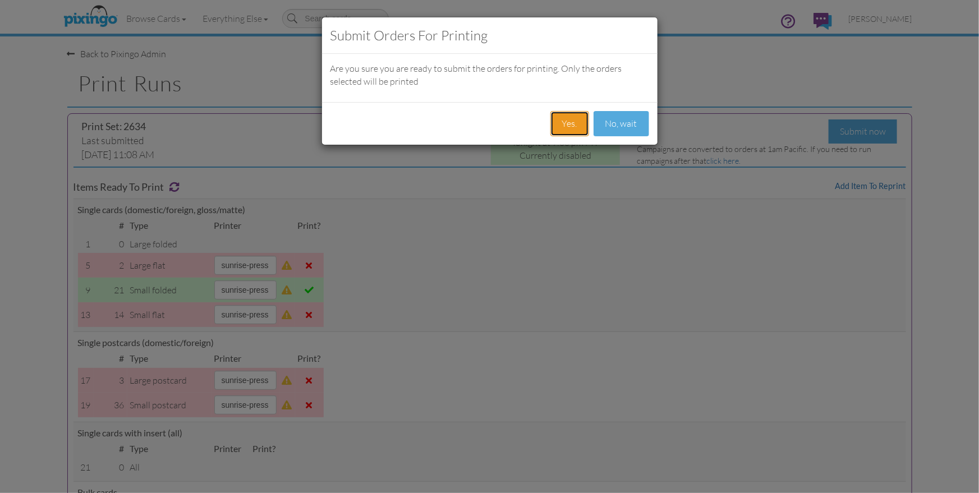
click at [570, 129] on button "Yes." at bounding box center [569, 123] width 39 height 25
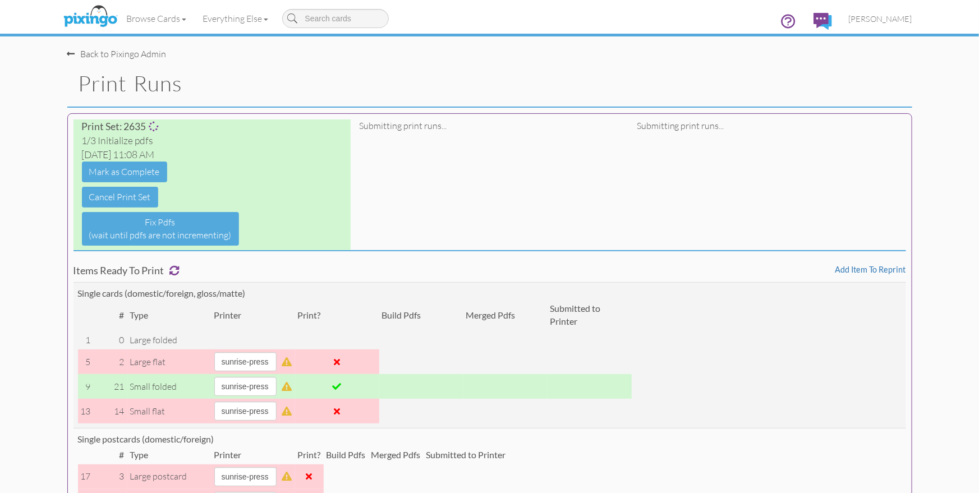
click at [443, 86] on h1 "Print Runs" at bounding box center [495, 84] width 833 height 24
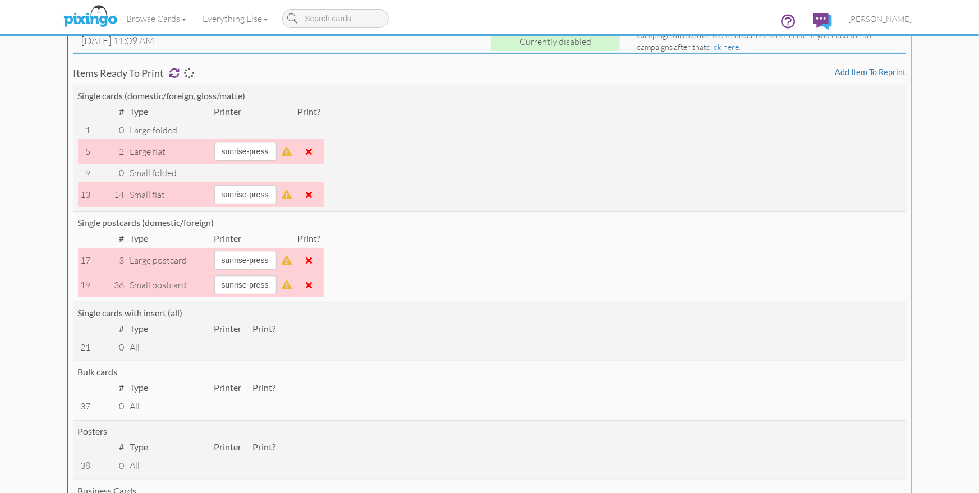
scroll to position [115, 0]
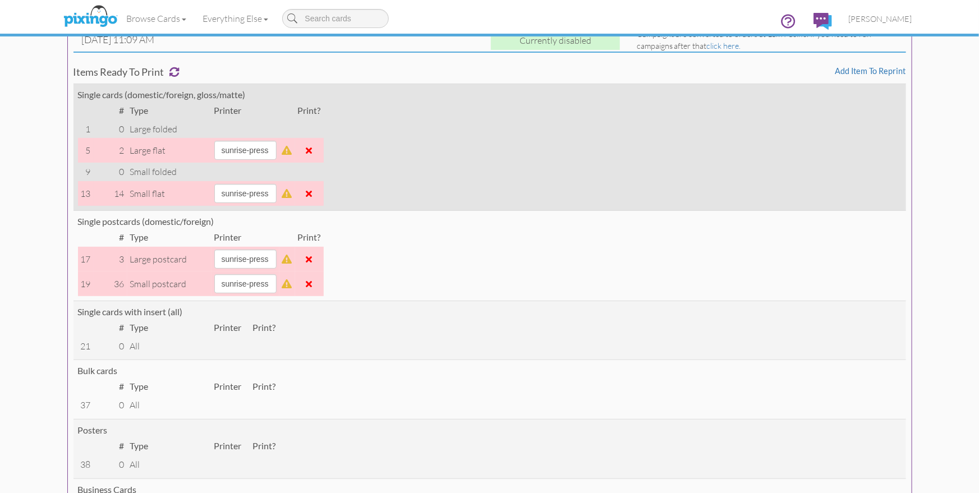
click at [545, 160] on td "Single cards (domestic/foreign, gloss/matte) # Type Printer Print? 1 0 large fo…" at bounding box center [489, 147] width 832 height 127
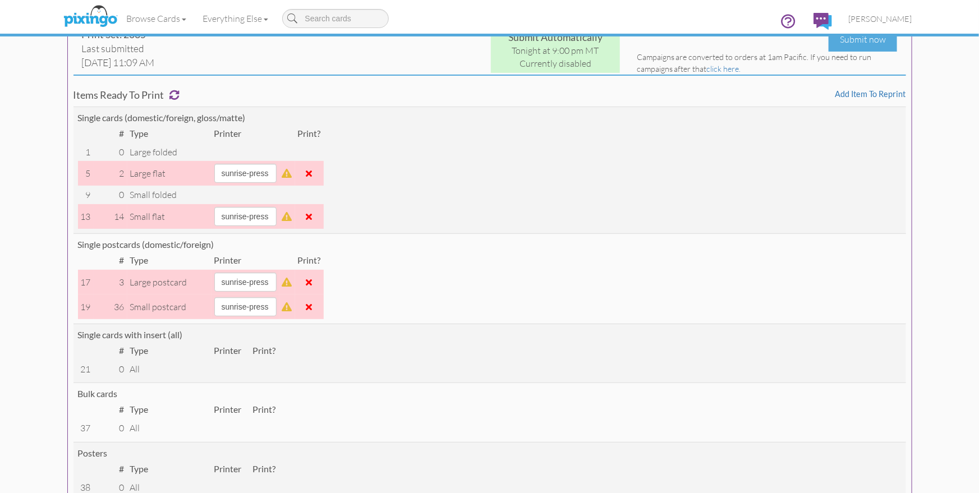
scroll to position [0, 0]
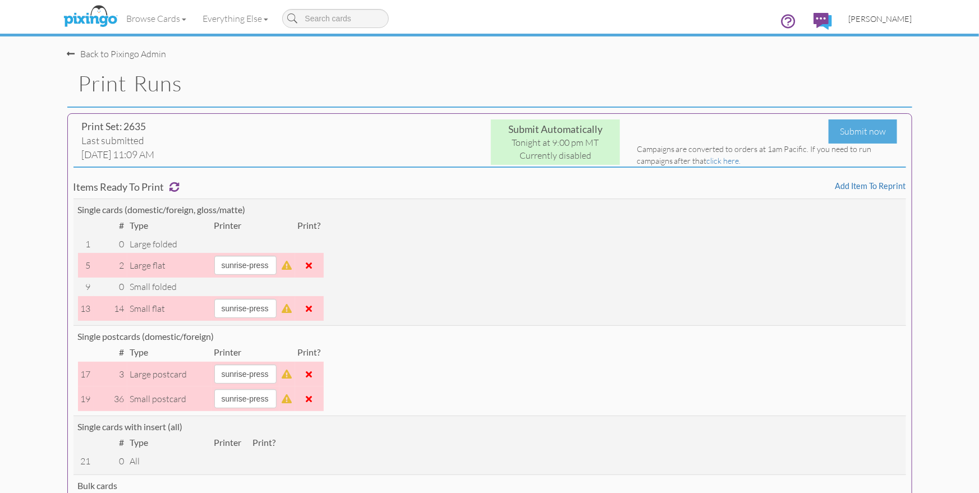
click at [883, 19] on span "[PERSON_NAME]" at bounding box center [880, 19] width 63 height 10
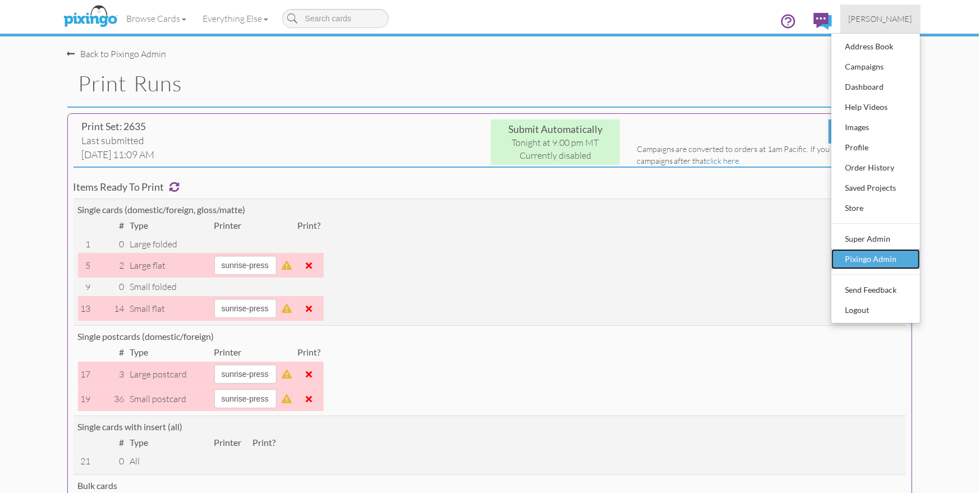
click at [882, 251] on div "Pixingo Admin" at bounding box center [875, 259] width 66 height 17
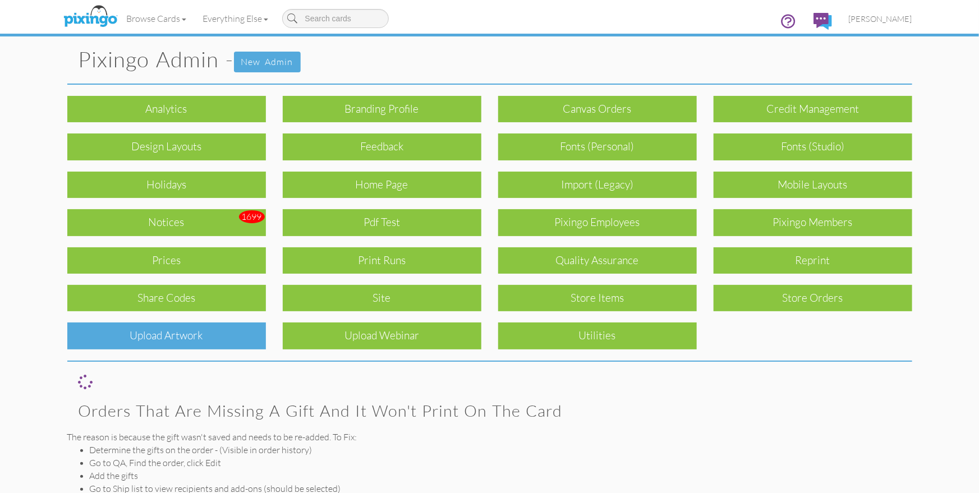
click at [250, 337] on div "Upload Artwork" at bounding box center [166, 336] width 199 height 26
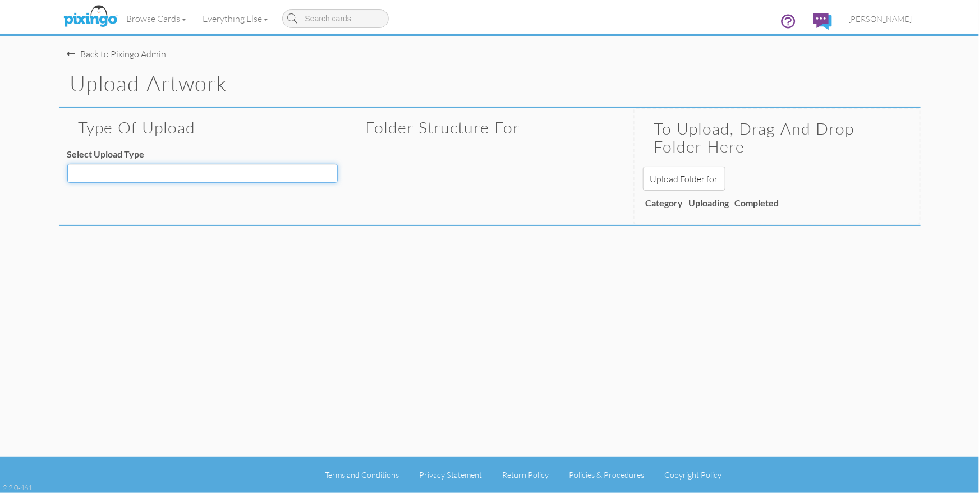
click at [182, 178] on select "Decoration - Backgrounds Decoration - Kits Decoration - Ready Texts Decoration …" at bounding box center [202, 173] width 270 height 19
select select "object:3564"
click at [67, 164] on select "Decoration - Backgrounds Decoration - Kits Decoration - Ready Texts Decoration …" at bounding box center [202, 173] width 270 height 19
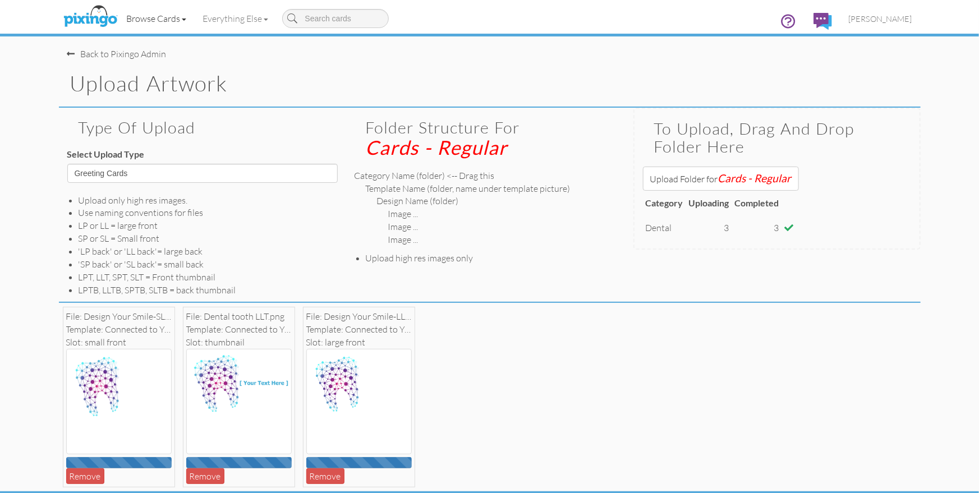
click at [164, 17] on link "Browse Cards" at bounding box center [156, 18] width 76 height 28
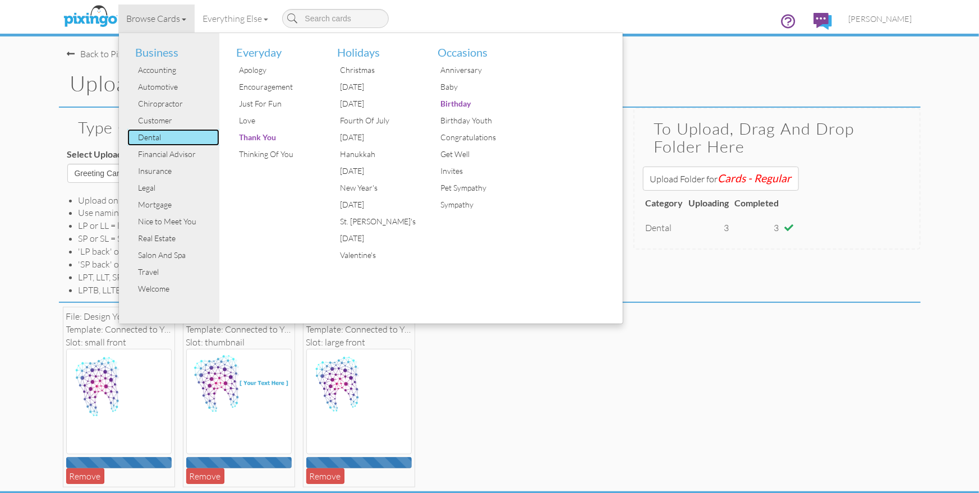
click at [146, 139] on div "Dental" at bounding box center [178, 137] width 84 height 17
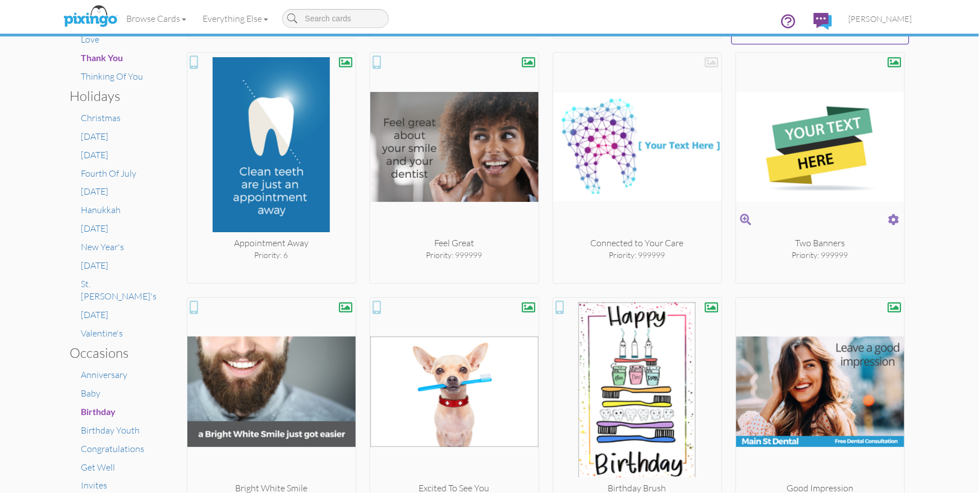
scroll to position [477, 0]
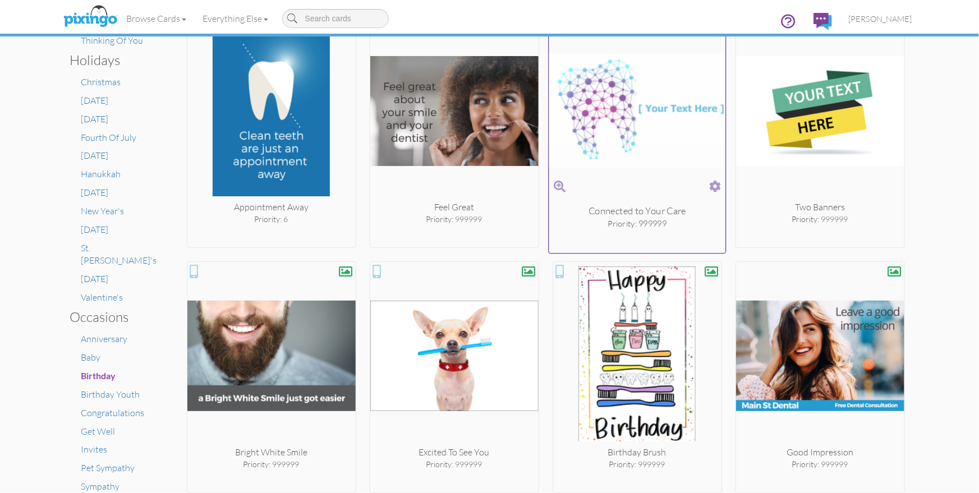
click at [713, 187] on span at bounding box center [715, 186] width 12 height 16
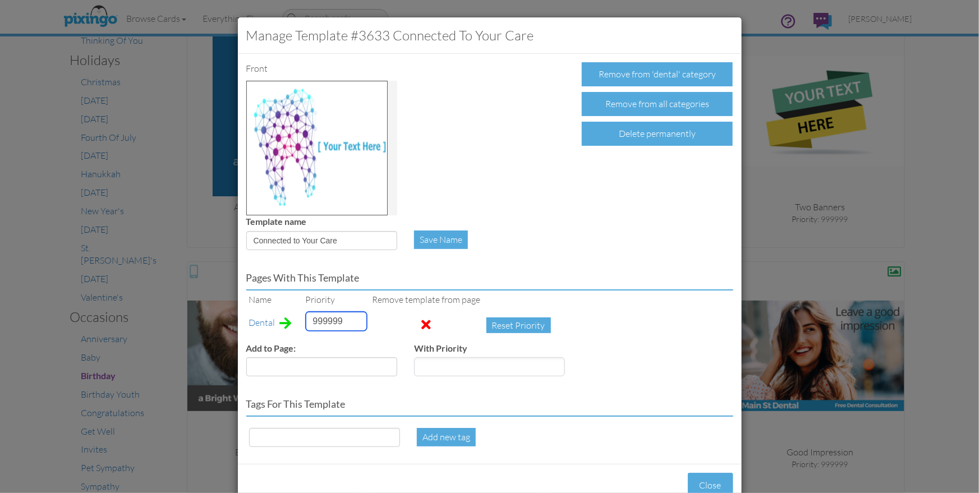
click at [330, 322] on input "999999" at bounding box center [336, 321] width 61 height 19
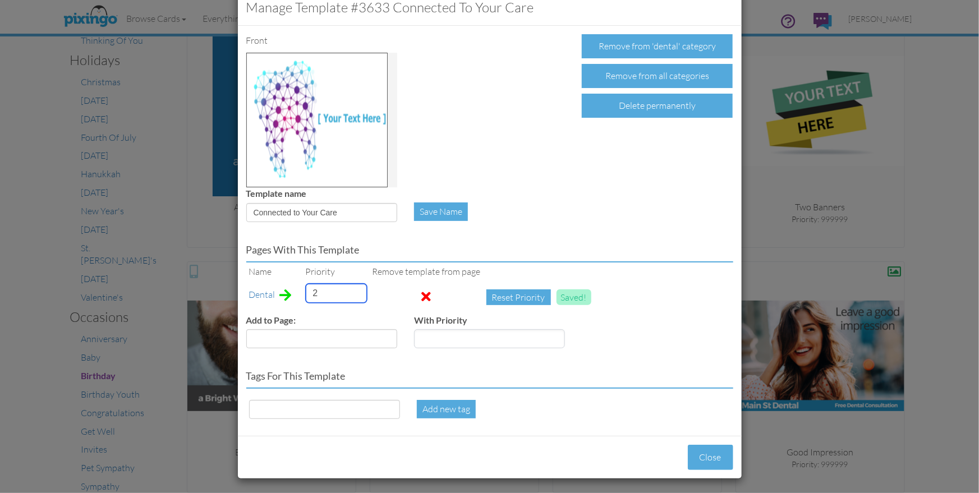
scroll to position [30, 0]
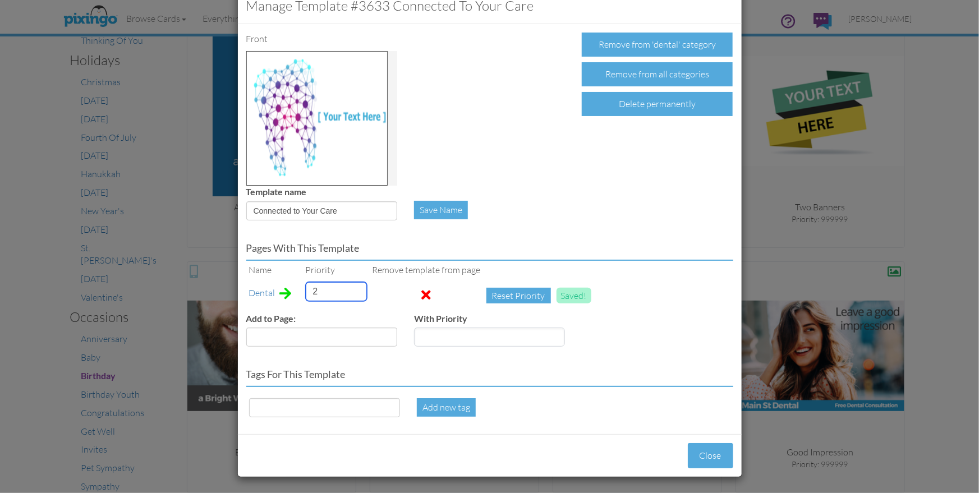
type input "2"
drag, startPoint x: 254, startPoint y: 211, endPoint x: 342, endPoint y: 210, distance: 88.1
click at [342, 210] on input "Connected to Your Care" at bounding box center [321, 210] width 151 height 19
click at [287, 400] on input at bounding box center [324, 407] width 151 height 19
paste input "Connected to Your Care"
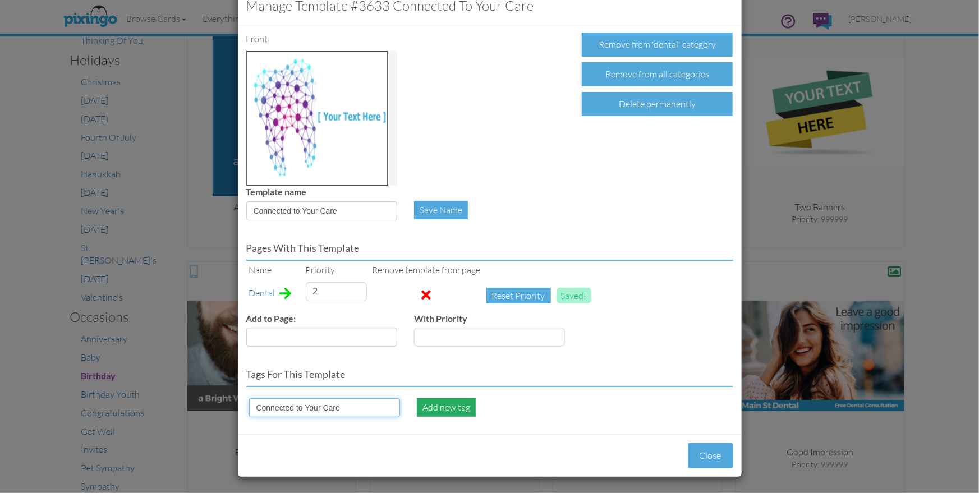
type input "Connected to Your Care"
click at [431, 406] on div "Add new tag" at bounding box center [446, 407] width 59 height 19
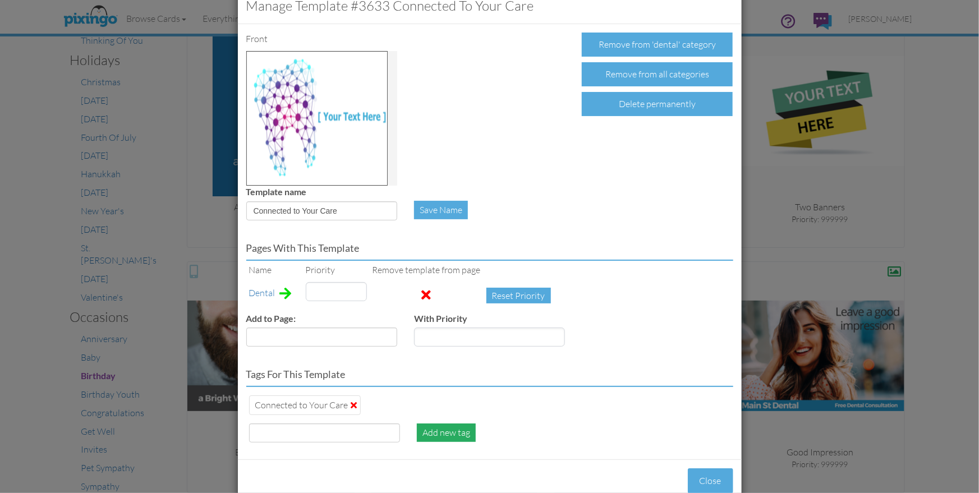
type input "2"
click at [308, 431] on input at bounding box center [324, 432] width 151 height 19
type input "tooth"
click at [431, 432] on div "Add new tag" at bounding box center [446, 432] width 59 height 19
type input "2"
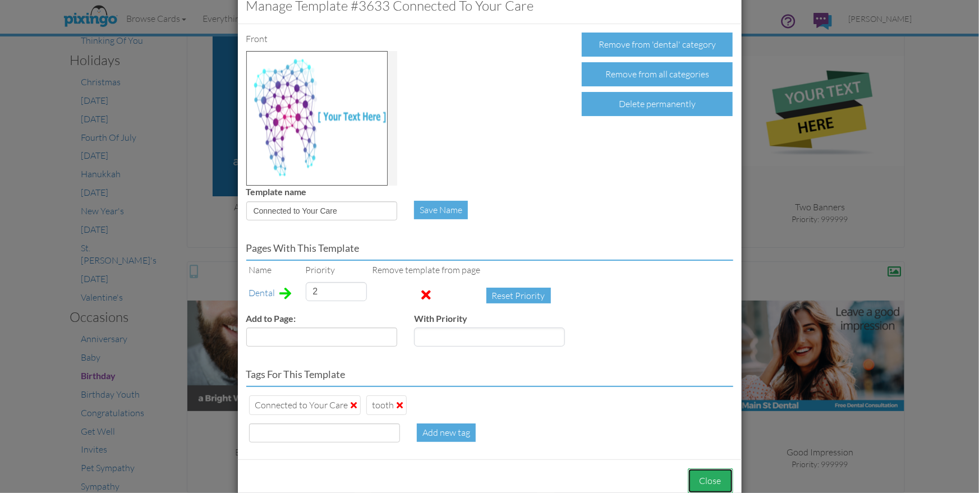
click at [713, 481] on button "Close" at bounding box center [710, 480] width 45 height 25
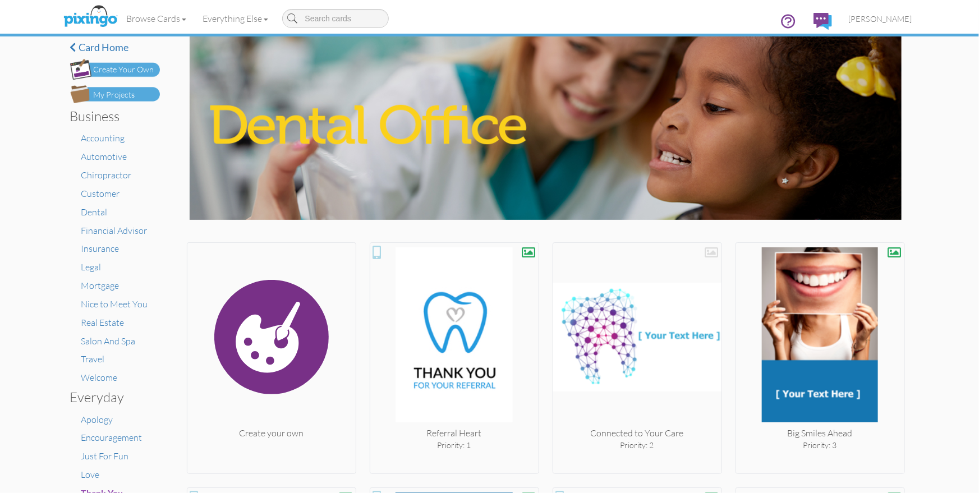
scroll to position [0, 0]
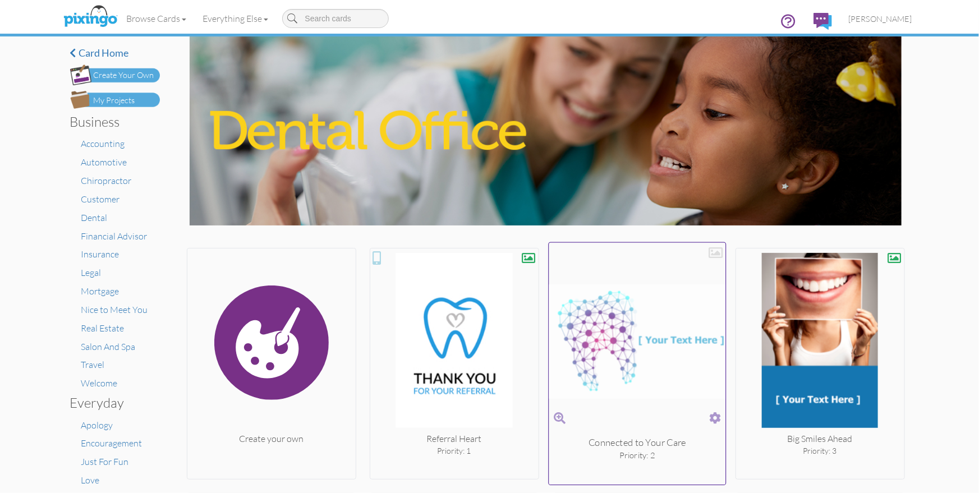
click at [717, 254] on div at bounding box center [715, 253] width 14 height 14
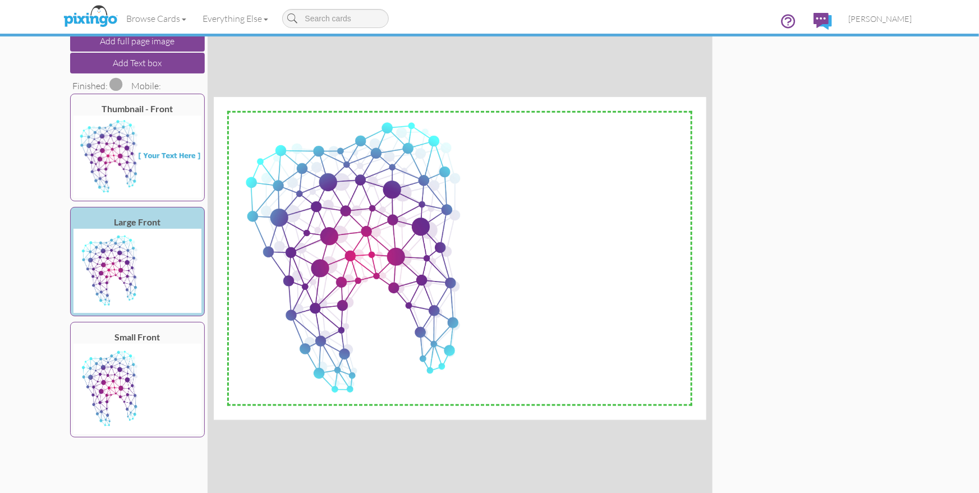
scroll to position [156, 0]
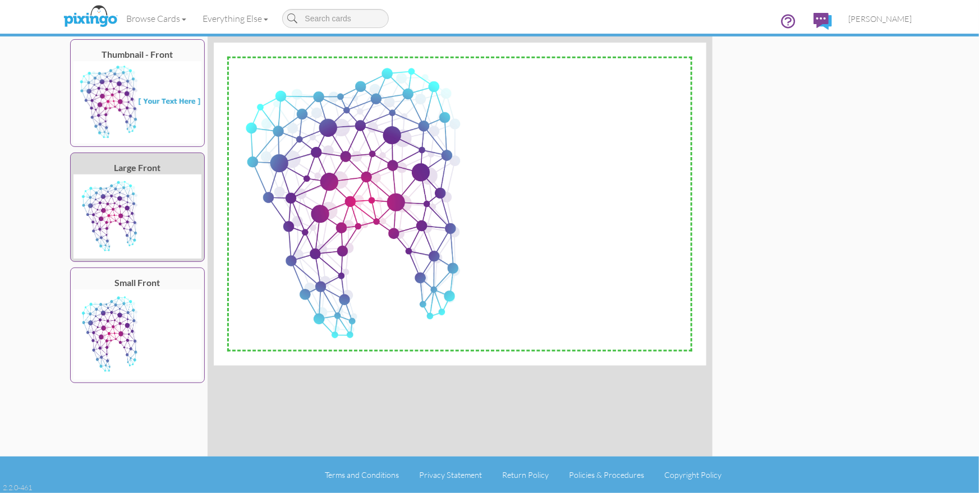
click at [130, 177] on img at bounding box center [137, 216] width 128 height 84
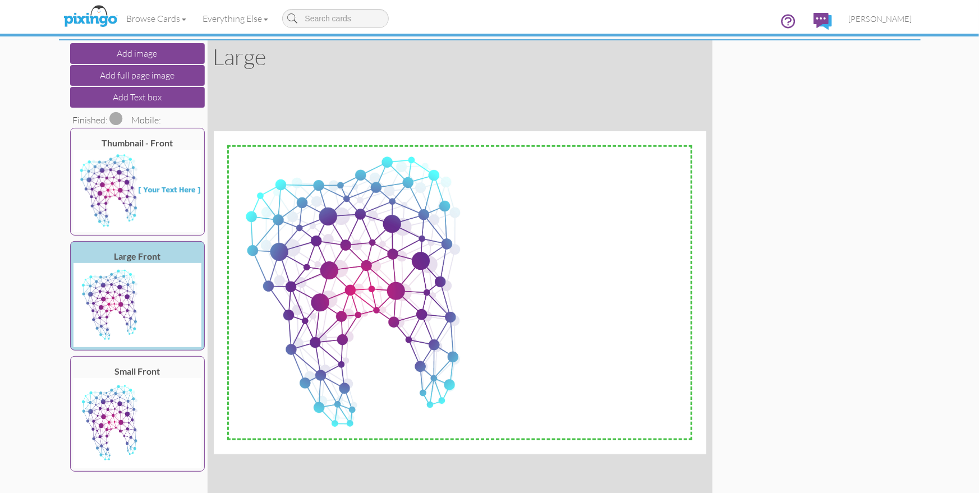
scroll to position [0, 0]
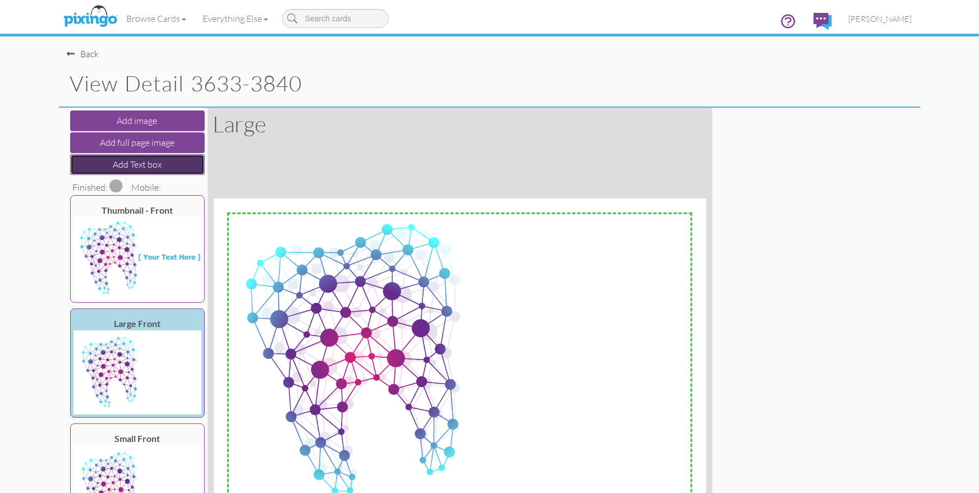
click at [155, 166] on button "Add Text box" at bounding box center [137, 164] width 135 height 21
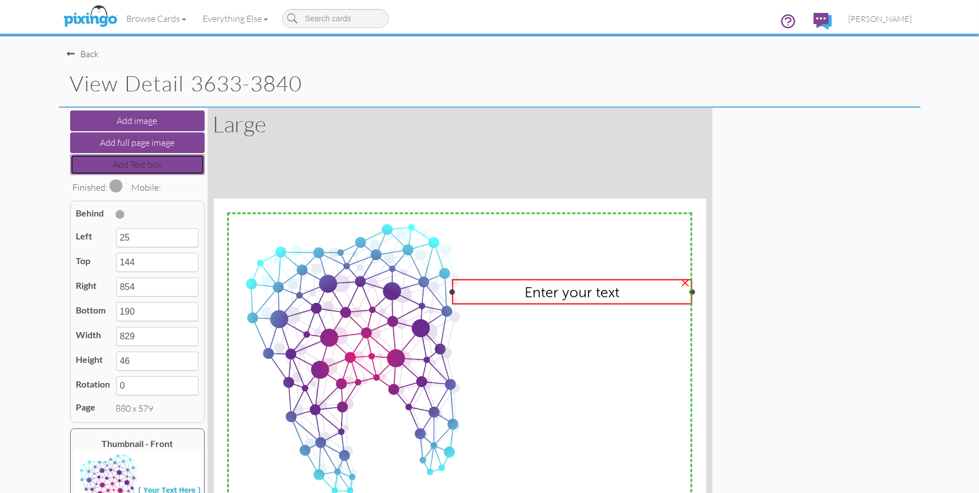
drag, startPoint x: 229, startPoint y: 291, endPoint x: 491, endPoint y: 324, distance: 263.4
click at [455, 319] on div "X X X X X X X X X X X X X X X X X X X X X X X X X X X X X X X X X X X X X X X X…" at bounding box center [460, 360] width 494 height 324
type input "427"
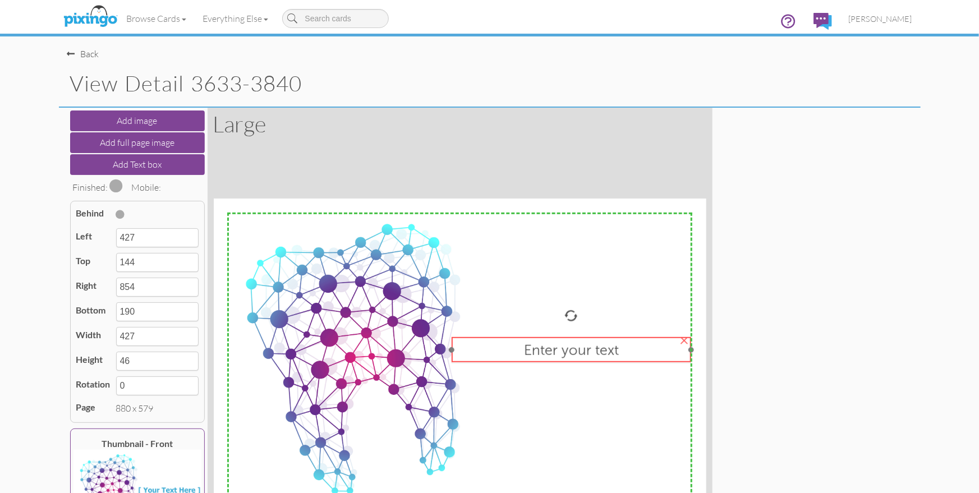
drag, startPoint x: 568, startPoint y: 303, endPoint x: 567, endPoint y: 361, distance: 57.8
click at [567, 361] on div "Enter your text" at bounding box center [571, 350] width 239 height 26
type input "425"
type input "247"
type input "852"
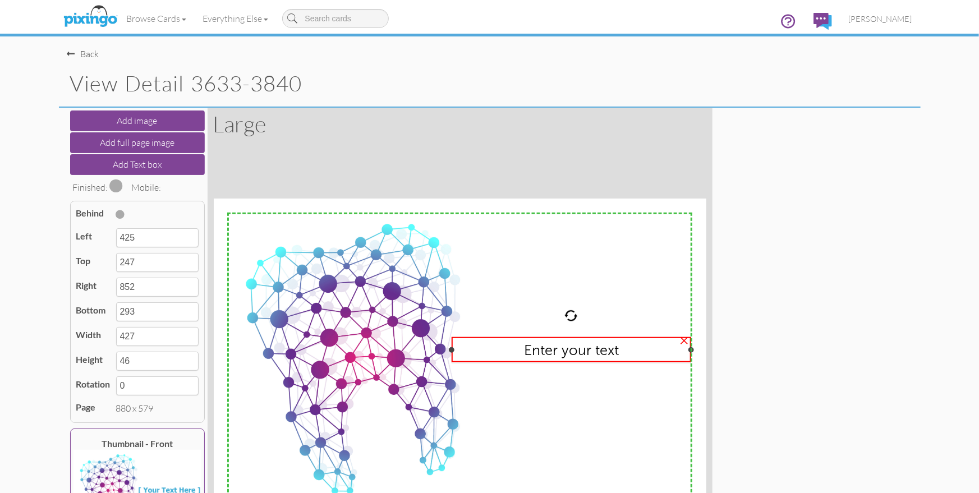
click at [565, 353] on span "Enter your text" at bounding box center [571, 349] width 95 height 17
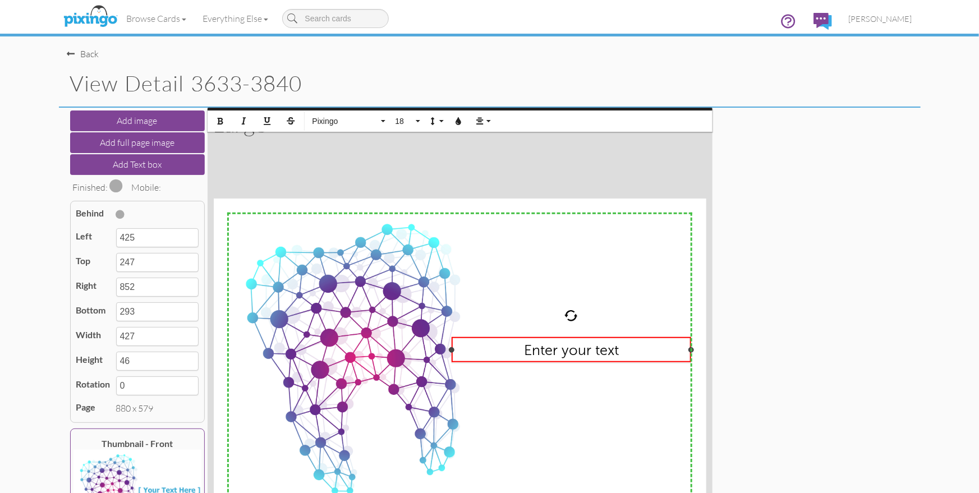
click at [565, 353] on span "Enter your text" at bounding box center [571, 349] width 95 height 17
click at [219, 117] on icon "button" at bounding box center [221, 121] width 8 height 8
click at [552, 346] on span "Enter your text" at bounding box center [571, 349] width 96 height 17
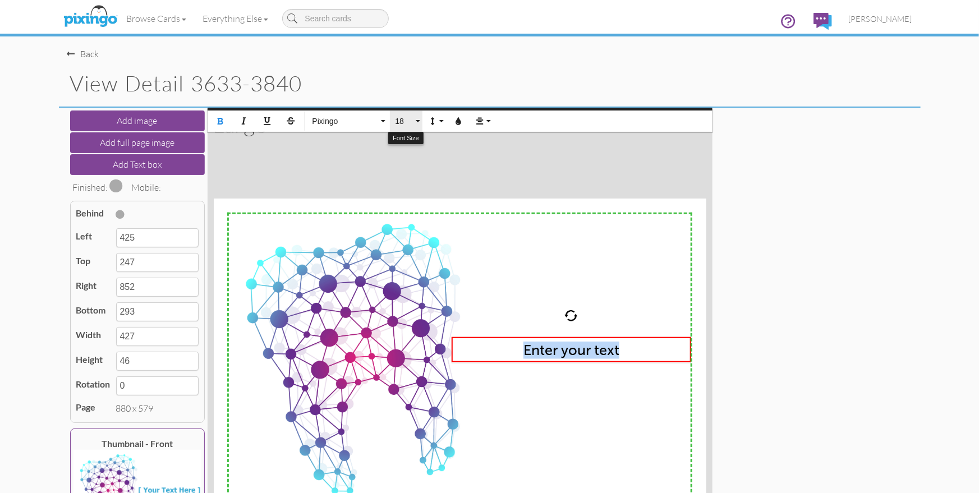
click at [402, 126] on button "18" at bounding box center [406, 120] width 33 height 21
click at [412, 252] on link "24" at bounding box center [407, 259] width 36 height 17
type input "304"
type input "57"
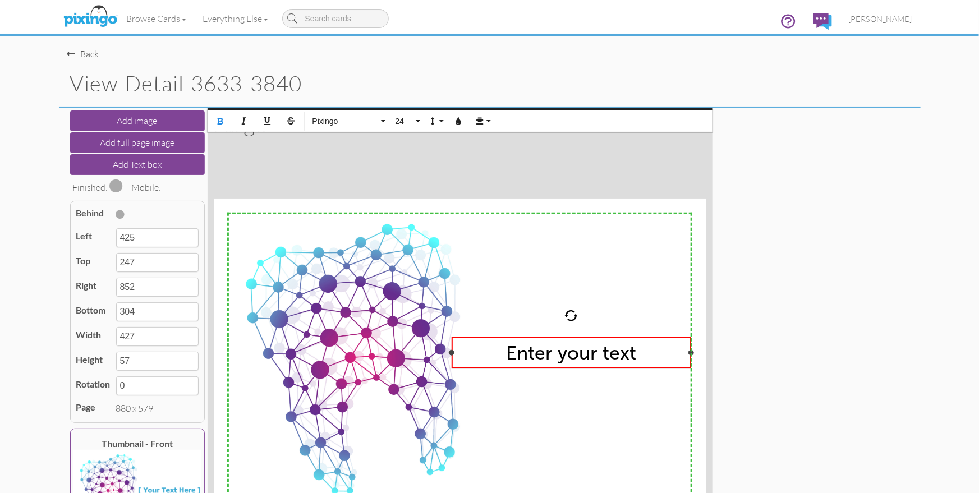
click at [548, 356] on span "Enter your text" at bounding box center [571, 352] width 130 height 23
click at [462, 120] on icon "button" at bounding box center [459, 121] width 8 height 8
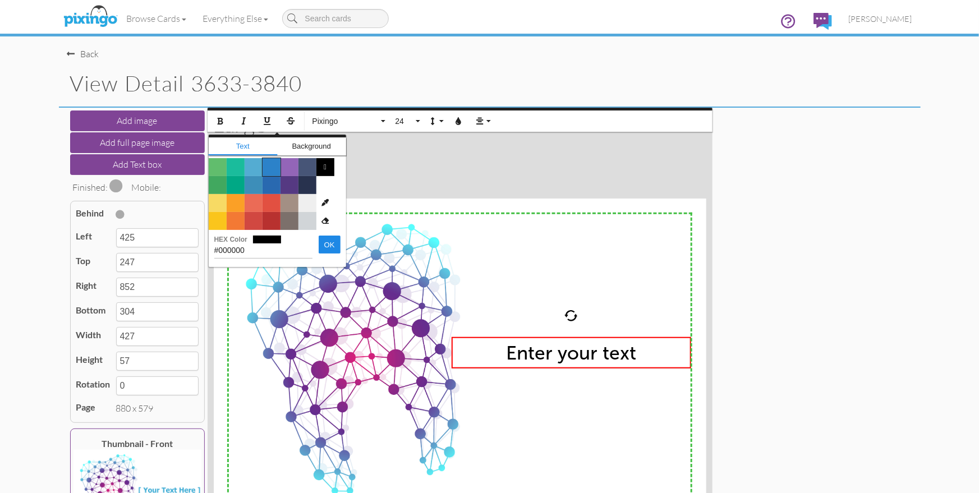
click at [269, 169] on span "Color #2C82C9" at bounding box center [271, 167] width 18 height 18
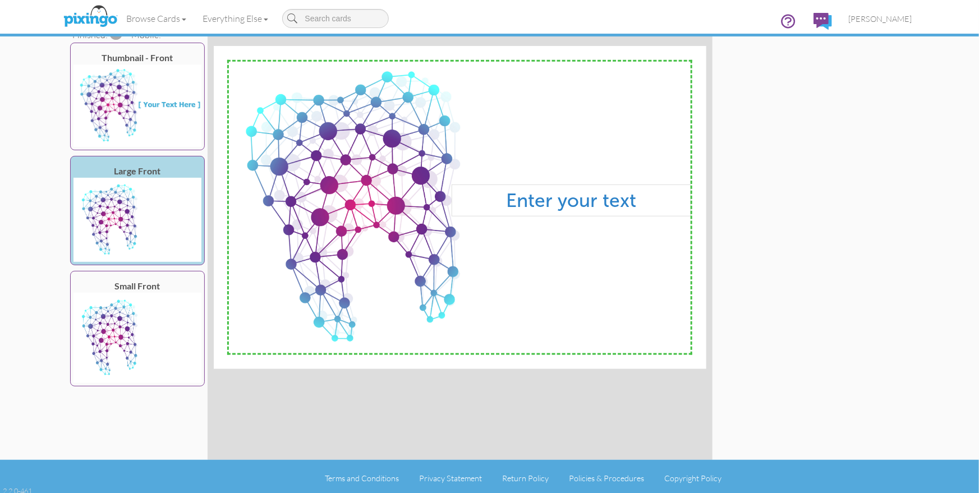
scroll to position [156, 0]
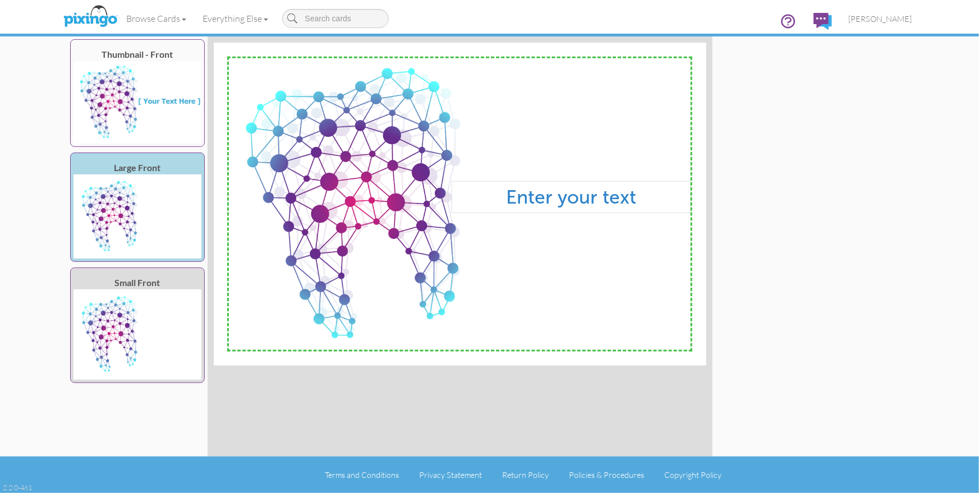
click at [145, 334] on img at bounding box center [137, 334] width 128 height 91
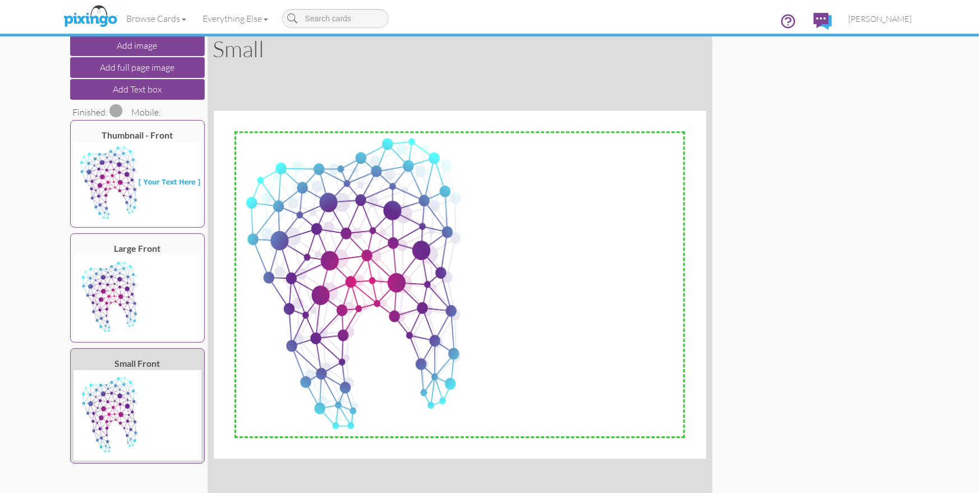
scroll to position [0, 0]
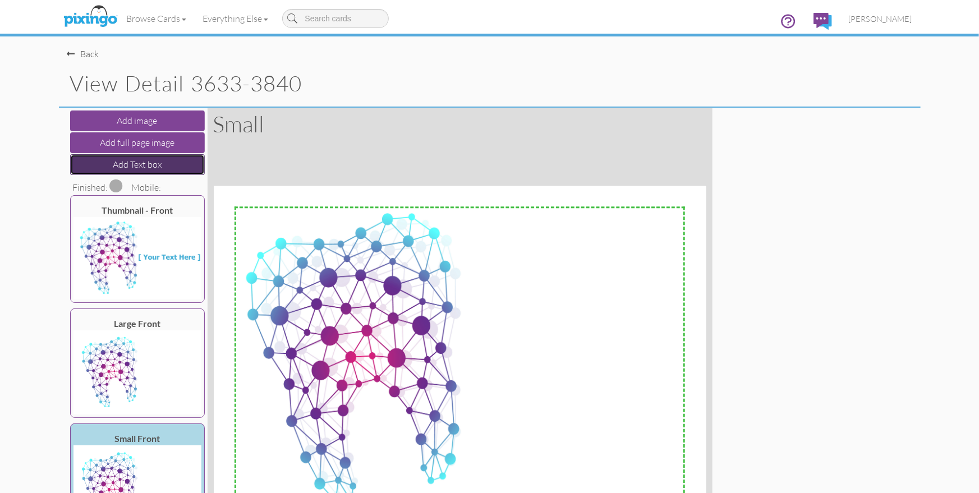
click at [131, 156] on button "Add Text box" at bounding box center [137, 164] width 135 height 21
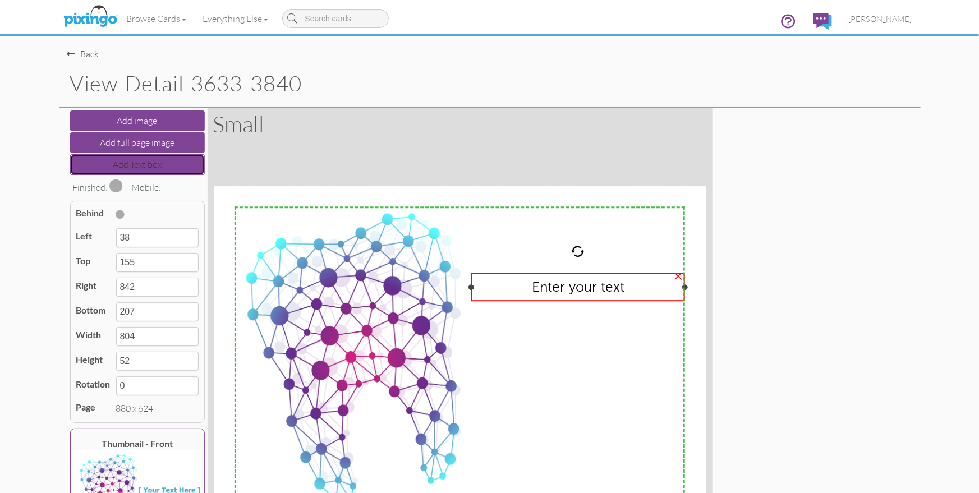
drag, startPoint x: 236, startPoint y: 285, endPoint x: 472, endPoint y: 319, distance: 239.0
click at [472, 319] on div "X X X X X X X X X X X X X X X X X X X X X X X X X X X X X X X X X X X X X X X X…" at bounding box center [460, 359] width 494 height 349
type input "460"
type input "382"
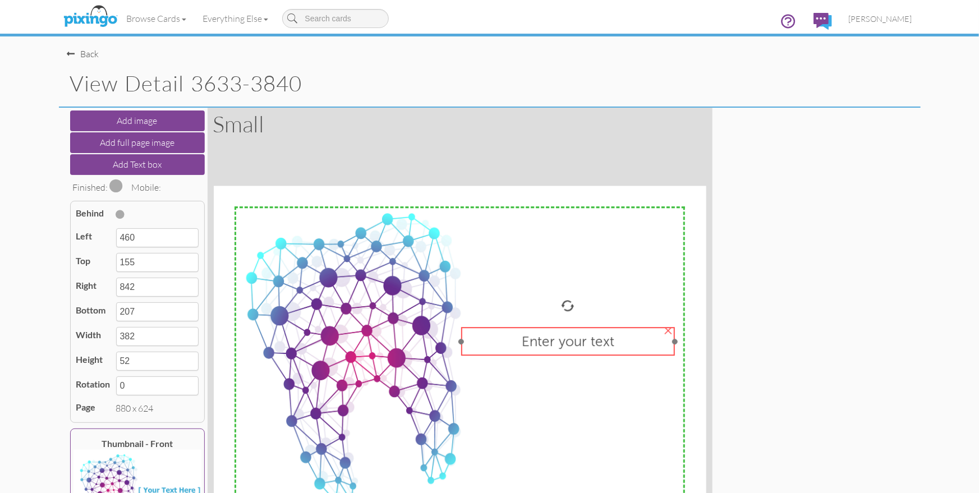
drag, startPoint x: 570, startPoint y: 299, endPoint x: 560, endPoint y: 353, distance: 55.3
click at [560, 353] on div "Enter your text" at bounding box center [568, 341] width 214 height 29
type input "442"
type input "252"
type input "824"
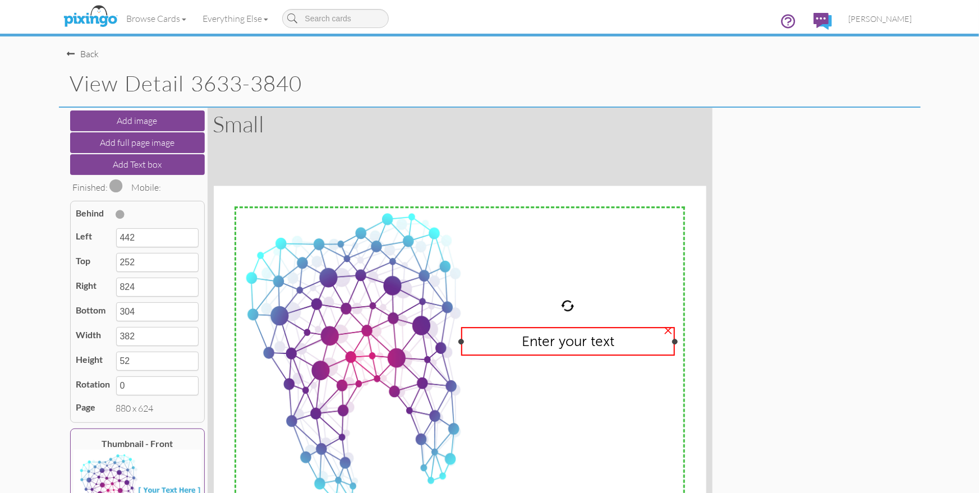
click at [556, 344] on span "Enter your text" at bounding box center [568, 341] width 93 height 16
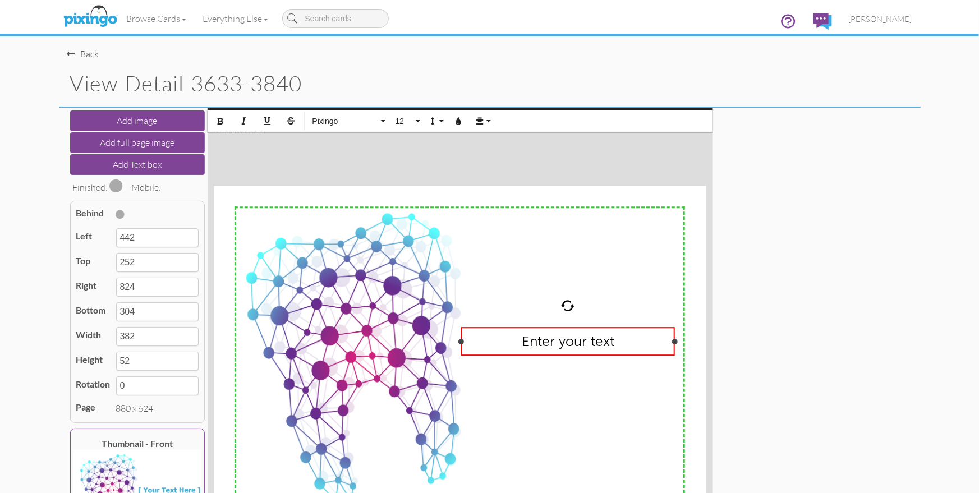
click at [556, 344] on span "Enter your text" at bounding box center [568, 341] width 93 height 16
click at [224, 117] on icon "button" at bounding box center [221, 121] width 8 height 8
click at [533, 341] on span "Enter your text" at bounding box center [568, 341] width 94 height 16
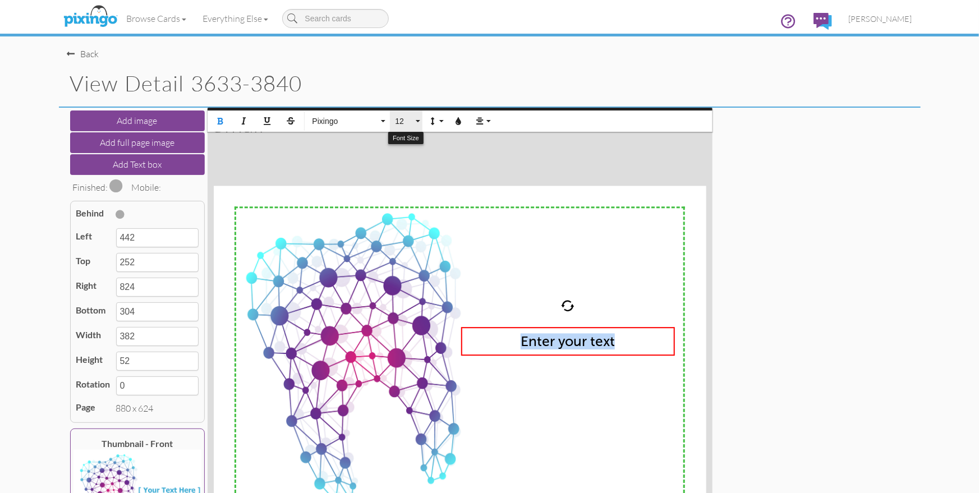
click at [407, 125] on span "12" at bounding box center [403, 122] width 19 height 10
click at [406, 256] on link "18" at bounding box center [407, 259] width 36 height 17
type input "318"
type input "66"
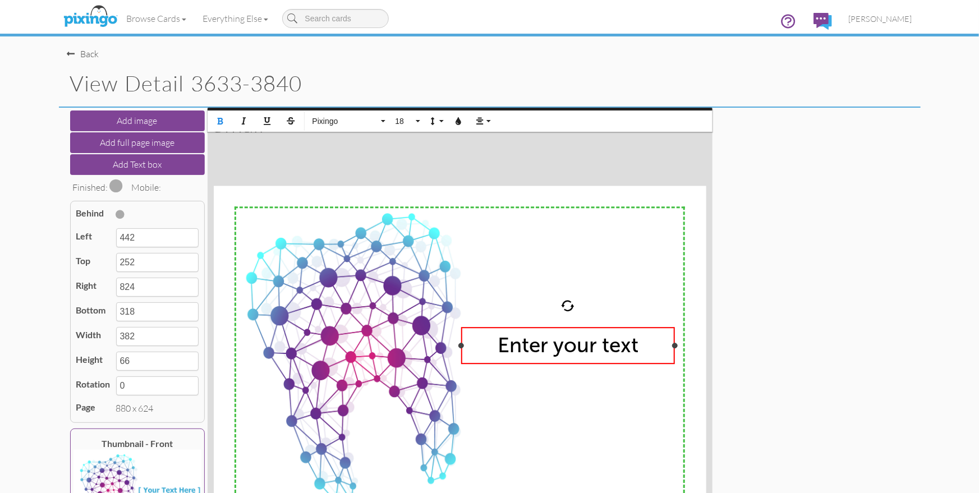
click at [567, 352] on span "Enter your text" at bounding box center [568, 345] width 141 height 25
click at [568, 352] on span "Enter your text" at bounding box center [568, 345] width 141 height 25
click at [456, 124] on icon "button" at bounding box center [459, 121] width 8 height 8
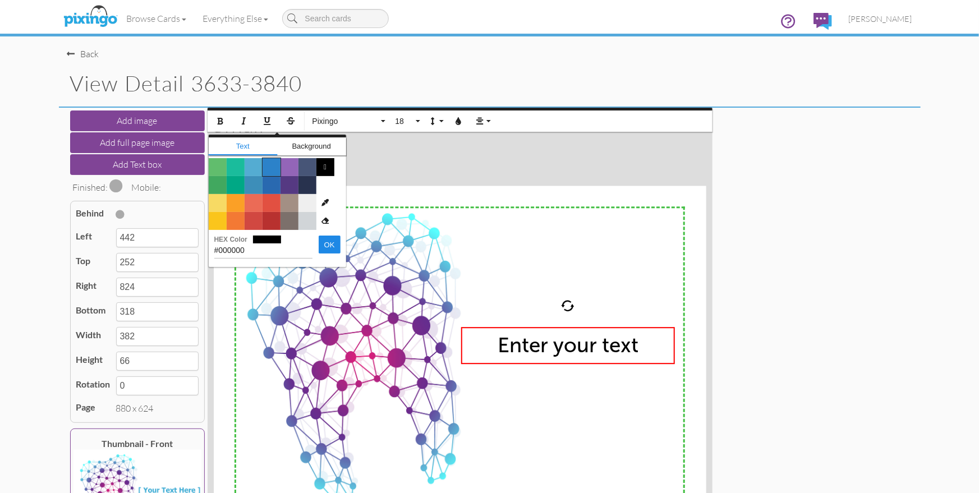
click at [273, 167] on span "Color #2C82C9" at bounding box center [271, 167] width 18 height 18
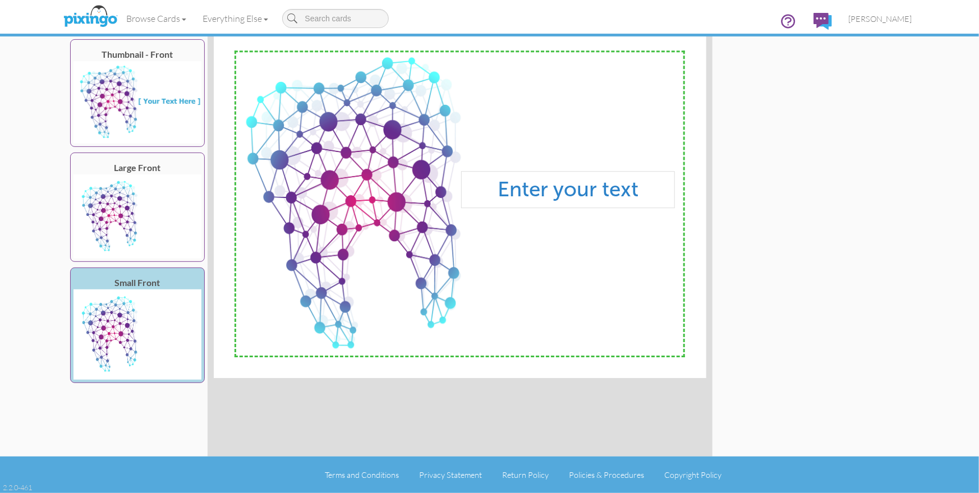
scroll to position [0, 0]
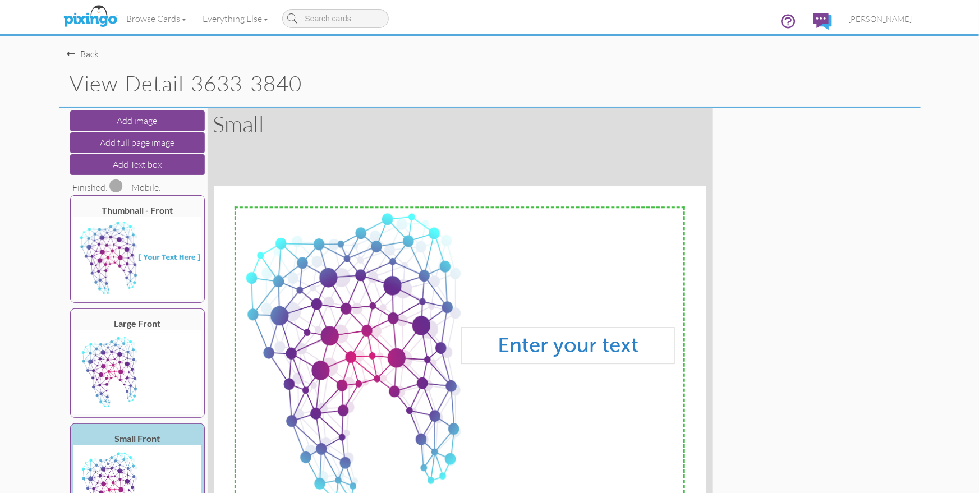
click at [118, 185] on span at bounding box center [116, 185] width 13 height 13
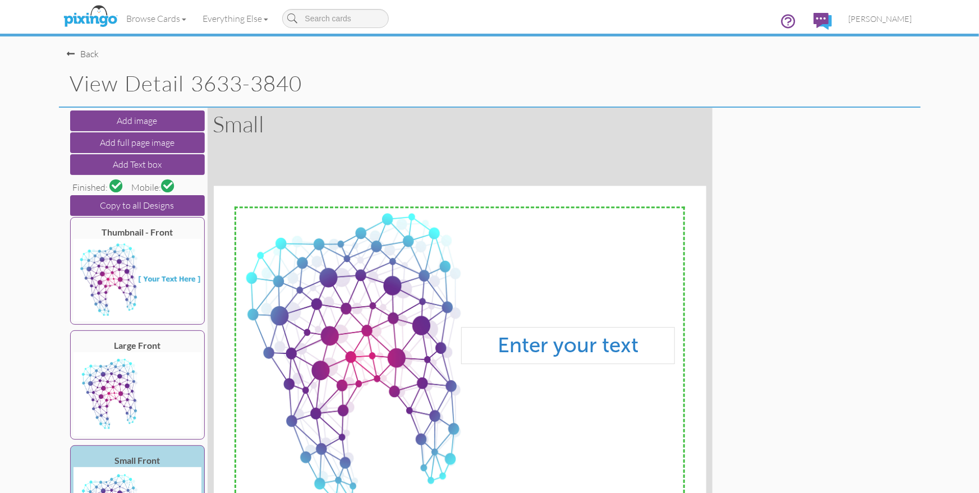
click at [164, 186] on span at bounding box center [168, 186] width 10 height 10
click at [94, 53] on div "Back" at bounding box center [83, 54] width 32 height 13
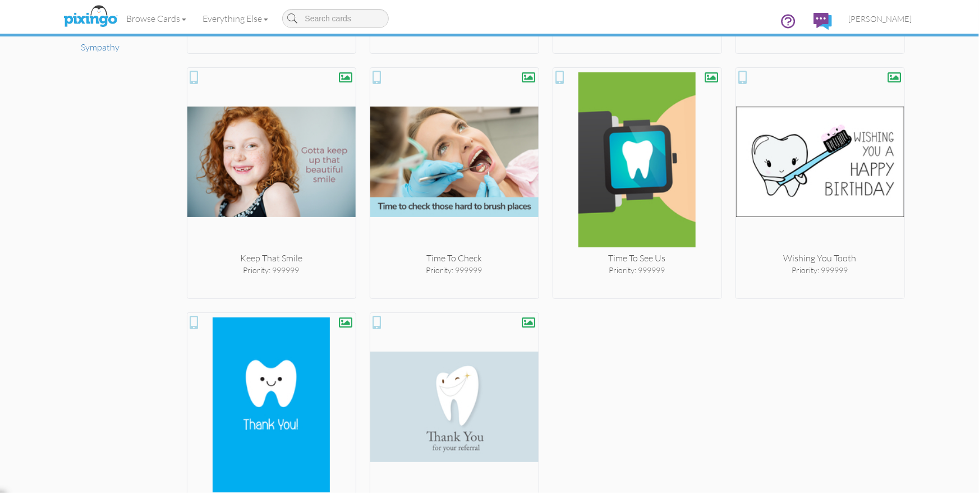
scroll to position [915, 0]
